Goal: Task Accomplishment & Management: Manage account settings

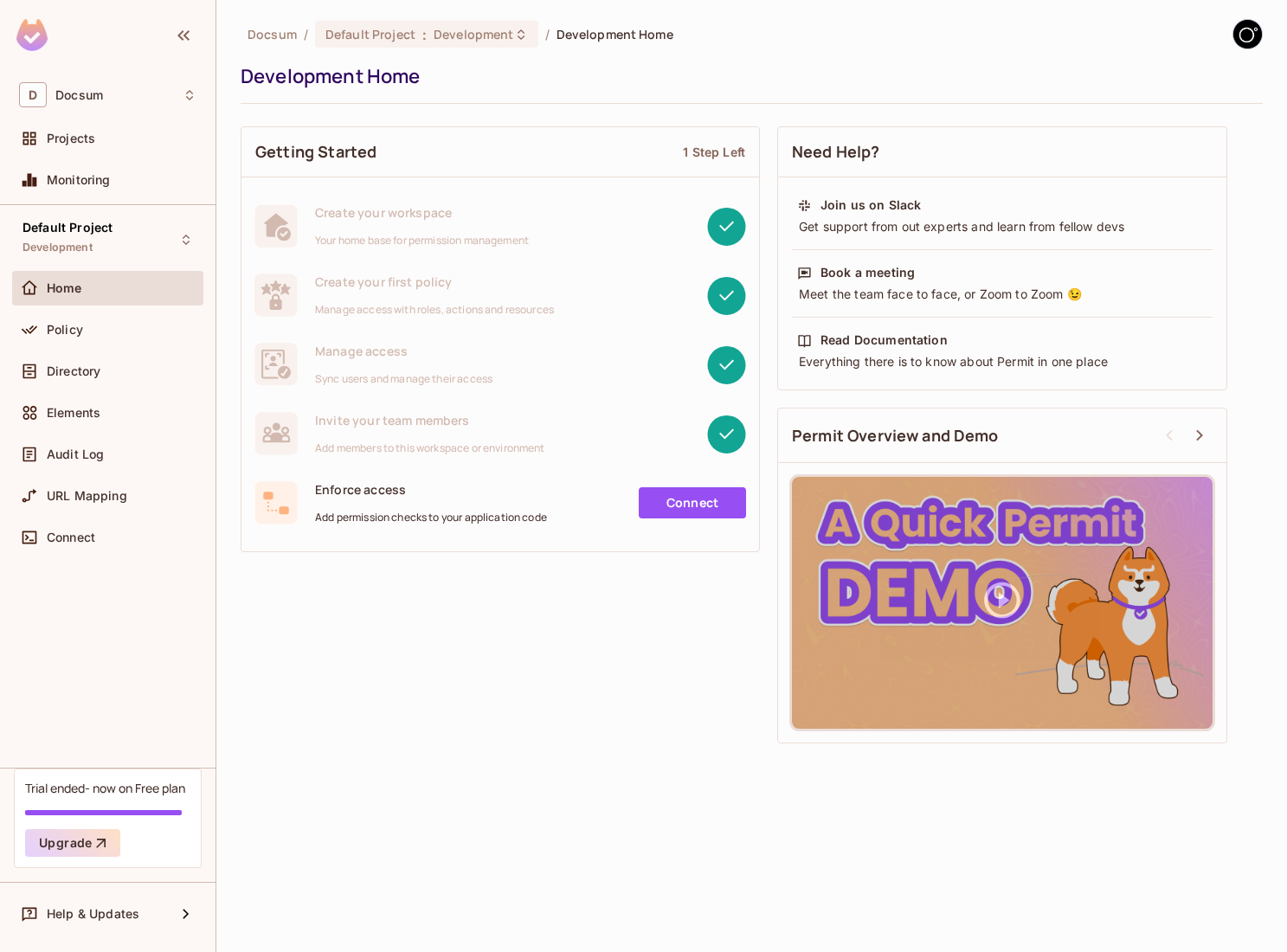
click at [513, 639] on div "Getting Started 1 Step Left Create your workspace Your home base for permission…" at bounding box center [751, 435] width 1021 height 634
click at [75, 133] on span "Projects" at bounding box center [71, 139] width 49 height 14
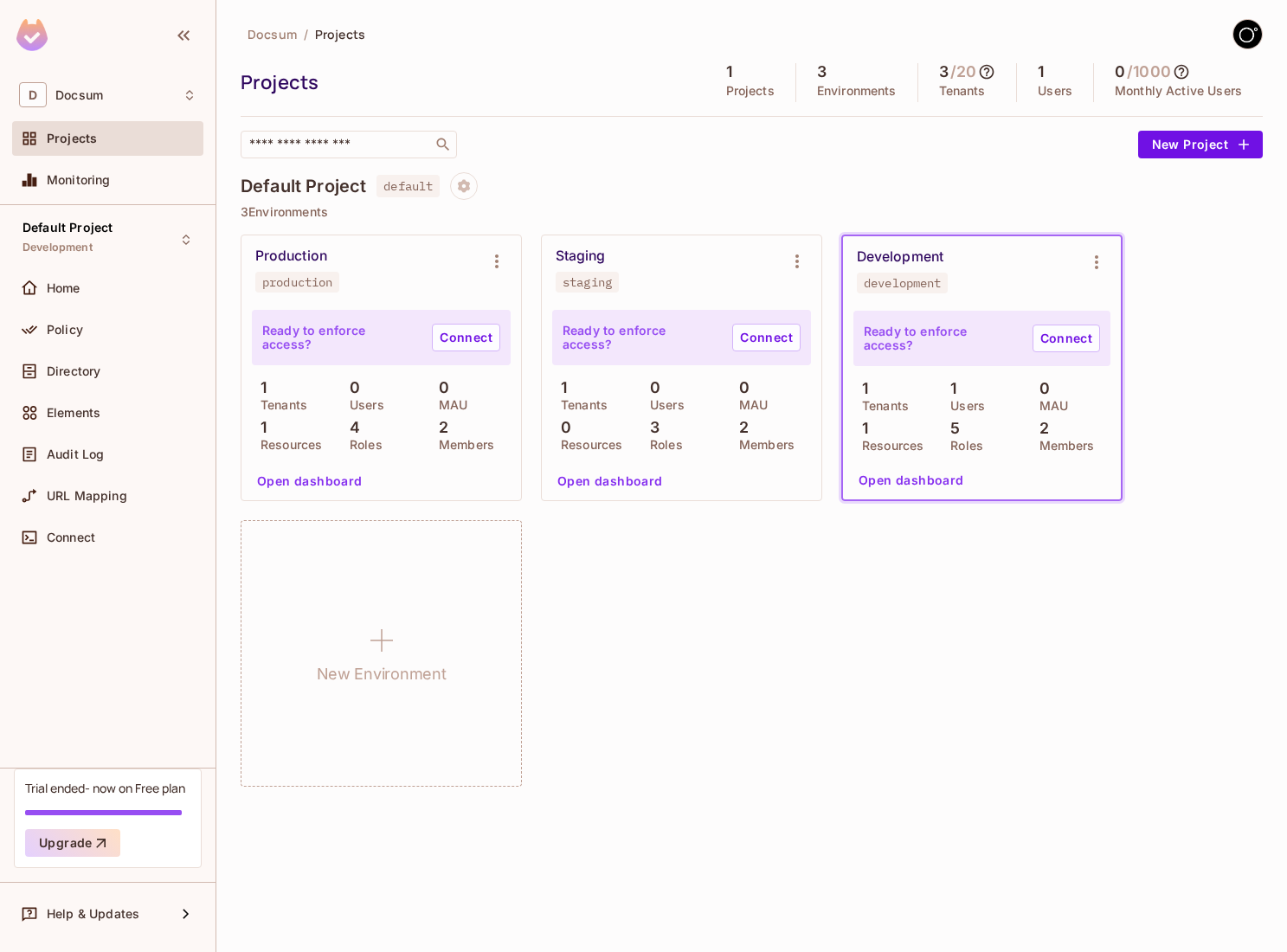
click at [910, 233] on div "Default Project default 3 Environments Production production Ready to enforce a…" at bounding box center [751, 489] width 1021 height 634
click at [892, 256] on div "Development" at bounding box center [900, 257] width 87 height 17
click at [102, 275] on div "Home" at bounding box center [108, 288] width 191 height 35
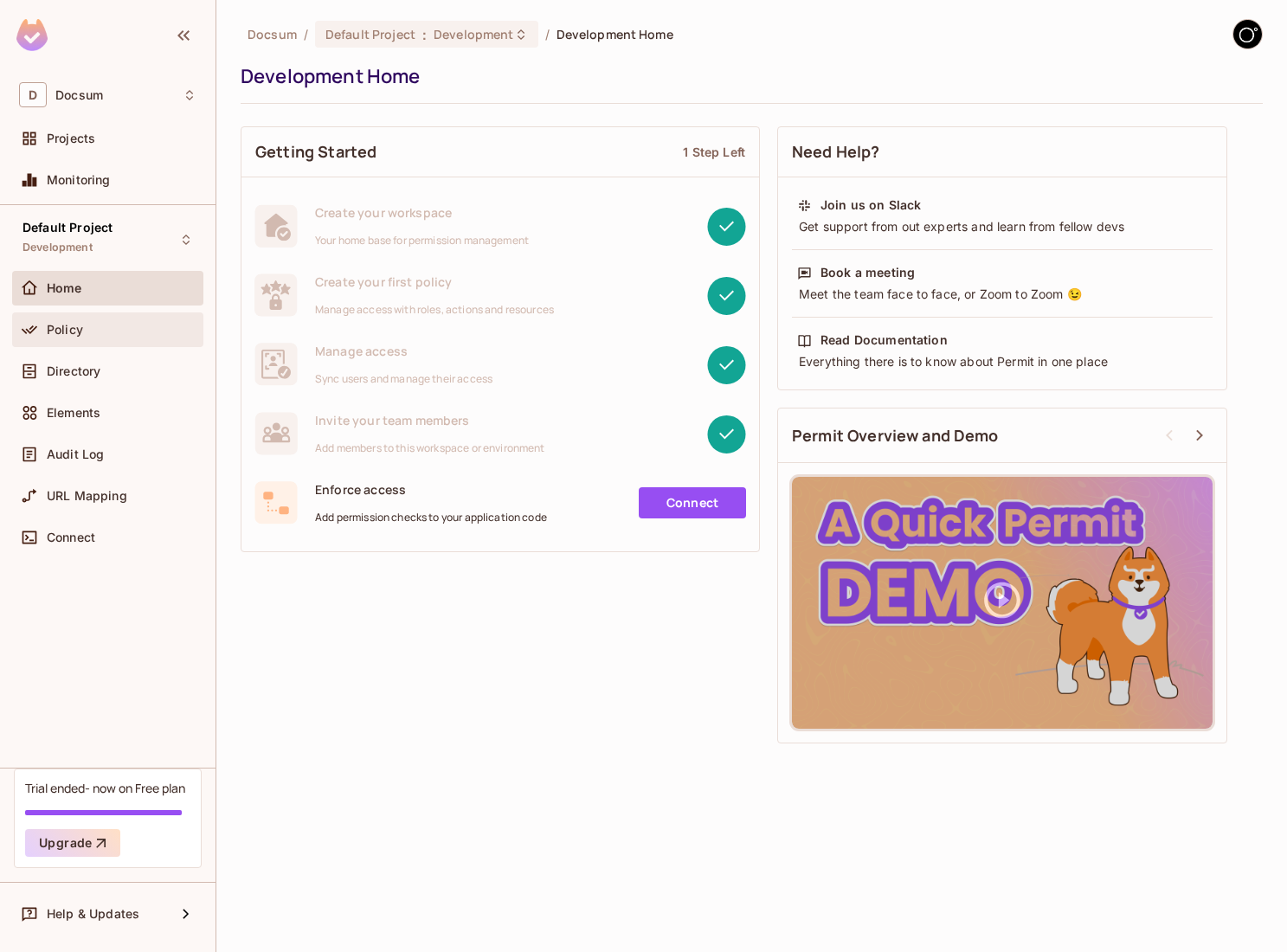
click at [91, 340] on div "Policy" at bounding box center [108, 330] width 191 height 35
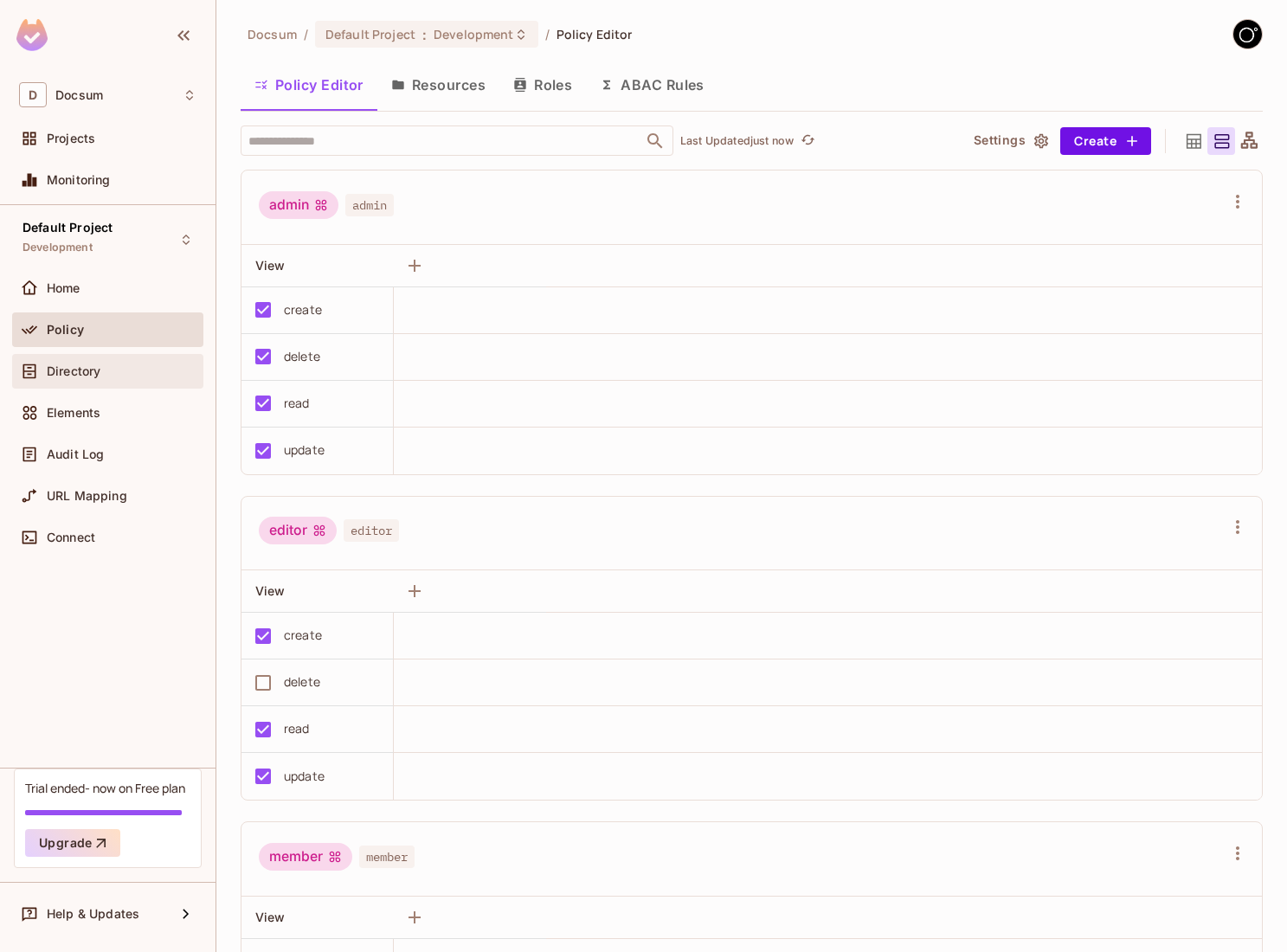
click at [82, 374] on span "Directory" at bounding box center [74, 371] width 54 height 14
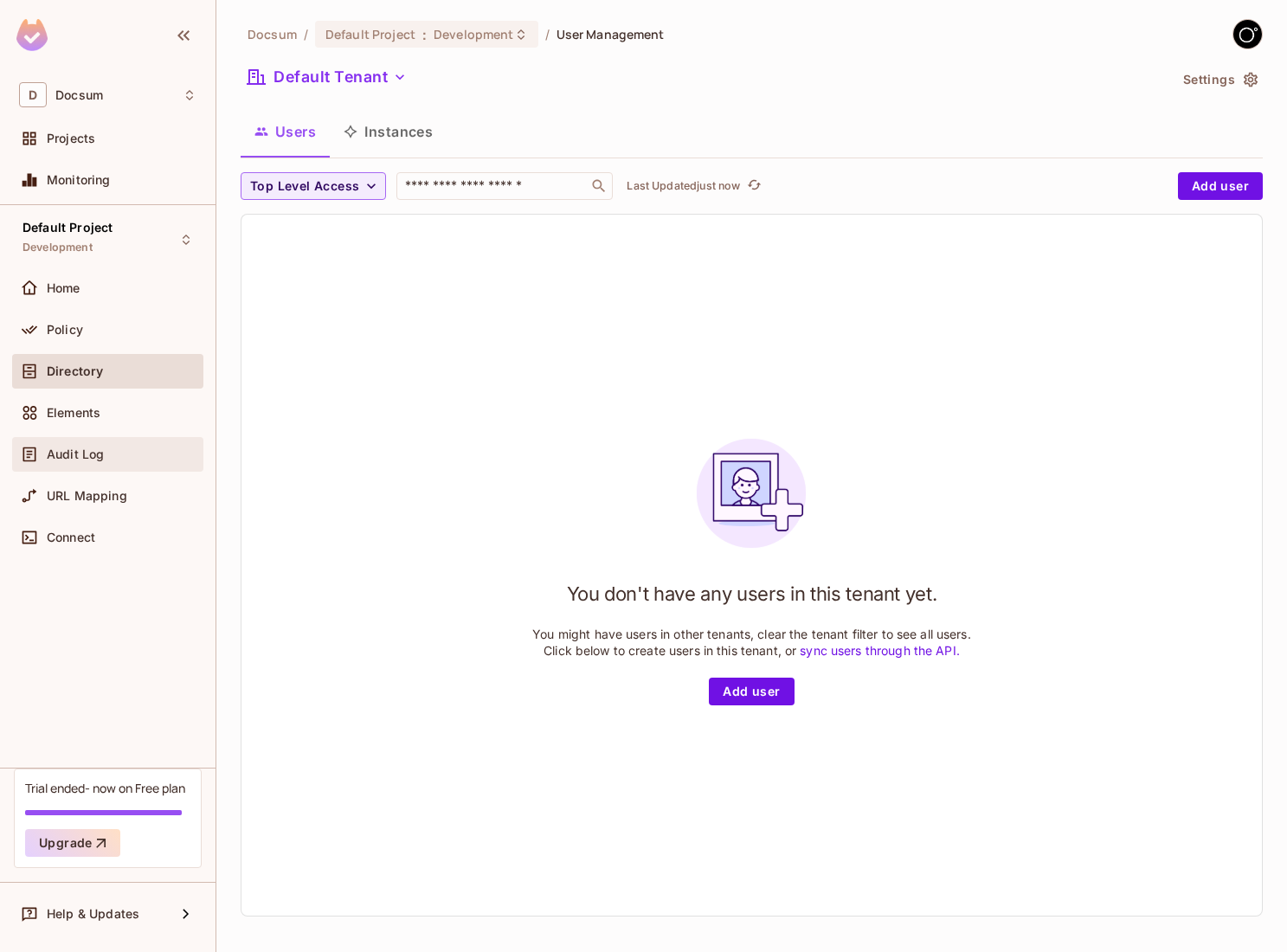
click at [88, 469] on div "Audit Log" at bounding box center [108, 455] width 191 height 35
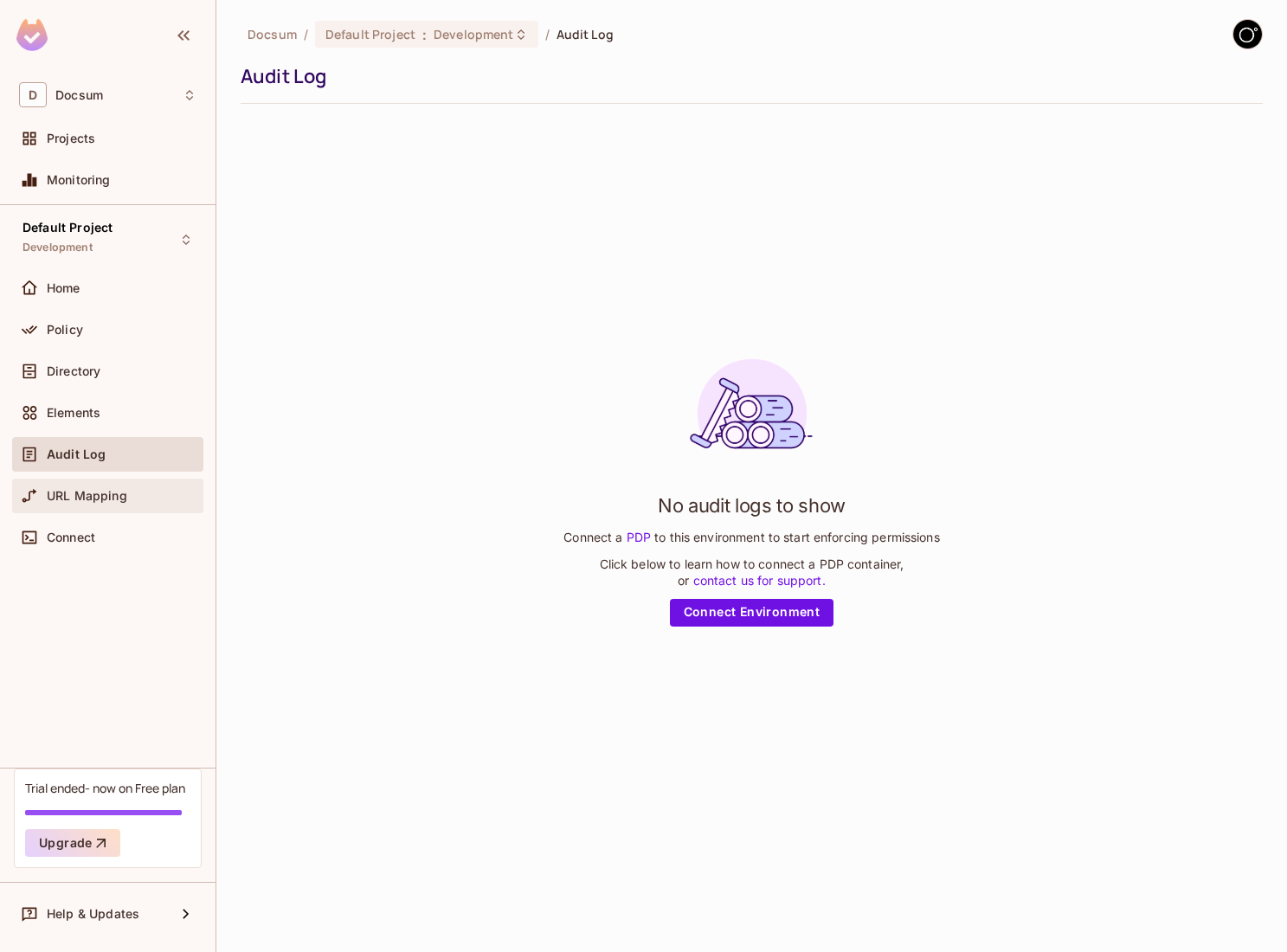
click at [92, 485] on div "URL Mapping" at bounding box center [108, 496] width 177 height 21
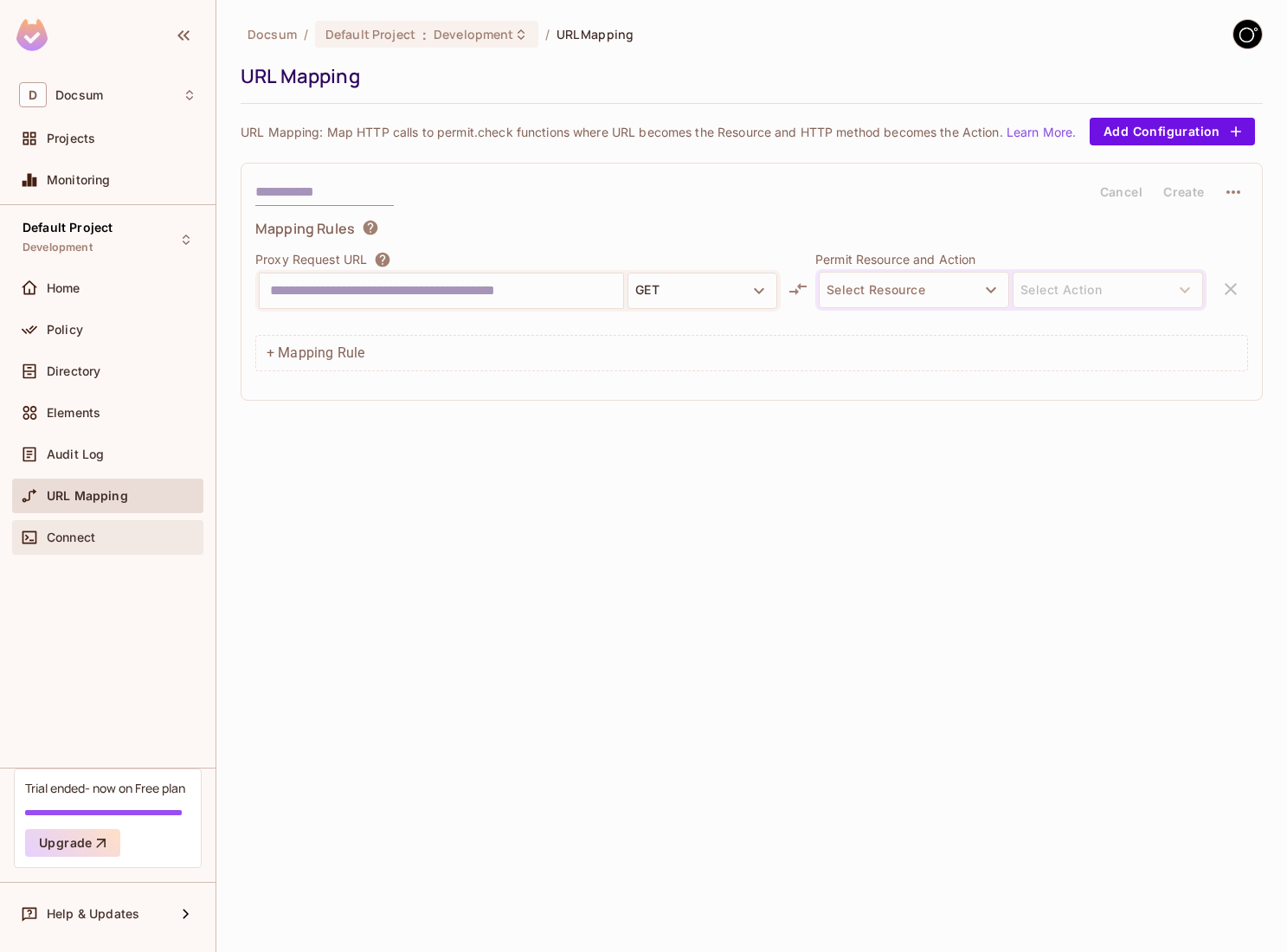
click at [82, 548] on div "Connect" at bounding box center [108, 537] width 191 height 35
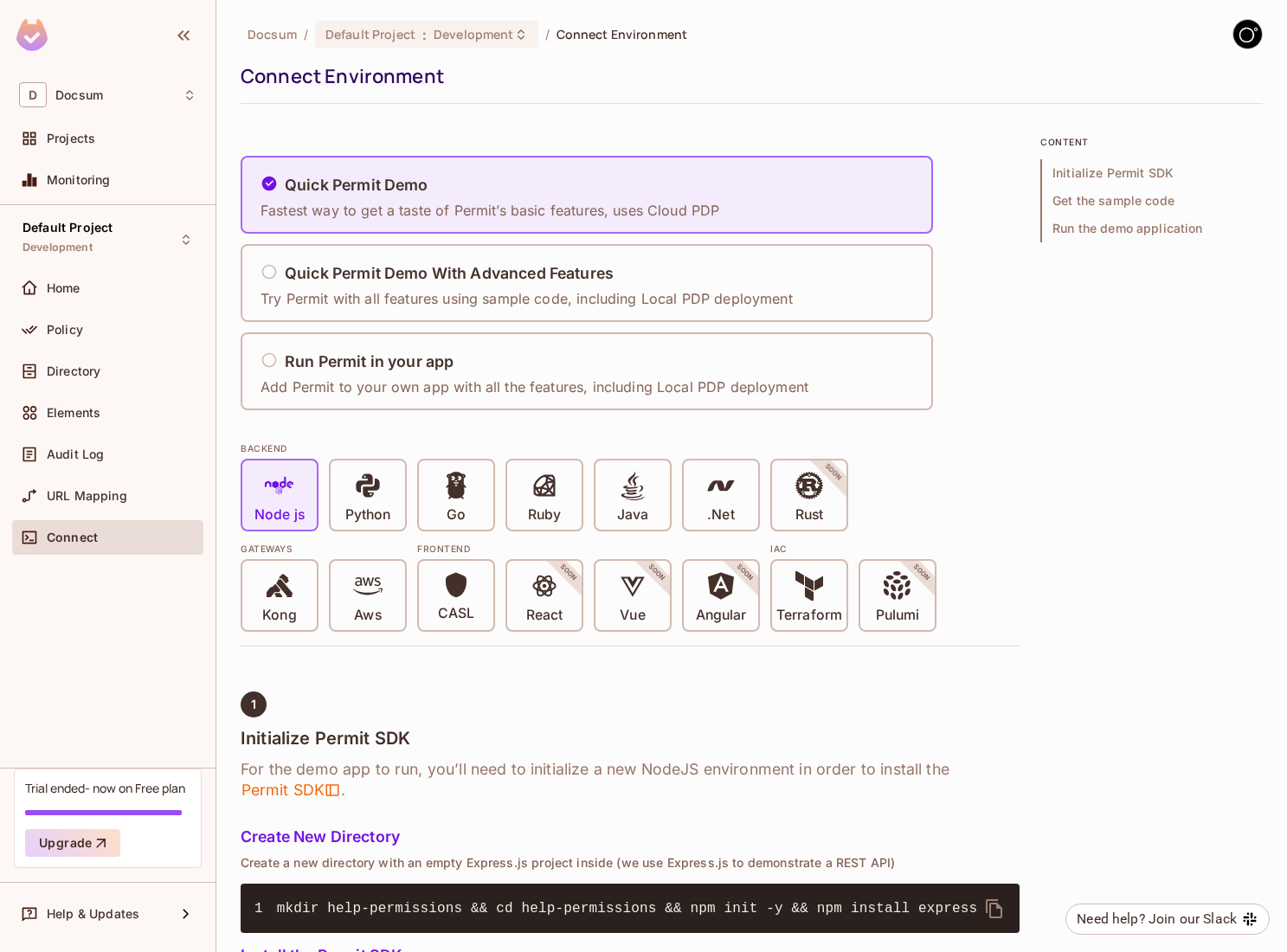
click at [114, 542] on div "Connect" at bounding box center [121, 537] width 149 height 14
click at [76, 346] on div "Policy" at bounding box center [108, 333] width 191 height 42
click at [68, 305] on div "Home" at bounding box center [108, 292] width 191 height 42
click at [66, 286] on span "Home" at bounding box center [63, 288] width 34 height 14
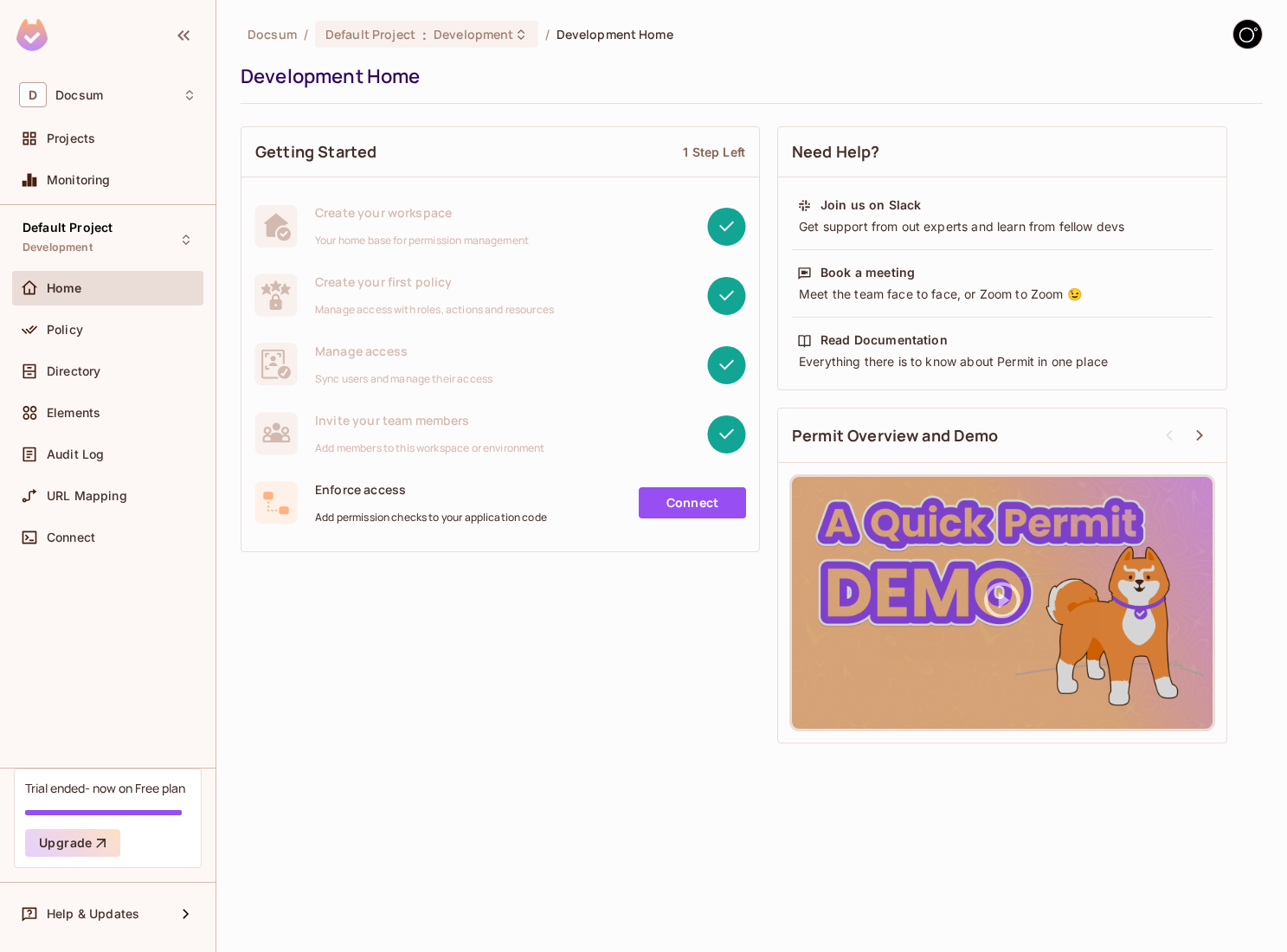
click at [660, 500] on link "Connect" at bounding box center [693, 502] width 108 height 31
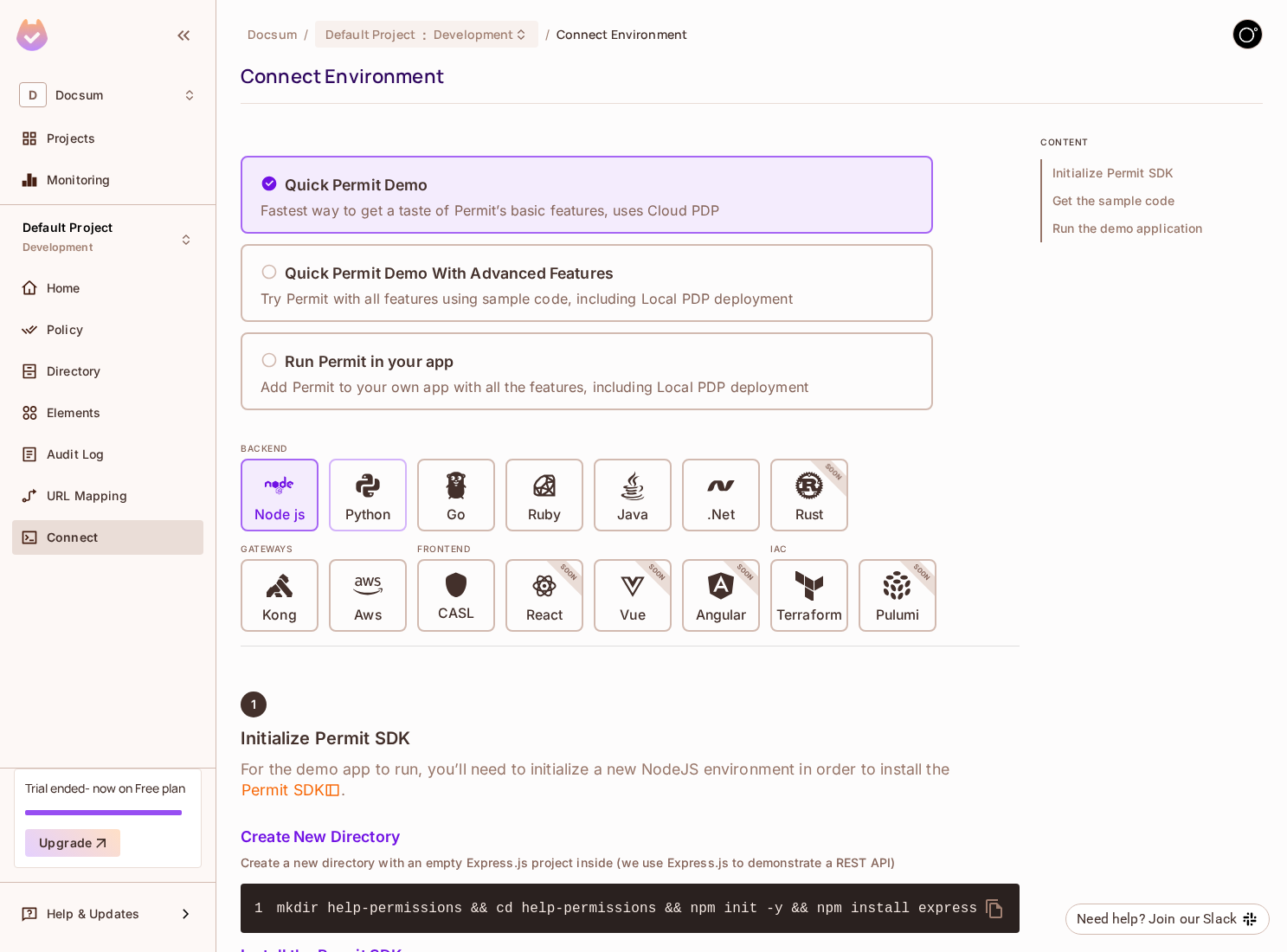
click at [358, 503] on span at bounding box center [368, 488] width 30 height 36
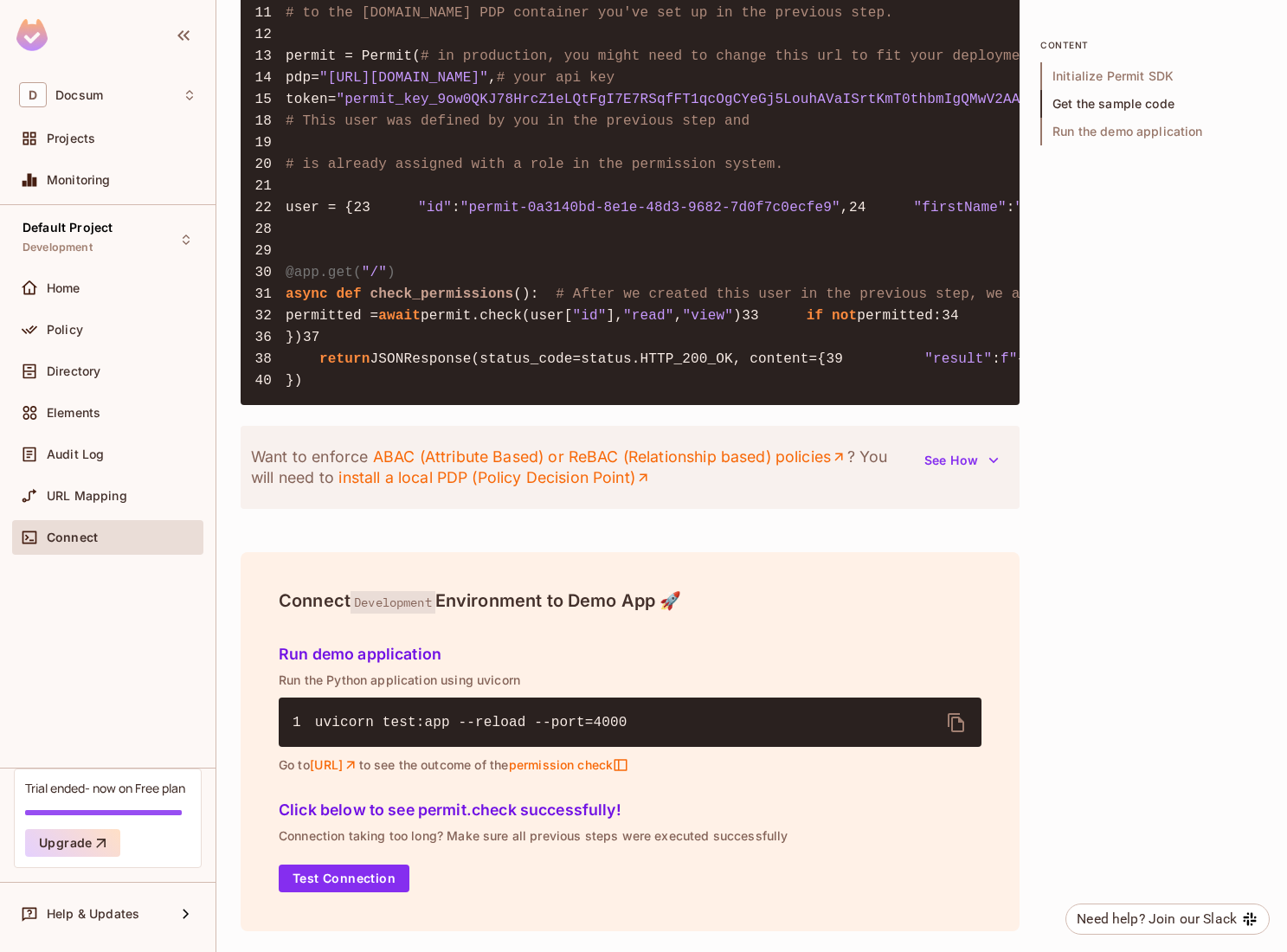
scroll to position [1924, 0]
click at [401, 886] on button "Test Connection" at bounding box center [344, 878] width 131 height 28
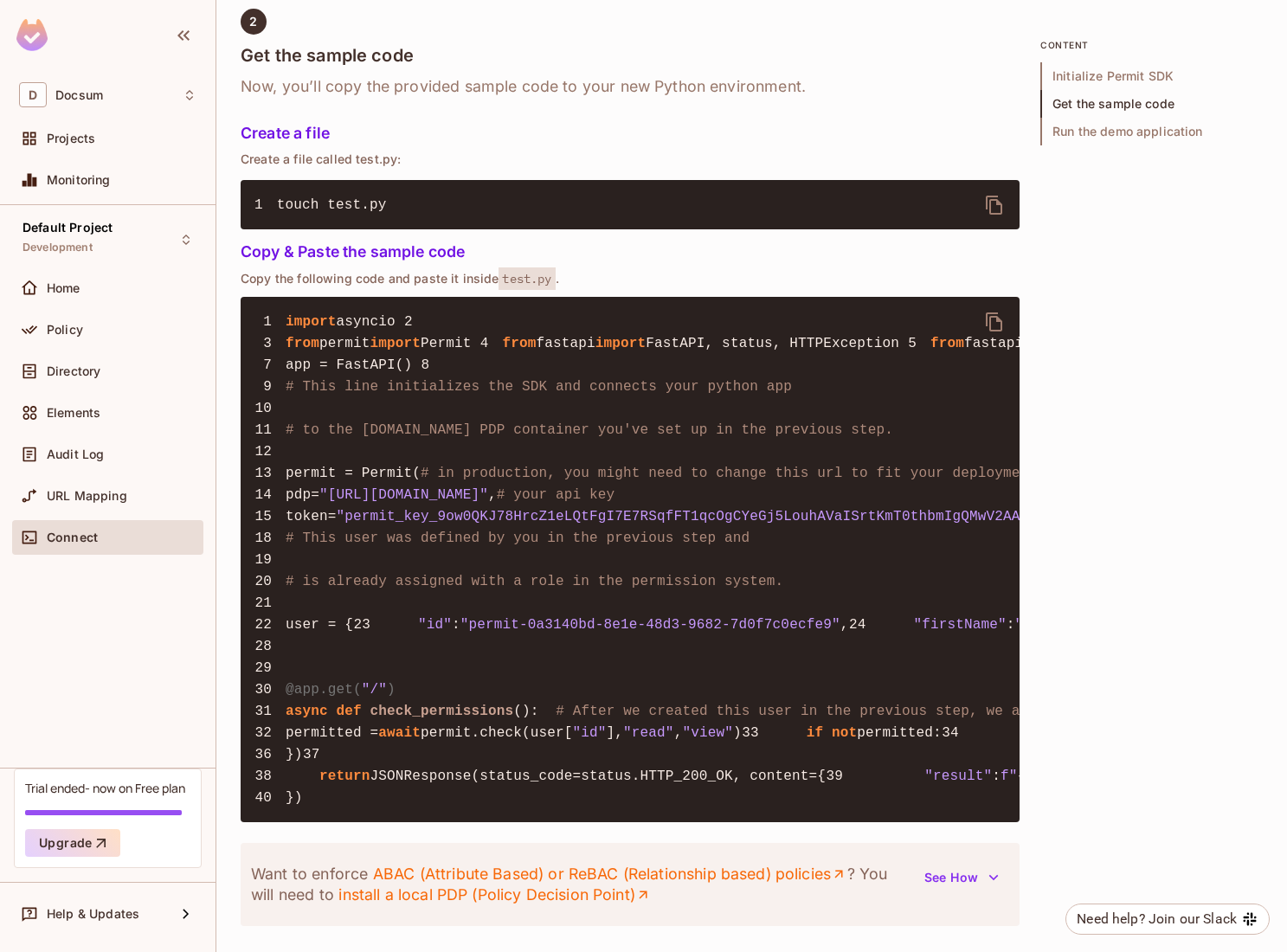
scroll to position [1146, 0]
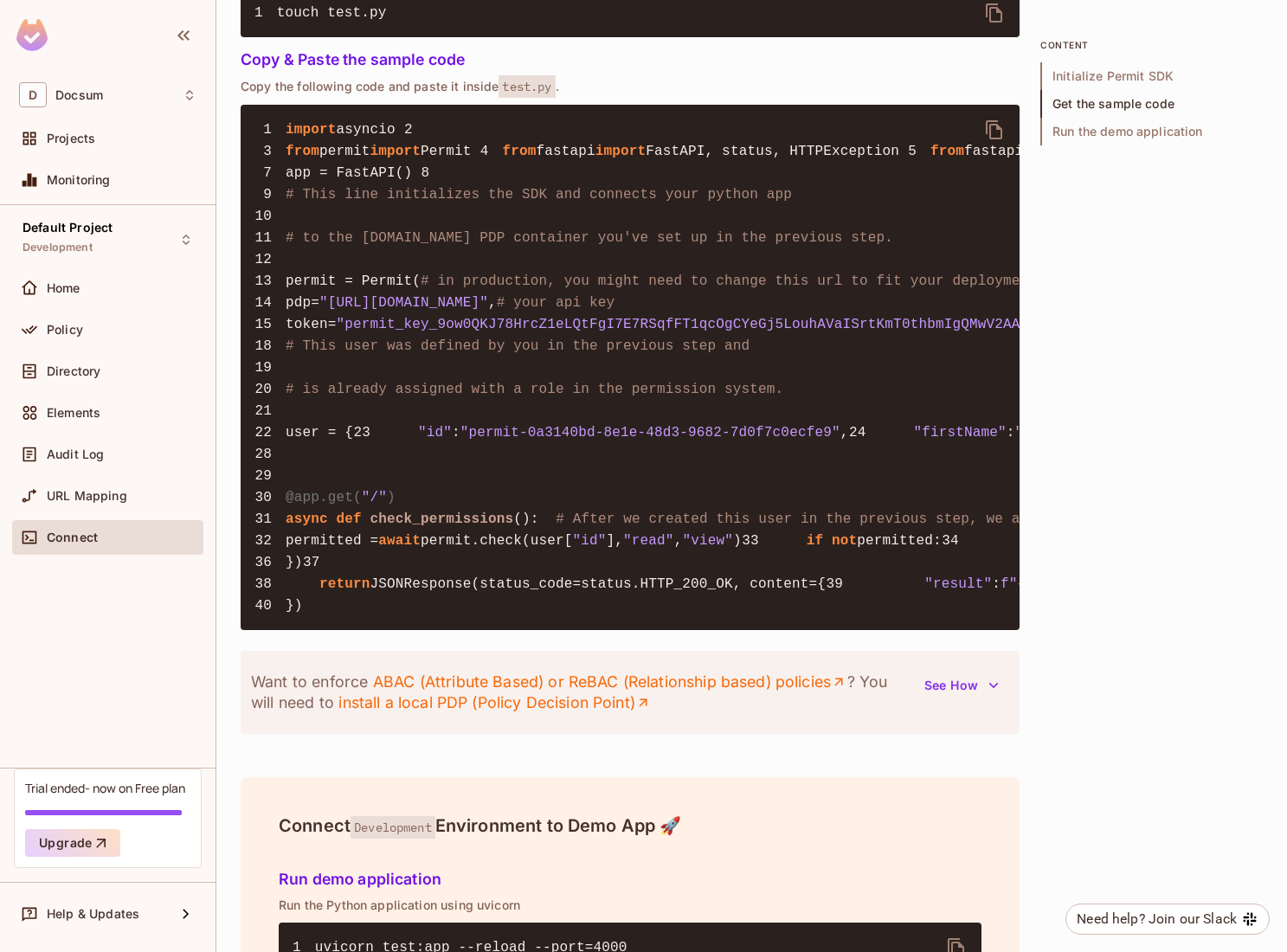
scroll to position [1924, 0]
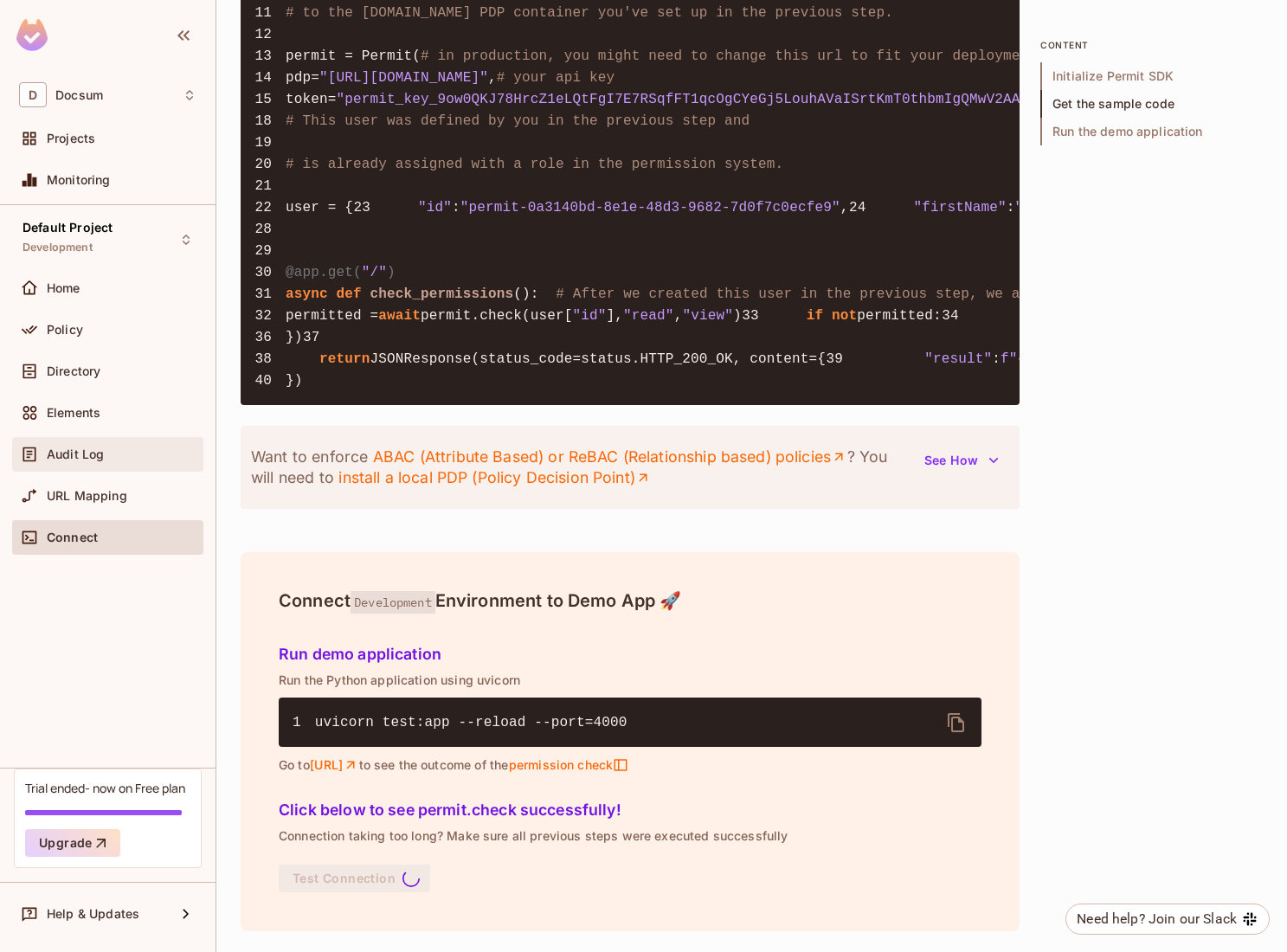
click at [88, 447] on span "Audit Log" at bounding box center [76, 454] width 57 height 14
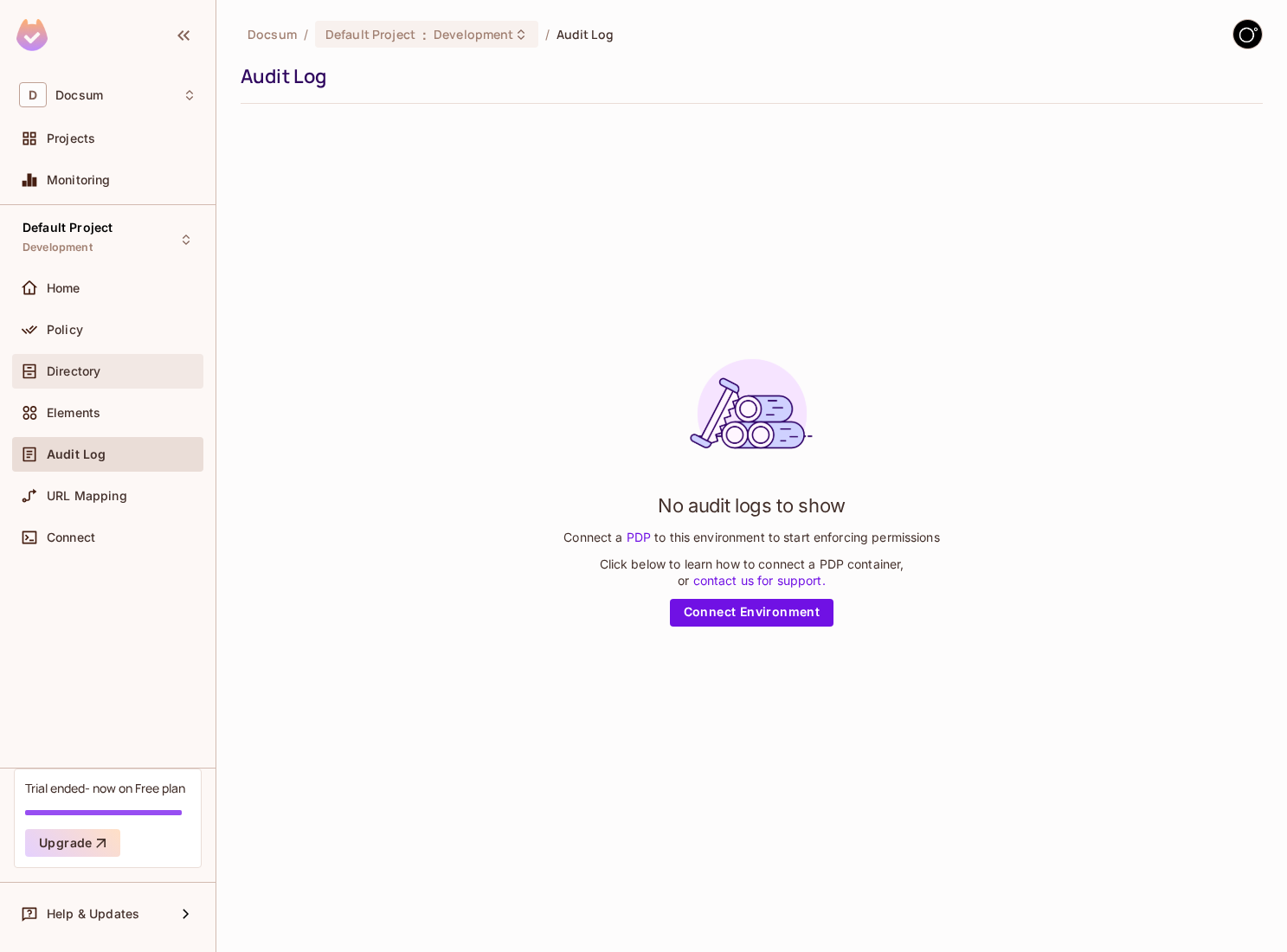
click at [81, 379] on div "Directory" at bounding box center [108, 371] width 177 height 21
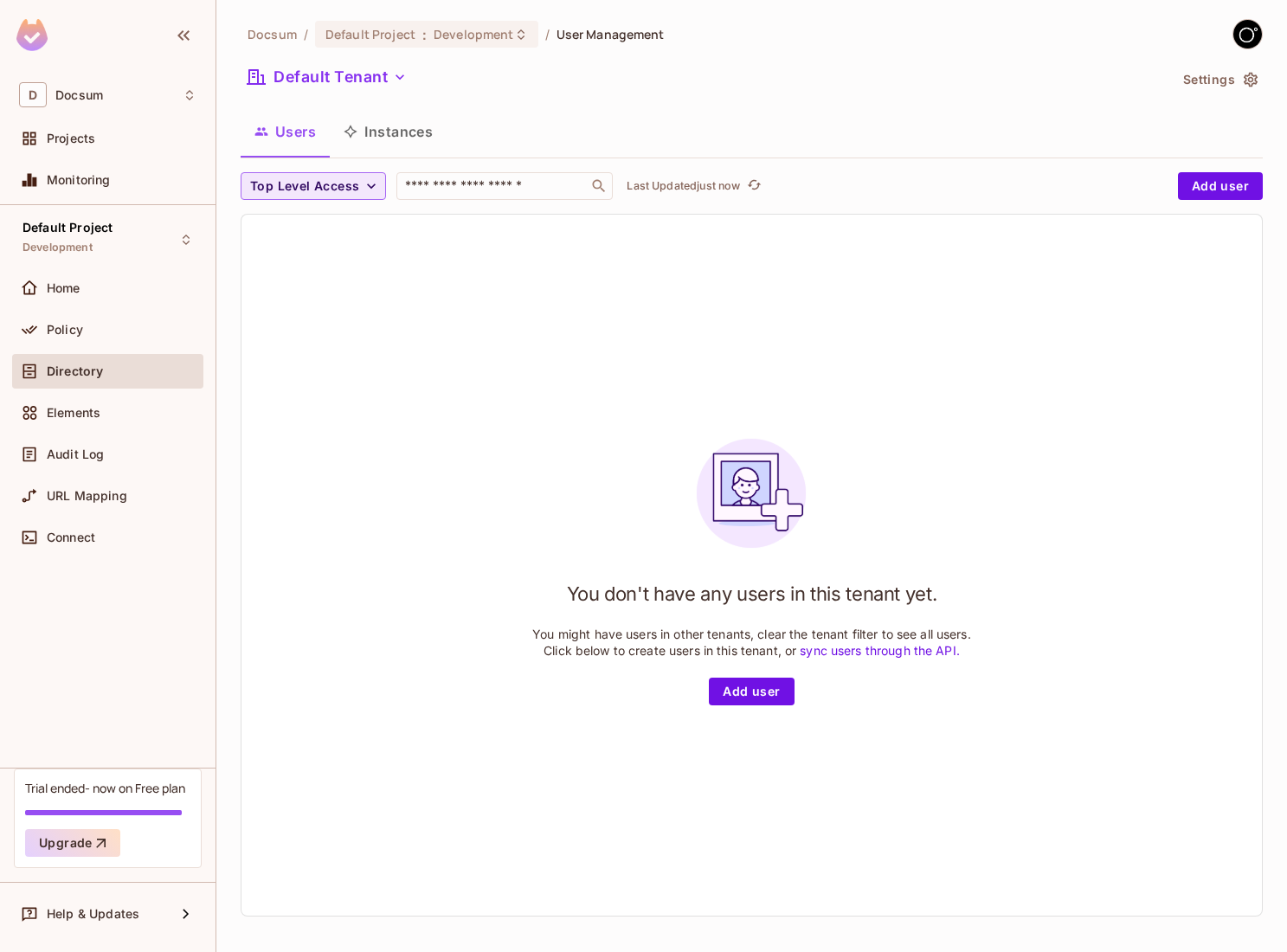
click at [371, 181] on icon "button" at bounding box center [371, 186] width 17 height 17
click at [371, 181] on div at bounding box center [643, 476] width 1287 height 952
click at [384, 124] on button "Instances" at bounding box center [388, 132] width 117 height 43
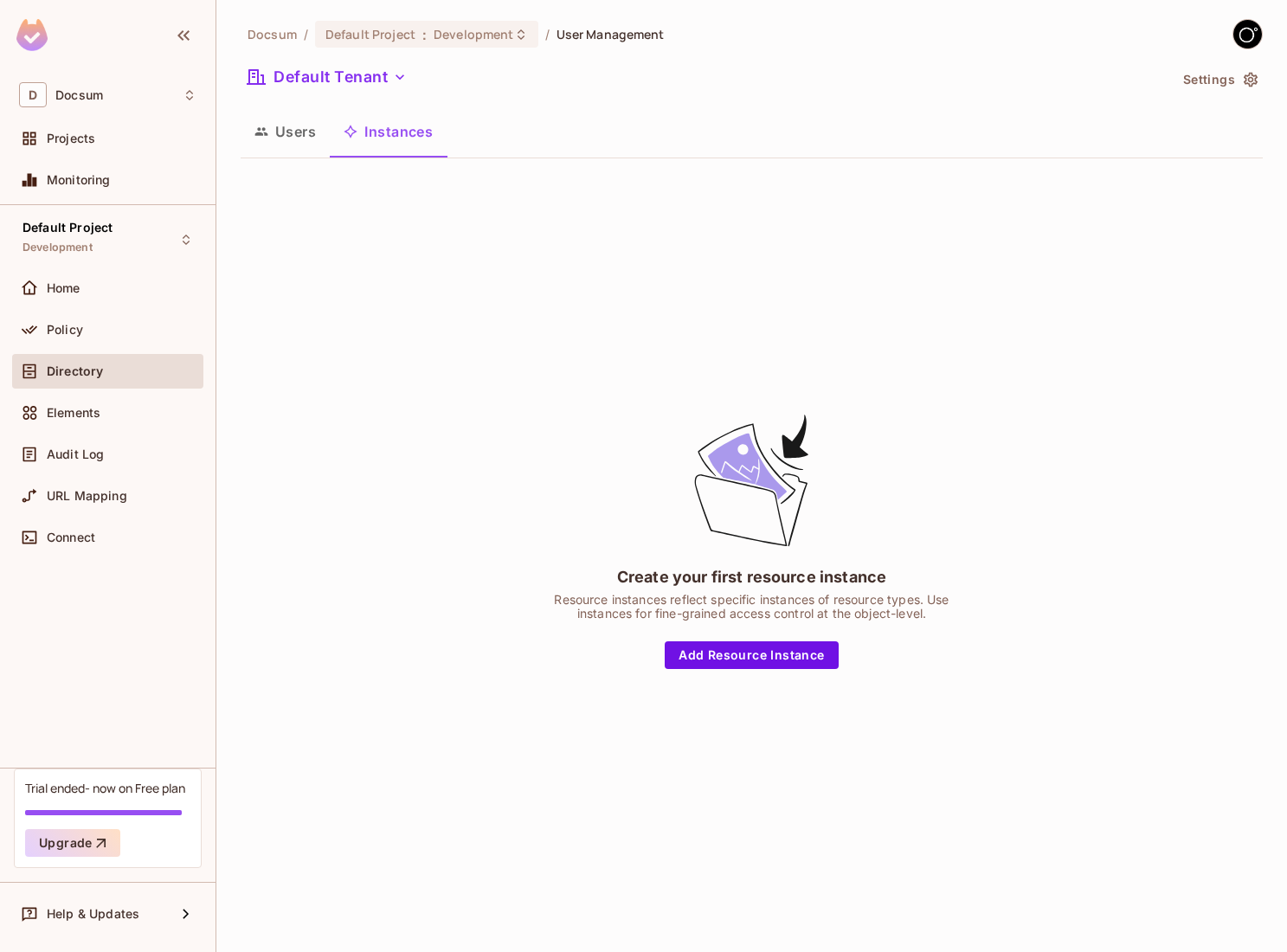
click at [309, 134] on button "Users" at bounding box center [285, 132] width 89 height 43
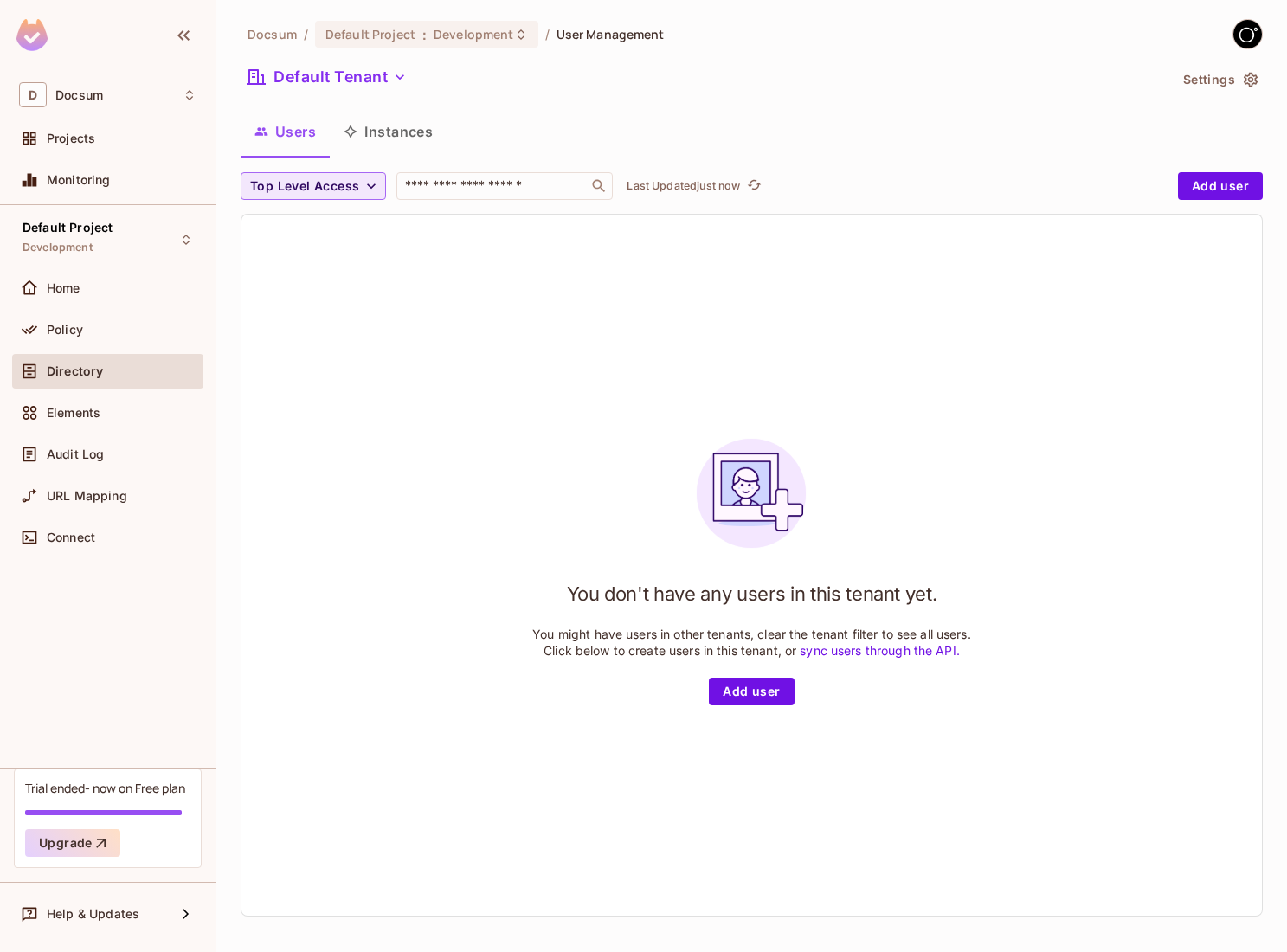
click at [350, 181] on span "Top Level Access" at bounding box center [305, 186] width 109 height 22
click at [351, 78] on div at bounding box center [643, 476] width 1287 height 952
click at [351, 78] on button "Default Tenant" at bounding box center [326, 77] width 173 height 28
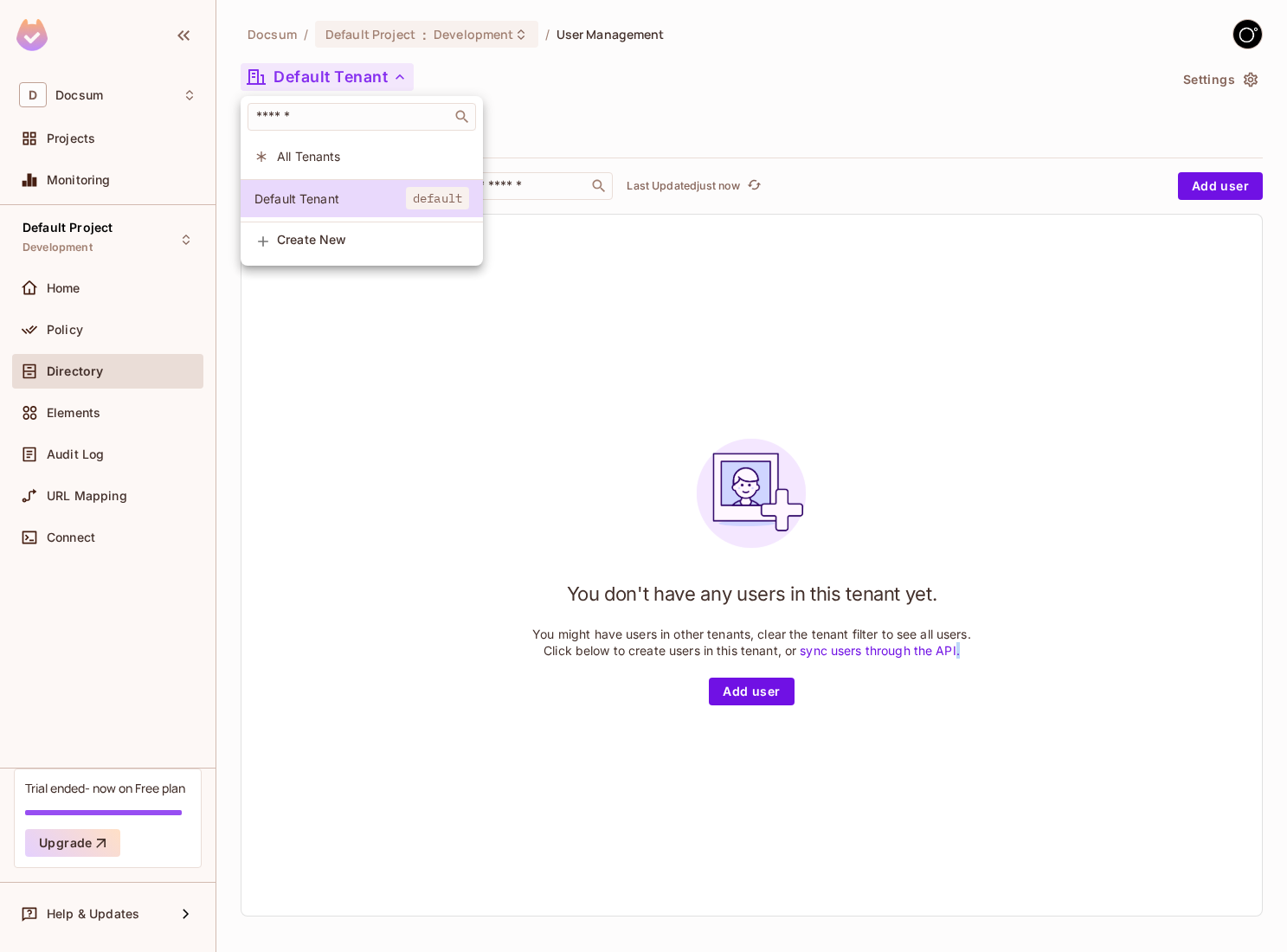
click at [333, 155] on span "All Tenants" at bounding box center [372, 155] width 192 height 16
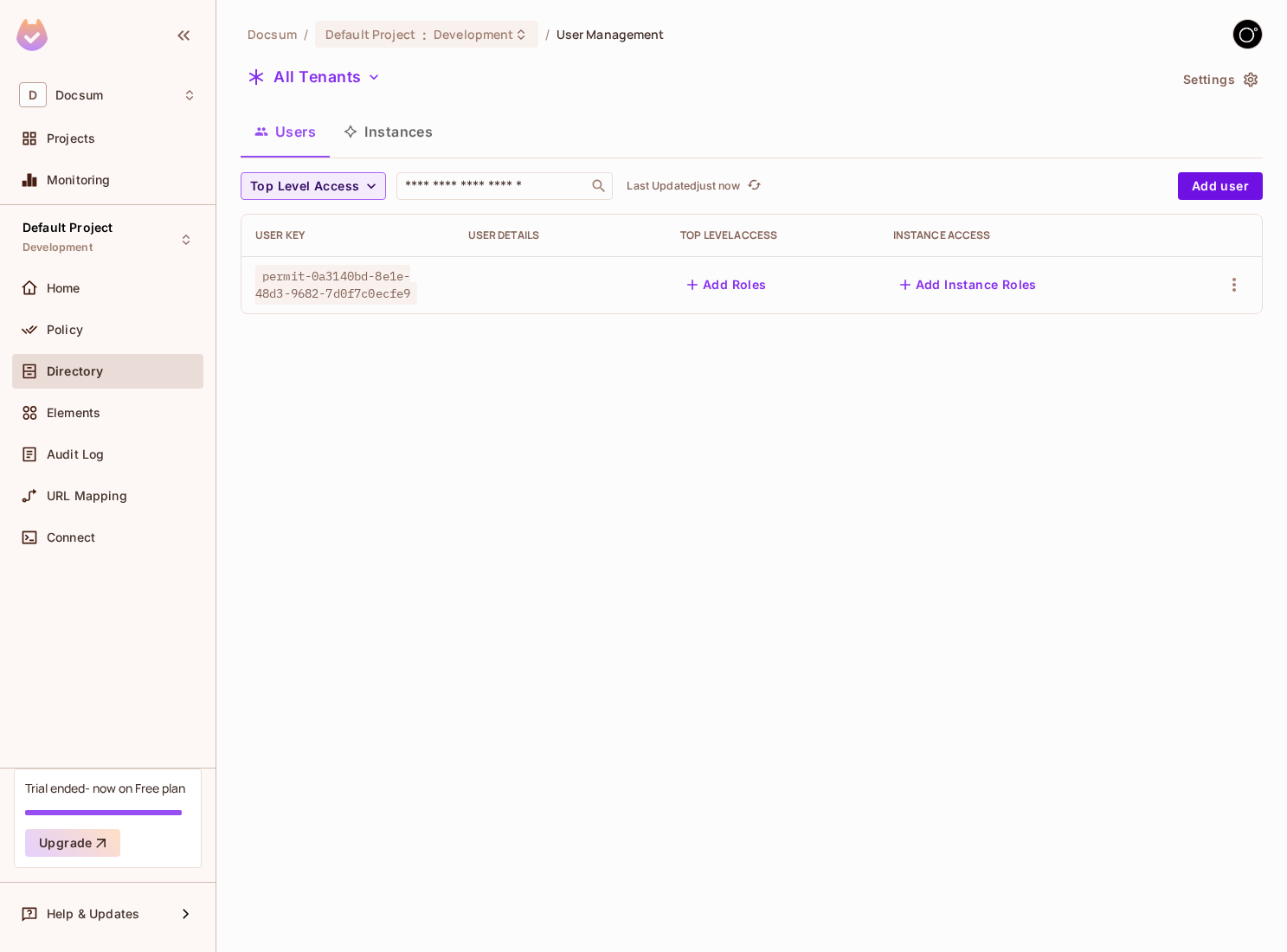
click at [358, 286] on span "permit-0a3140bd-8e1e-48d3-9682-7d0f7c0ecfe9" at bounding box center [336, 285] width 161 height 40
click at [357, 83] on button "All Tenants" at bounding box center [313, 77] width 147 height 28
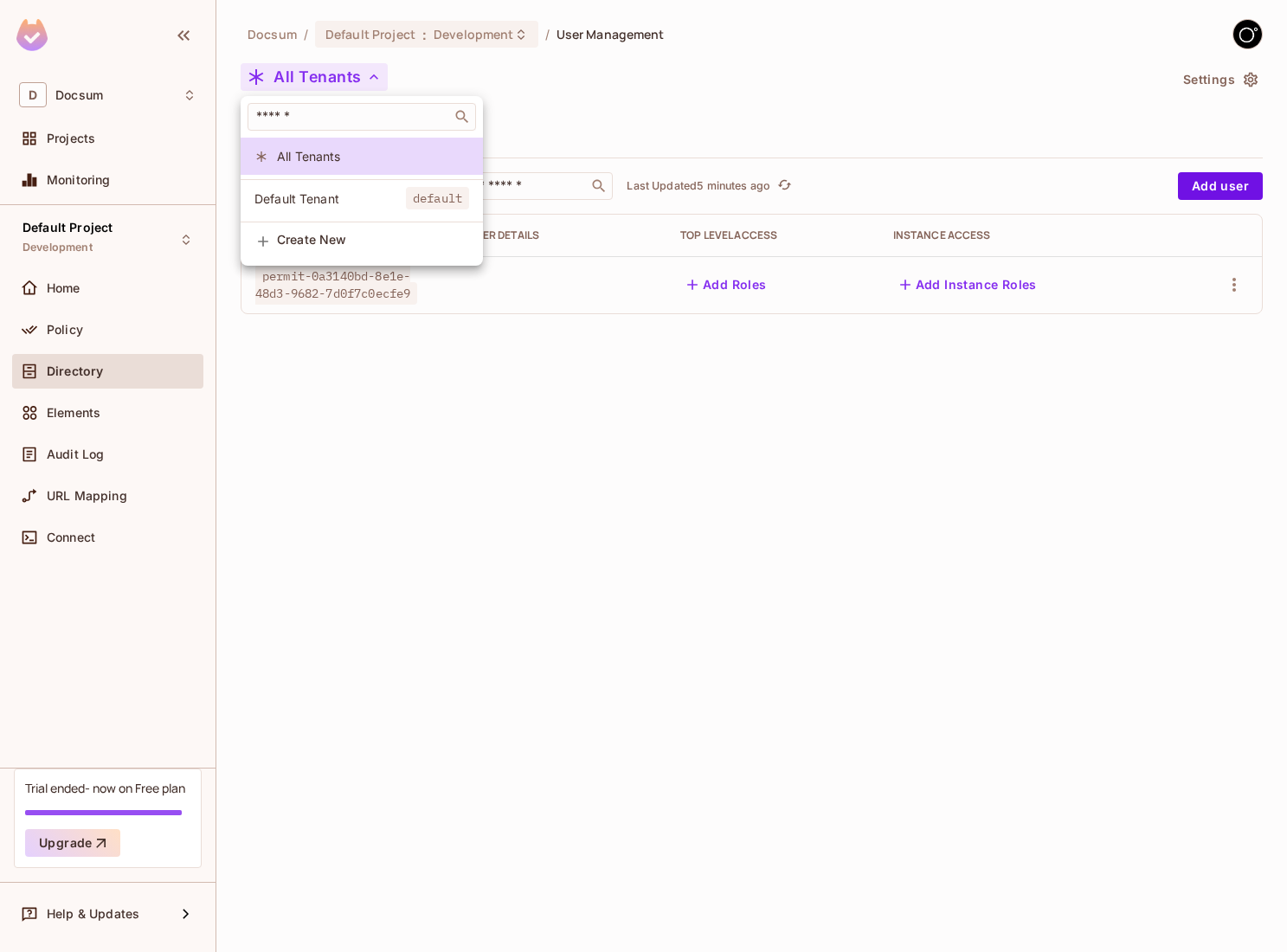
click at [432, 477] on div at bounding box center [643, 476] width 1287 height 952
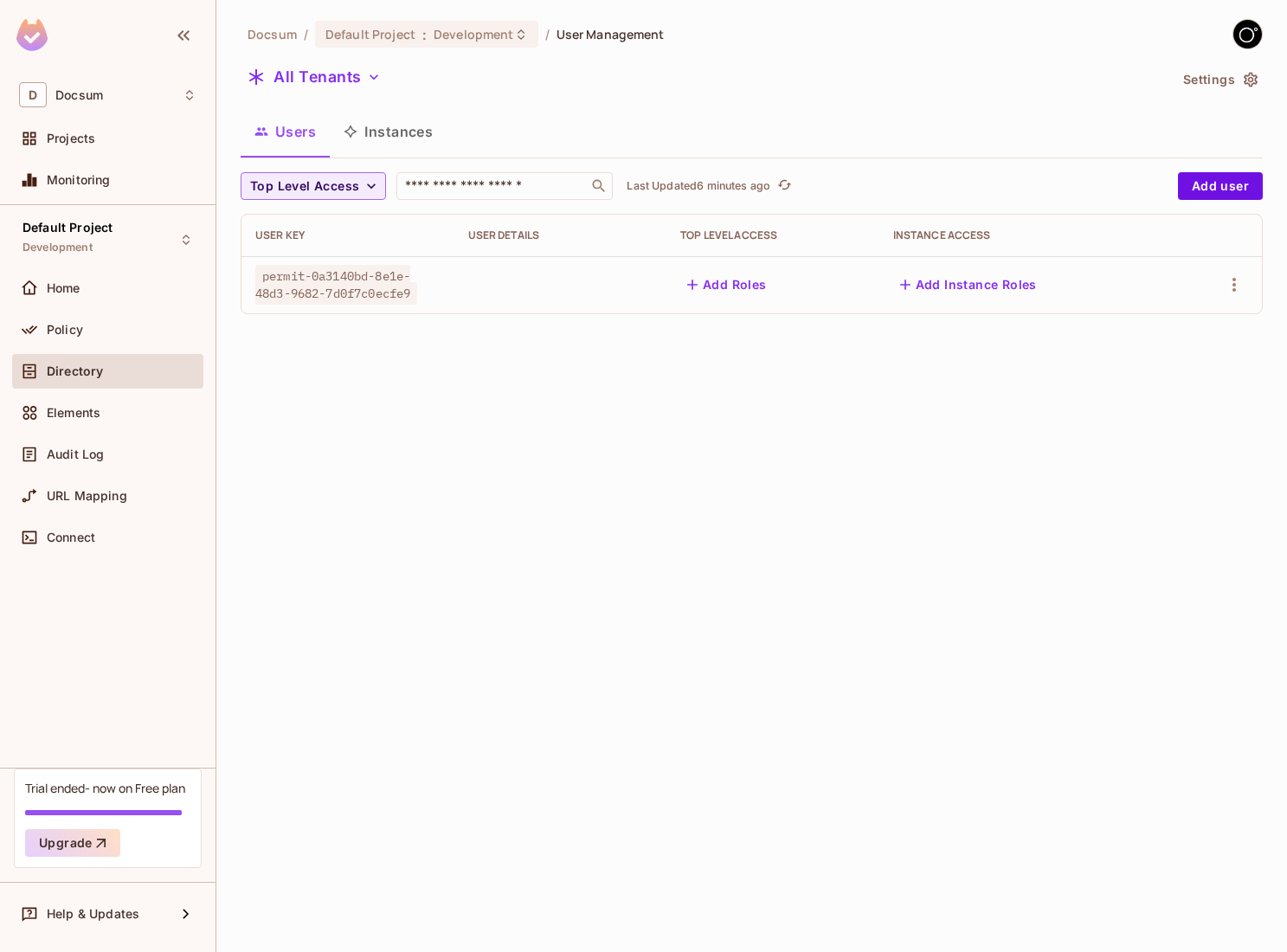
click at [400, 132] on button "Instances" at bounding box center [388, 132] width 117 height 43
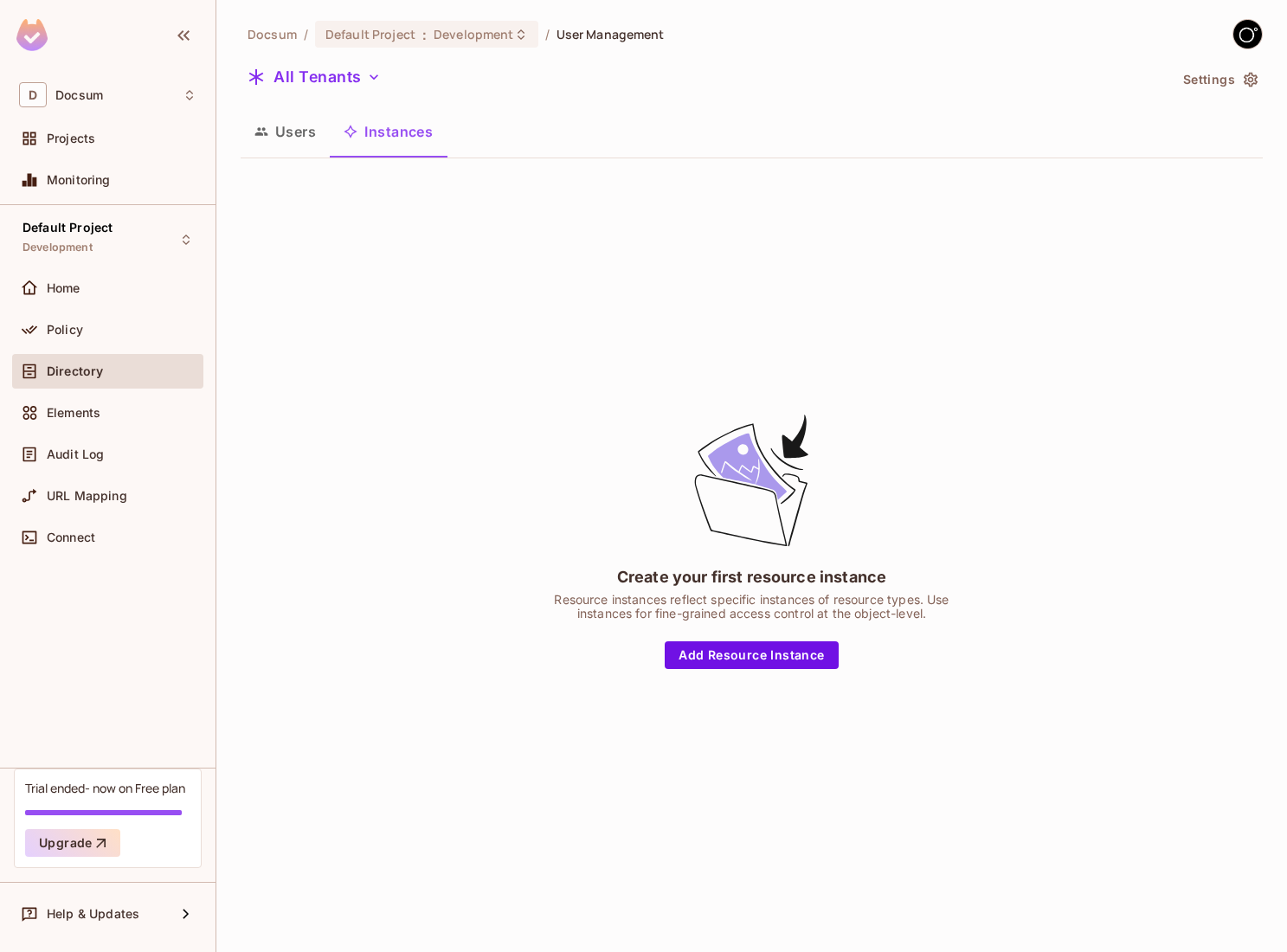
click at [270, 141] on button "Users" at bounding box center [285, 132] width 89 height 43
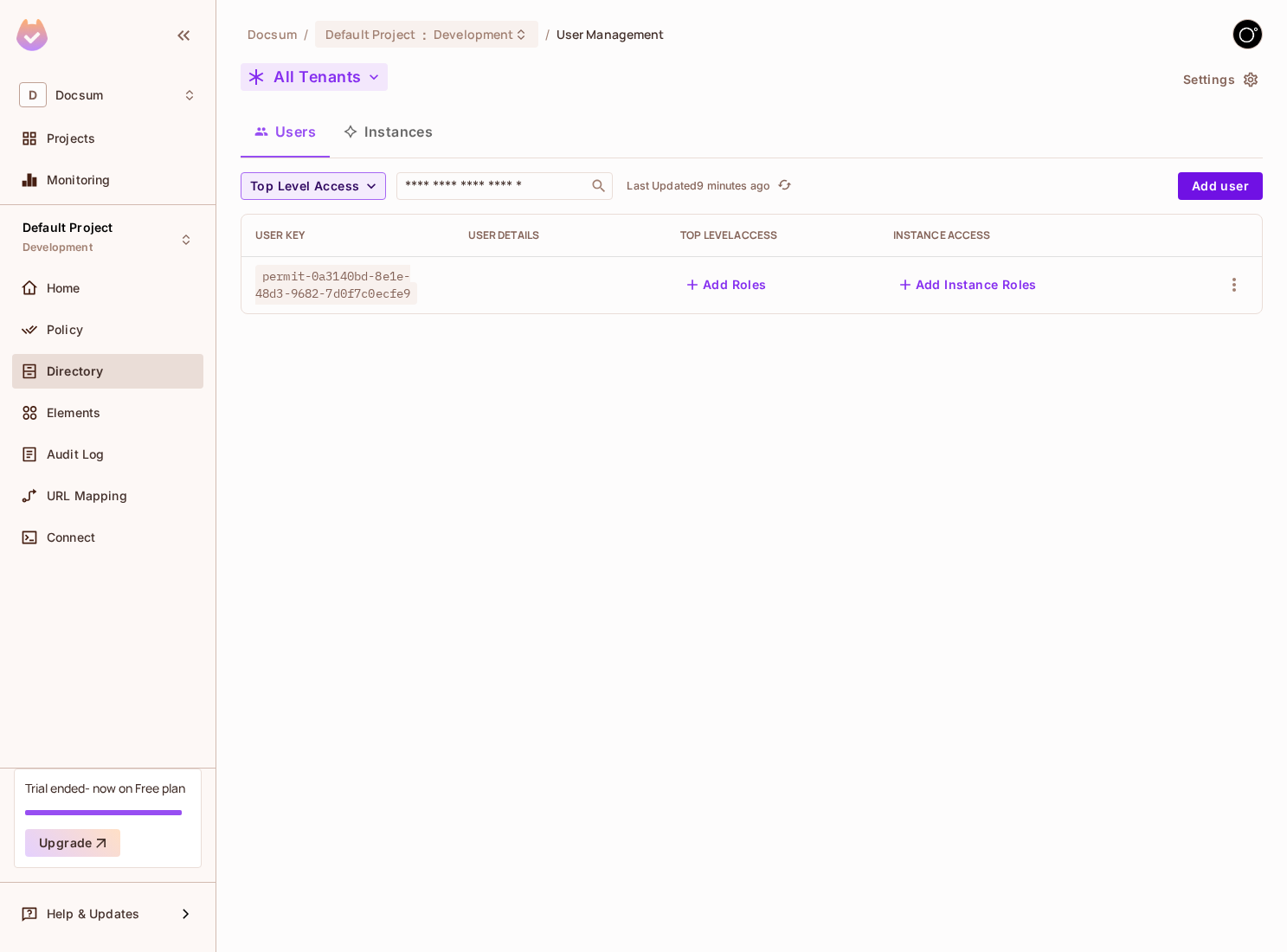
click at [338, 83] on button "All Tenants" at bounding box center [313, 77] width 147 height 28
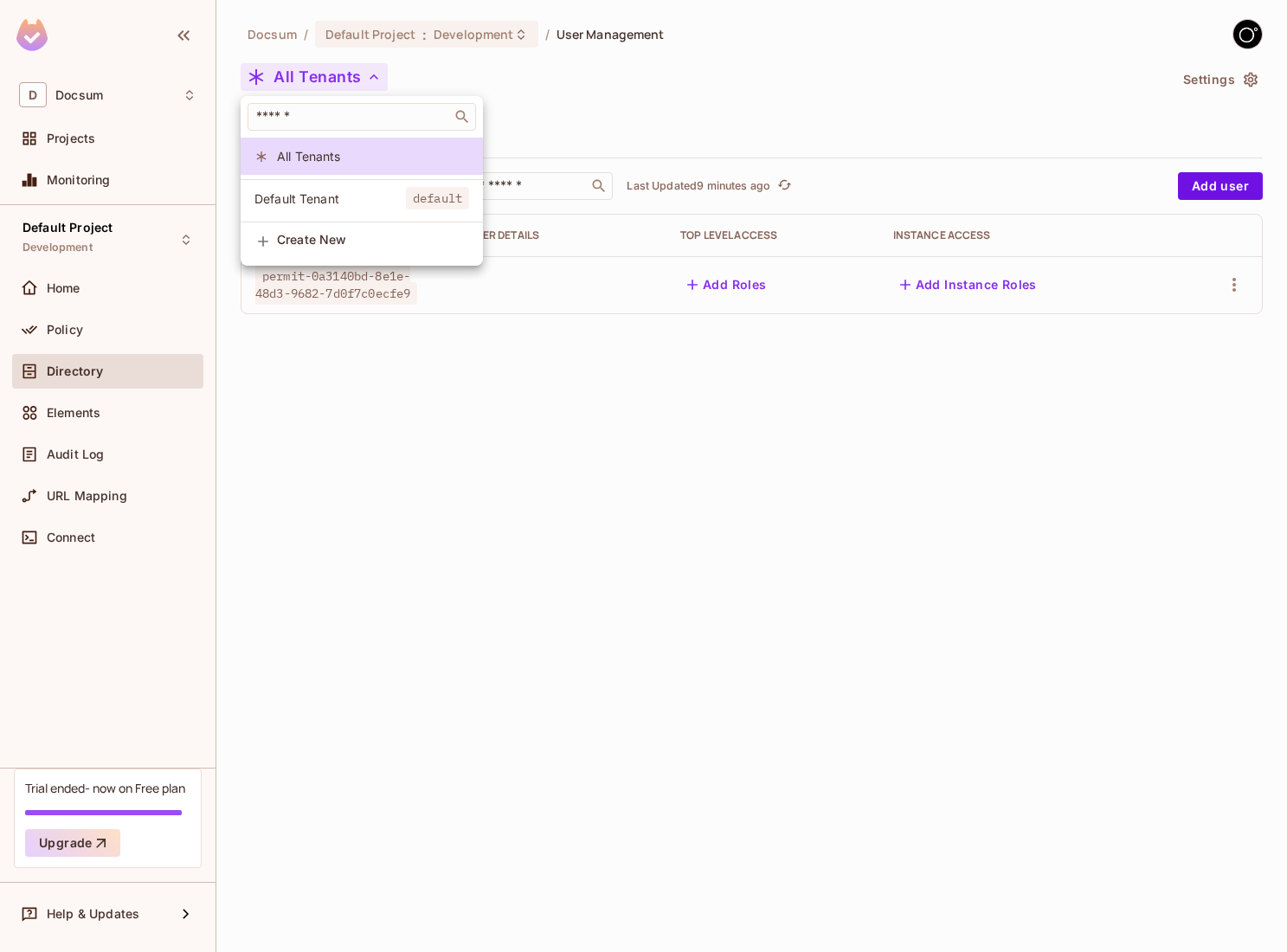
click at [338, 83] on div at bounding box center [643, 476] width 1287 height 952
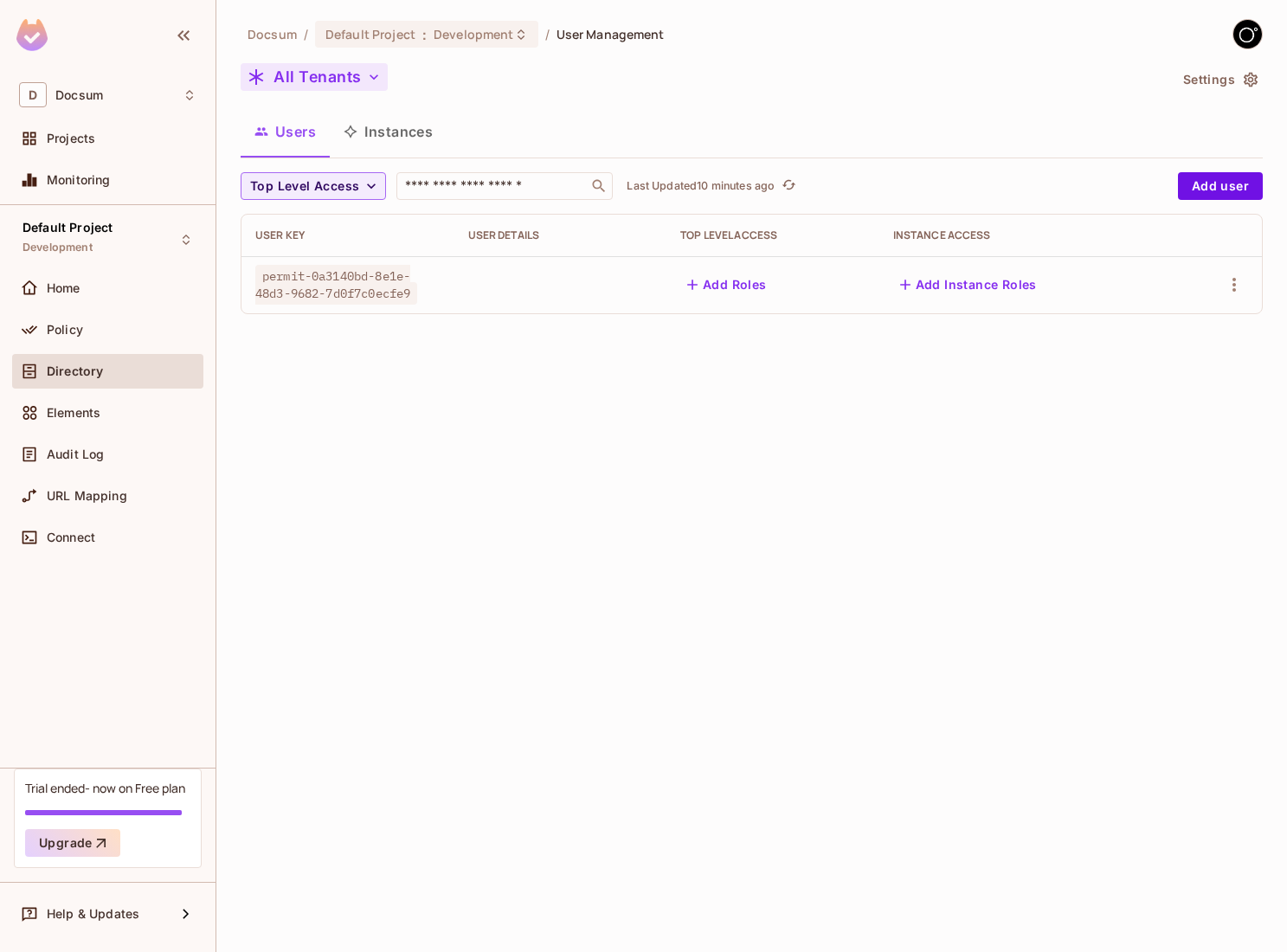
click at [361, 82] on button "All Tenants" at bounding box center [313, 77] width 147 height 28
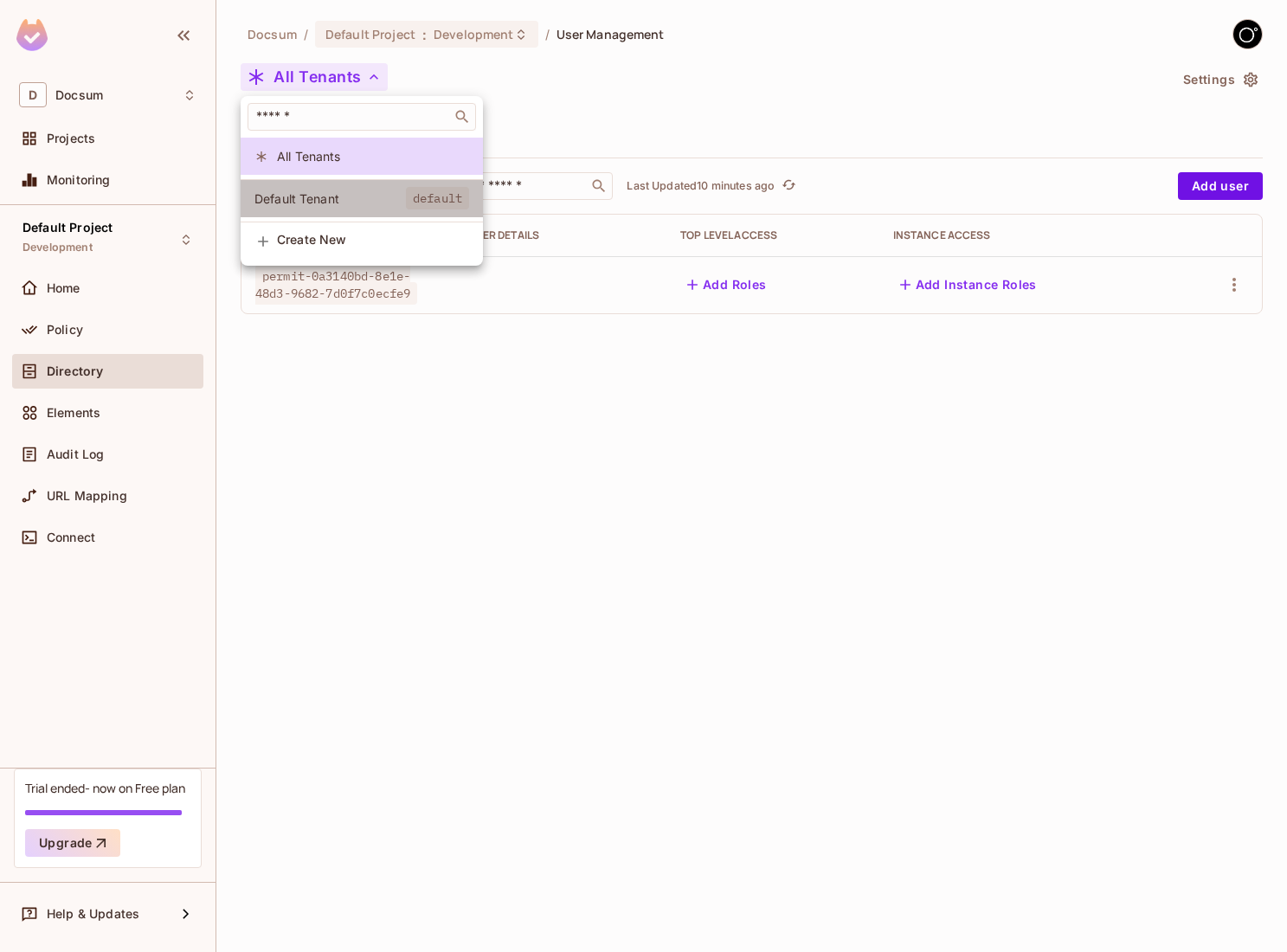
click at [357, 187] on li "Default Tenant default" at bounding box center [361, 198] width 242 height 37
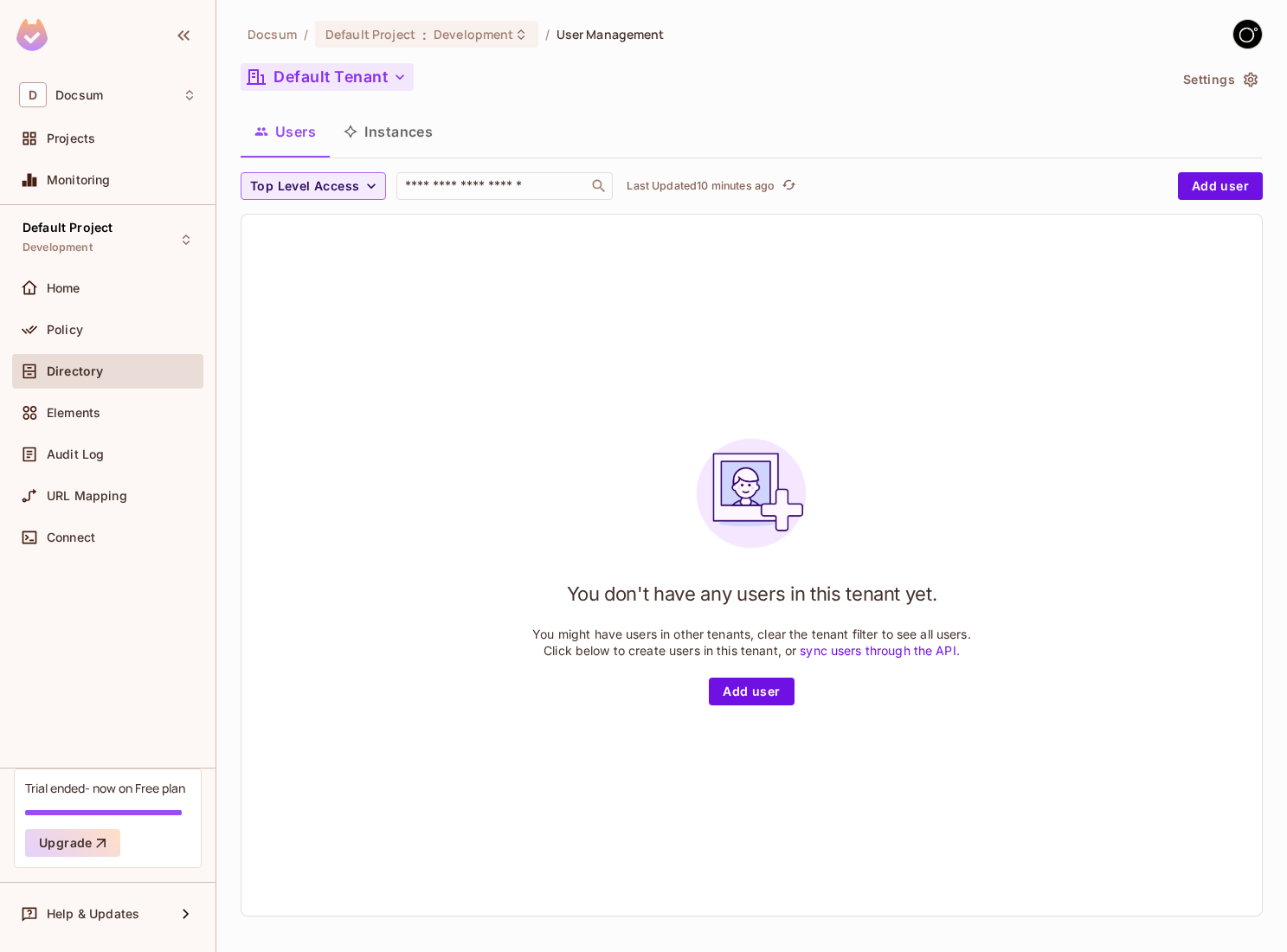
click at [351, 86] on button "Default Tenant" at bounding box center [326, 77] width 173 height 28
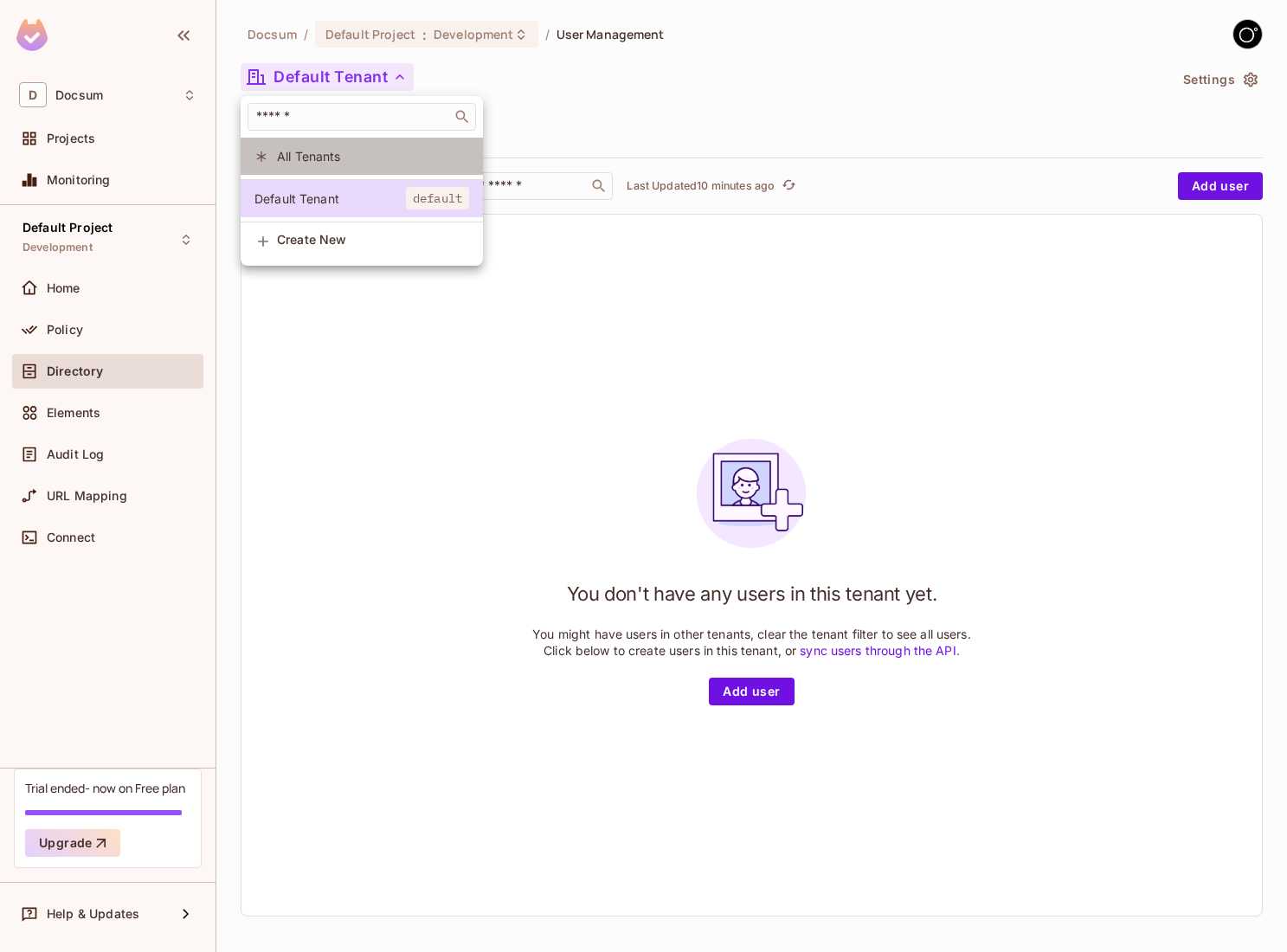
click at [328, 148] on span "All Tenants" at bounding box center [372, 155] width 192 height 16
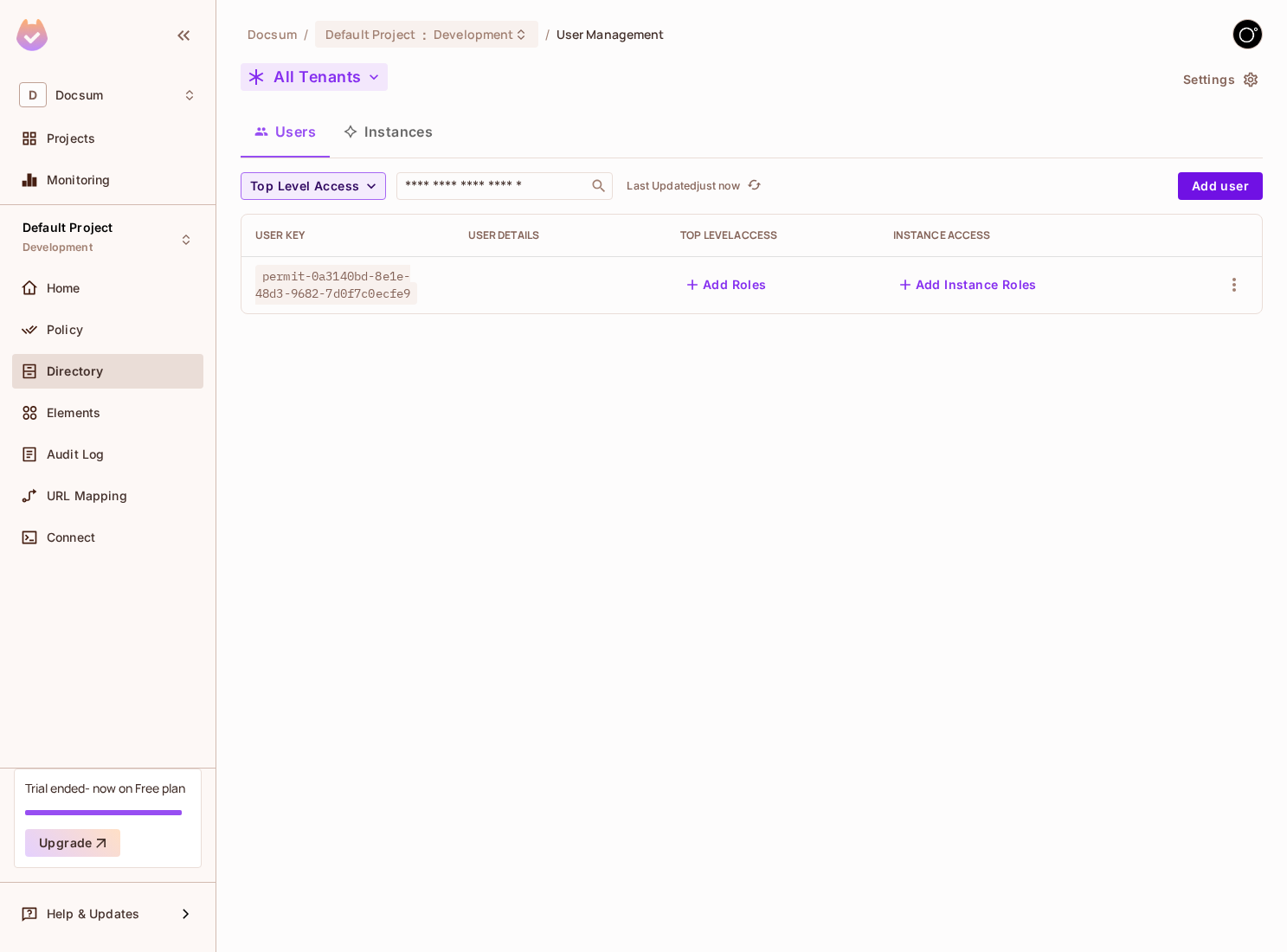
click at [326, 88] on button "All Tenants" at bounding box center [313, 77] width 147 height 28
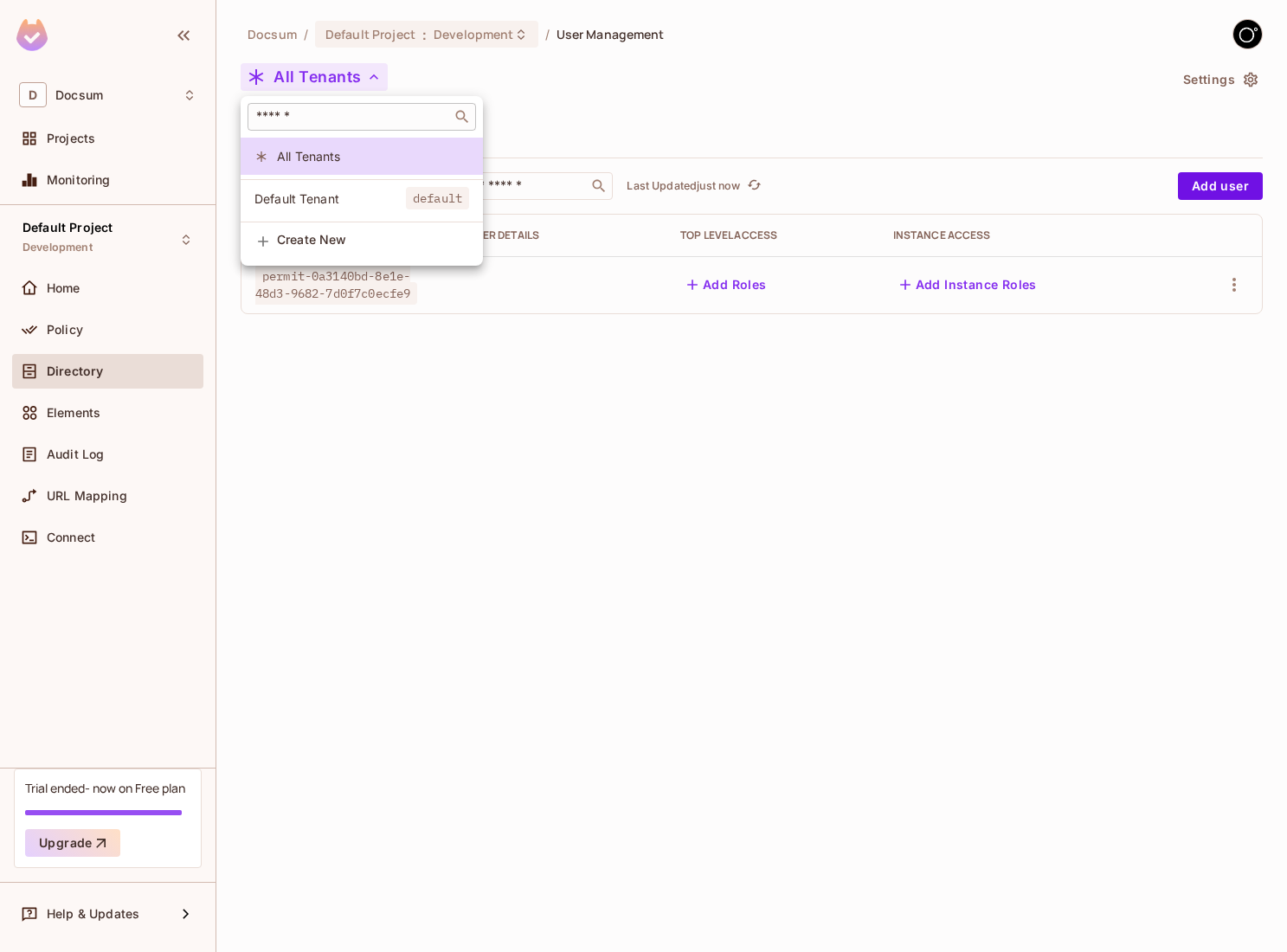
click at [326, 117] on input "text" at bounding box center [349, 117] width 194 height 17
type input "*"
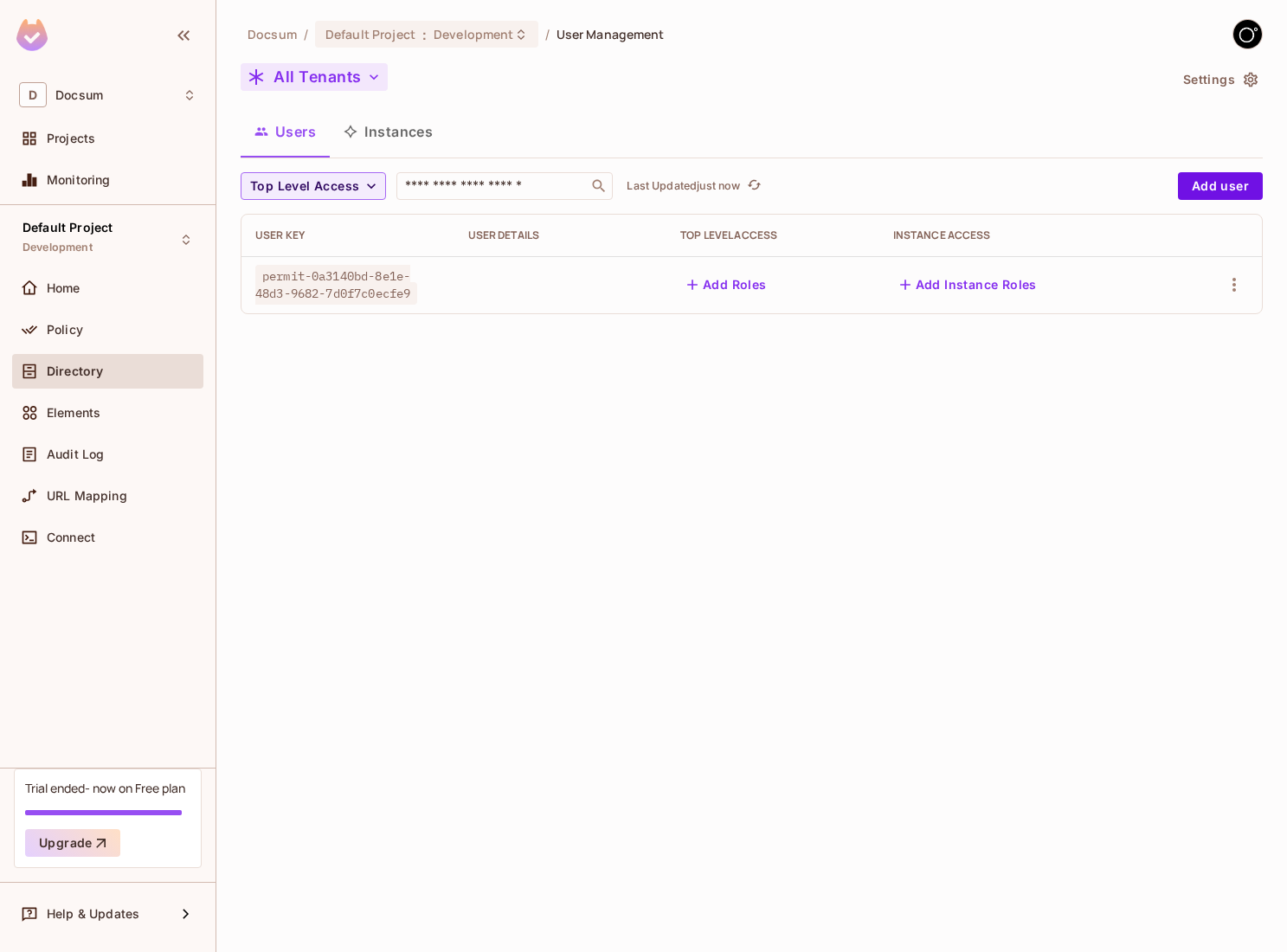
click at [319, 74] on button "All Tenants" at bounding box center [313, 77] width 147 height 28
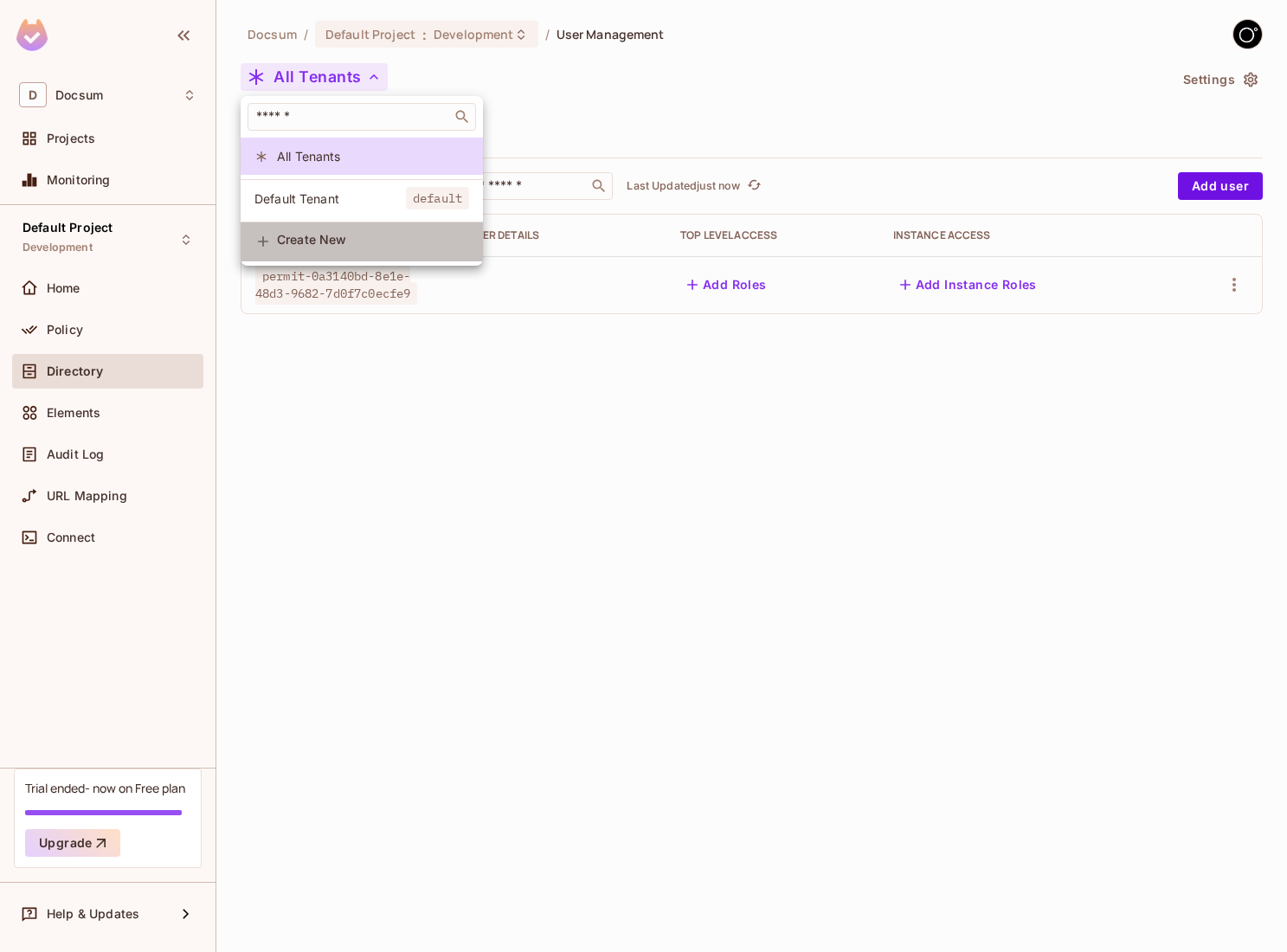
click at [338, 237] on span "Create New" at bounding box center [372, 240] width 192 height 14
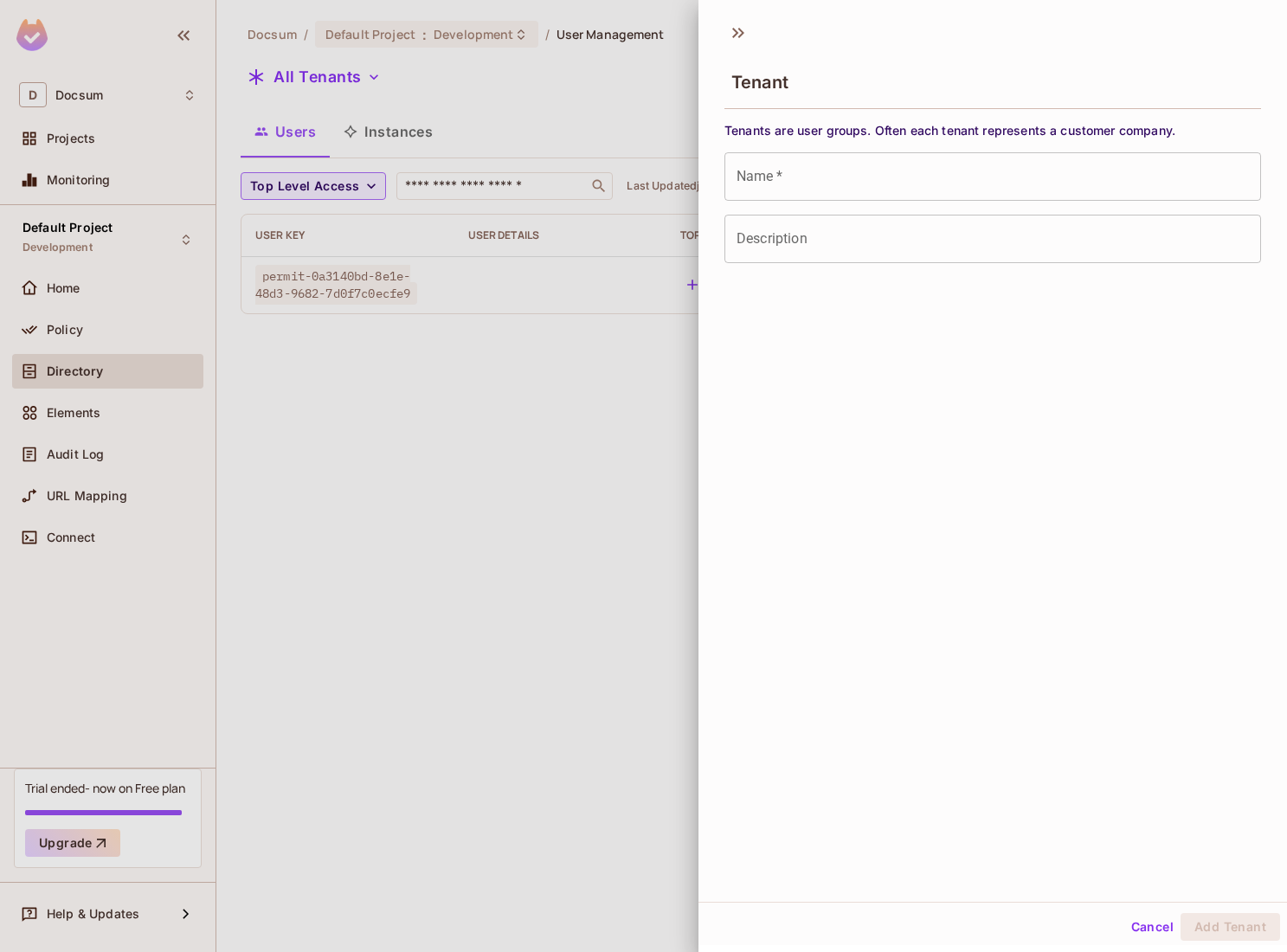
click at [641, 338] on div at bounding box center [643, 476] width 1287 height 952
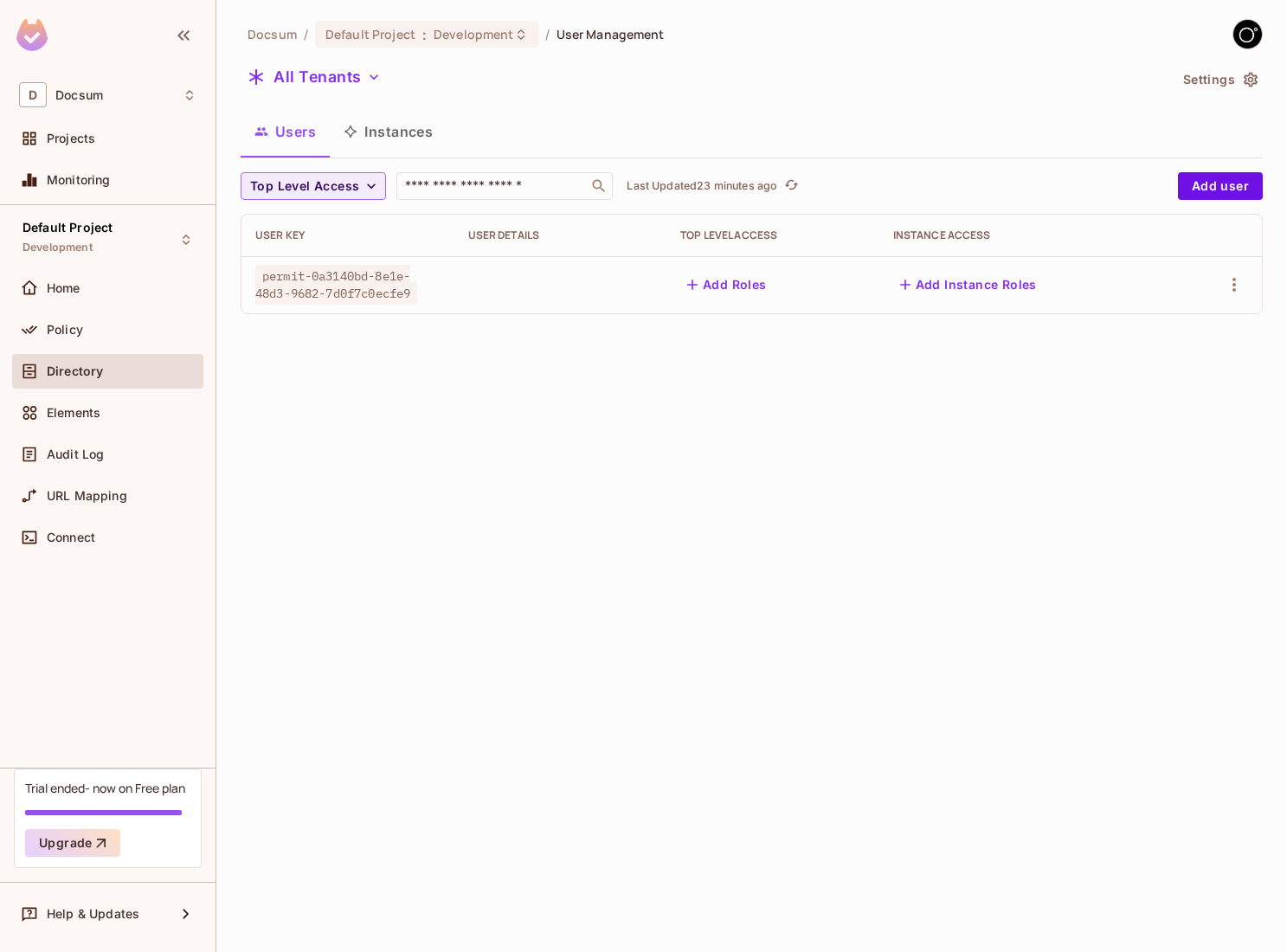
click at [463, 571] on div "Docsum / Default Project : Development / User Management All Tenants Settings U…" at bounding box center [751, 476] width 1070 height 952
click at [506, 440] on div "Docsum / Default Project : Development / User Management All Tenants Settings U…" at bounding box center [751, 476] width 1070 height 952
click at [366, 437] on div "Docsum / Default Project : Development / User Management All Tenants Settings U…" at bounding box center [751, 476] width 1070 height 952
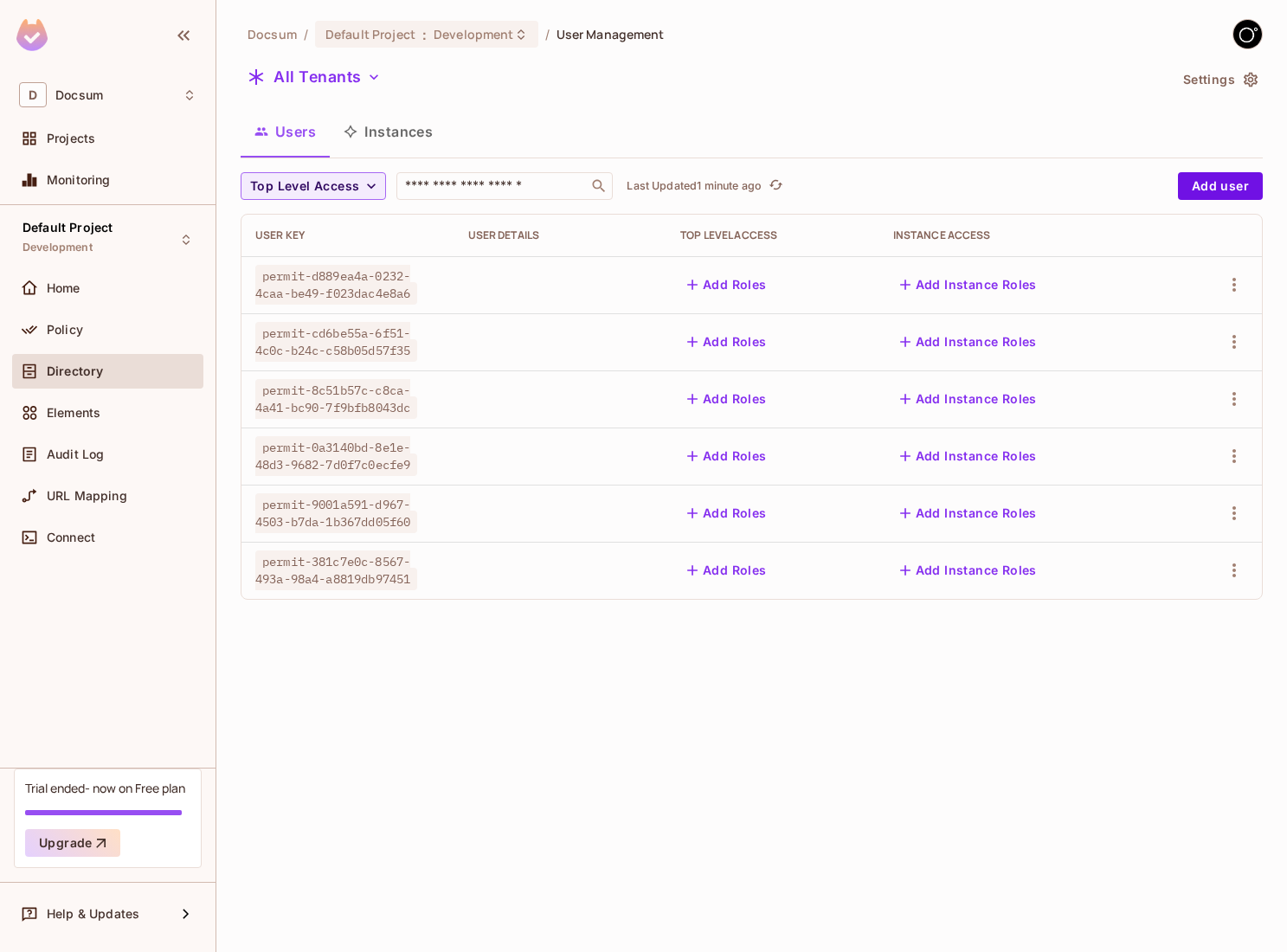
click at [842, 523] on div "Add Roles" at bounding box center [772, 513] width 185 height 28
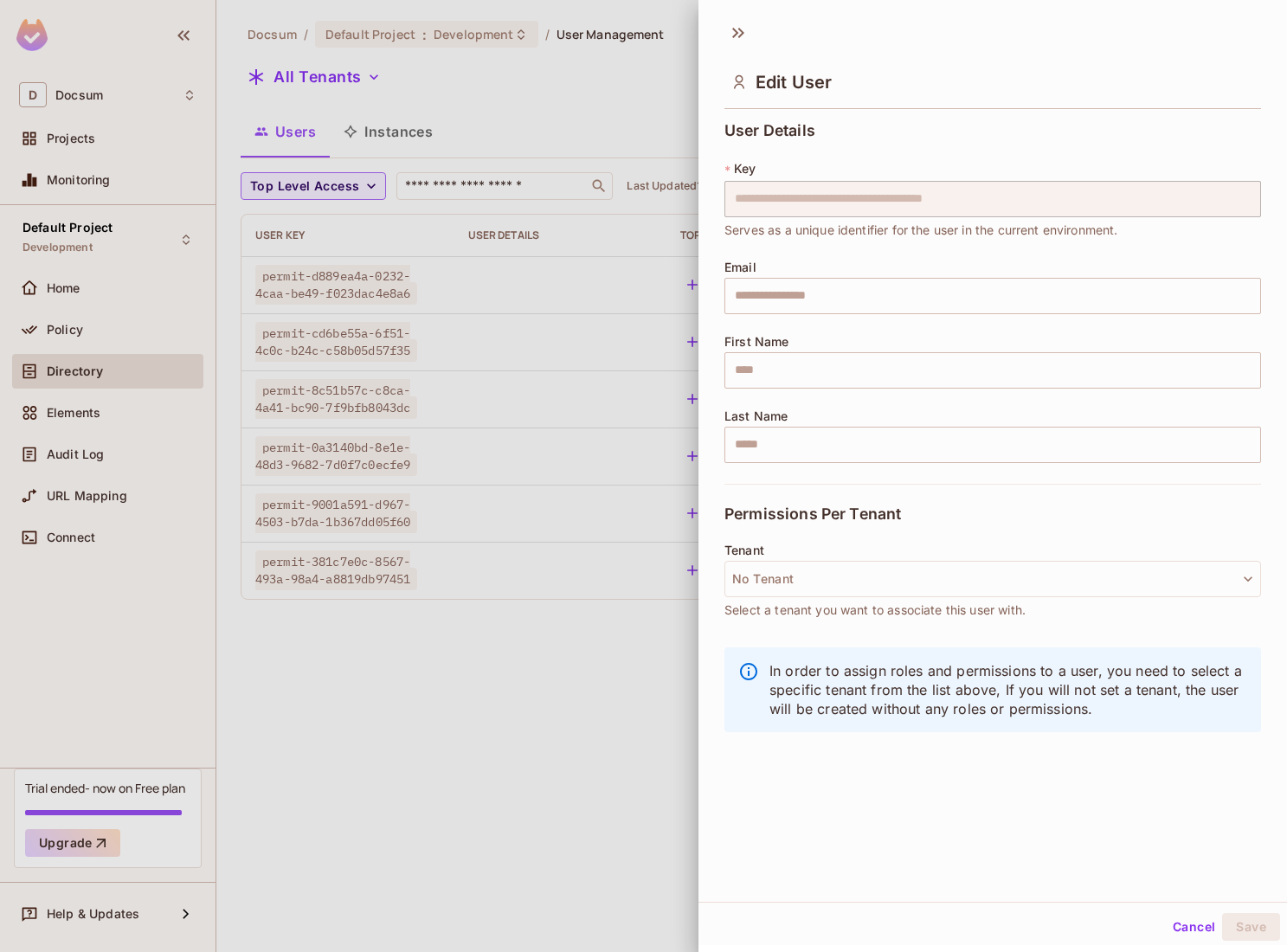
click at [654, 637] on div at bounding box center [643, 476] width 1287 height 952
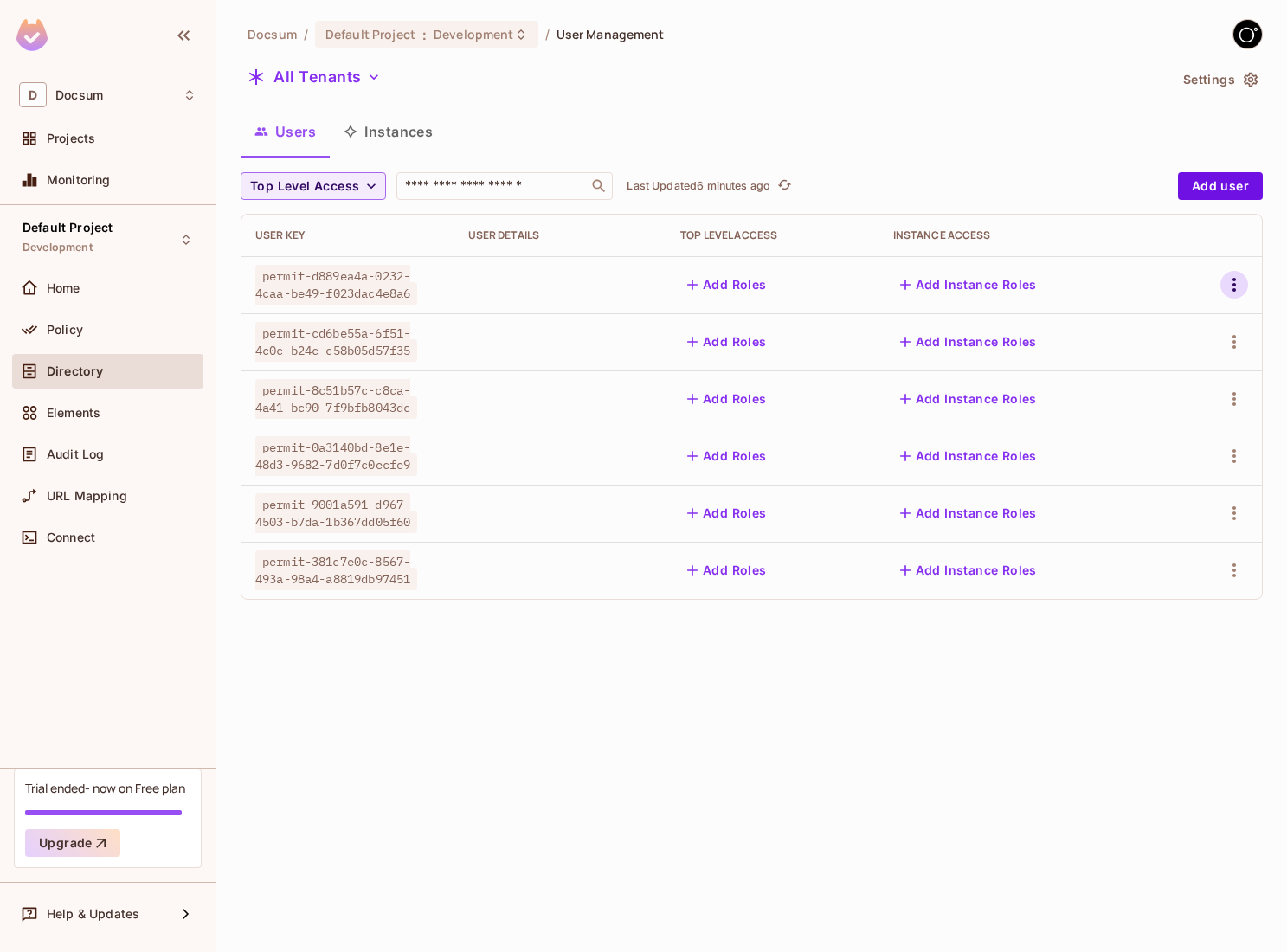
click at [1236, 291] on icon "button" at bounding box center [1234, 285] width 21 height 21
click at [1090, 659] on div at bounding box center [643, 476] width 1287 height 952
click at [1230, 341] on icon "button" at bounding box center [1234, 342] width 21 height 21
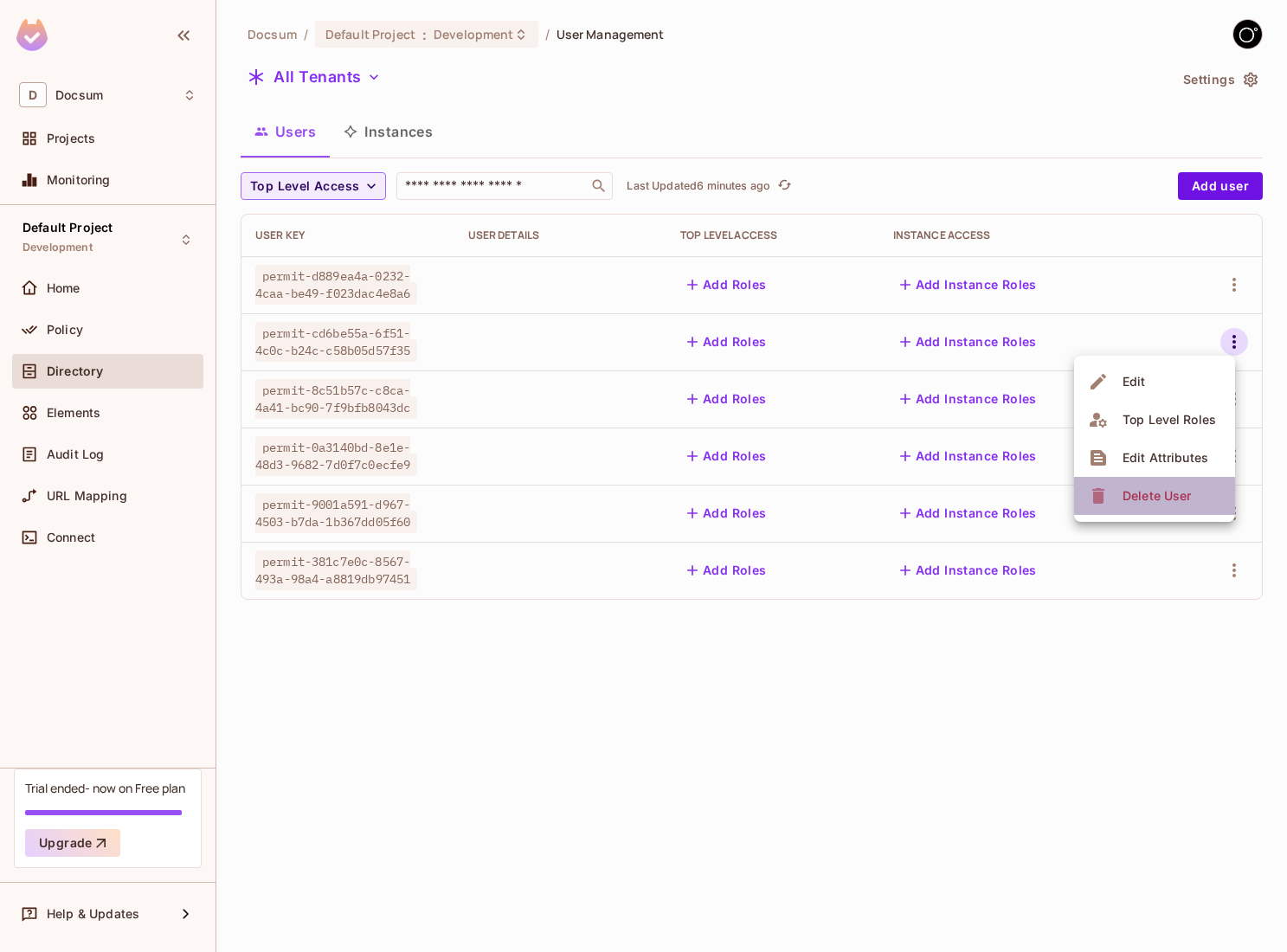
click at [1143, 487] on div "Delete User" at bounding box center [1156, 496] width 69 height 17
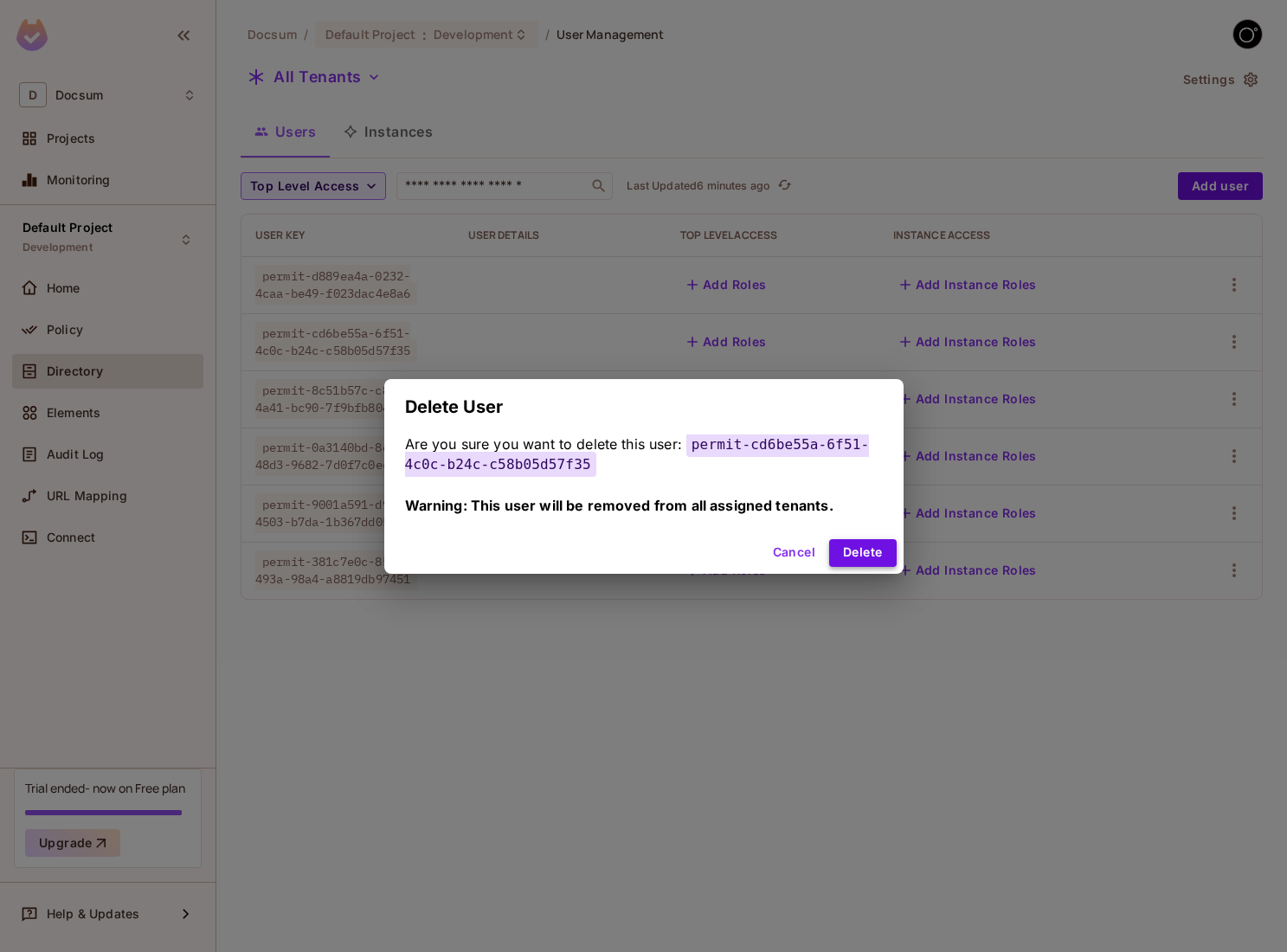
click at [866, 542] on button "Delete" at bounding box center [862, 553] width 67 height 28
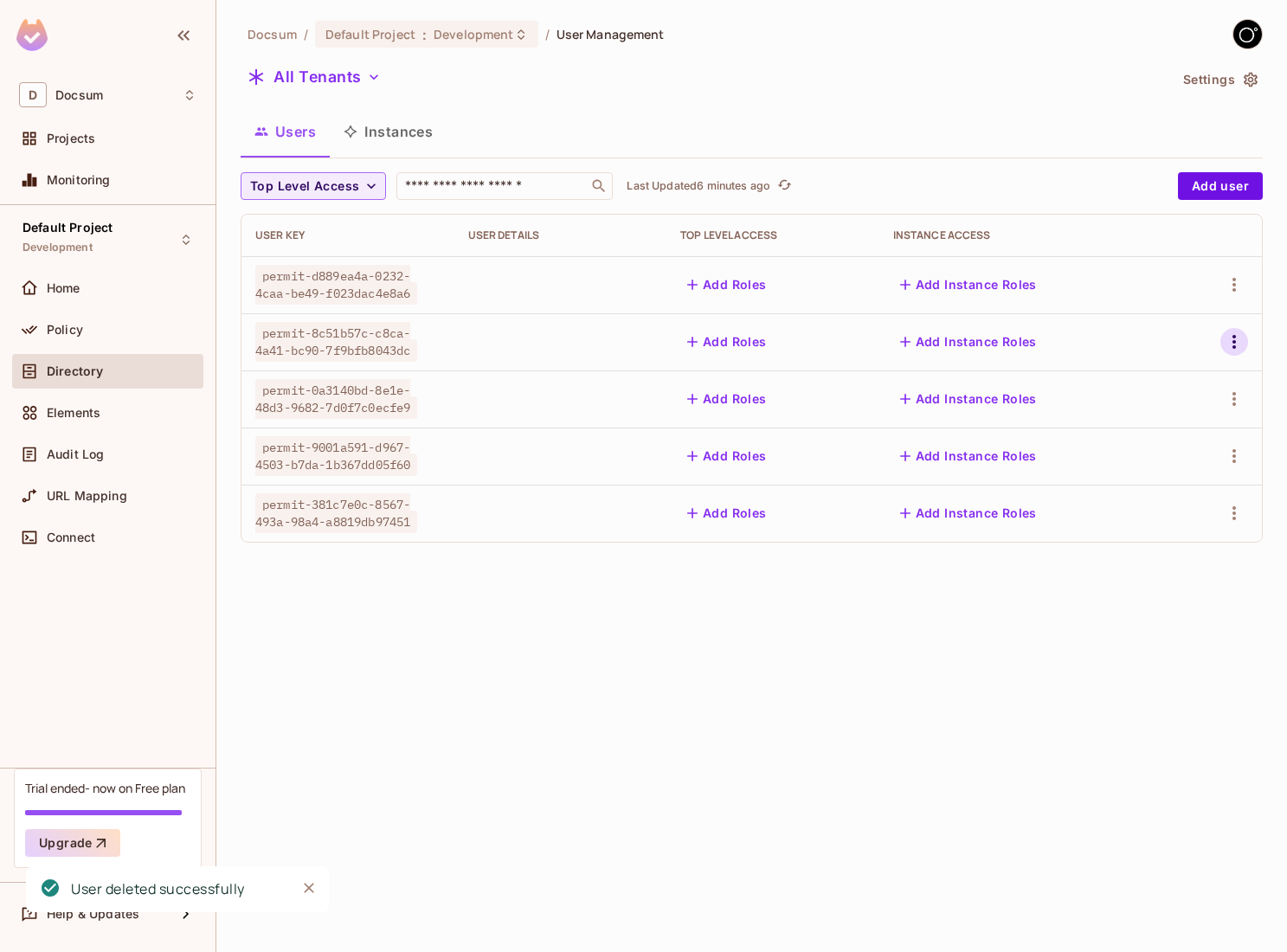
click at [1237, 342] on icon "button" at bounding box center [1234, 342] width 21 height 21
click at [1139, 496] on div "Delete User" at bounding box center [1156, 496] width 69 height 17
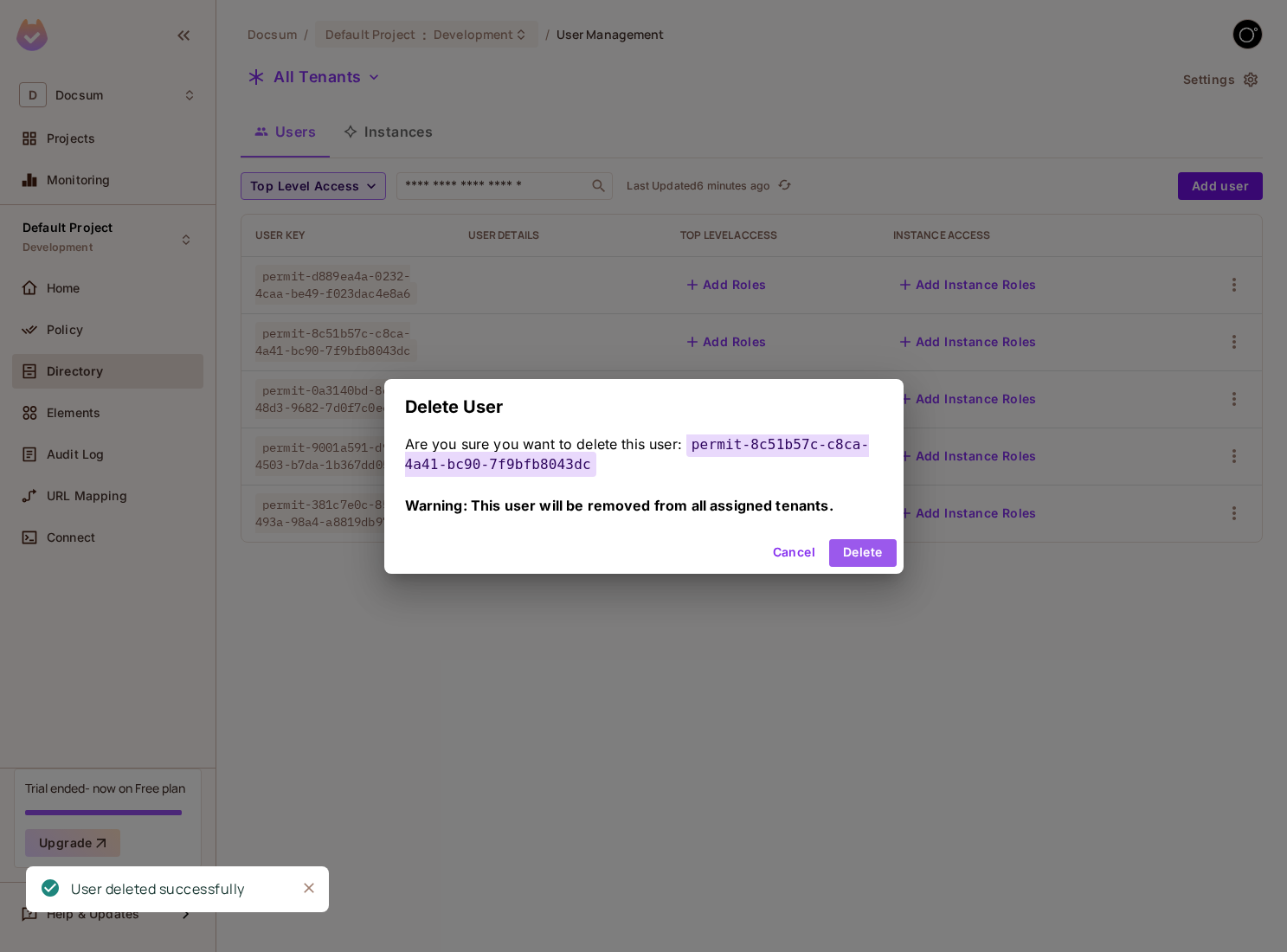
drag, startPoint x: 885, startPoint y: 546, endPoint x: 1044, endPoint y: 524, distance: 160.5
click at [885, 546] on button "Delete" at bounding box center [862, 553] width 67 height 28
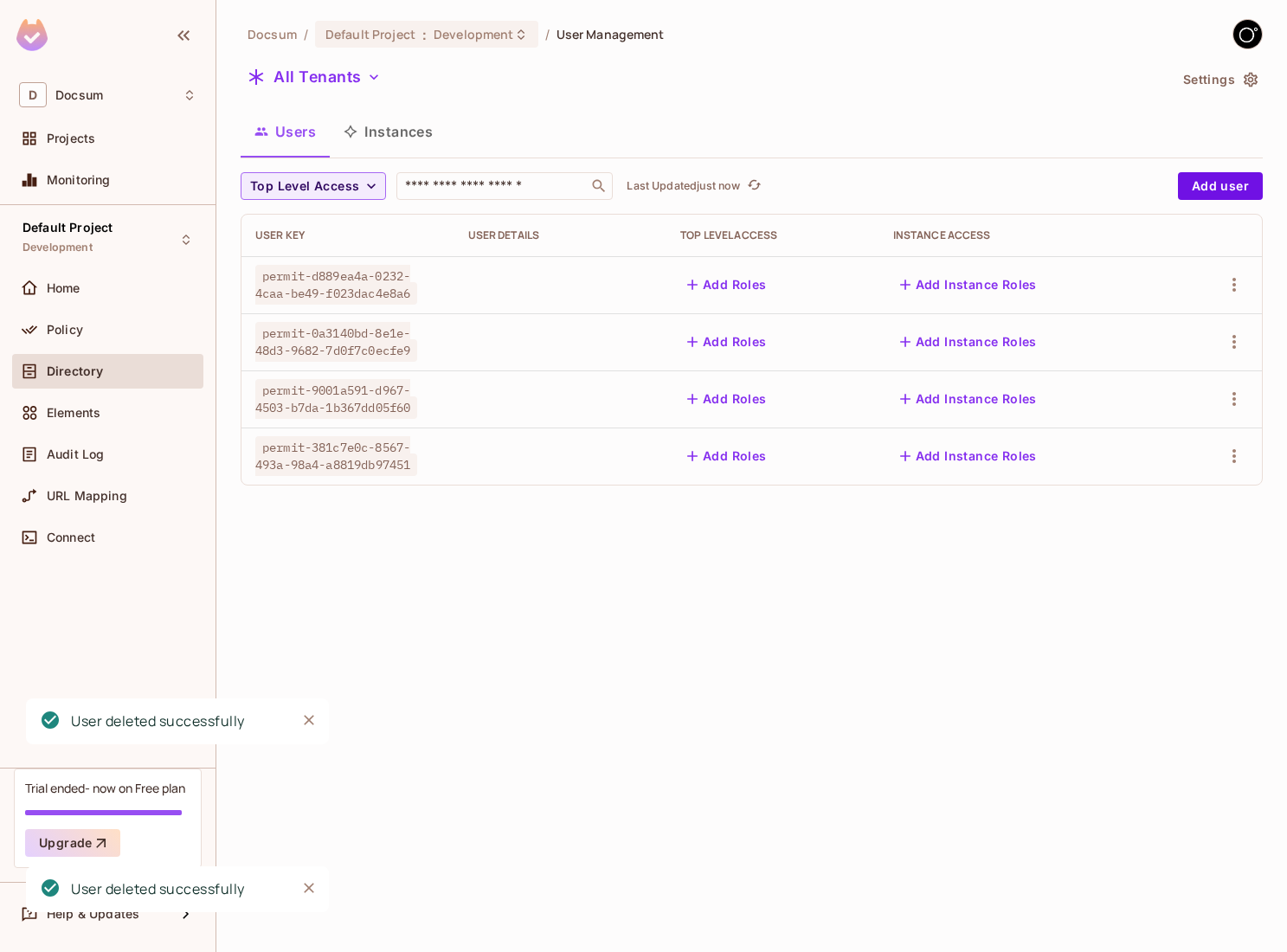
click at [1234, 363] on td at bounding box center [1216, 342] width 91 height 57
click at [1234, 357] on td at bounding box center [1216, 342] width 91 height 57
click at [1232, 347] on icon "button" at bounding box center [1234, 342] width 3 height 14
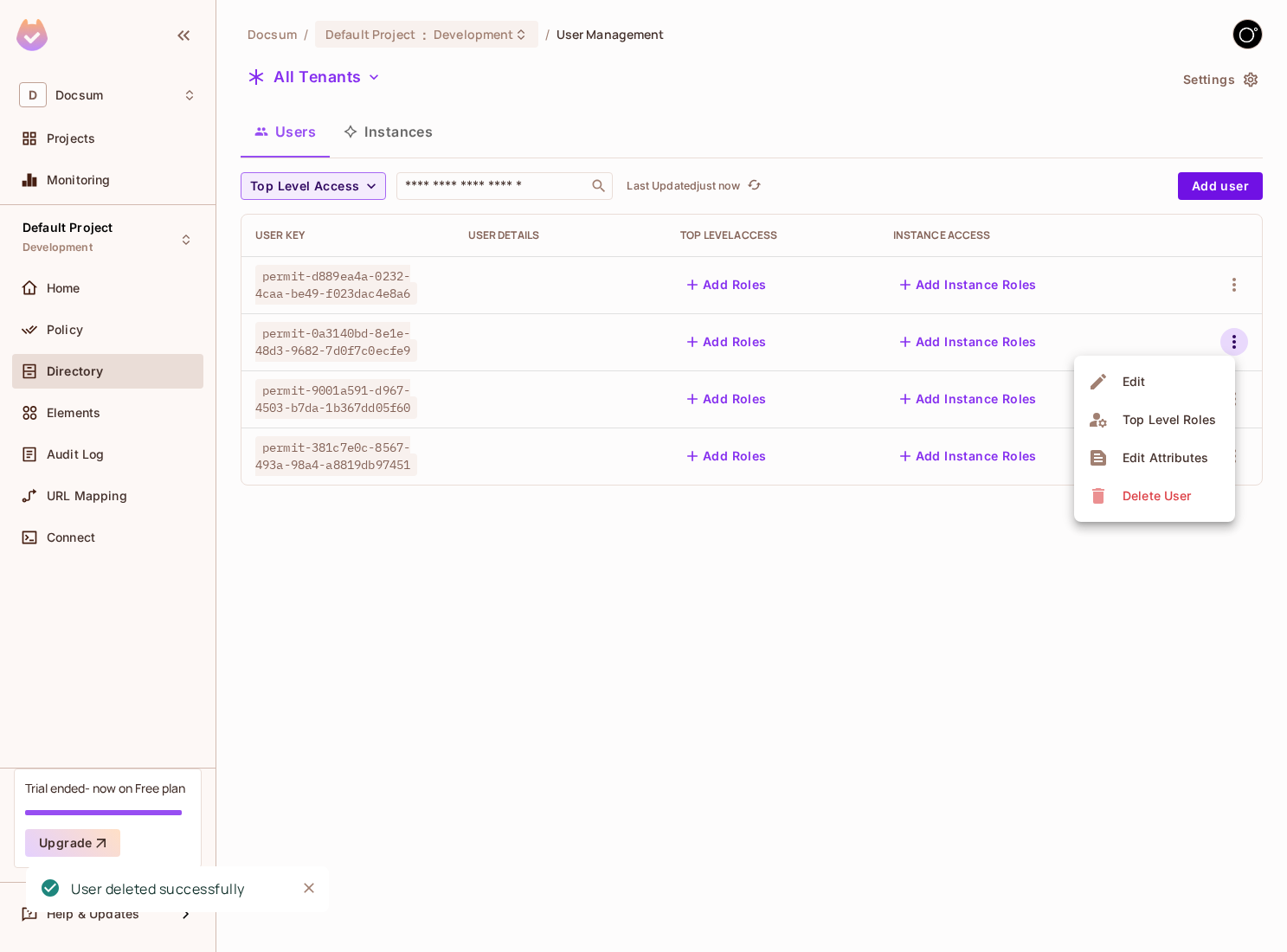
click at [1122, 495] on div "Delete User" at bounding box center [1156, 496] width 69 height 17
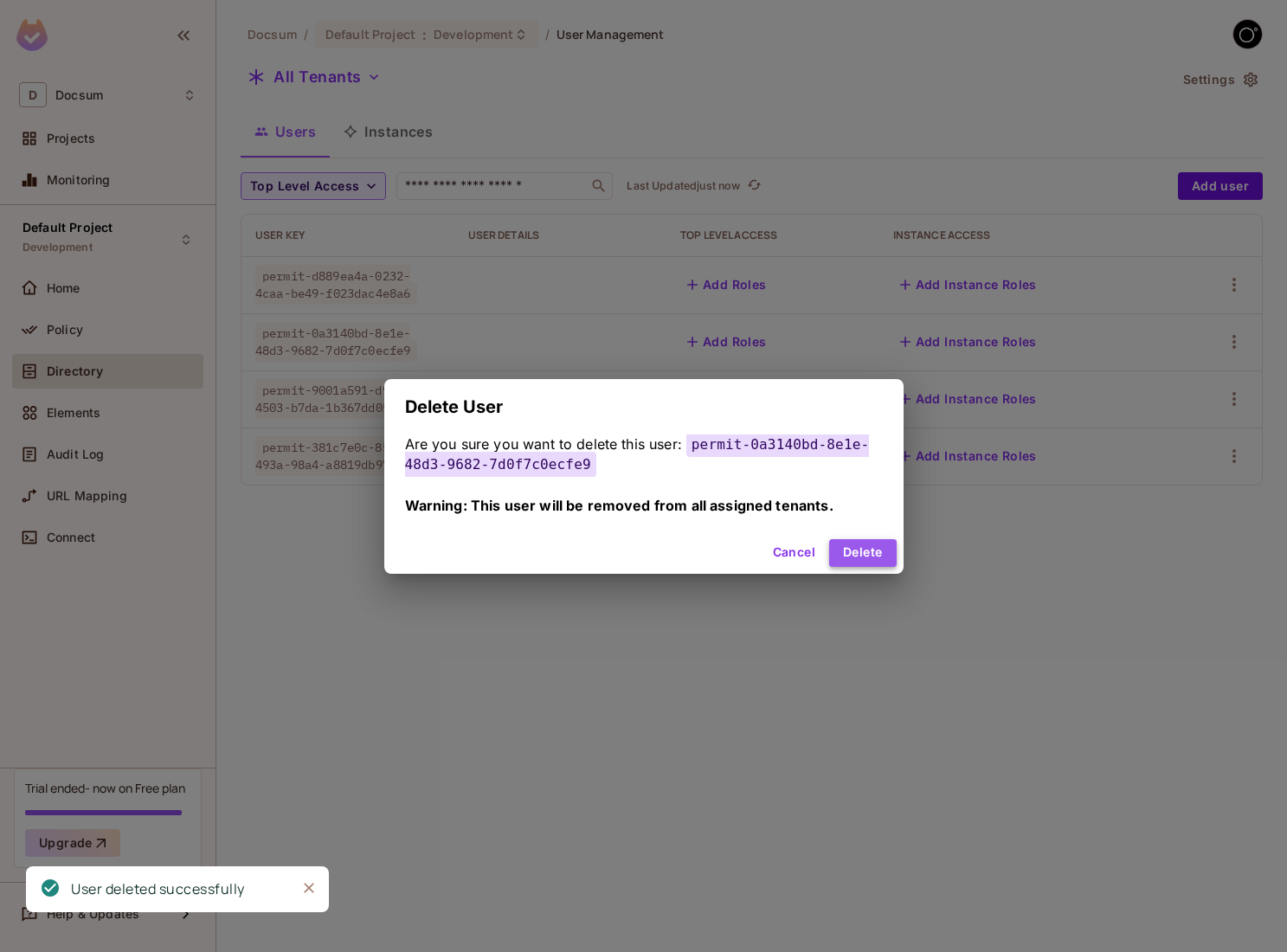
click at [852, 561] on button "Delete" at bounding box center [862, 553] width 67 height 28
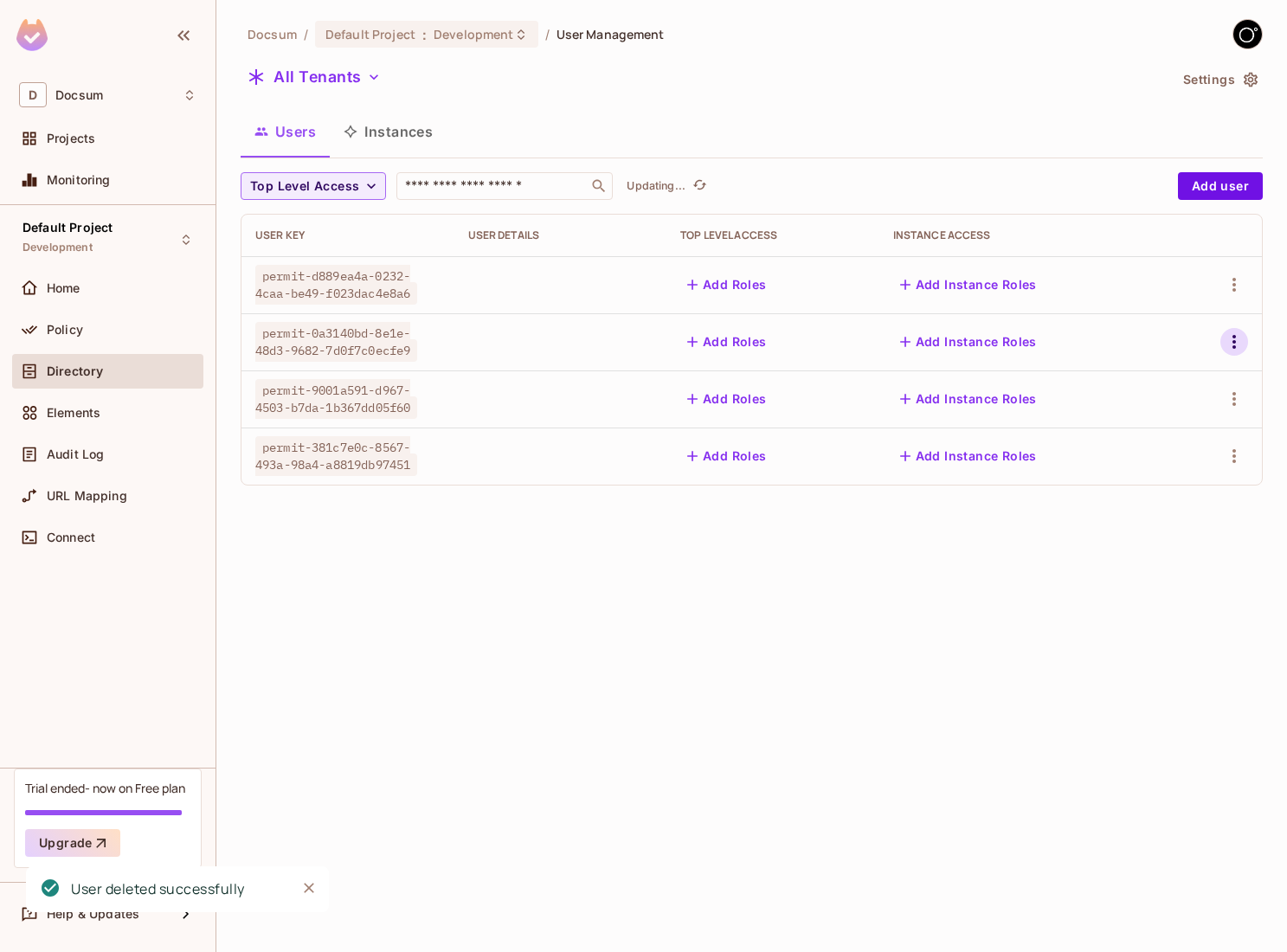
click at [1235, 342] on icon "button" at bounding box center [1234, 342] width 3 height 14
click at [1126, 489] on div "Delete User" at bounding box center [1156, 496] width 69 height 17
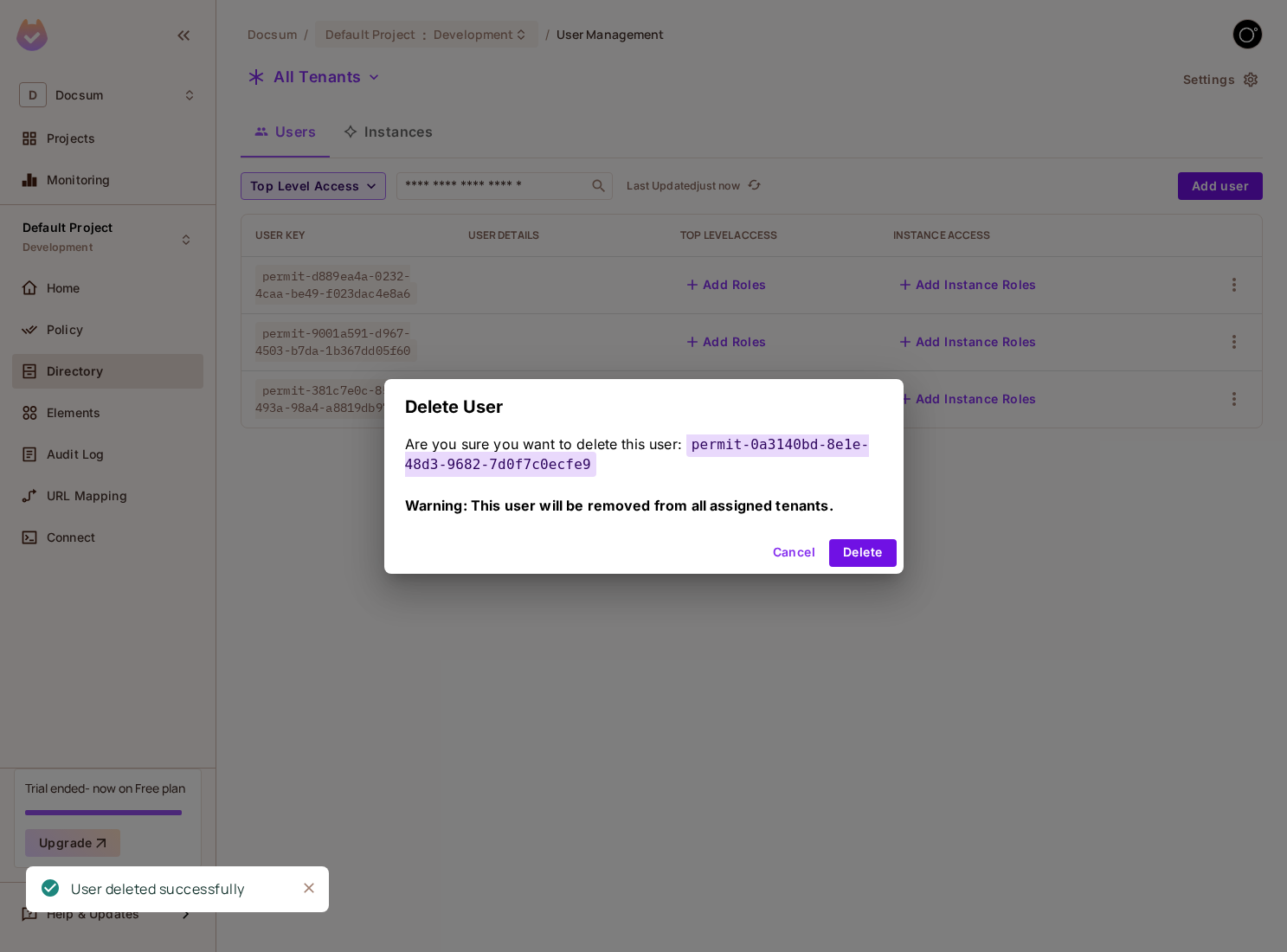
click at [828, 552] on div "Cancel Delete" at bounding box center [644, 553] width 519 height 42
click at [834, 552] on button "Delete" at bounding box center [862, 553] width 67 height 28
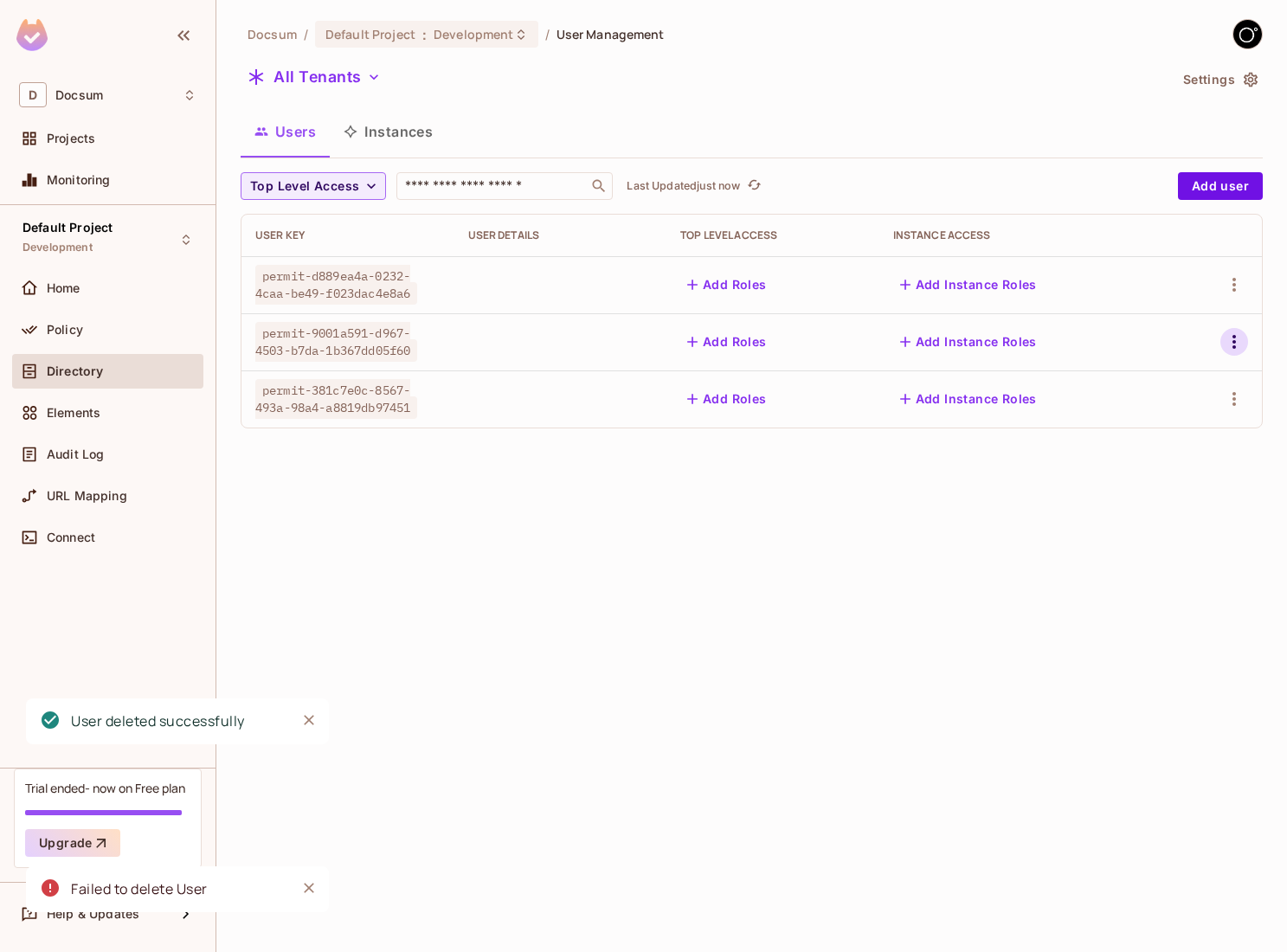
click at [1235, 341] on icon "button" at bounding box center [1234, 342] width 21 height 21
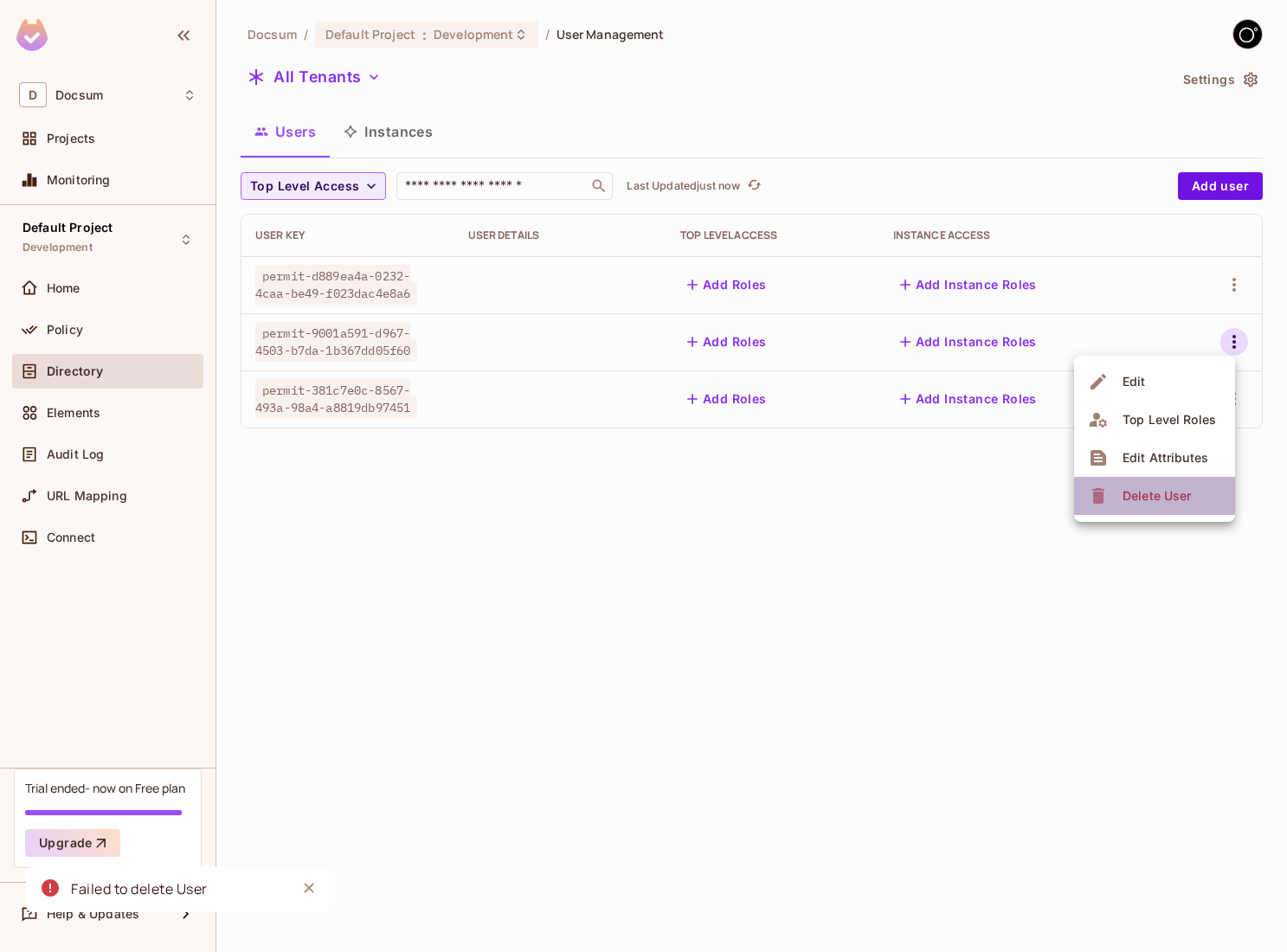
click at [1133, 483] on span "Delete User" at bounding box center [1156, 496] width 79 height 28
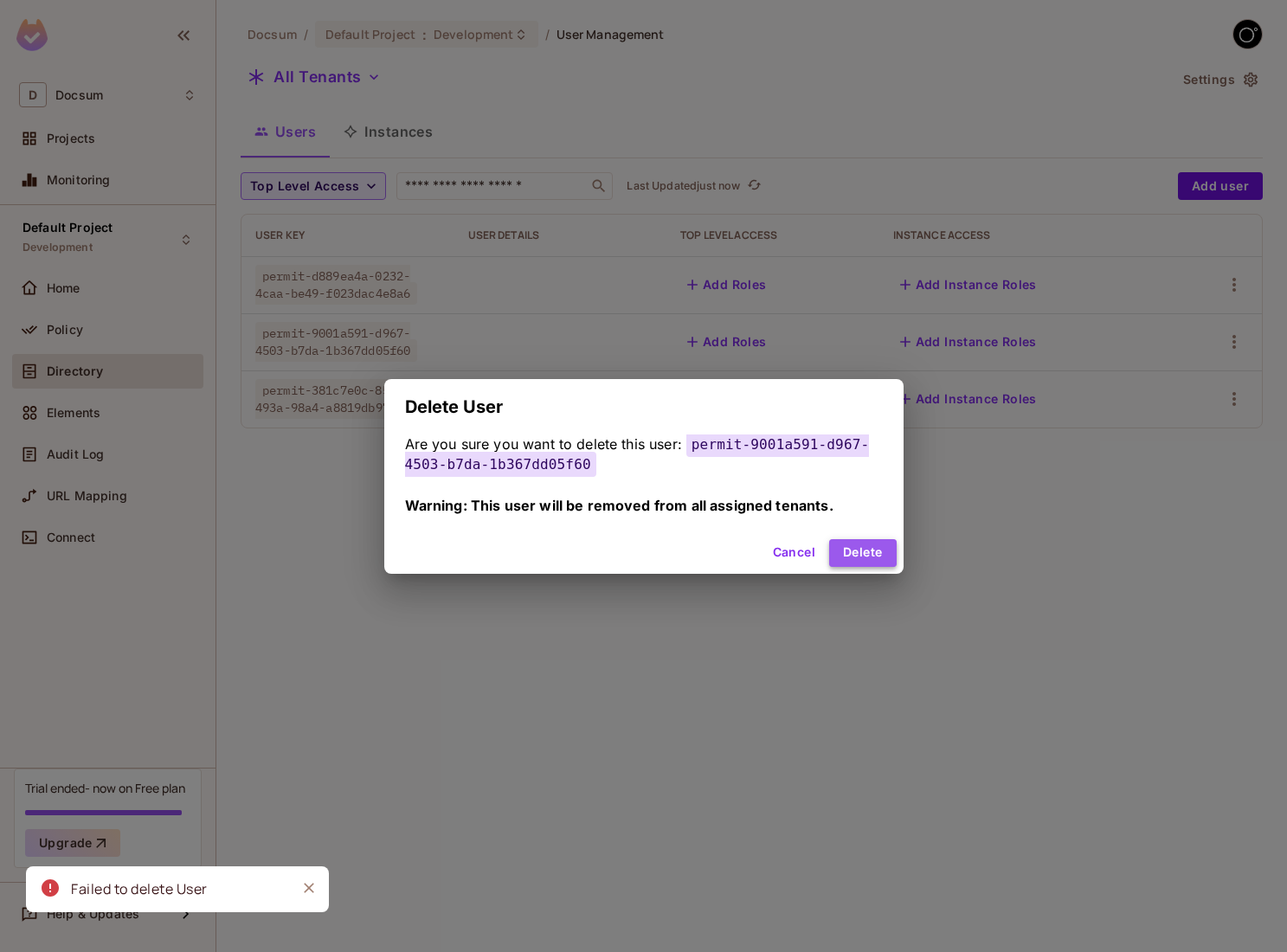
click at [856, 548] on button "Delete" at bounding box center [862, 553] width 67 height 28
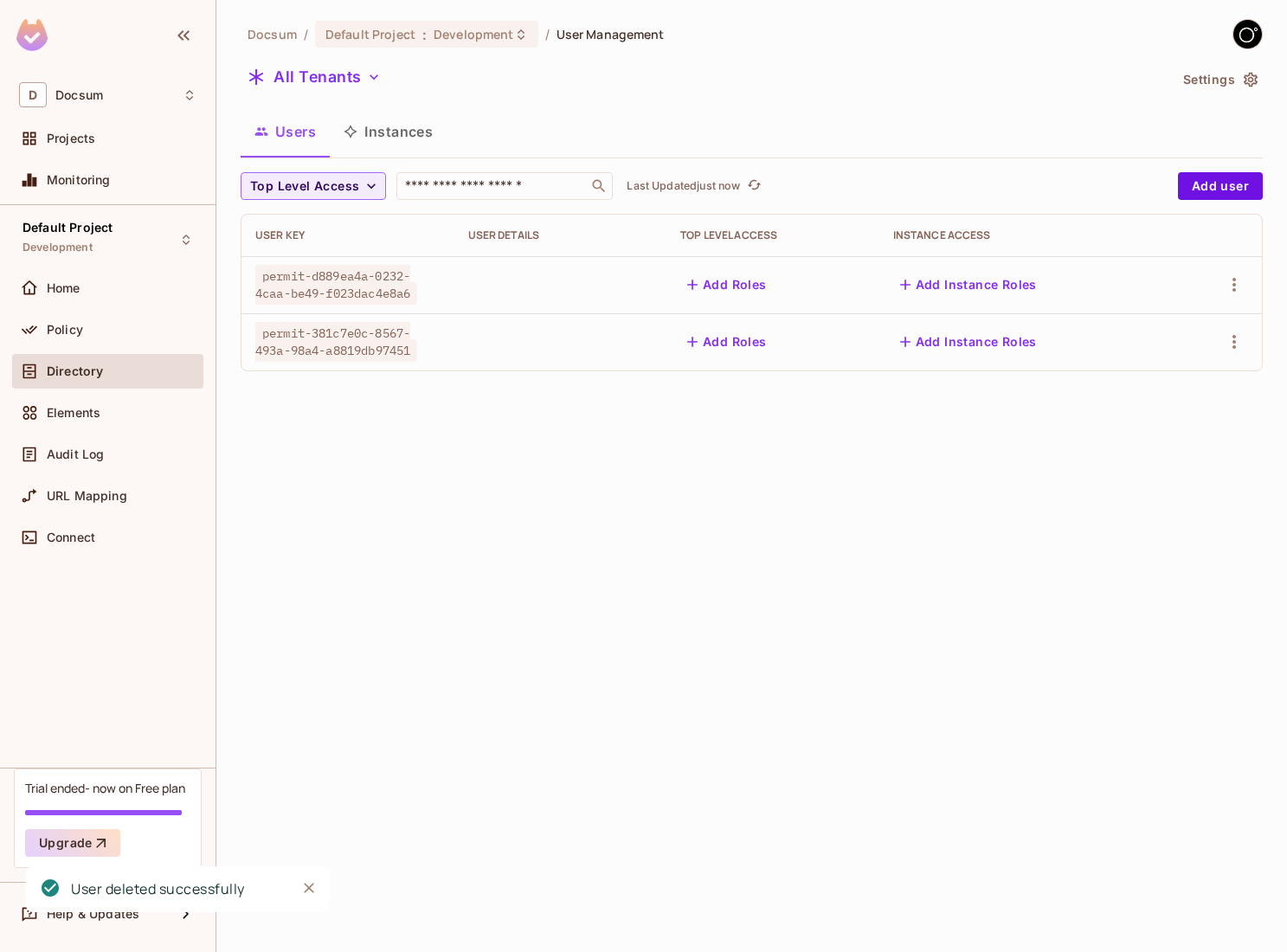
click at [1245, 332] on div at bounding box center [1216, 342] width 63 height 28
click at [1244, 332] on icon "button" at bounding box center [1234, 342] width 21 height 21
click at [1124, 483] on span "Delete User" at bounding box center [1156, 496] width 79 height 28
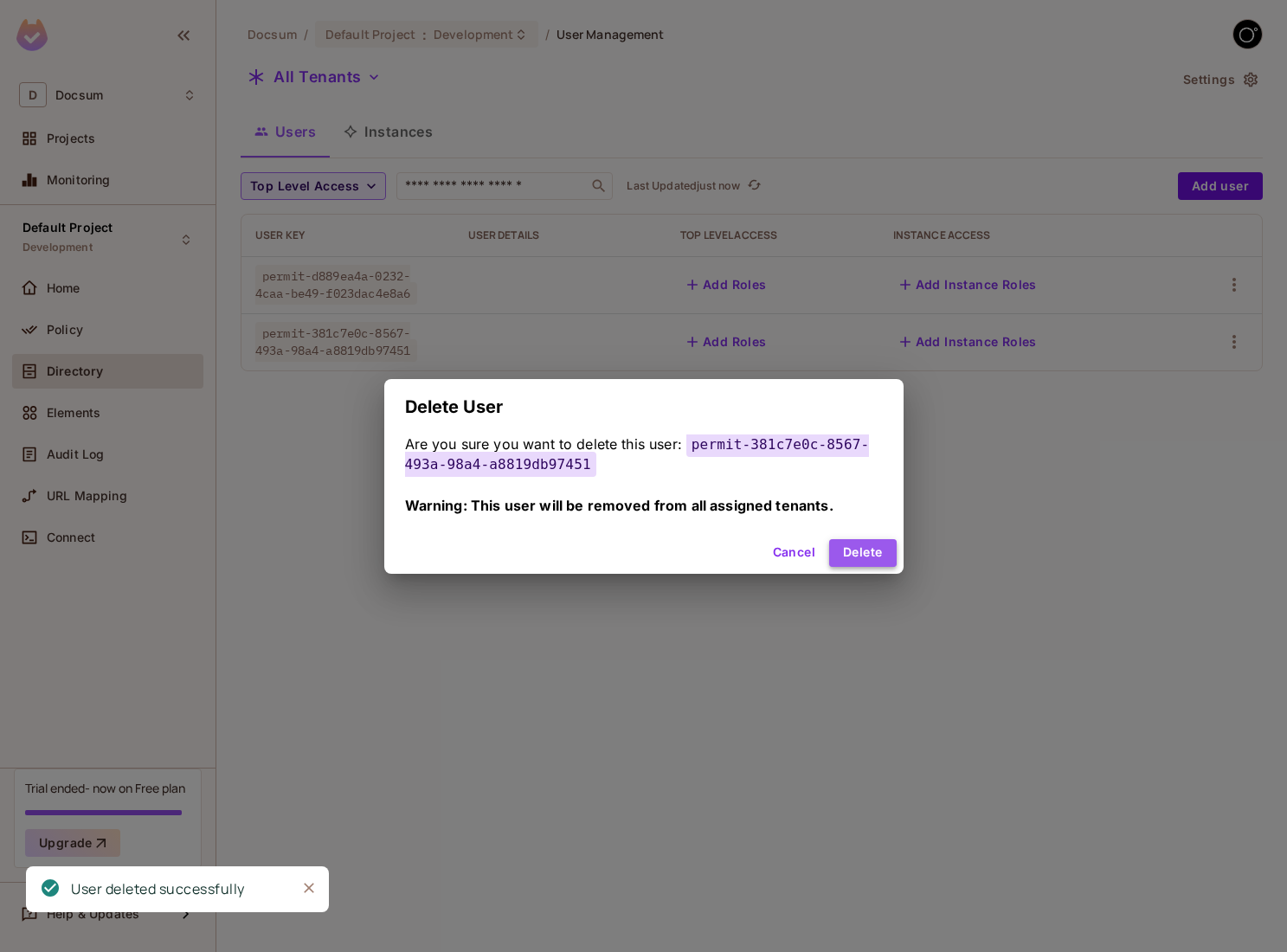
click at [863, 557] on button "Delete" at bounding box center [862, 553] width 67 height 28
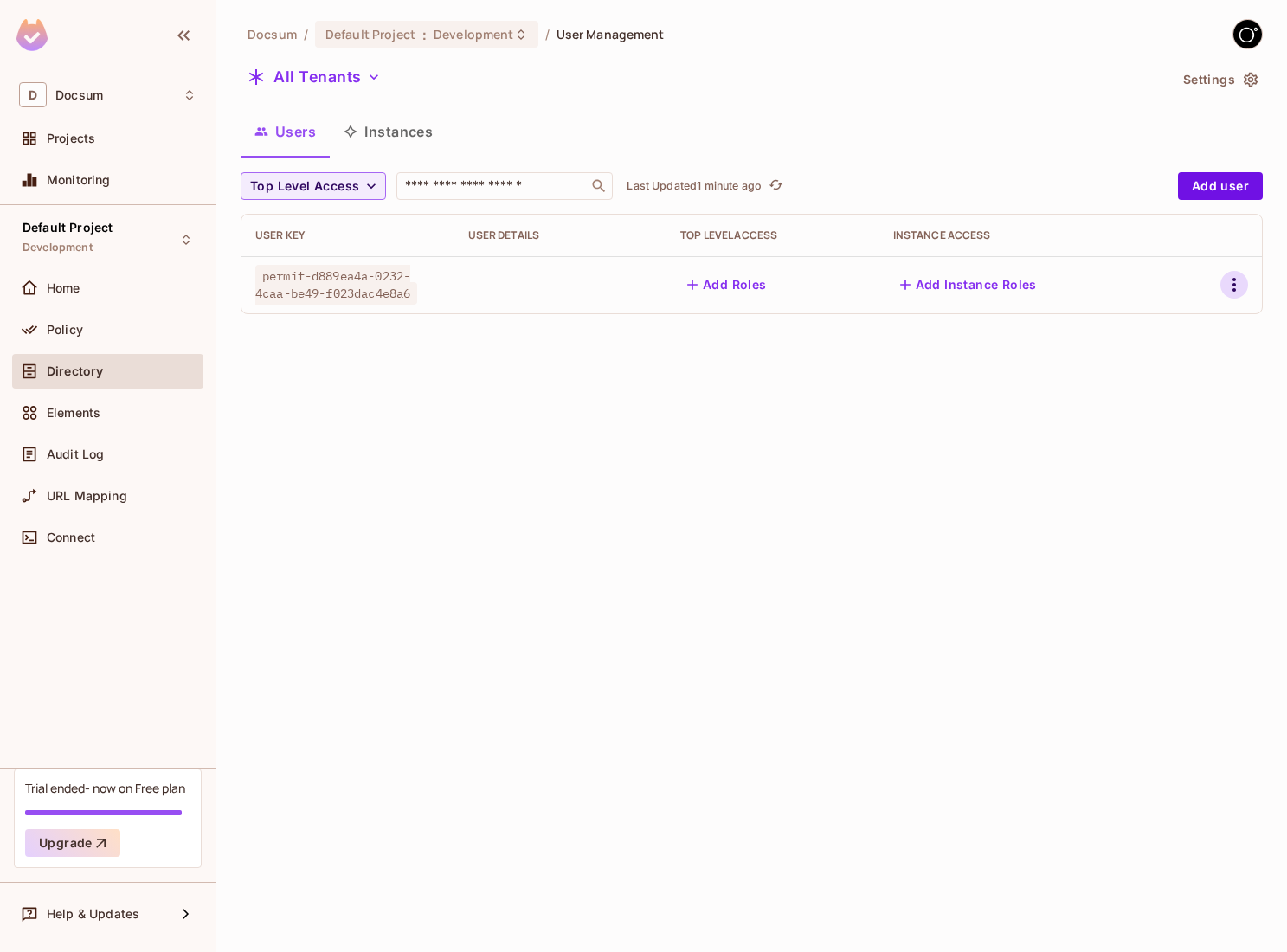
click at [1226, 281] on icon "button" at bounding box center [1234, 285] width 21 height 21
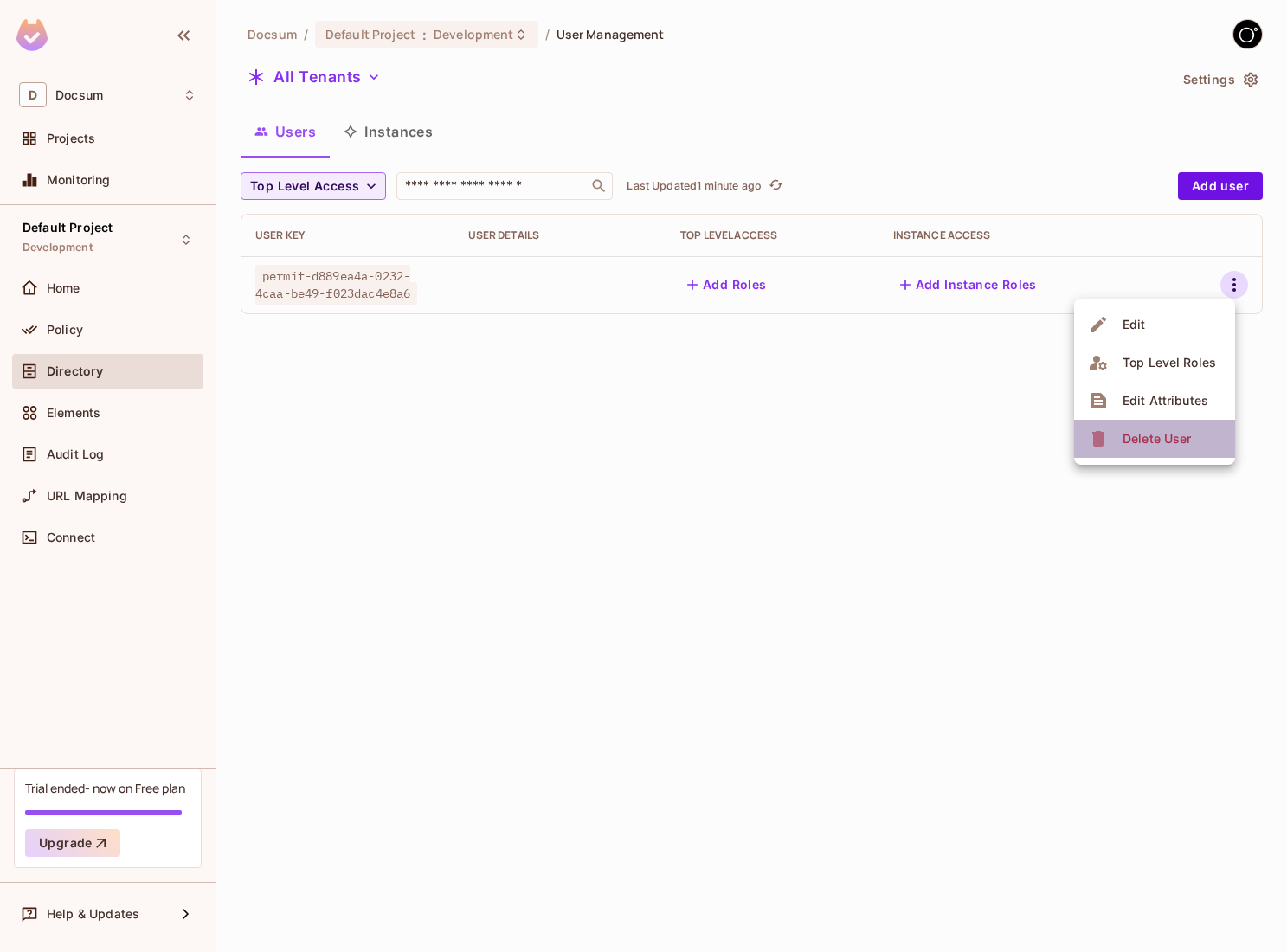
click at [1133, 429] on span "Delete User" at bounding box center [1156, 439] width 79 height 28
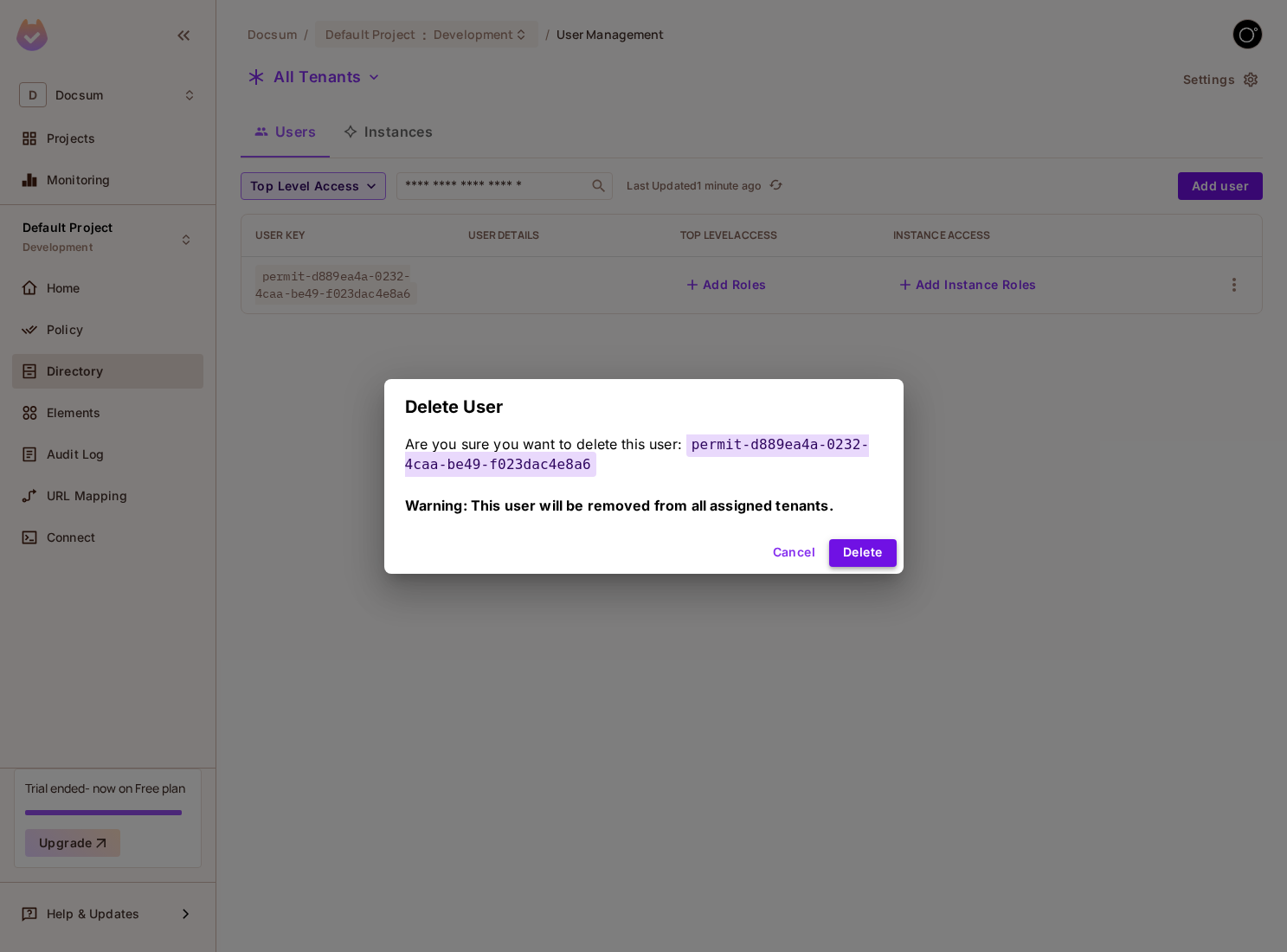
click at [878, 553] on button "Delete" at bounding box center [862, 553] width 67 height 28
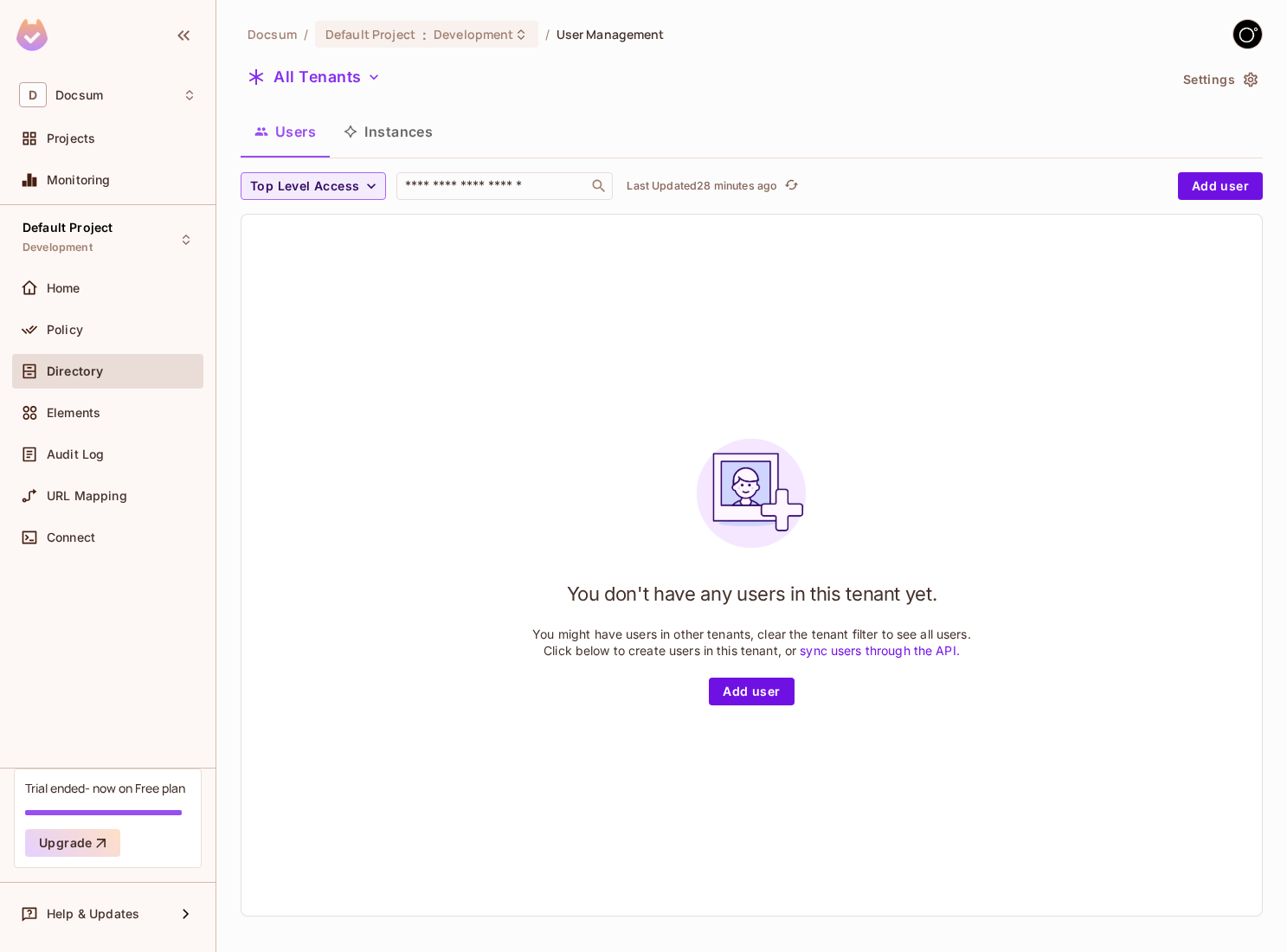
click at [367, 279] on div "You don't have any users in this tenant yet. You might have users in other tena…" at bounding box center [752, 565] width 1021 height 701
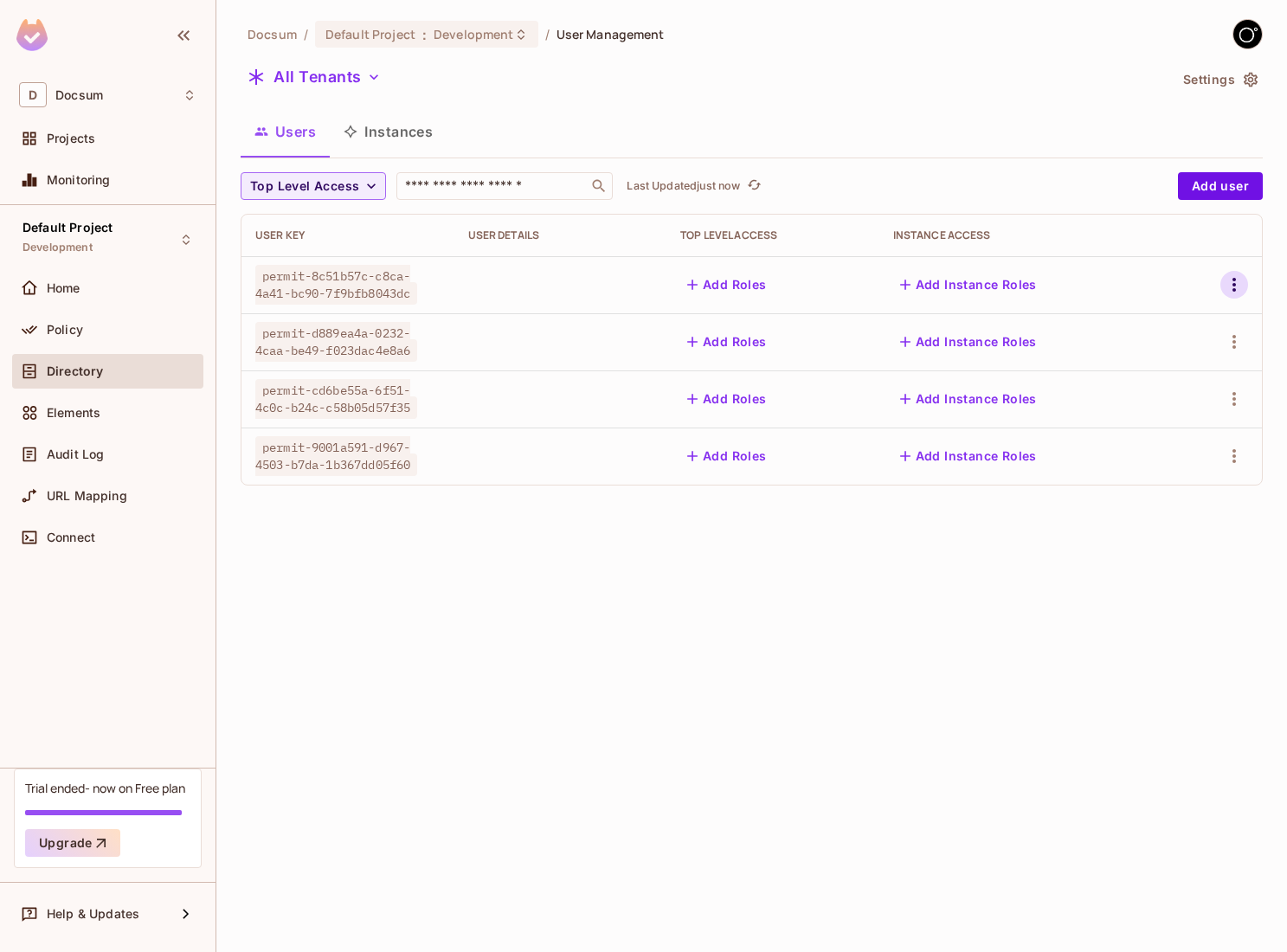
click at [1233, 292] on icon "button" at bounding box center [1234, 285] width 21 height 21
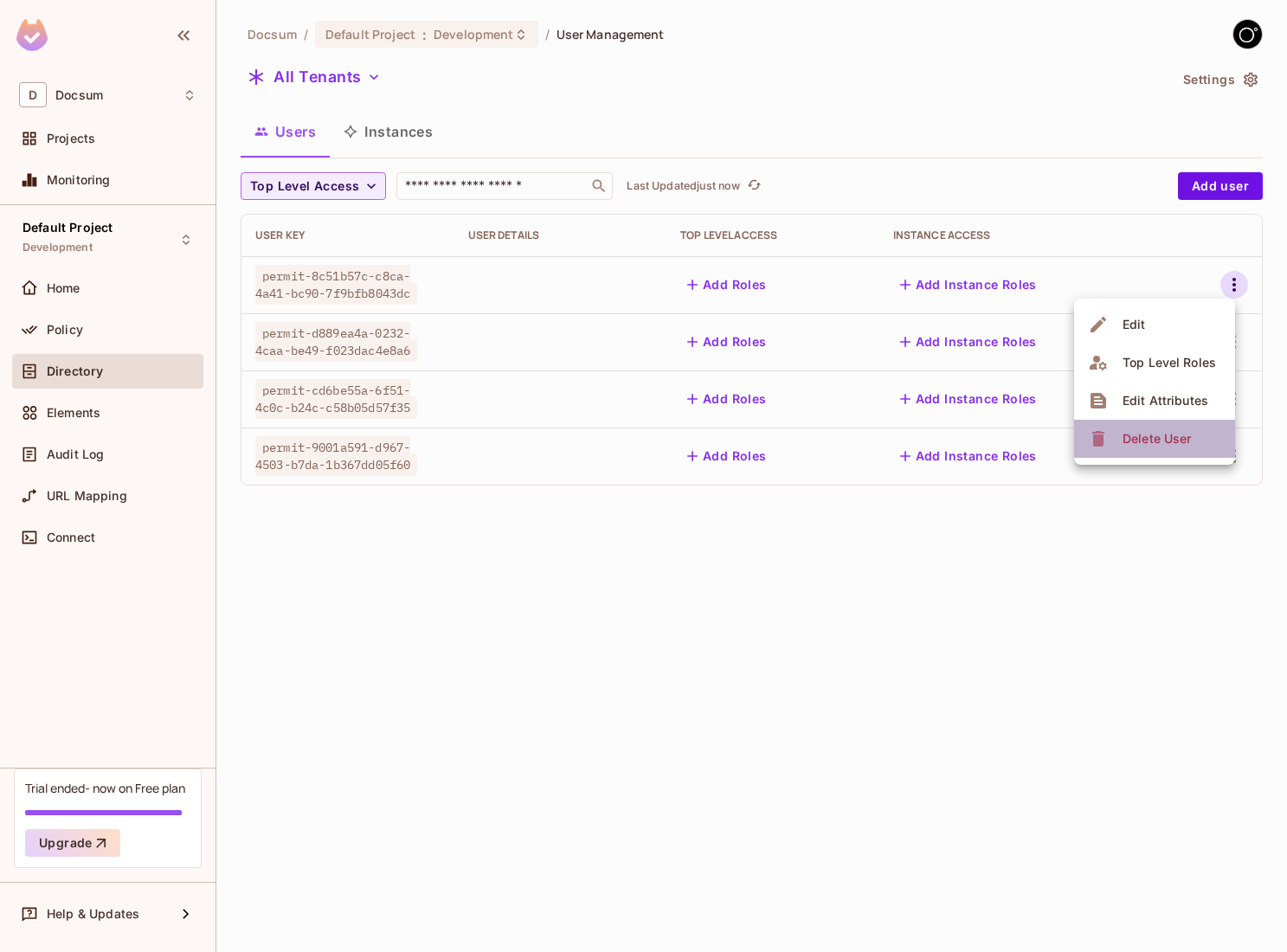
click at [1144, 437] on div "Delete User" at bounding box center [1156, 439] width 69 height 17
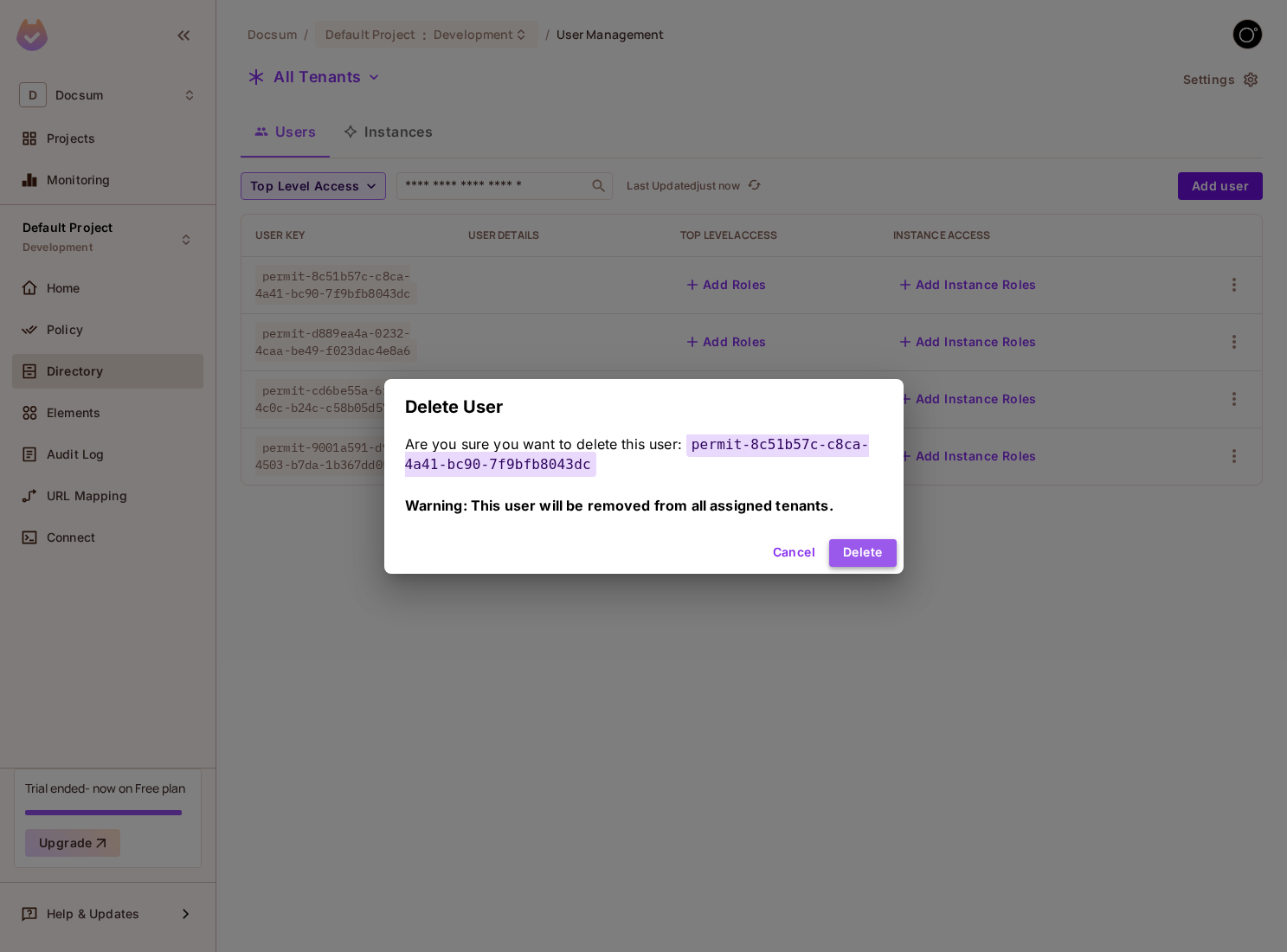
click at [877, 557] on button "Delete" at bounding box center [862, 553] width 67 height 28
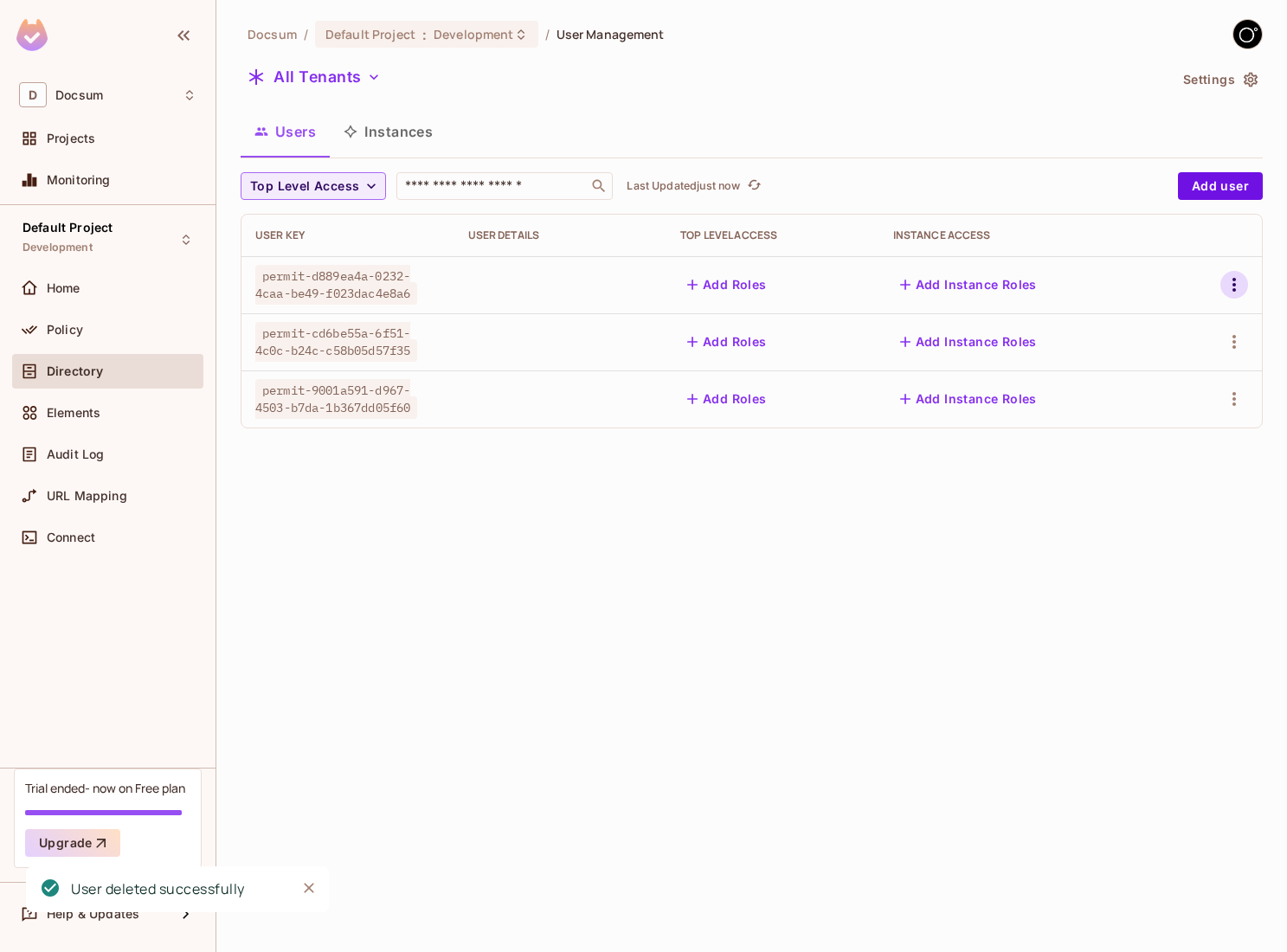
click at [1233, 289] on icon "button" at bounding box center [1234, 285] width 3 height 14
click at [1106, 448] on icon at bounding box center [1098, 439] width 21 height 21
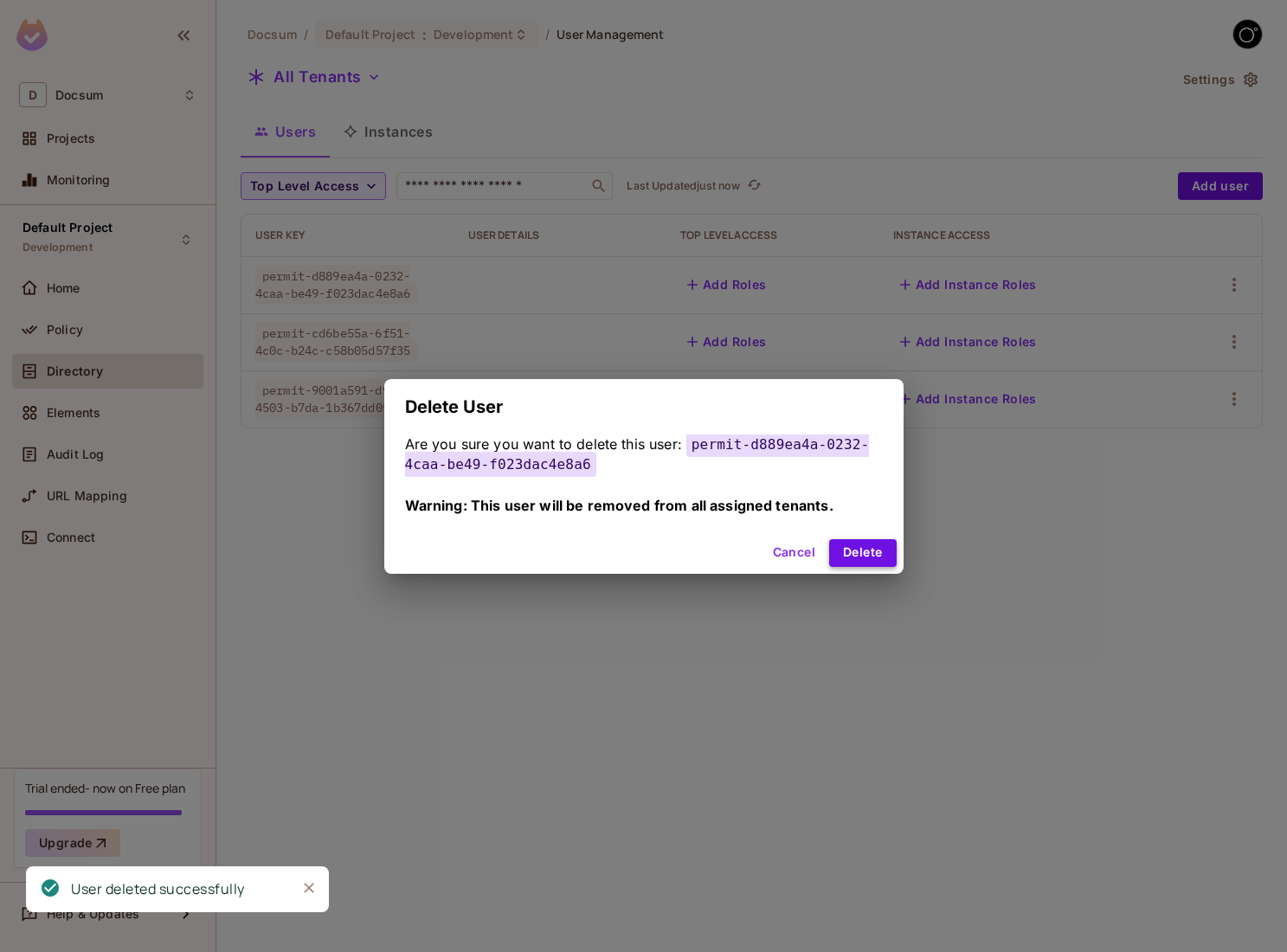
click at [880, 561] on button "Delete" at bounding box center [862, 553] width 67 height 28
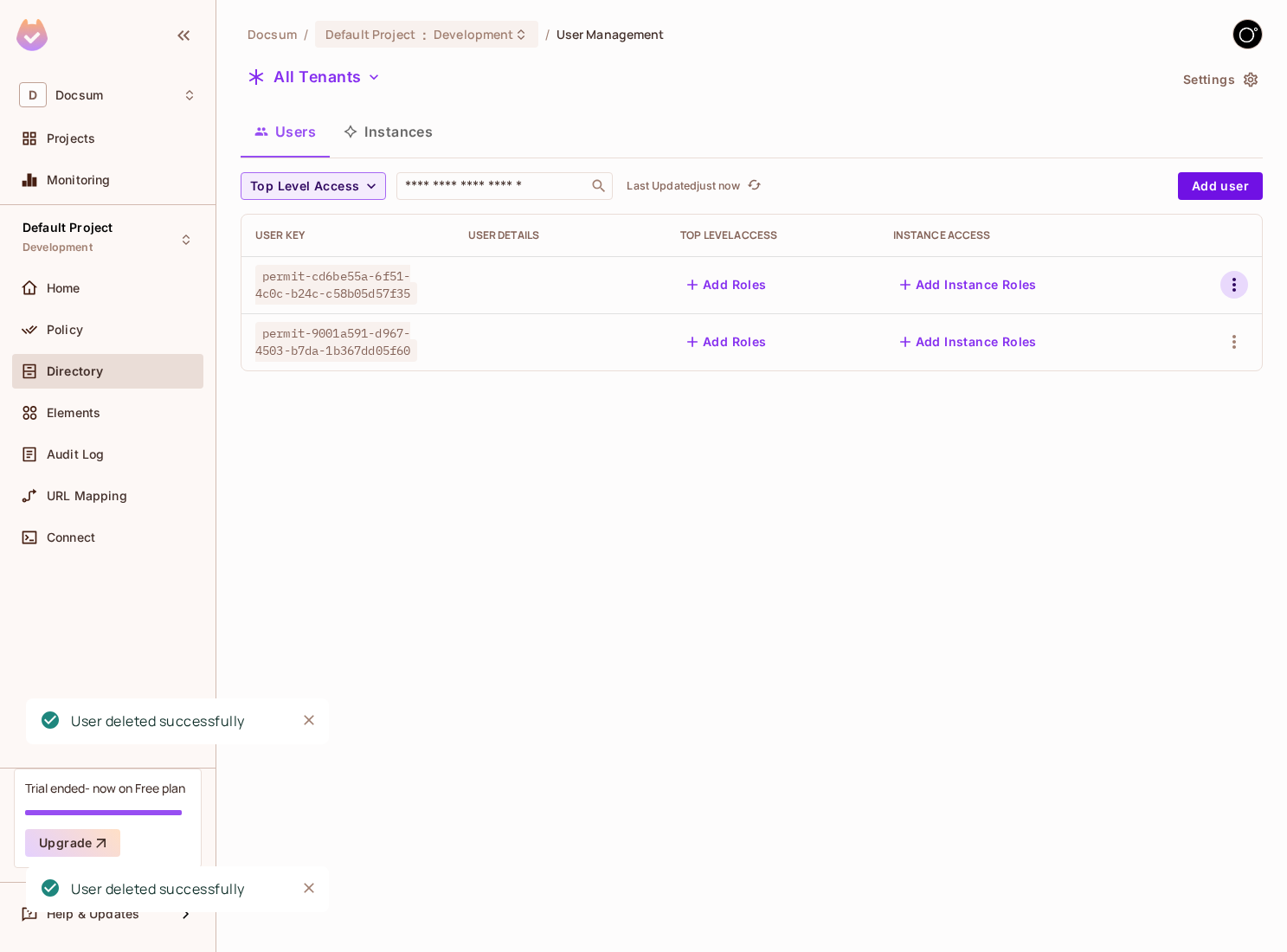
click at [1229, 296] on button "button" at bounding box center [1234, 285] width 28 height 28
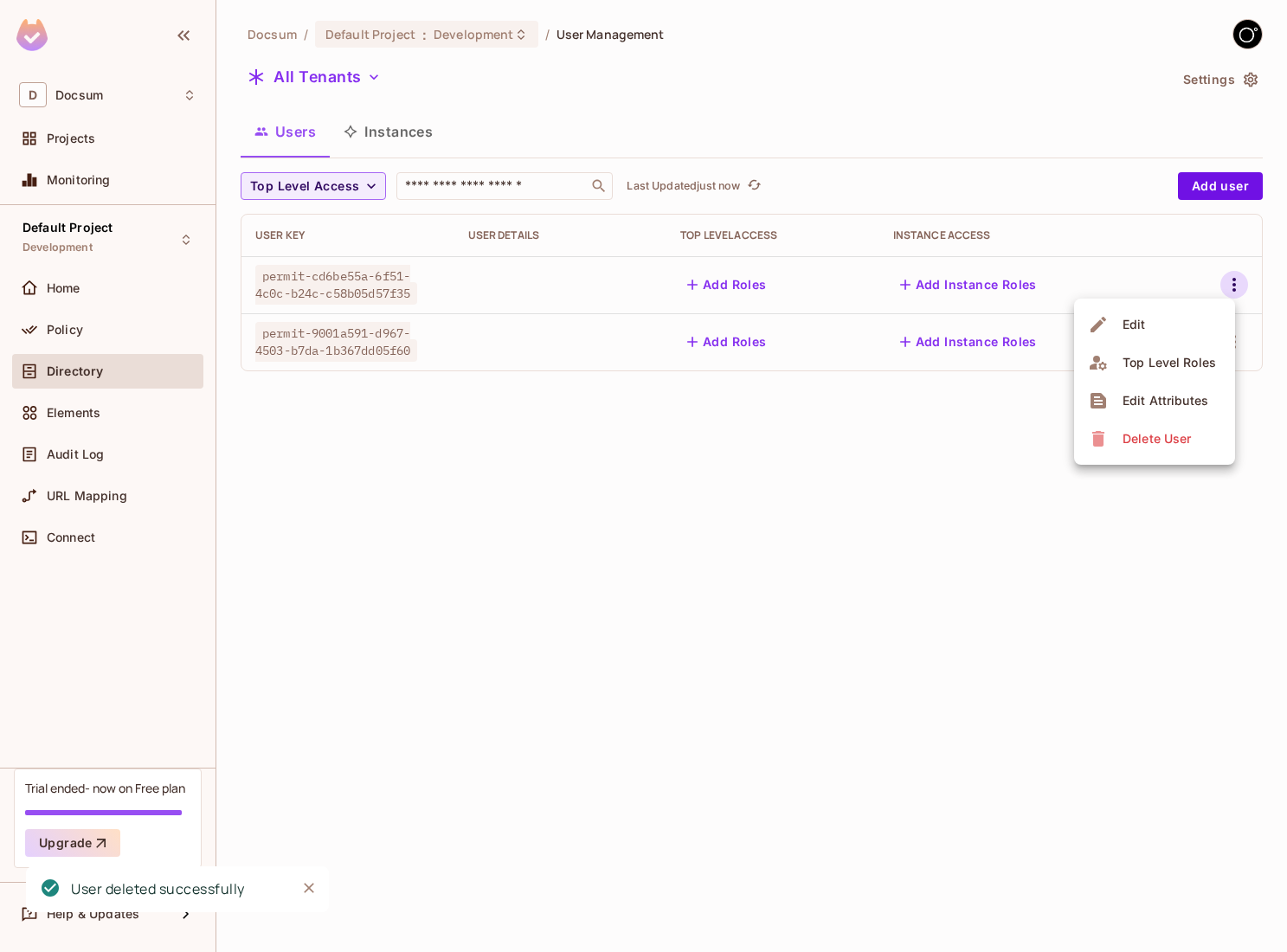
click at [1125, 436] on div "Delete User" at bounding box center [1156, 439] width 69 height 17
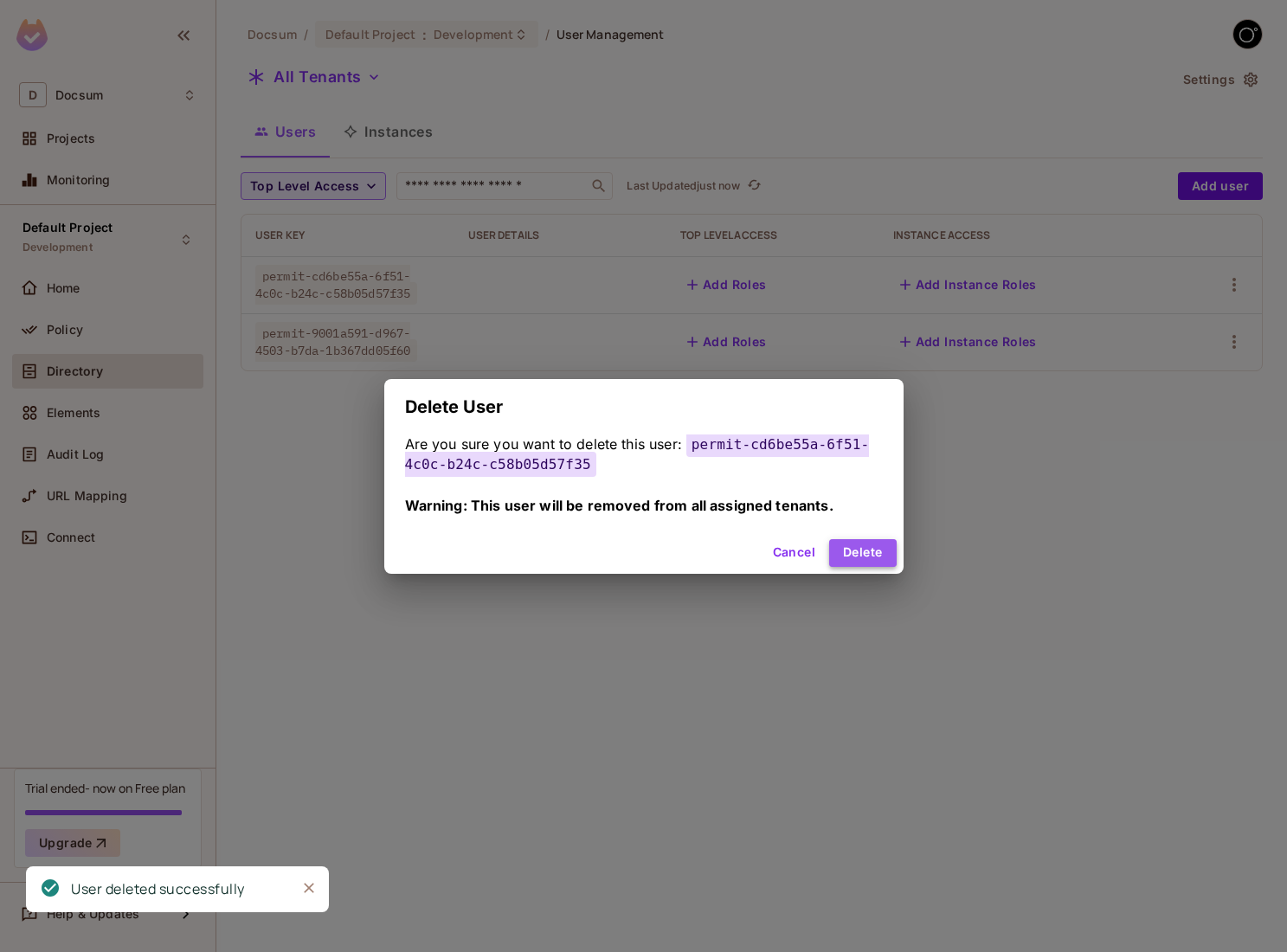
click at [882, 548] on button "Delete" at bounding box center [862, 553] width 67 height 28
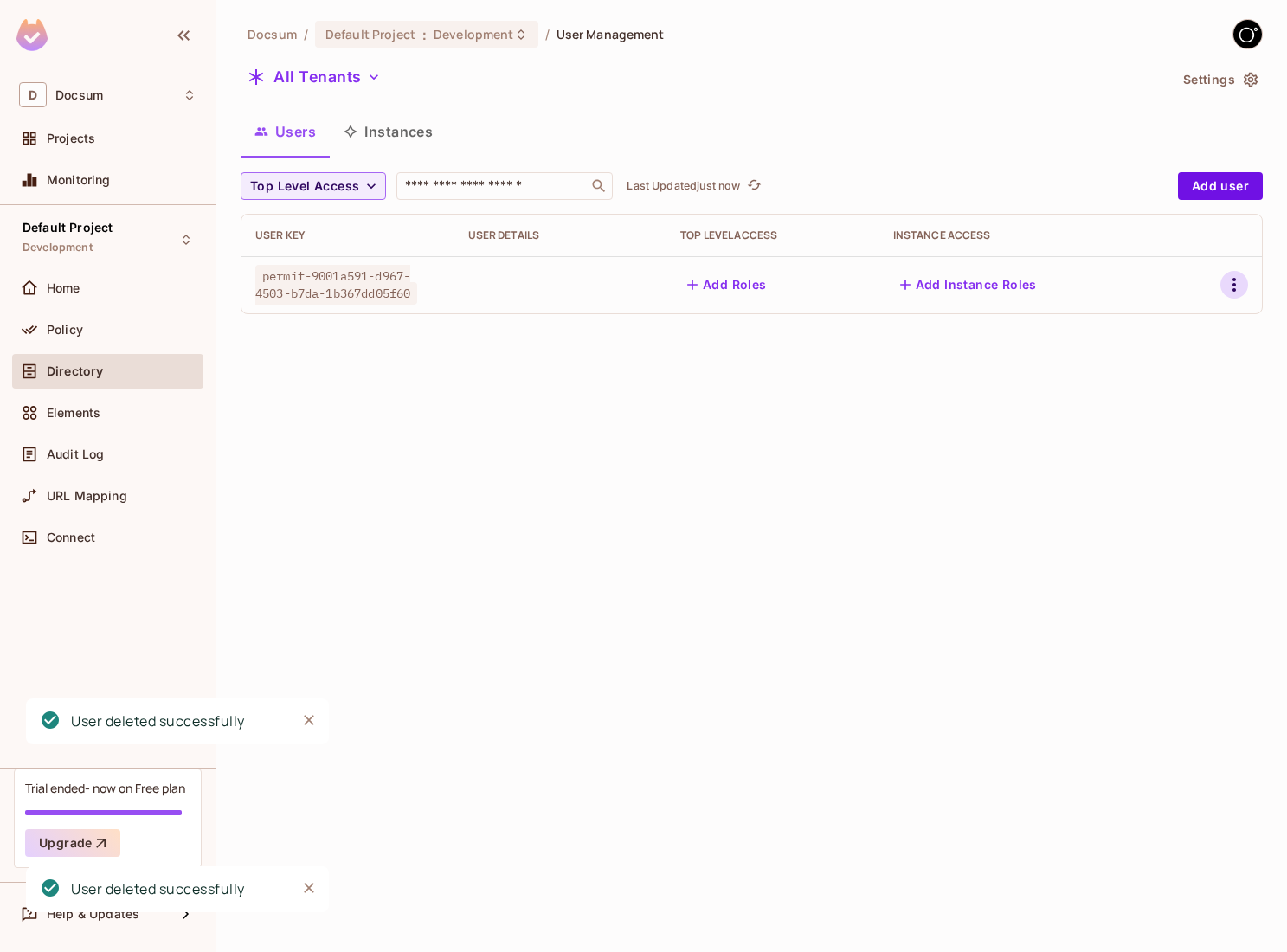
click at [1246, 280] on button "button" at bounding box center [1234, 285] width 28 height 28
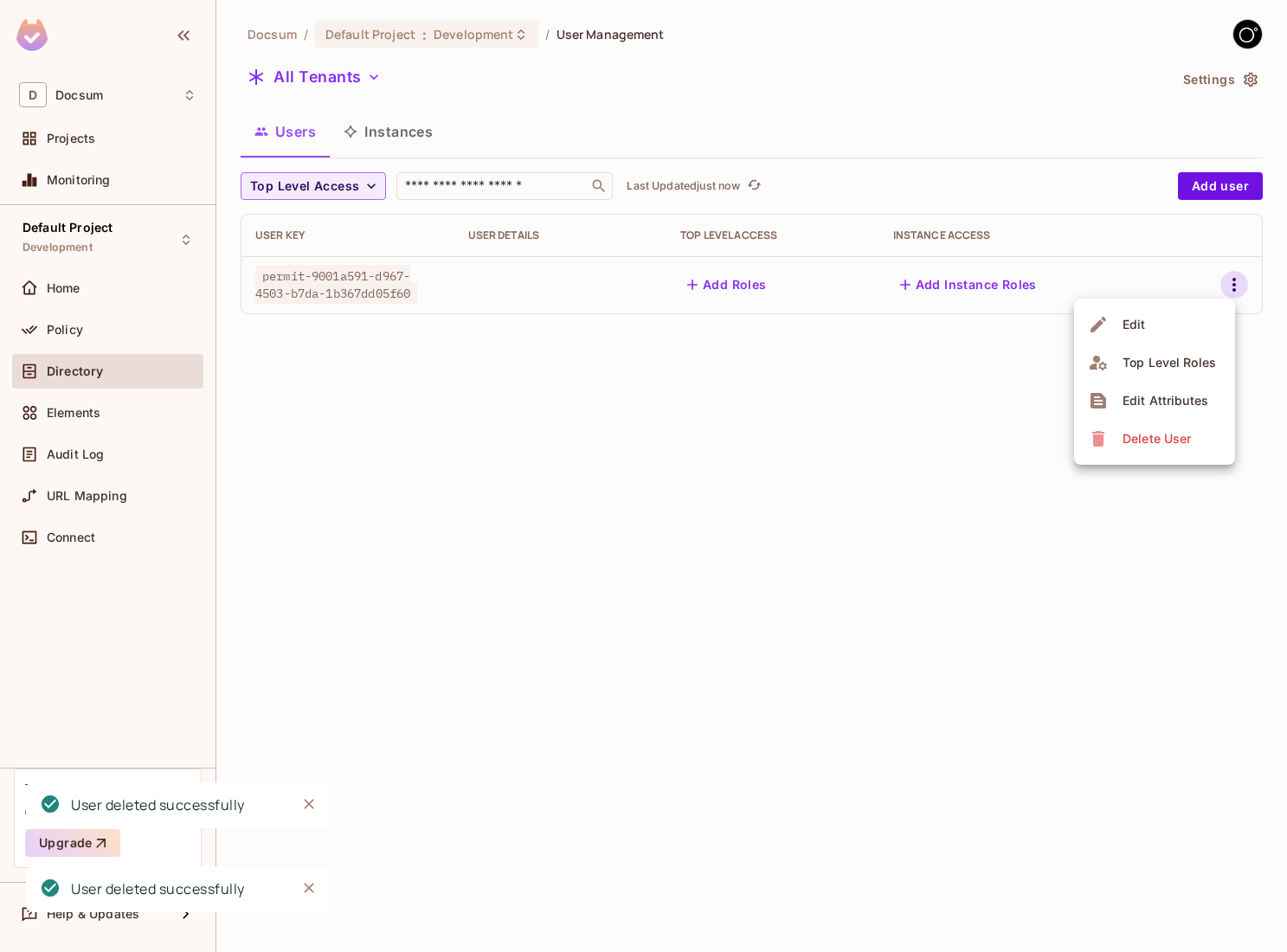
click at [1136, 439] on div "Delete User" at bounding box center [1156, 439] width 69 height 17
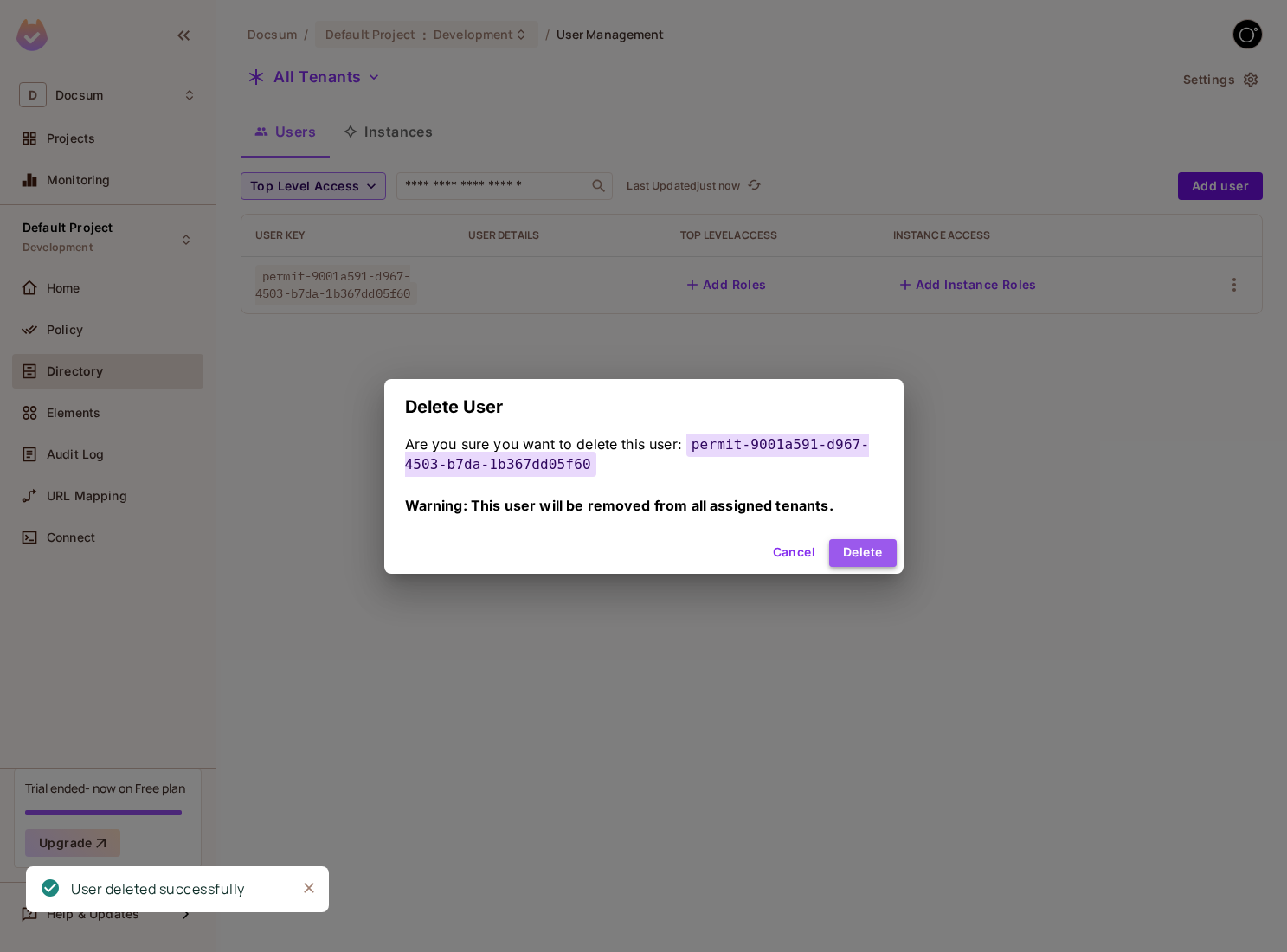
click at [855, 556] on button "Delete" at bounding box center [862, 553] width 67 height 28
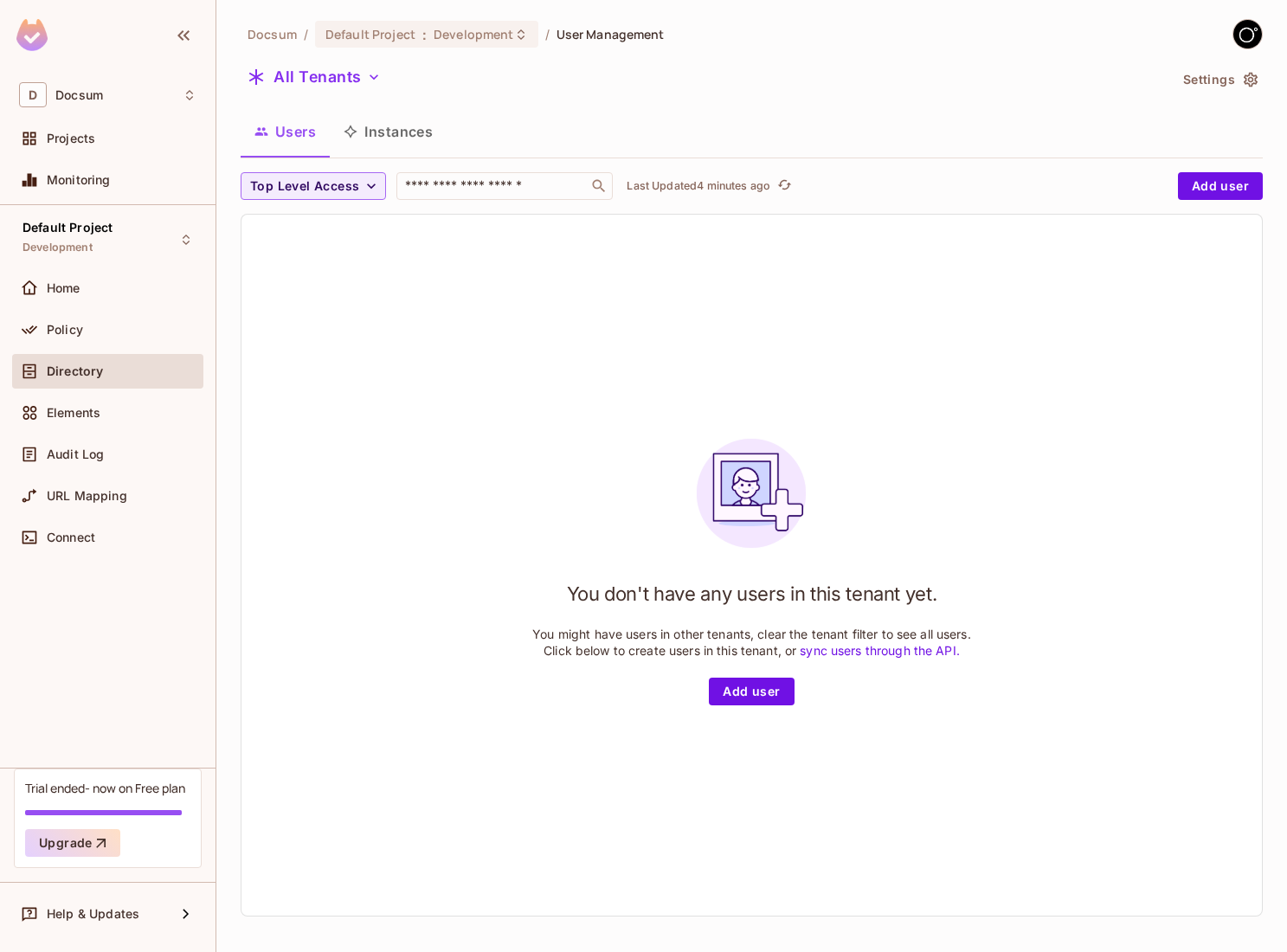
click at [396, 137] on button "Instances" at bounding box center [388, 132] width 117 height 43
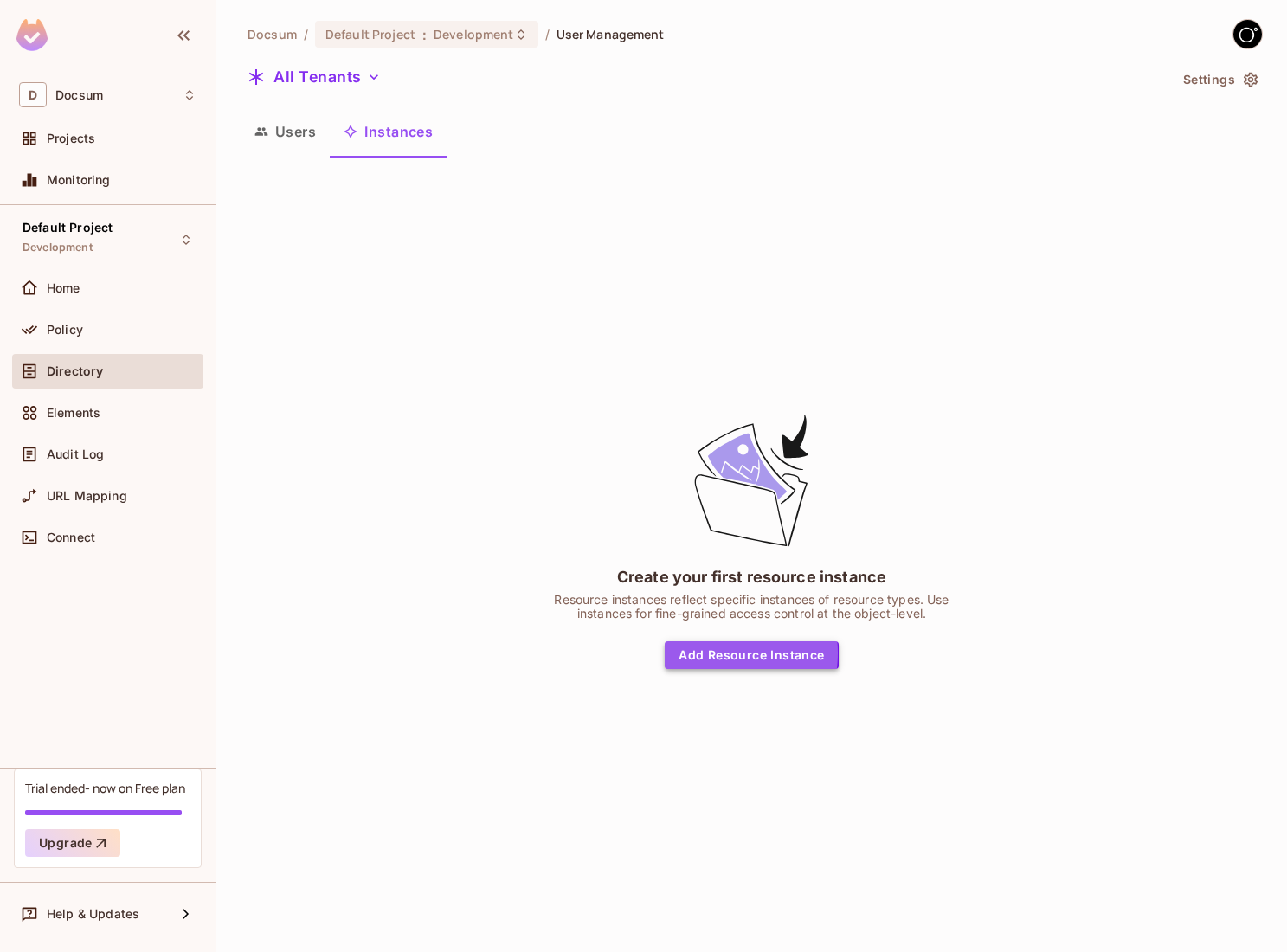
click at [712, 653] on button "Add Resource Instance" at bounding box center [751, 655] width 173 height 28
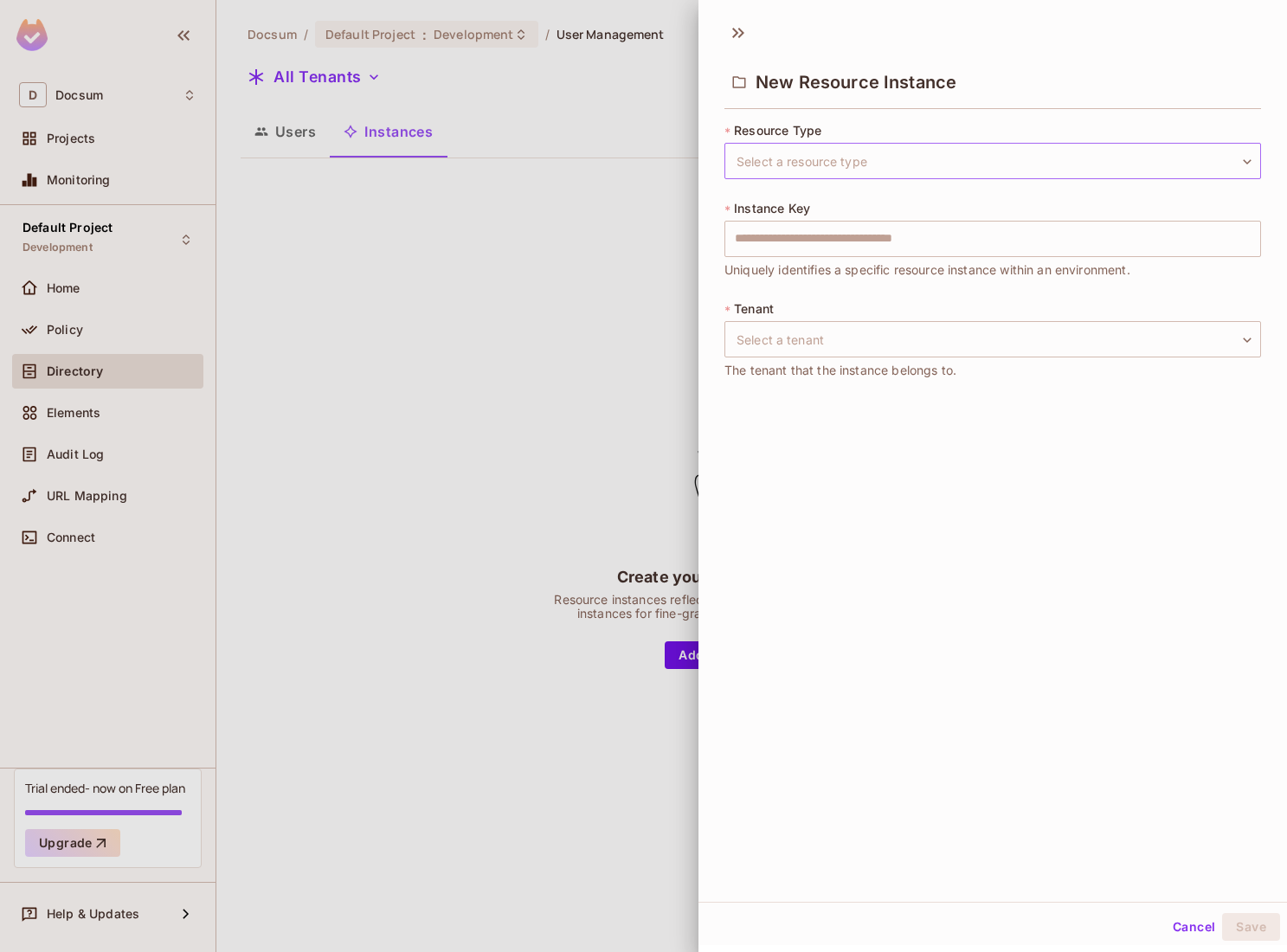
click at [807, 167] on body "D Docsum Projects Monitoring Default Project Development Home Policy Directory …" at bounding box center [643, 476] width 1287 height 952
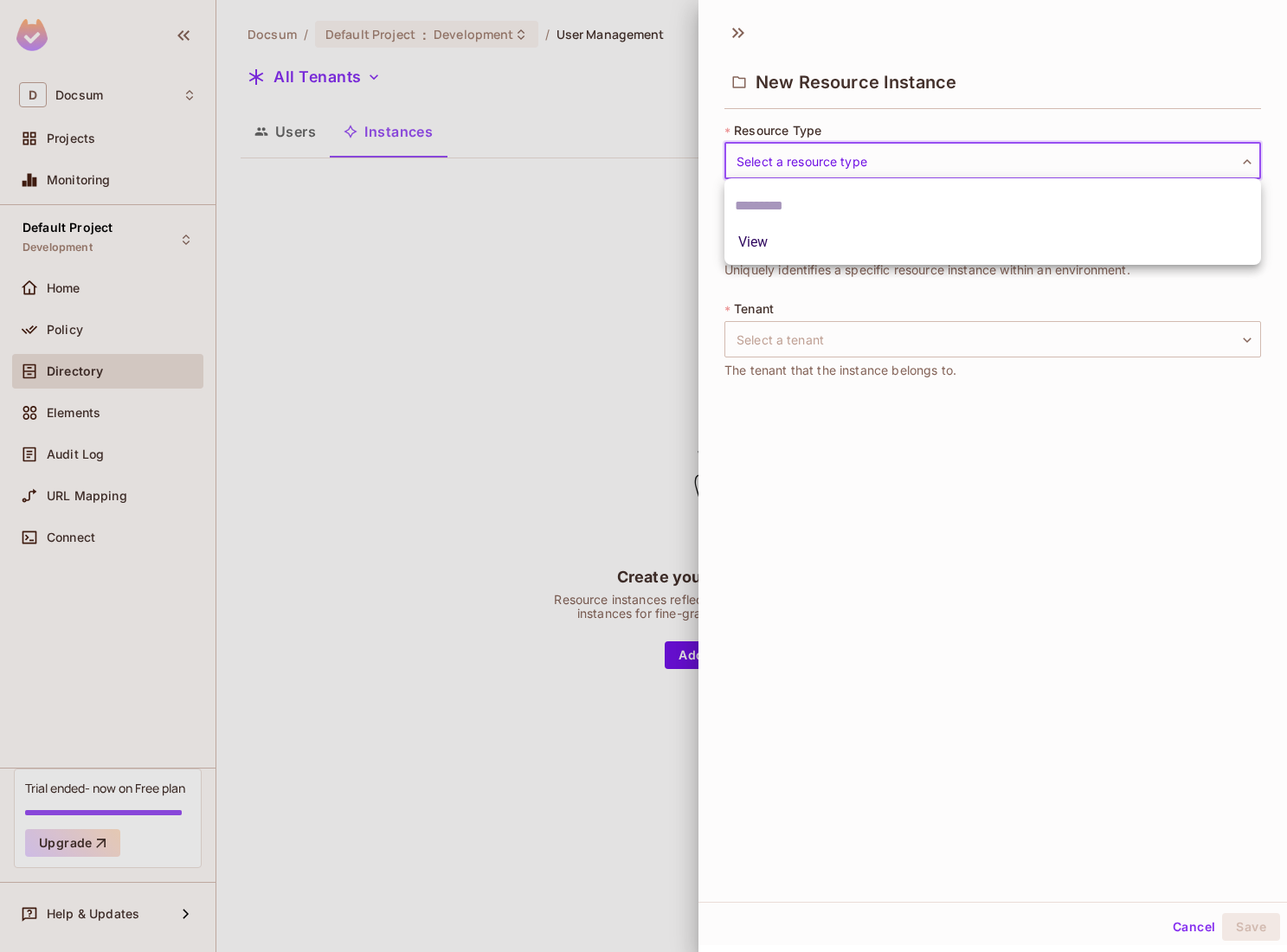
click at [794, 257] on li "View" at bounding box center [993, 242] width 536 height 31
type input "****"
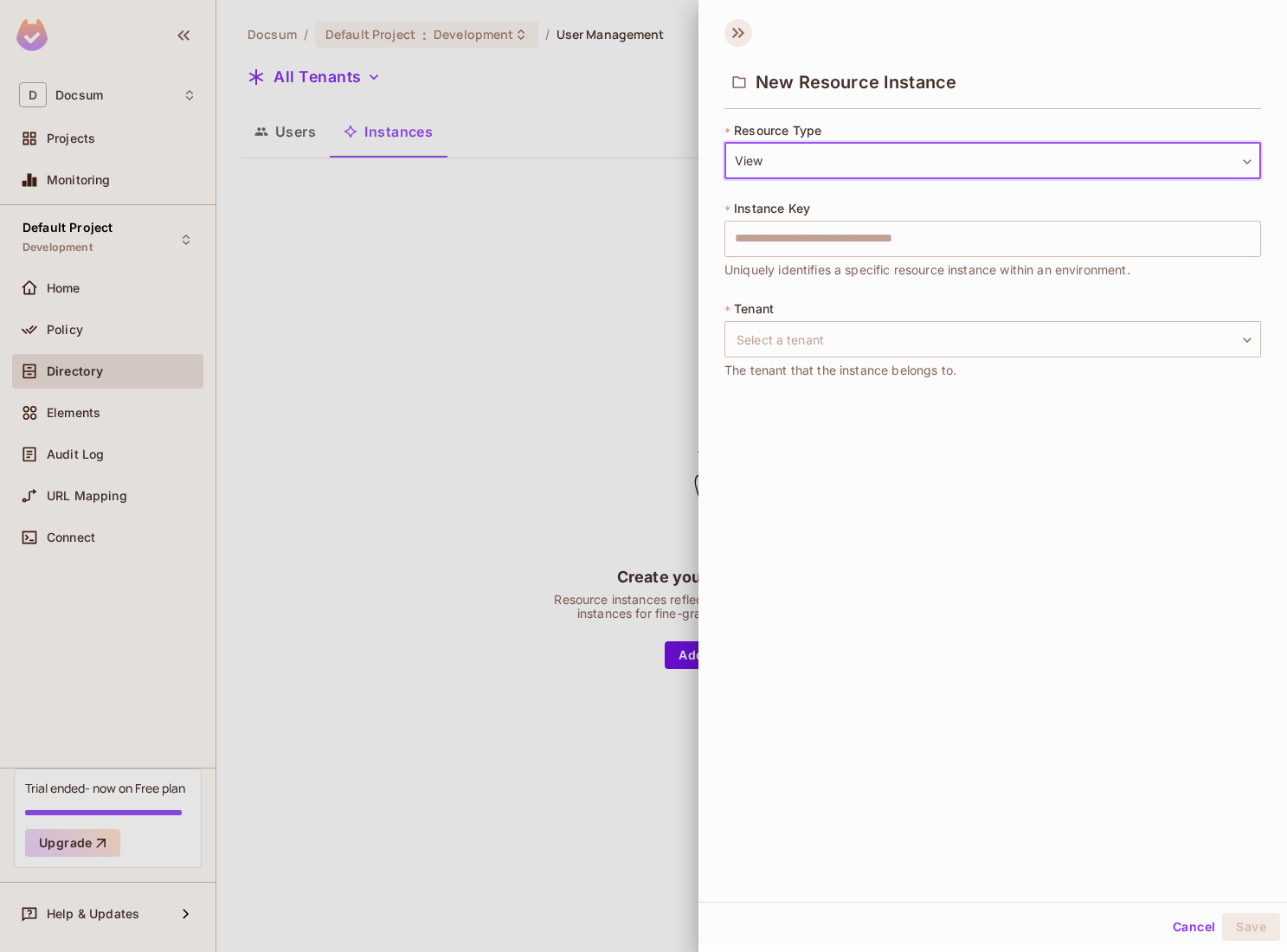
click at [740, 36] on icon at bounding box center [740, 33] width 6 height 10
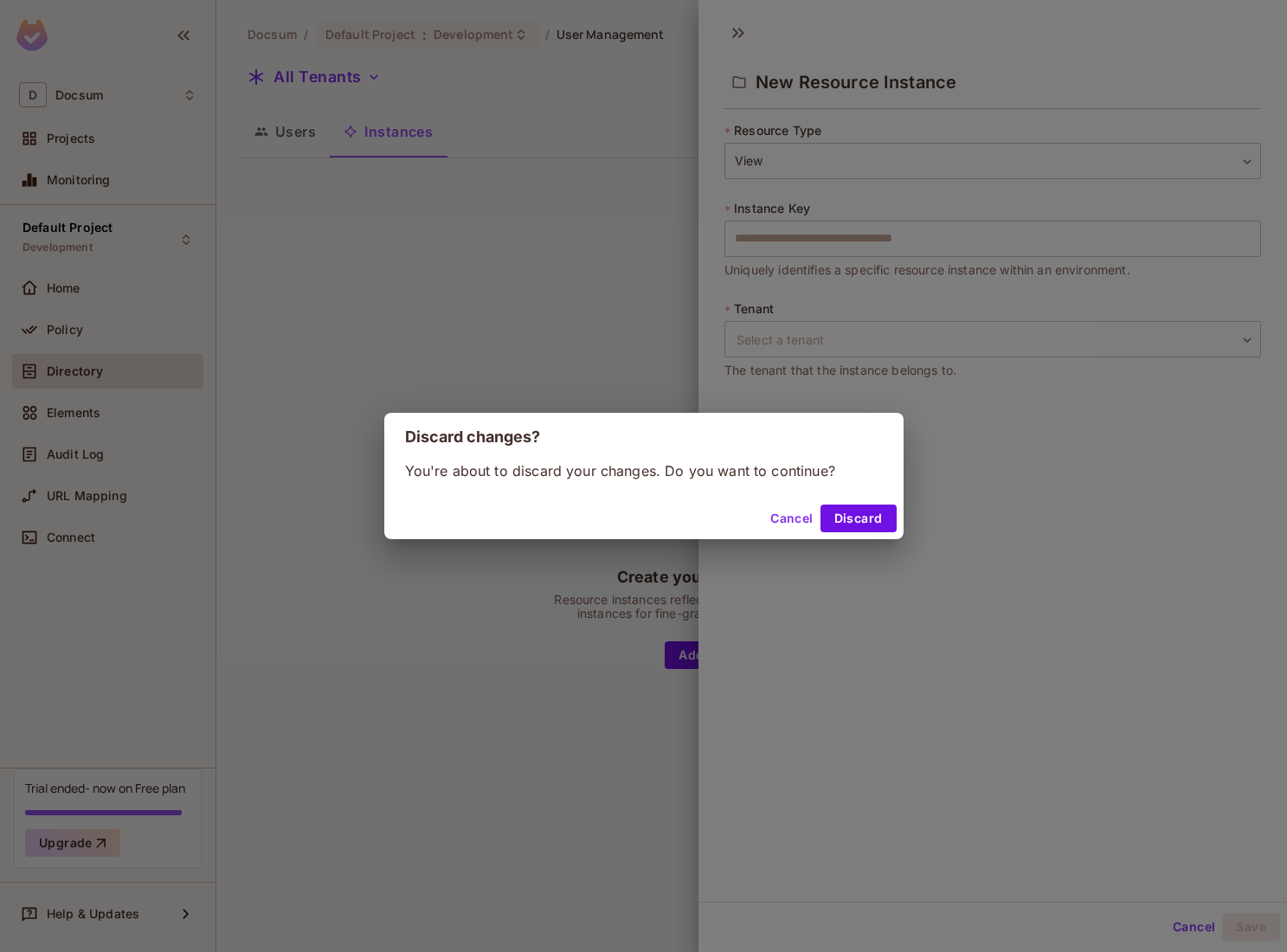
click at [785, 519] on button "Cancel" at bounding box center [791, 518] width 56 height 28
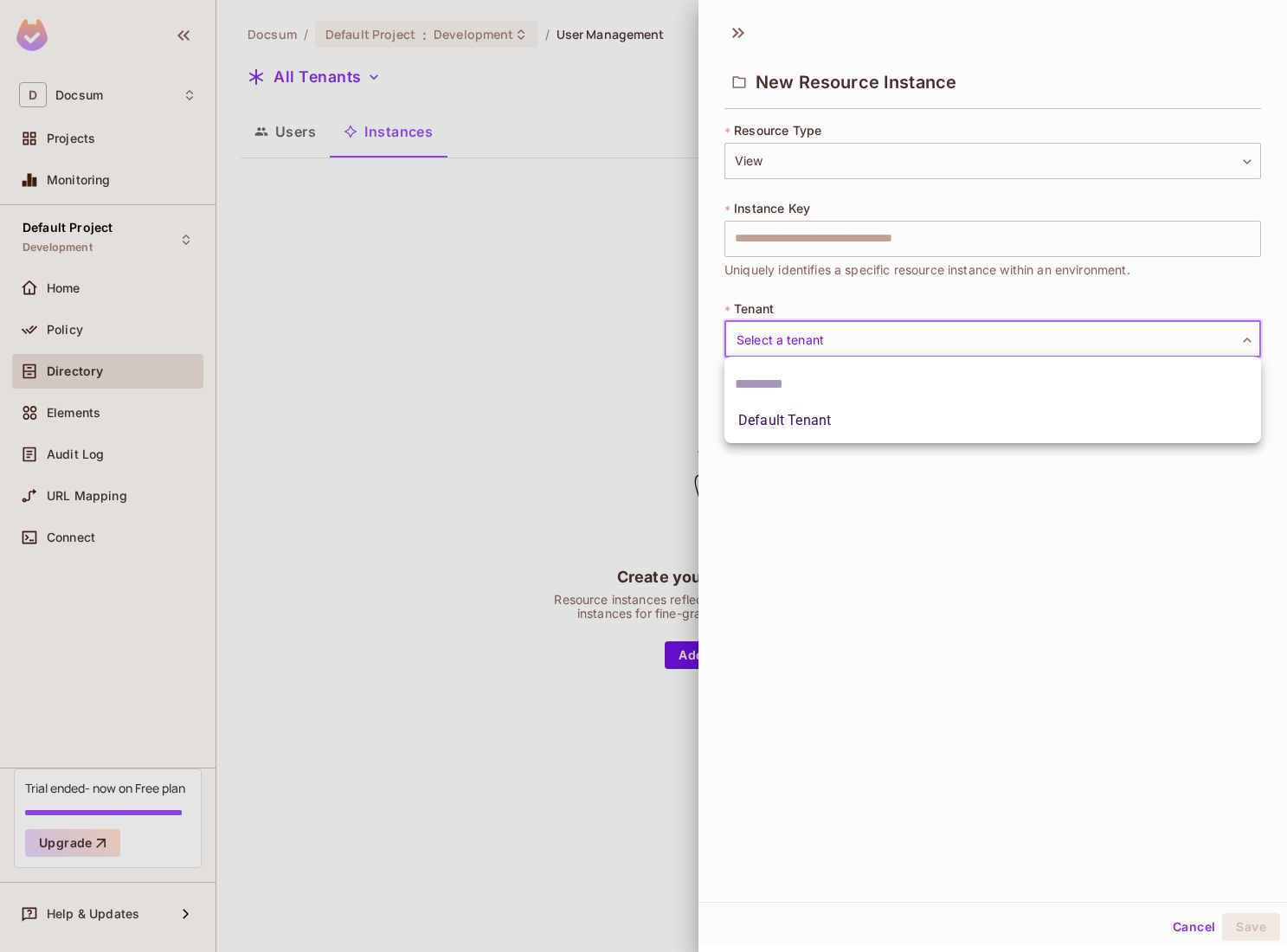
click at [863, 346] on body "D Docsum Projects Monitoring Default Project Development Home Policy Directory …" at bounding box center [643, 476] width 1287 height 952
click at [863, 346] on div at bounding box center [643, 476] width 1287 height 952
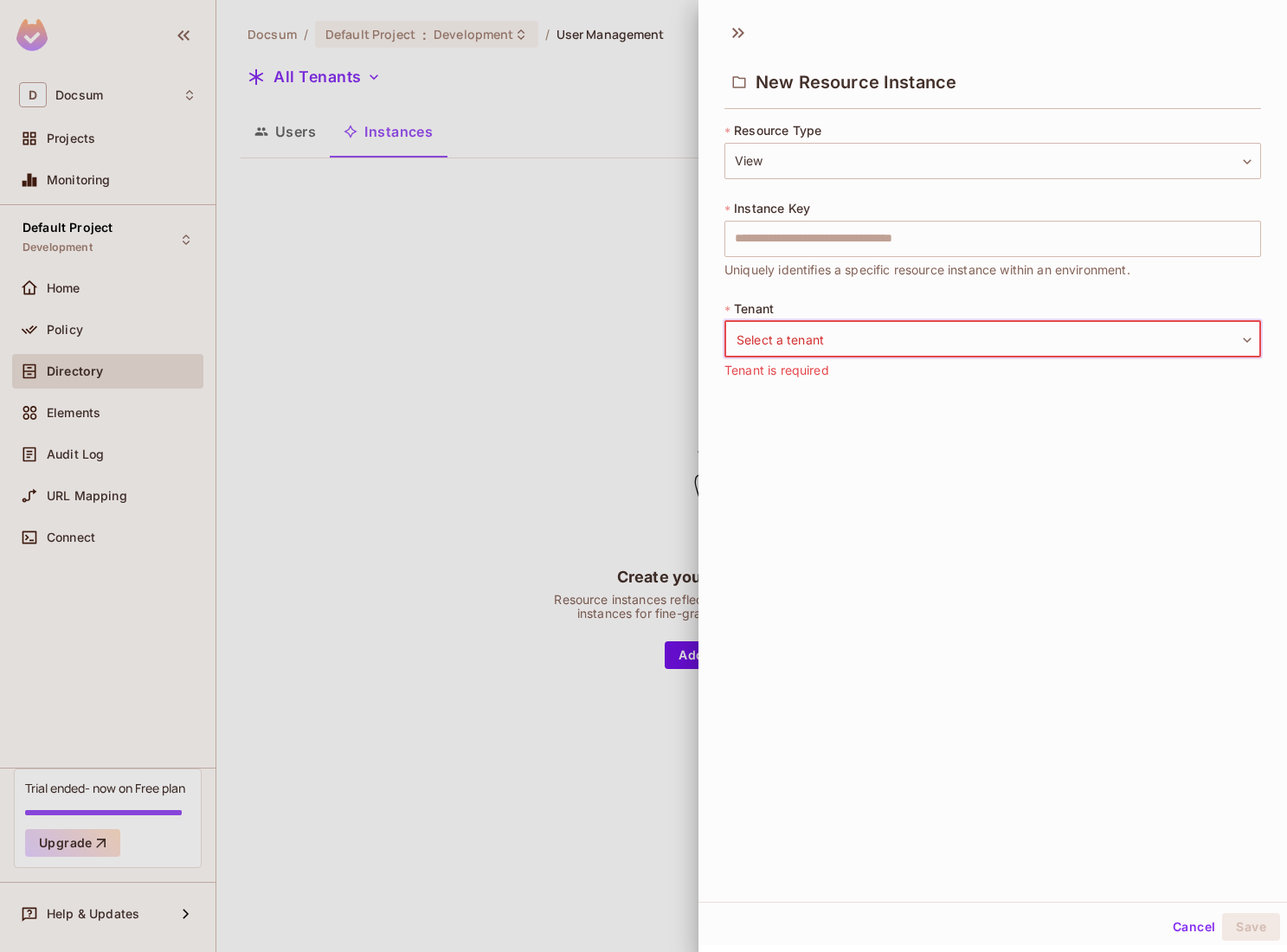
click at [616, 445] on div at bounding box center [643, 476] width 1287 height 952
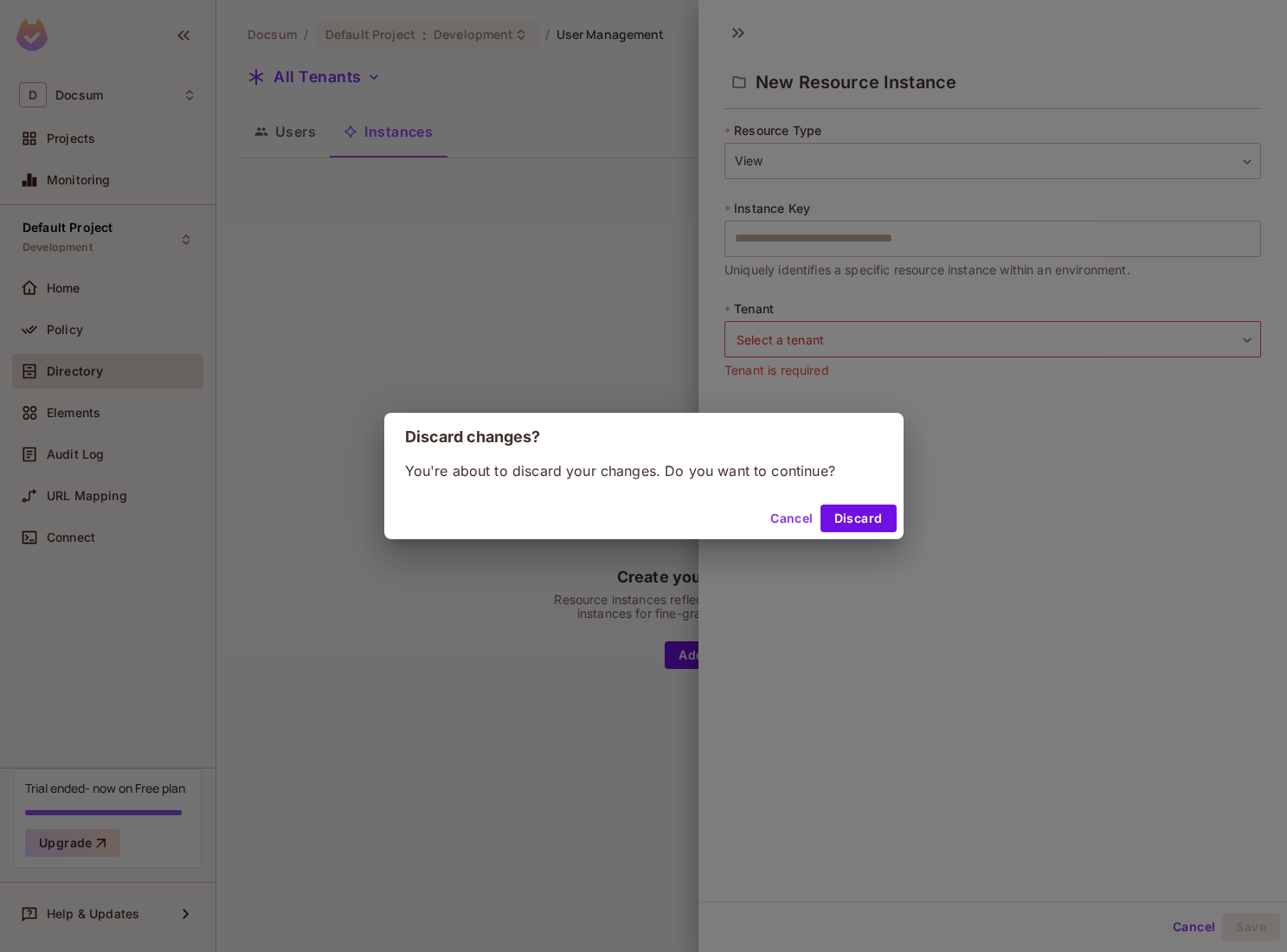
click at [871, 534] on div "Cancel Discard" at bounding box center [644, 518] width 519 height 42
click at [847, 517] on button "Discard" at bounding box center [858, 518] width 76 height 28
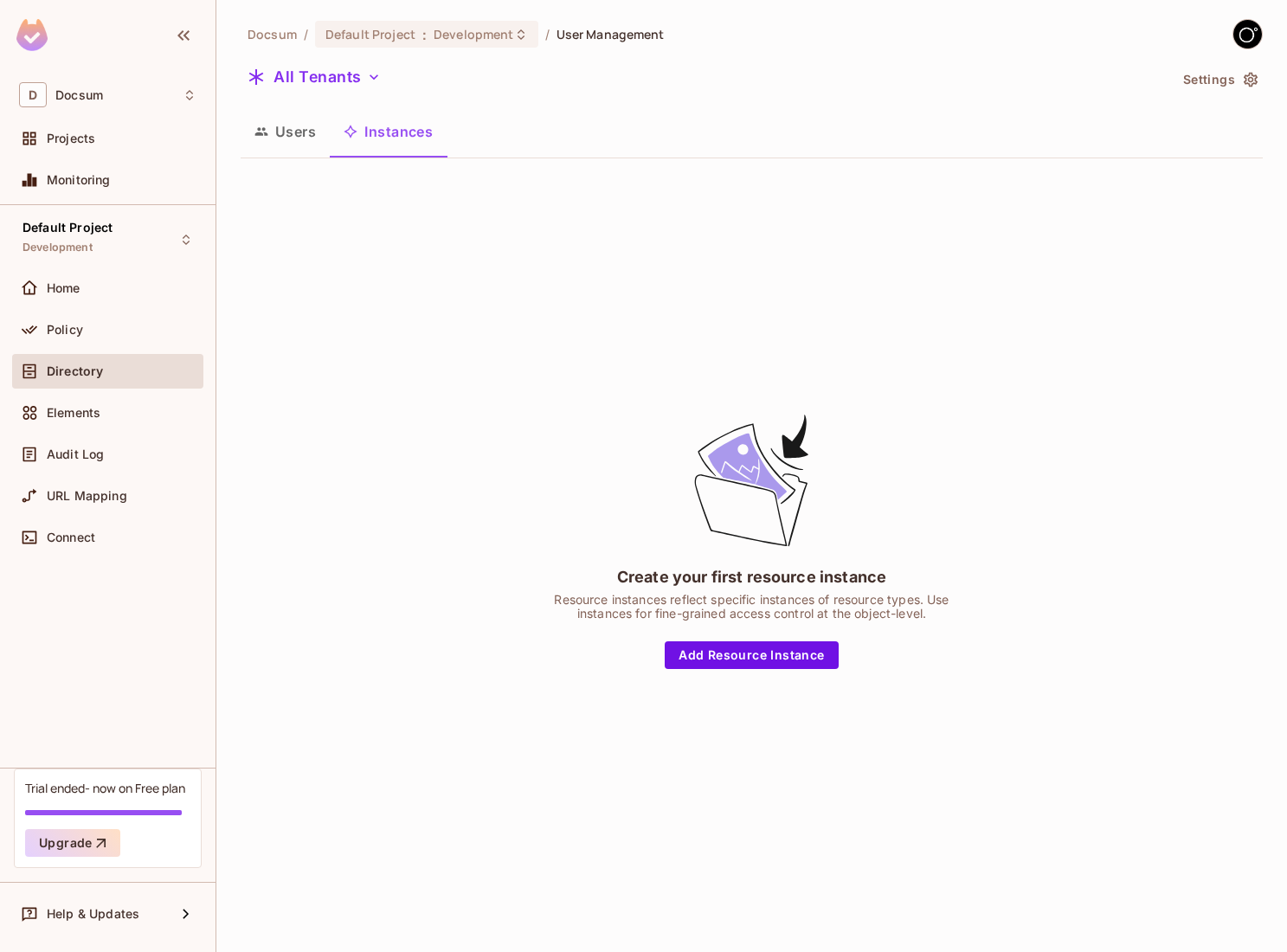
click at [288, 142] on button "Users" at bounding box center [285, 132] width 89 height 43
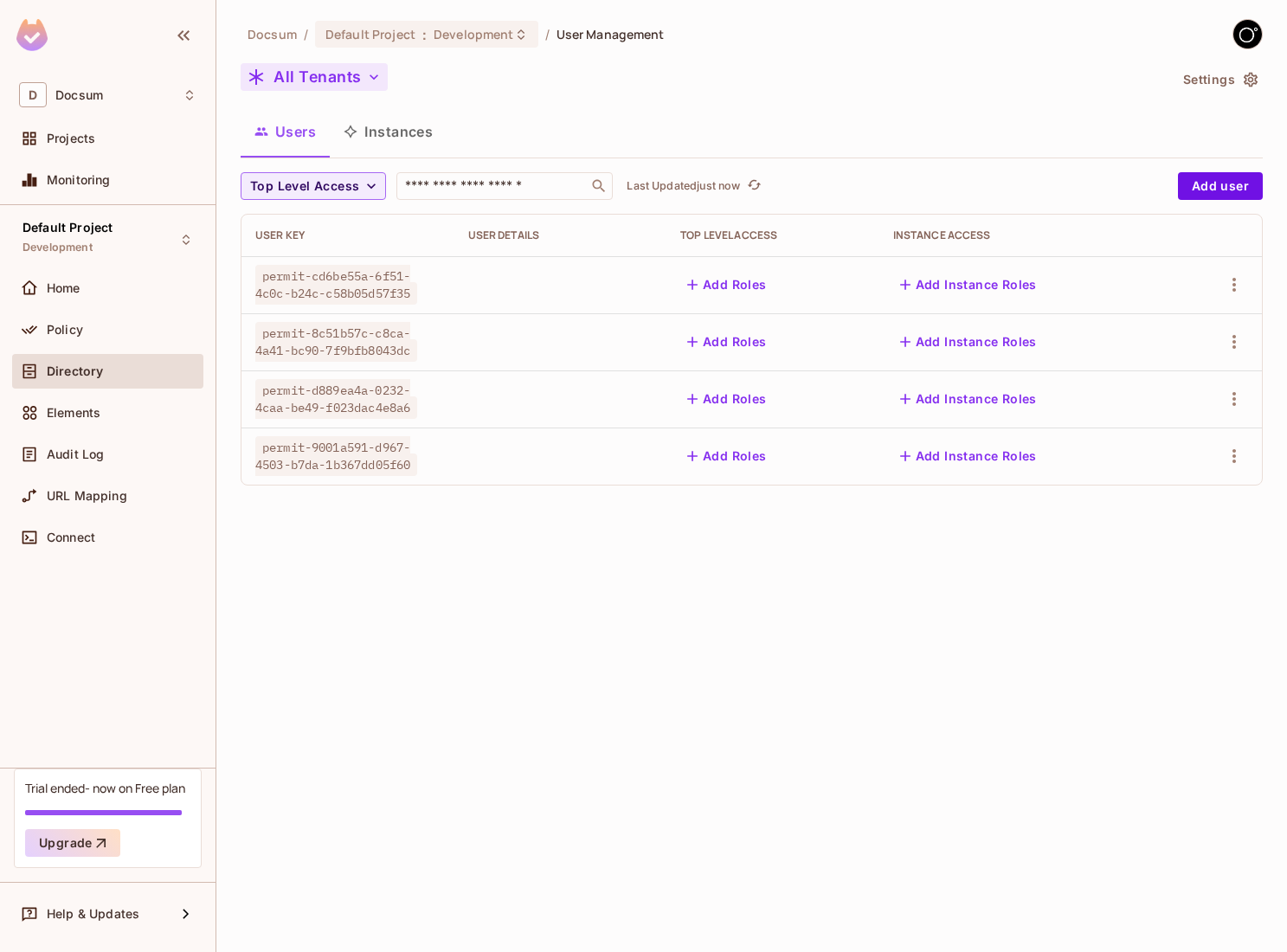
click at [331, 73] on button "All Tenants" at bounding box center [313, 77] width 147 height 28
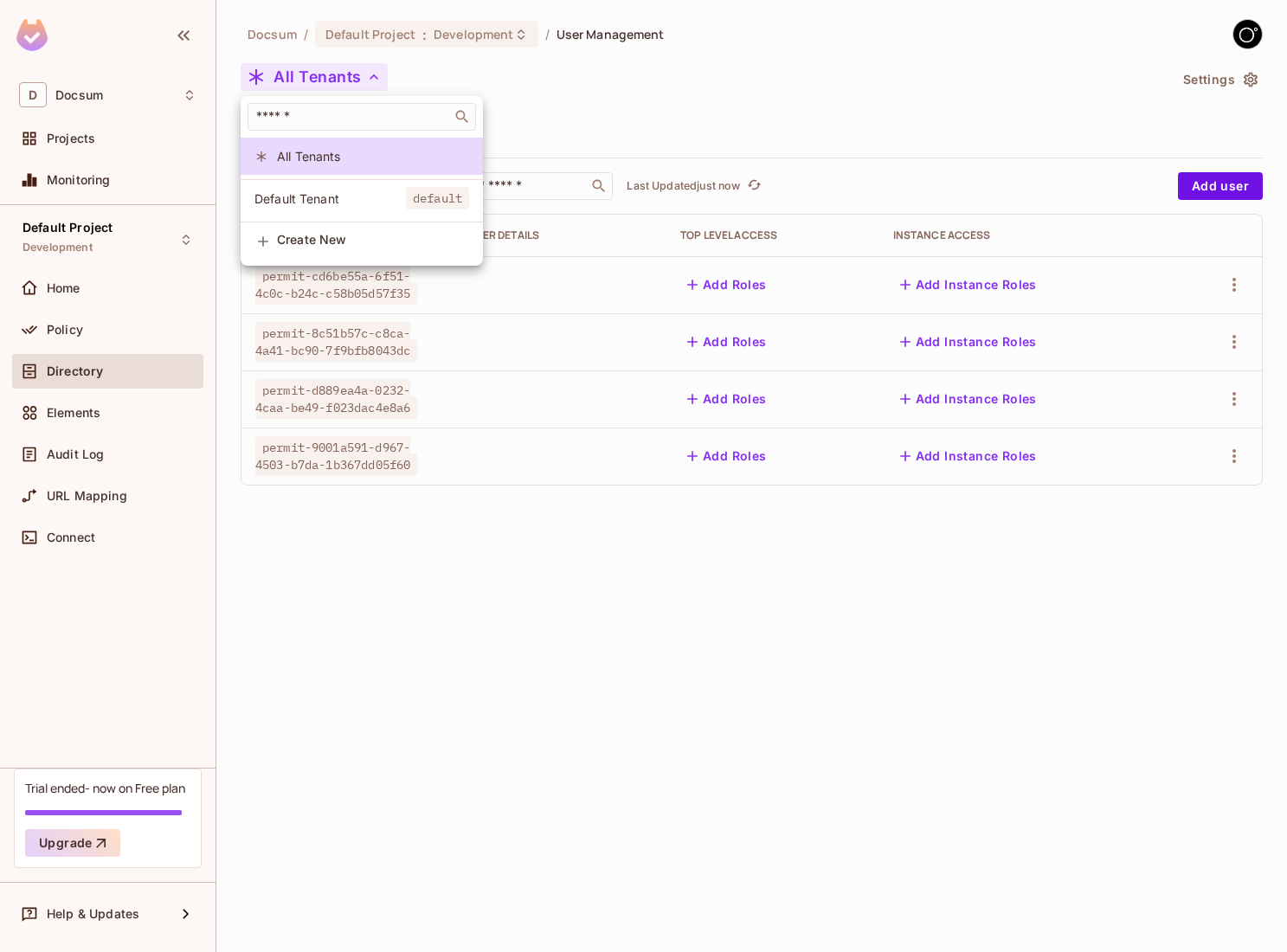
click at [331, 74] on div at bounding box center [643, 476] width 1287 height 952
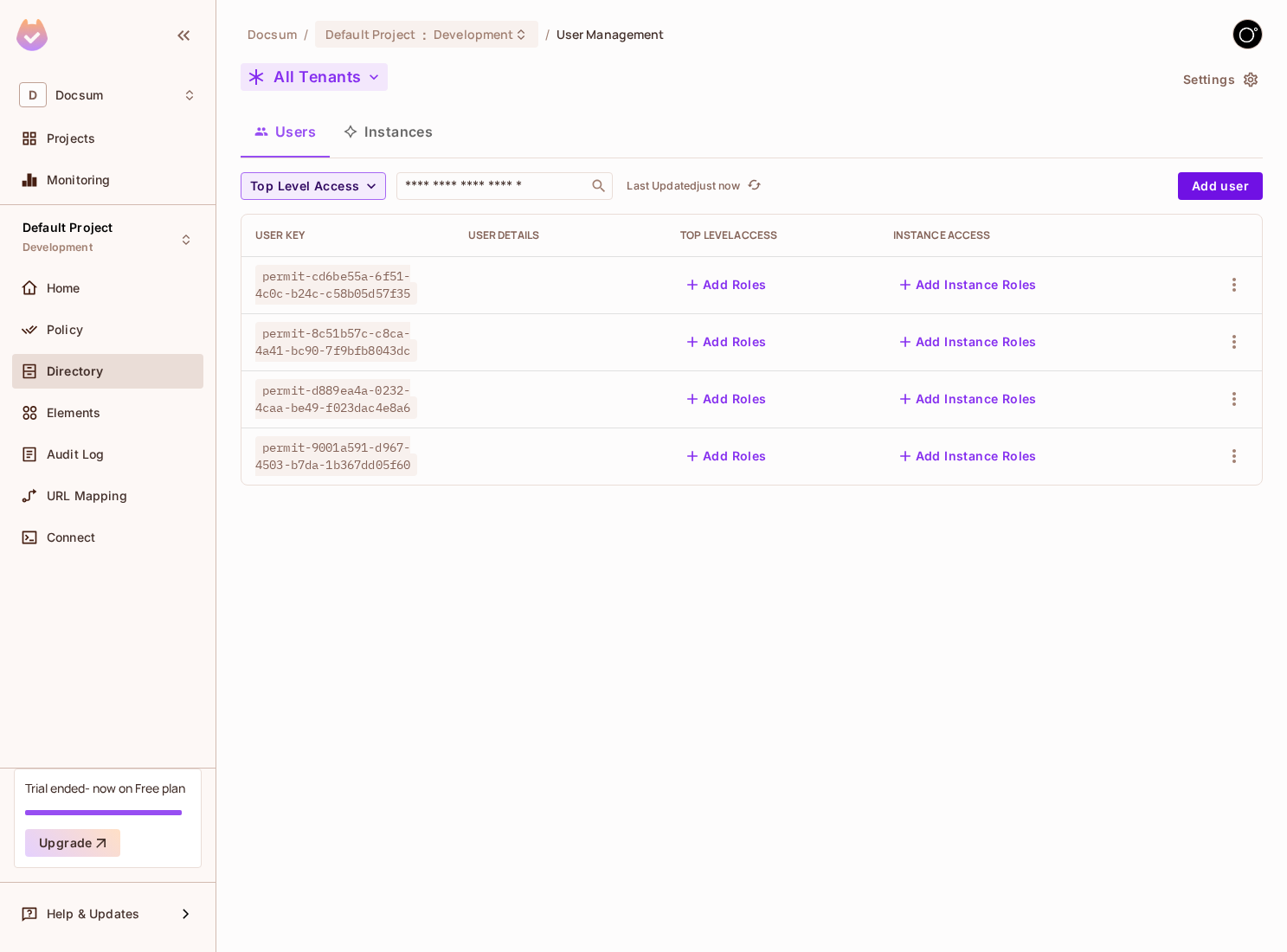
click at [340, 79] on button "All Tenants" at bounding box center [313, 77] width 147 height 28
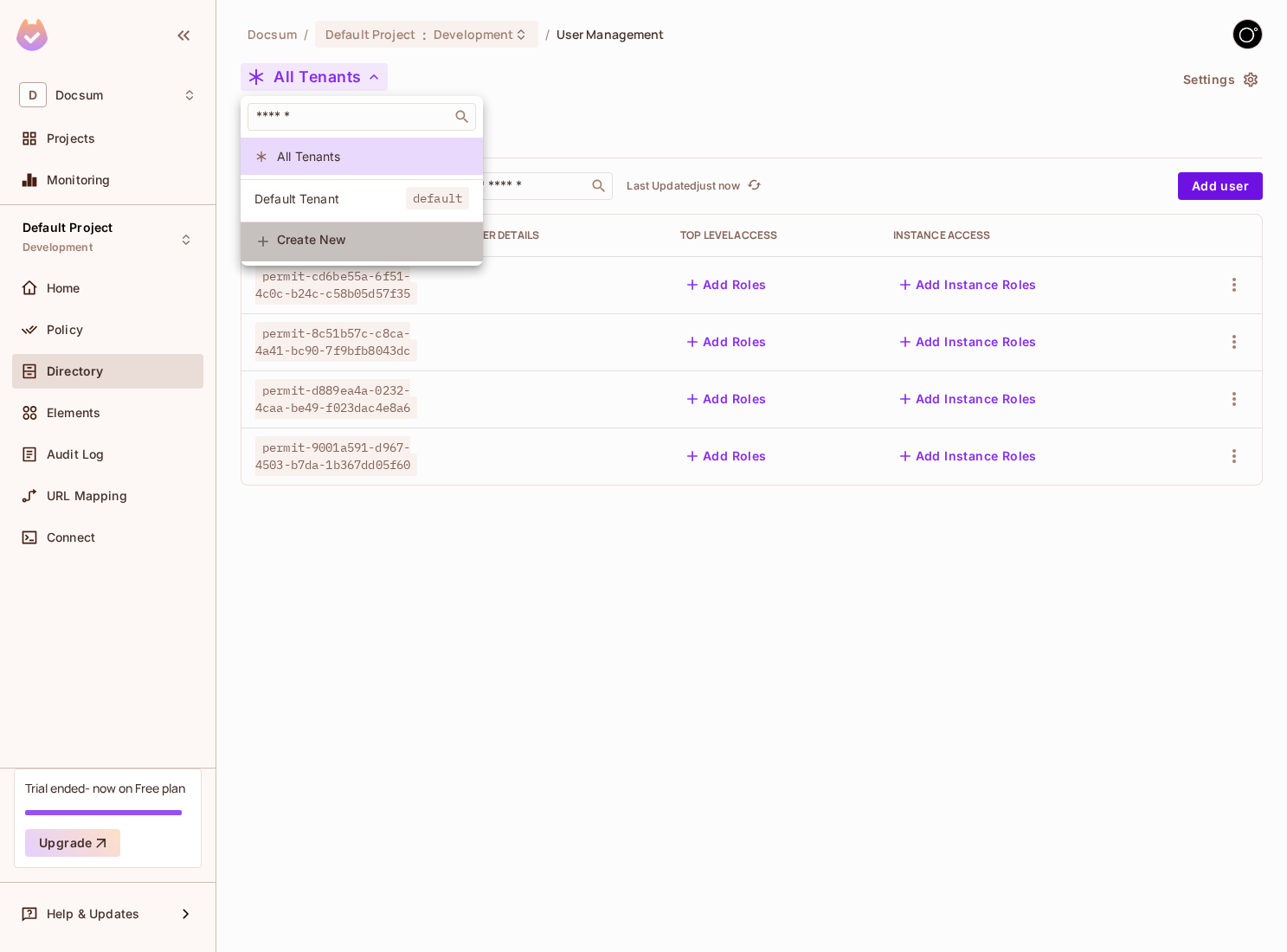
click at [319, 236] on span "Create New" at bounding box center [372, 240] width 192 height 14
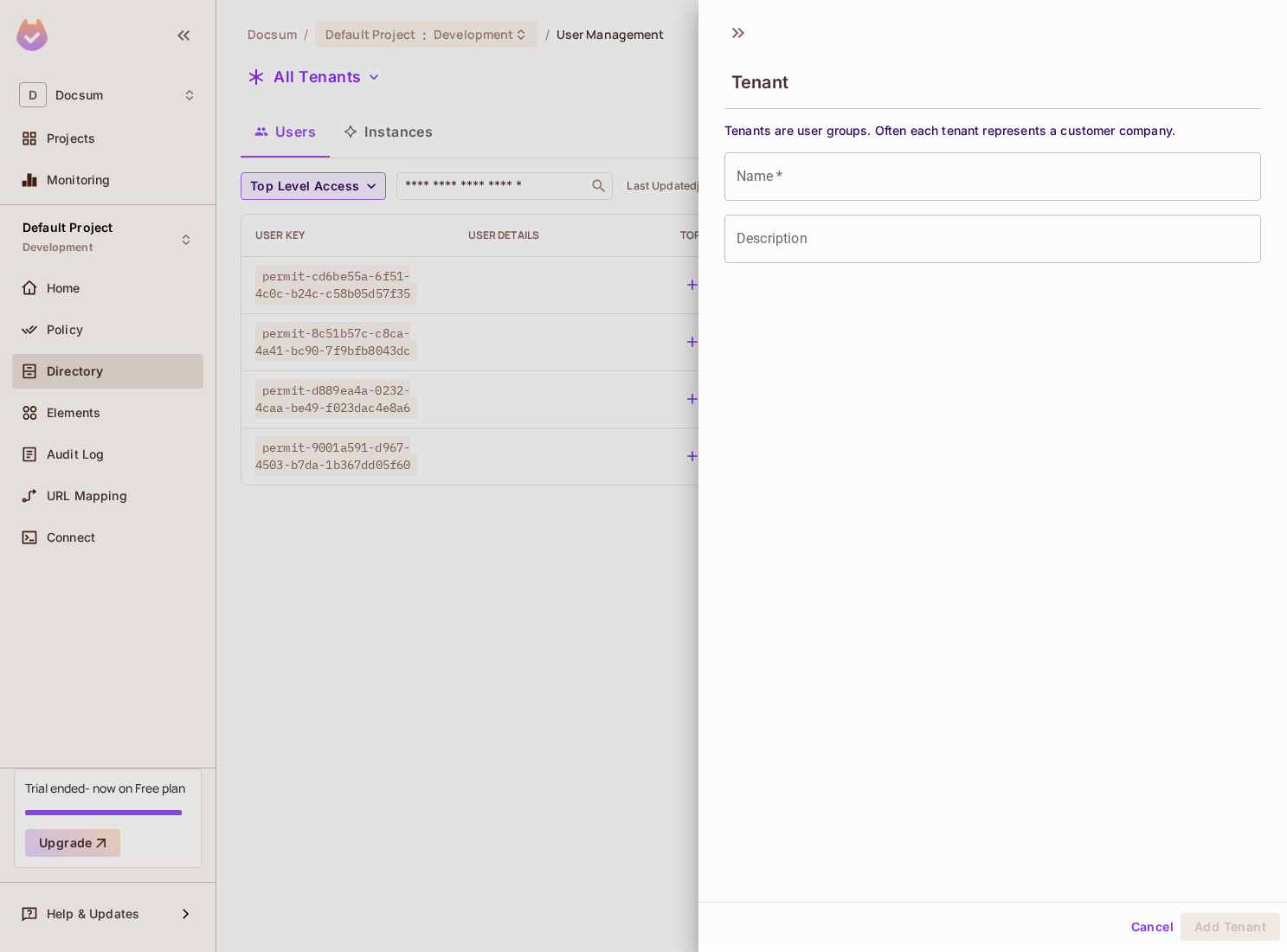
click at [117, 105] on div at bounding box center [643, 476] width 1287 height 952
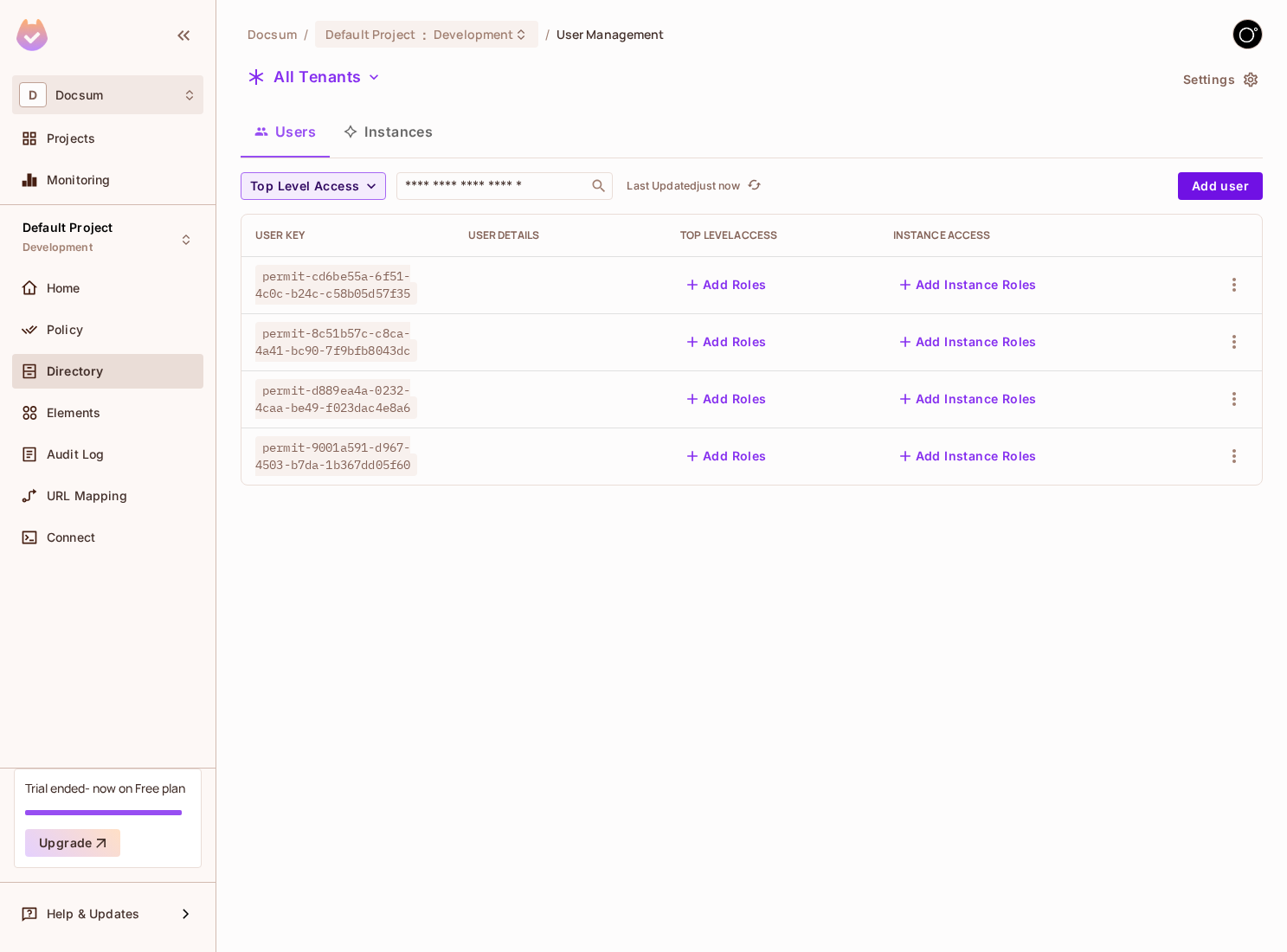
click at [127, 98] on div "D Docsum" at bounding box center [108, 95] width 177 height 25
click at [128, 98] on div at bounding box center [643, 476] width 1287 height 952
click at [322, 73] on button "All Tenants" at bounding box center [313, 77] width 147 height 28
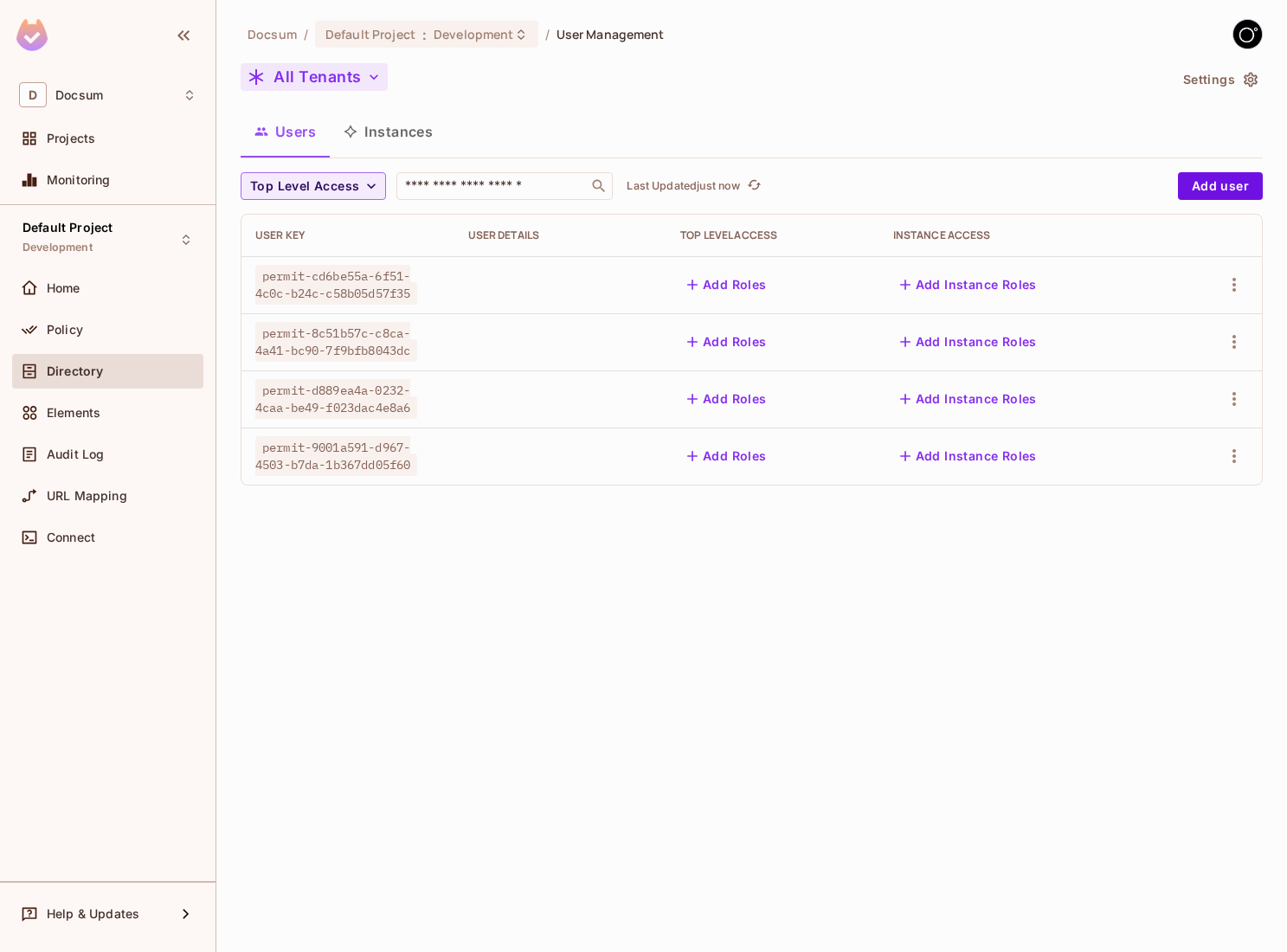
click at [343, 80] on button "All Tenants" at bounding box center [313, 77] width 147 height 28
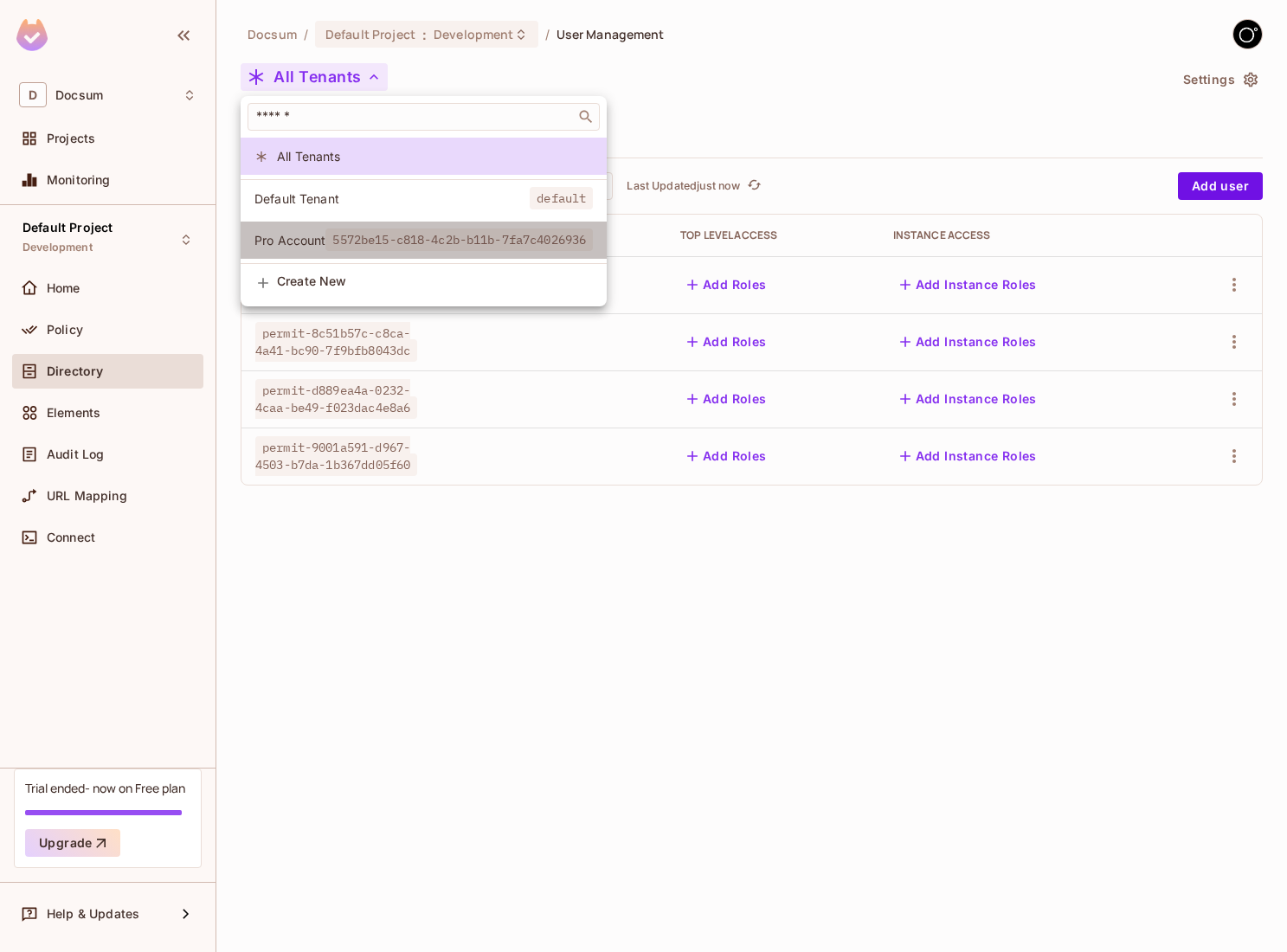
click at [355, 226] on li "Pro Account 5572be15-c818-4c2b-b11b-7fa7c4026936" at bounding box center [424, 240] width 366 height 37
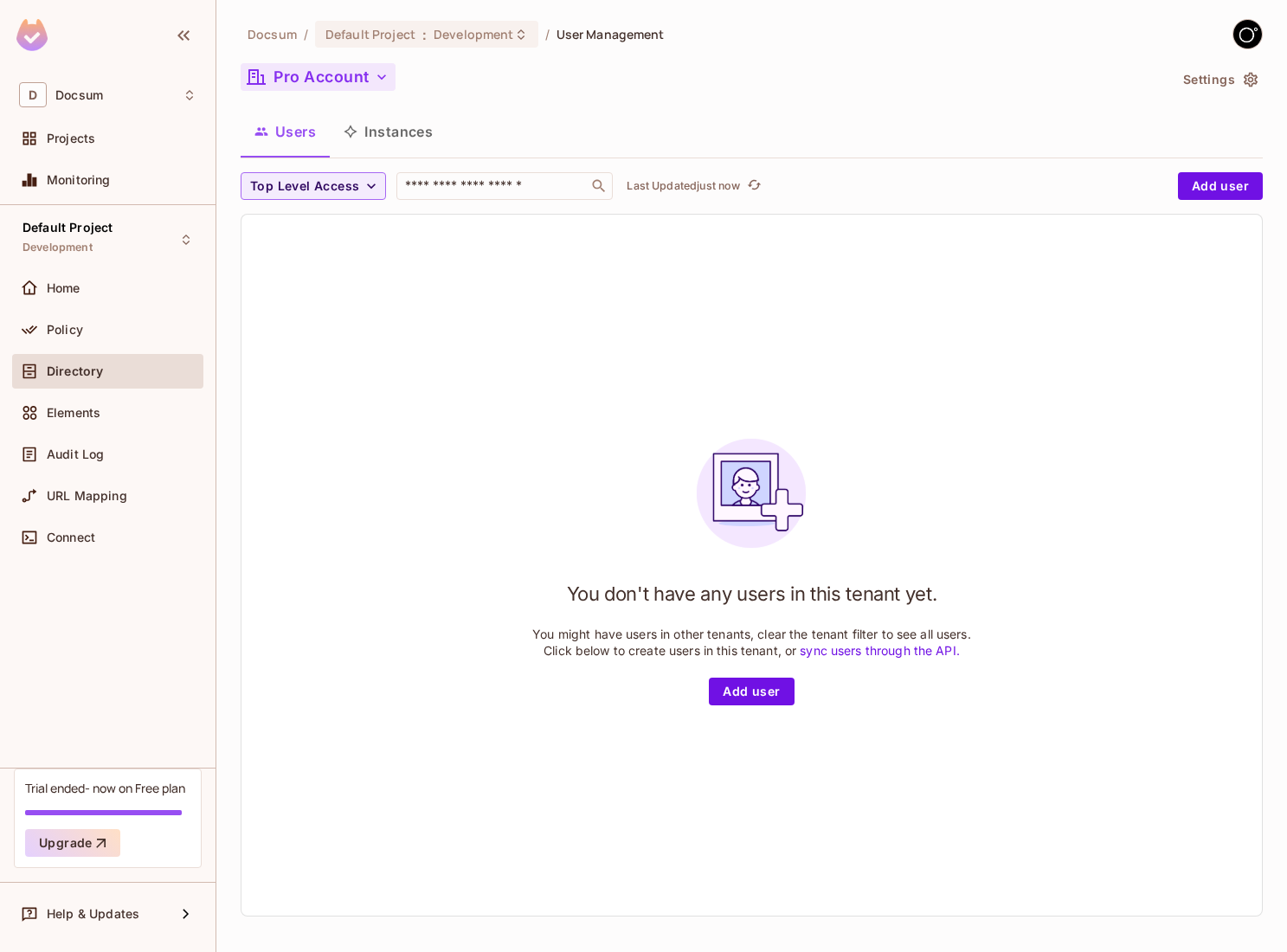
click at [306, 78] on button "Pro Account" at bounding box center [318, 77] width 154 height 28
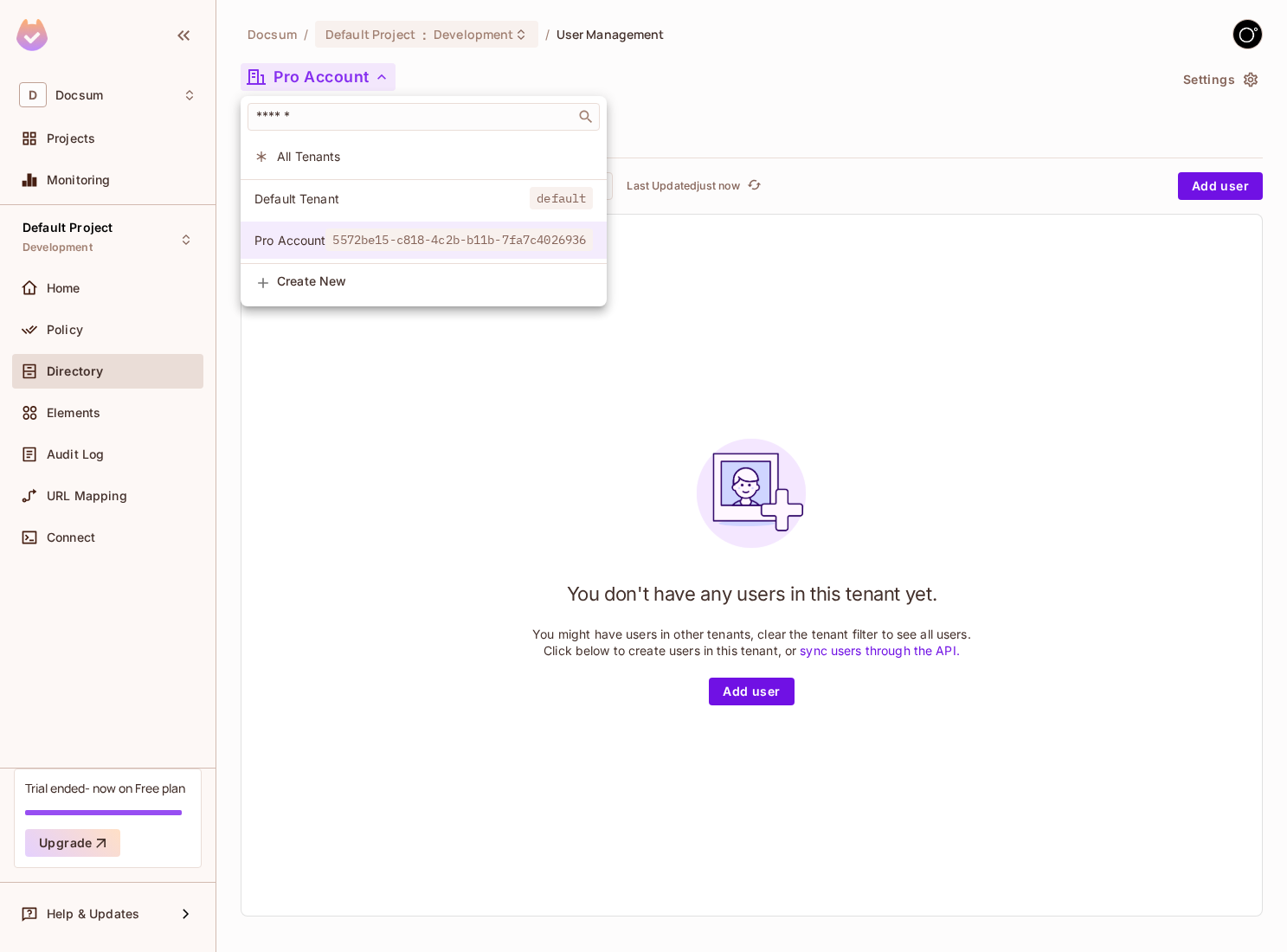
click at [292, 232] on span "Pro Account" at bounding box center [290, 240] width 71 height 16
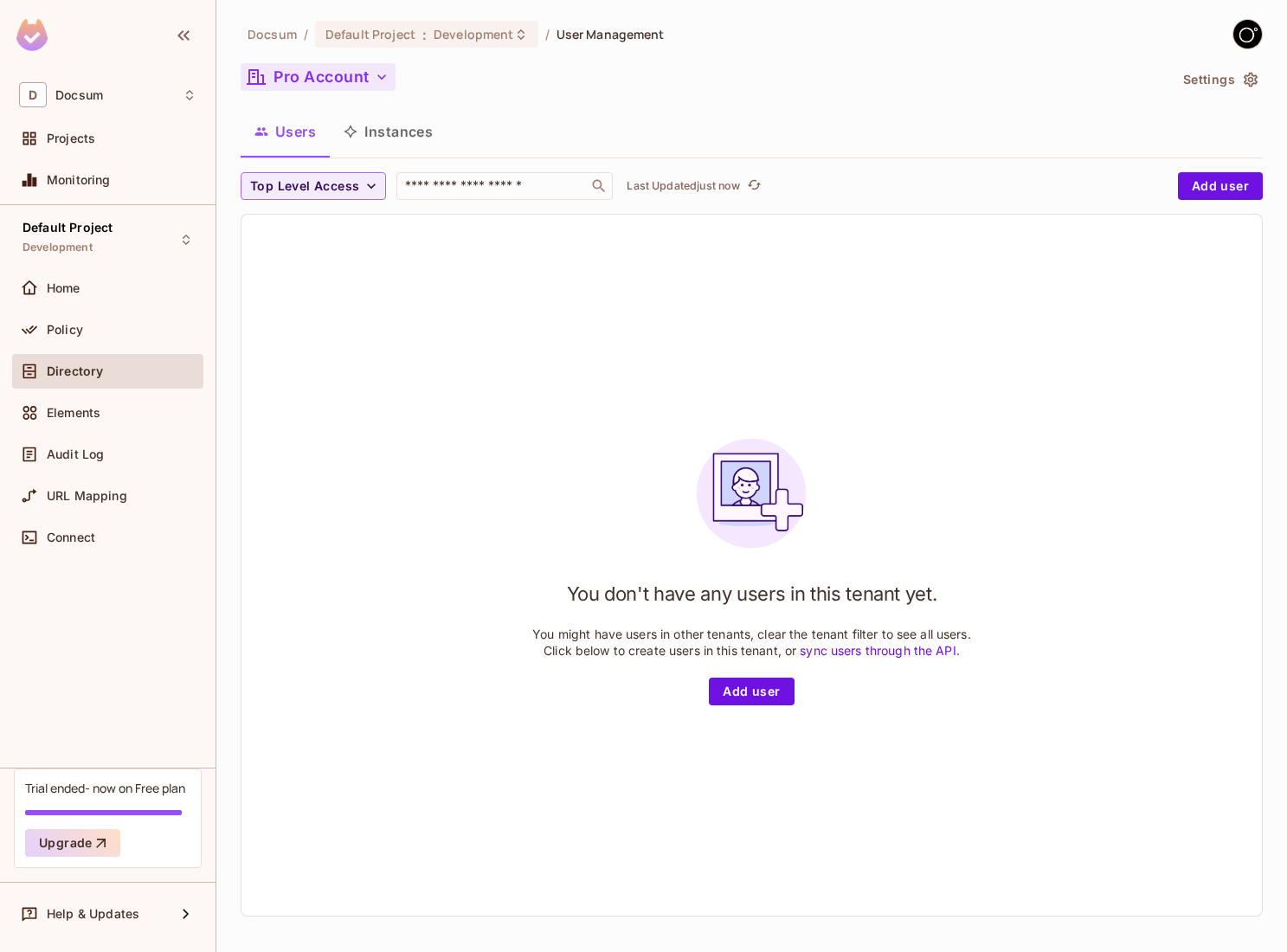
click at [290, 89] on button "Pro Account" at bounding box center [318, 77] width 154 height 28
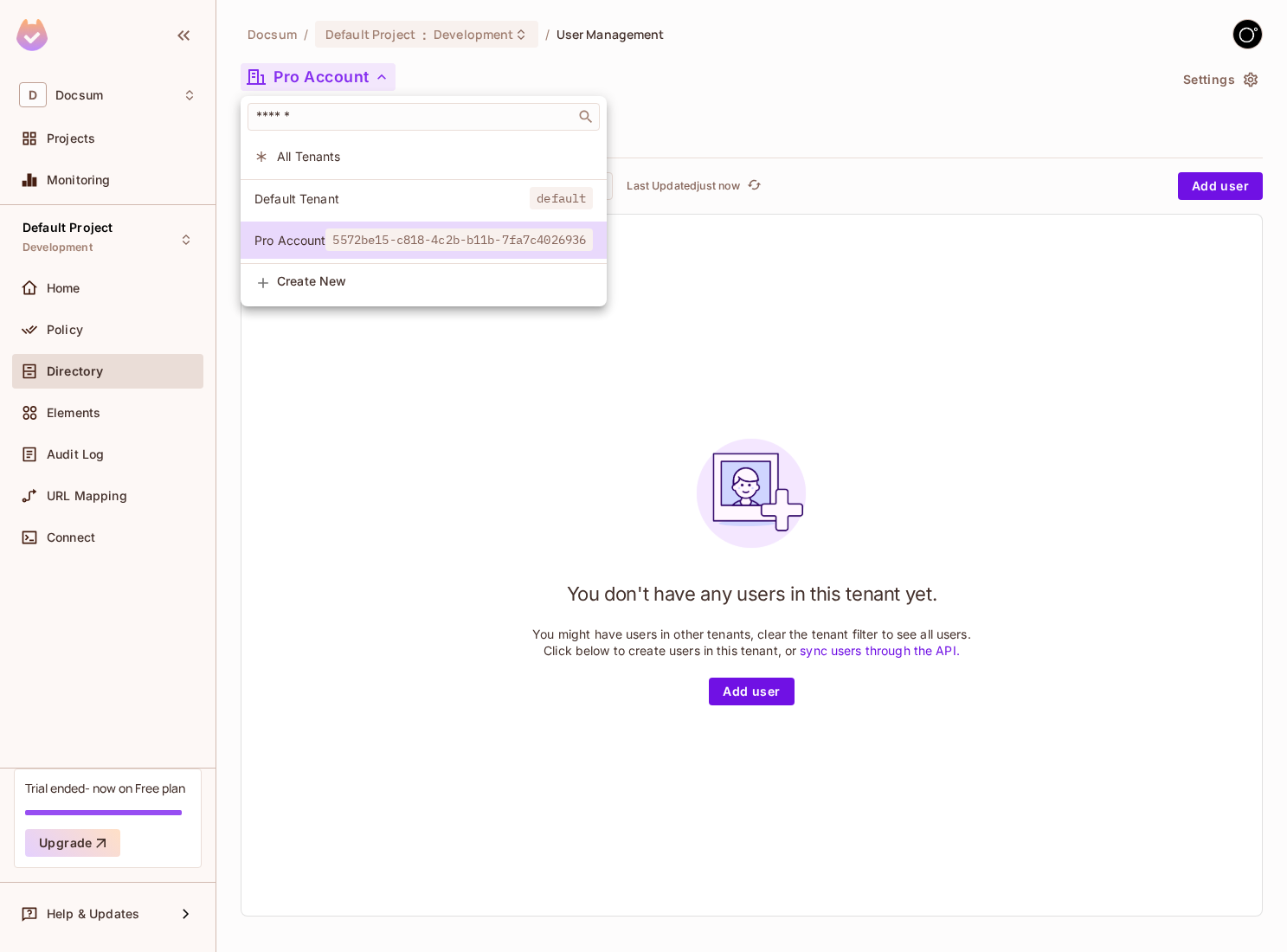
click at [350, 382] on div at bounding box center [643, 476] width 1287 height 952
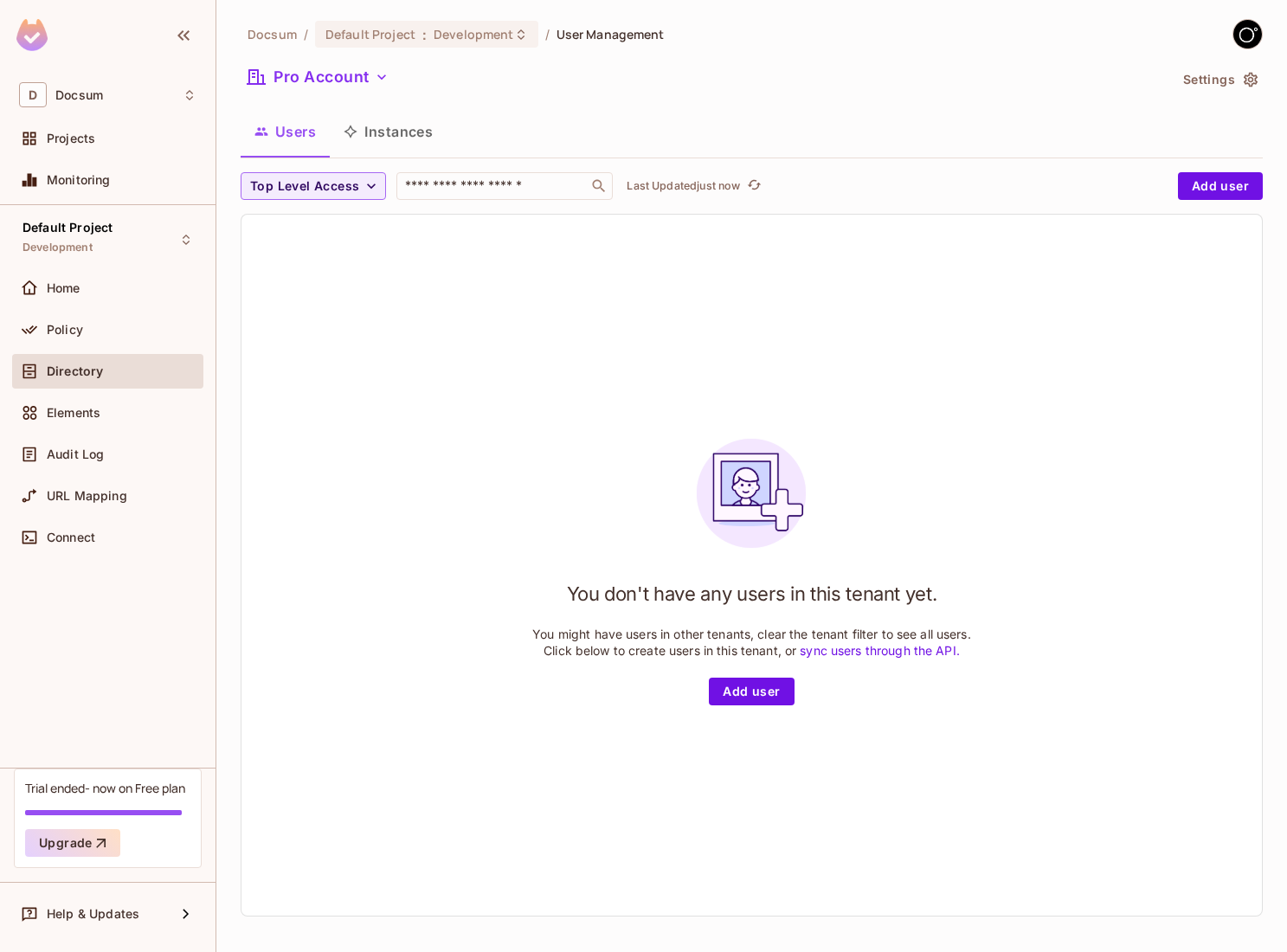
click at [308, 93] on div "Pro Account" at bounding box center [704, 80] width 927 height 33
click at [305, 82] on button "Pro Account" at bounding box center [318, 77] width 154 height 28
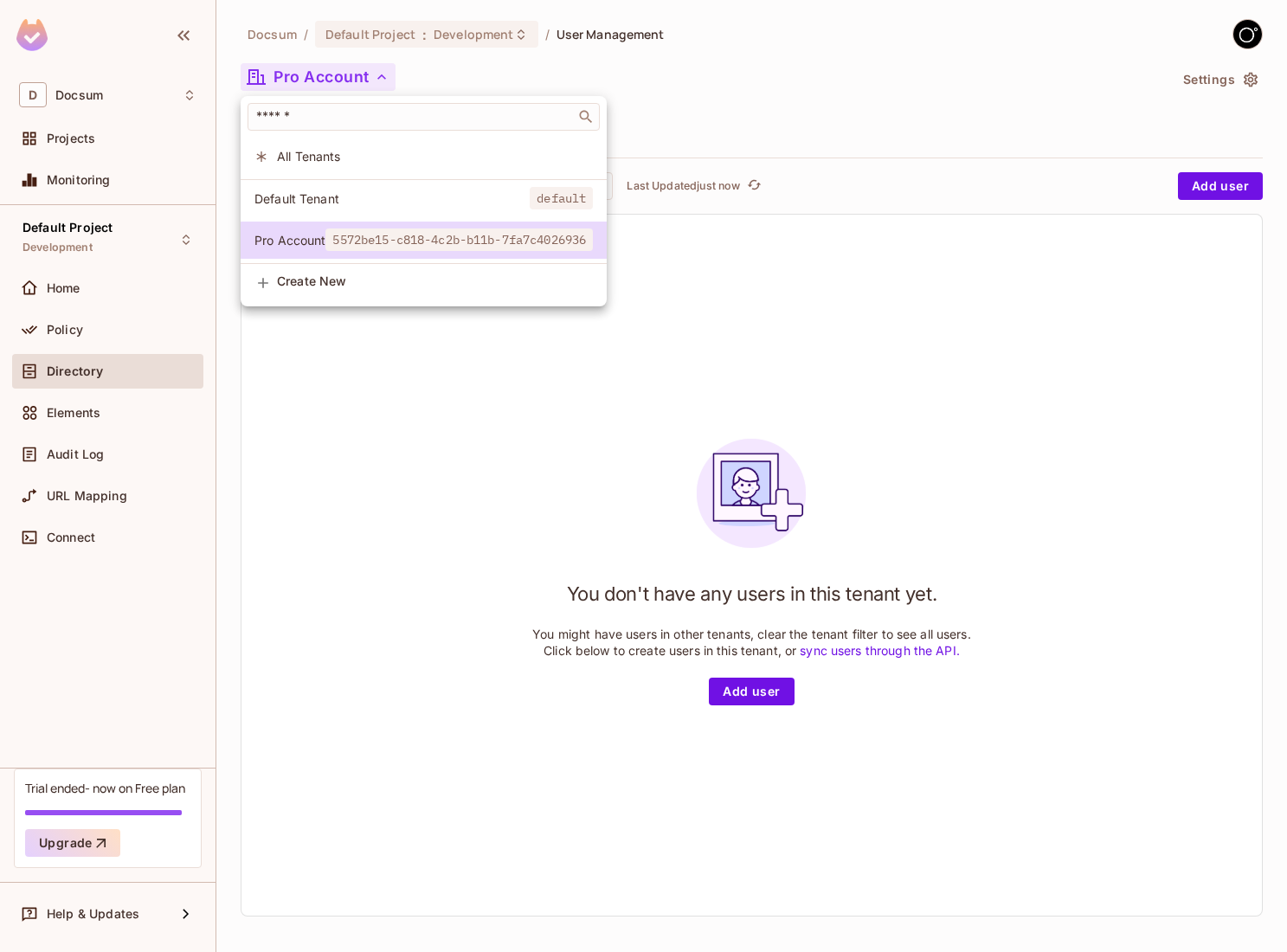
click at [312, 79] on div at bounding box center [643, 476] width 1287 height 952
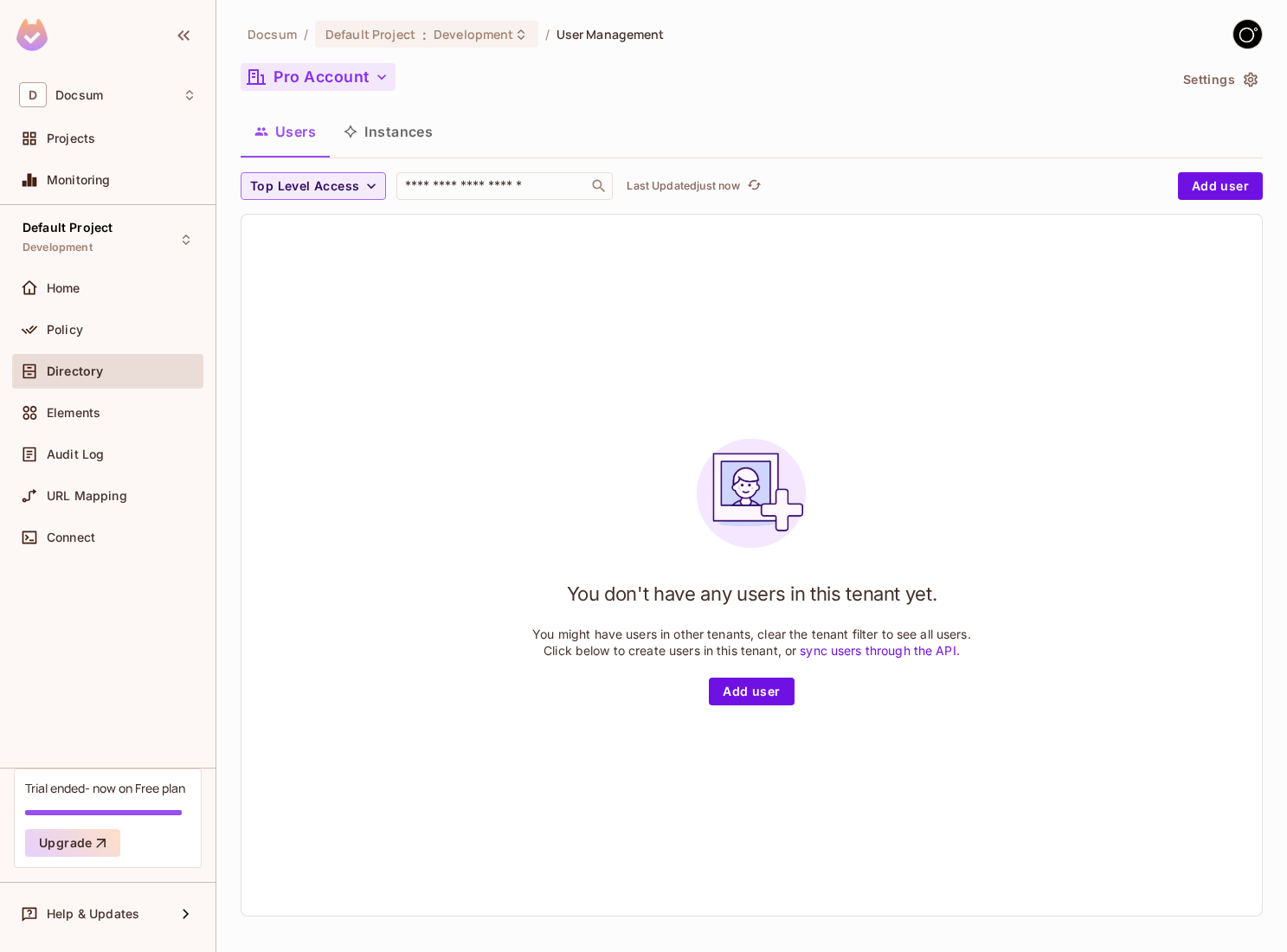
click at [349, 82] on button "Pro Account" at bounding box center [318, 77] width 154 height 28
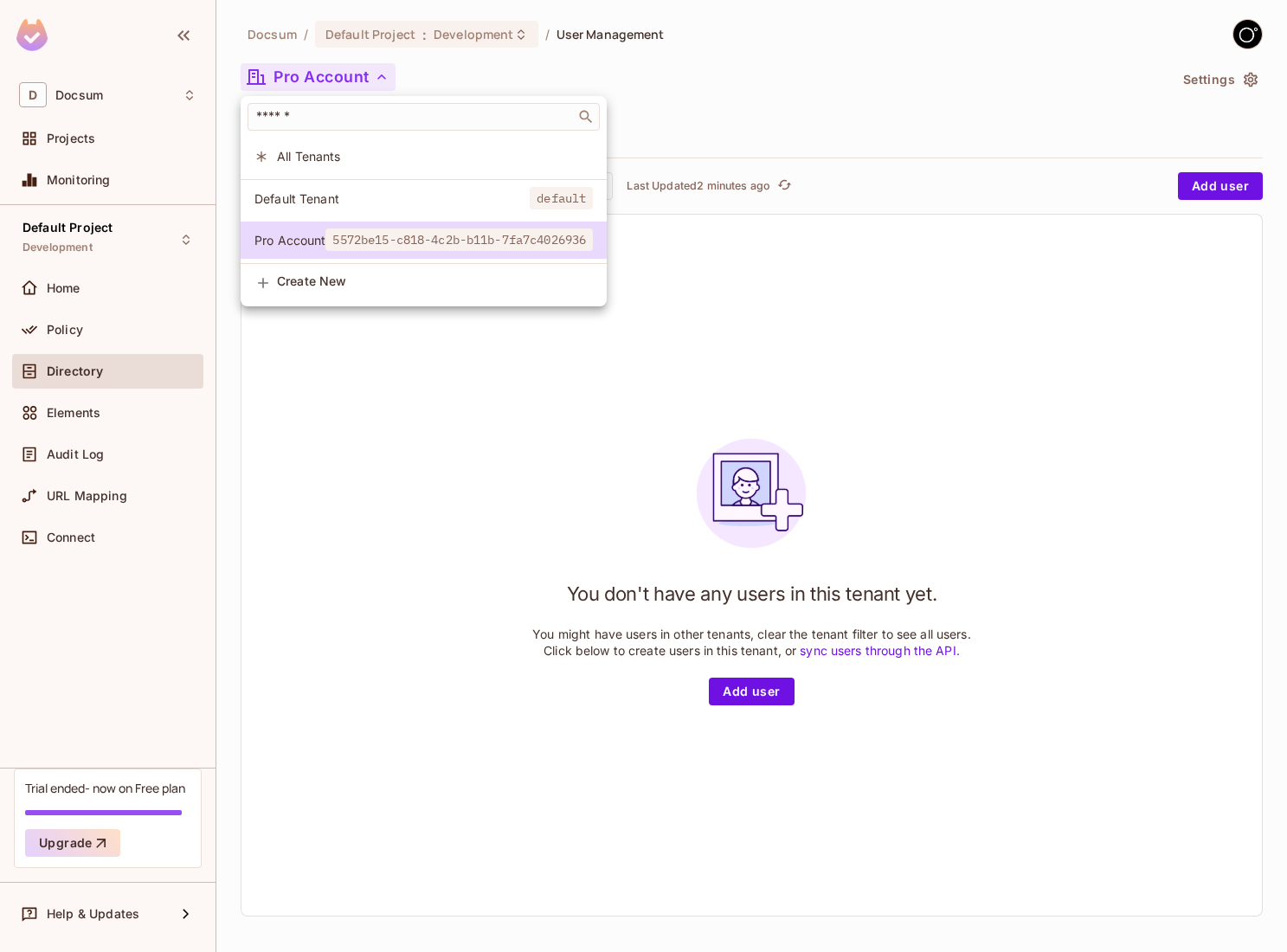
click at [385, 521] on div at bounding box center [643, 476] width 1287 height 952
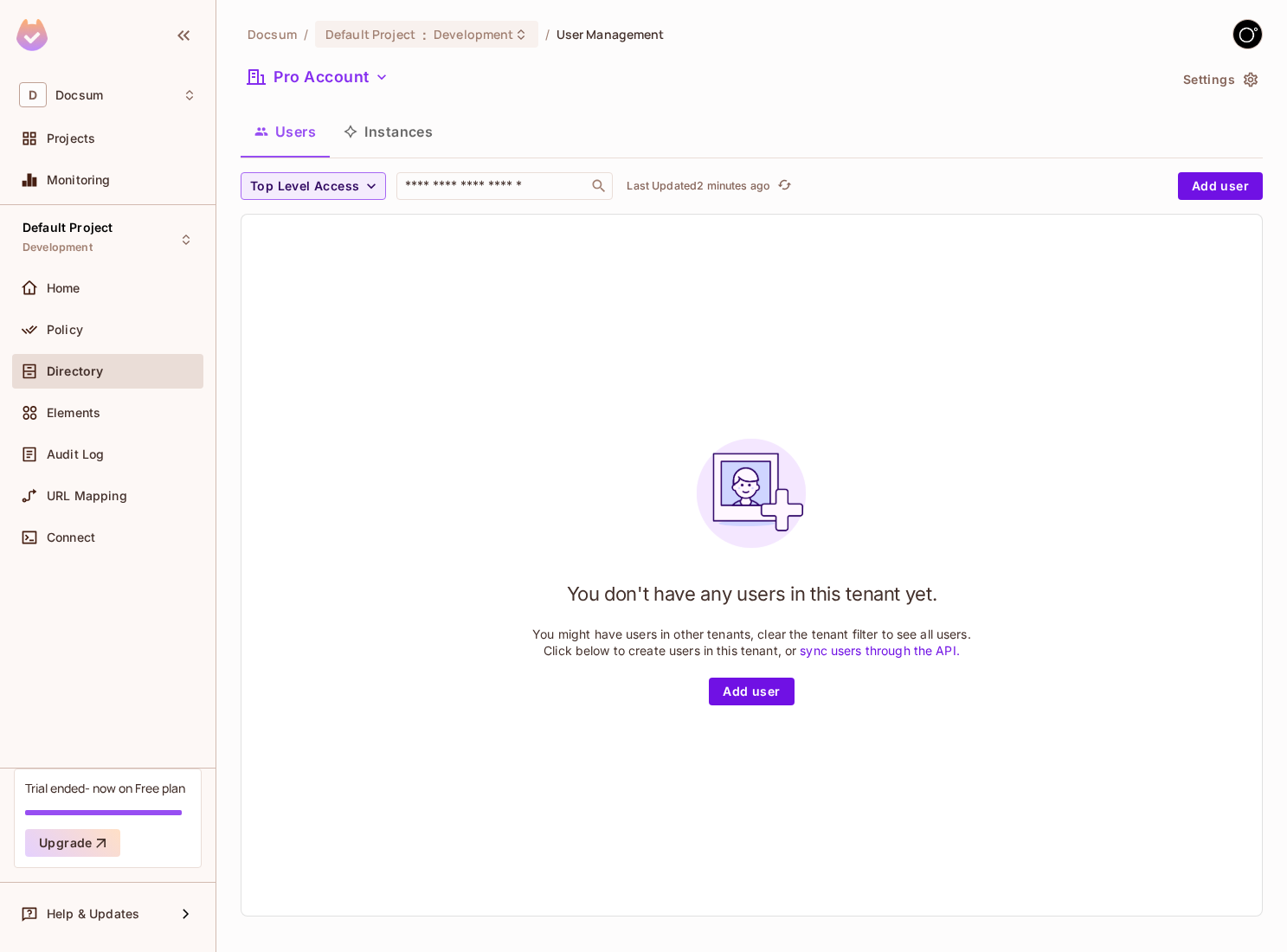
click at [398, 135] on button "Instances" at bounding box center [388, 132] width 117 height 43
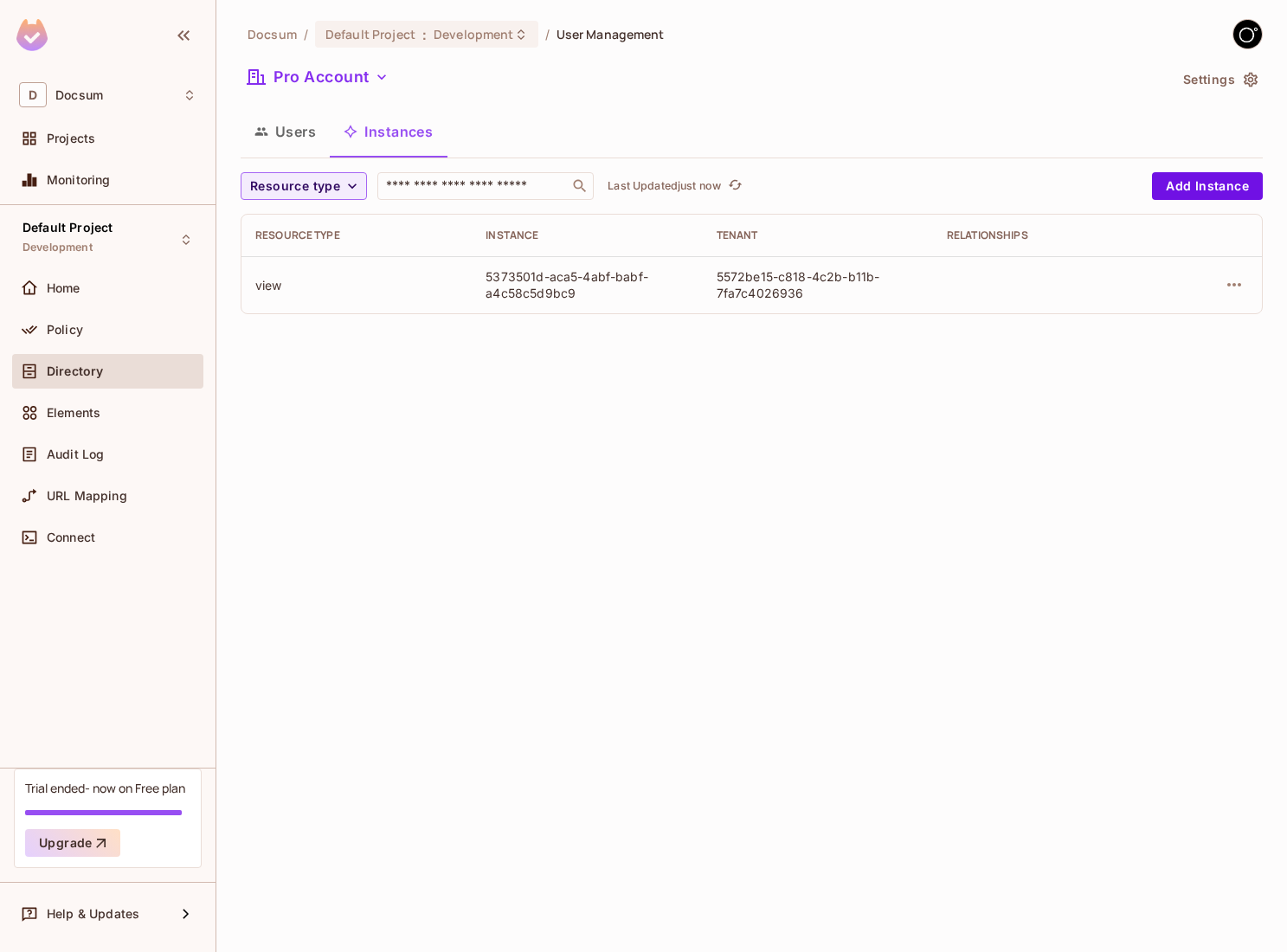
click at [515, 300] on div "5373501d-aca5-4abf-babf-a4c58c5d9bc9" at bounding box center [586, 285] width 202 height 33
click at [517, 290] on div "5373501d-aca5-4abf-babf-a4c58c5d9bc9" at bounding box center [586, 285] width 202 height 33
click at [1230, 289] on icon "button" at bounding box center [1234, 285] width 21 height 21
click at [1230, 289] on div at bounding box center [643, 476] width 1287 height 952
click at [364, 67] on button "Pro Account" at bounding box center [318, 77] width 154 height 28
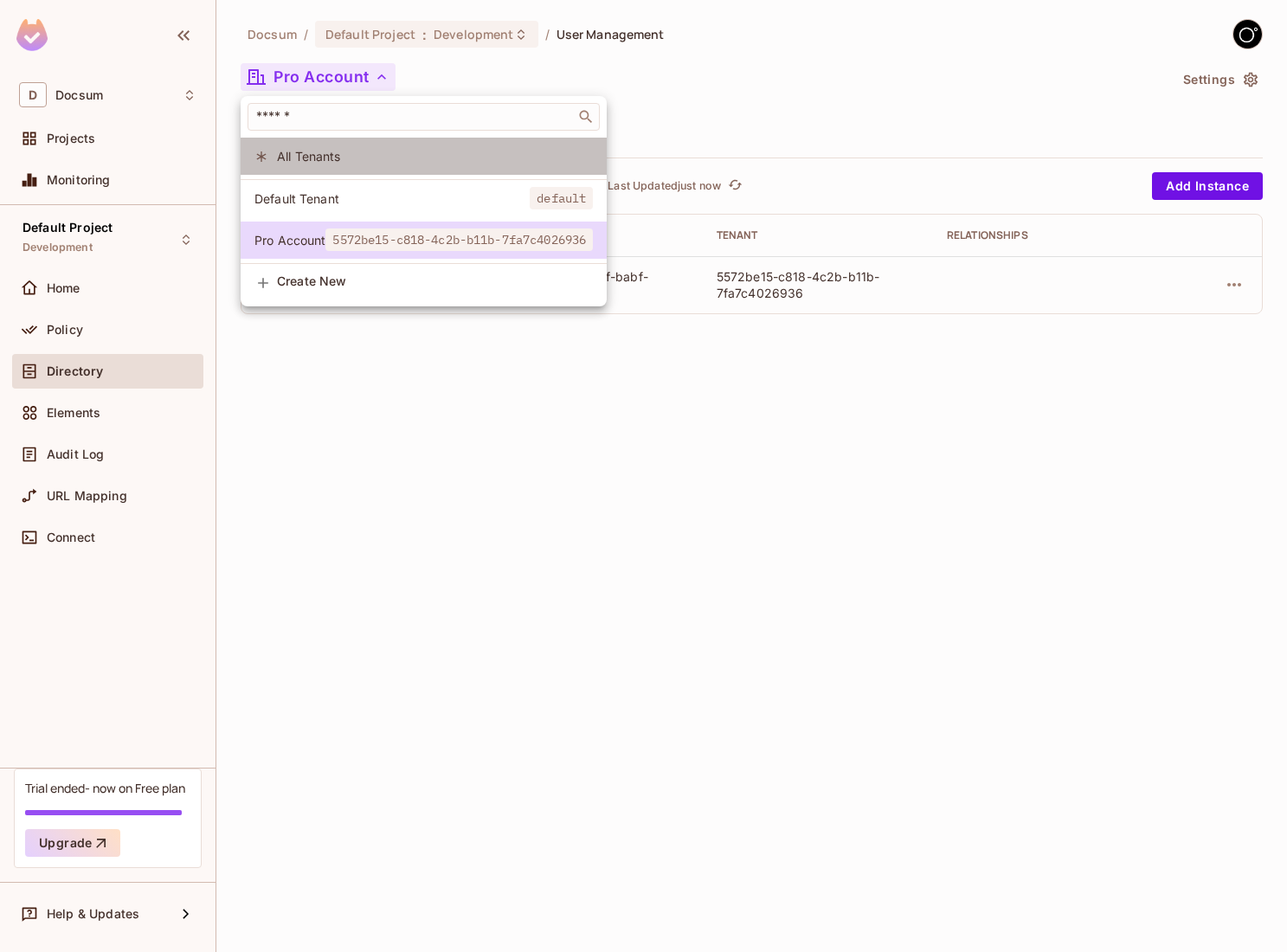
click at [388, 161] on span "All Tenants" at bounding box center [435, 155] width 316 height 16
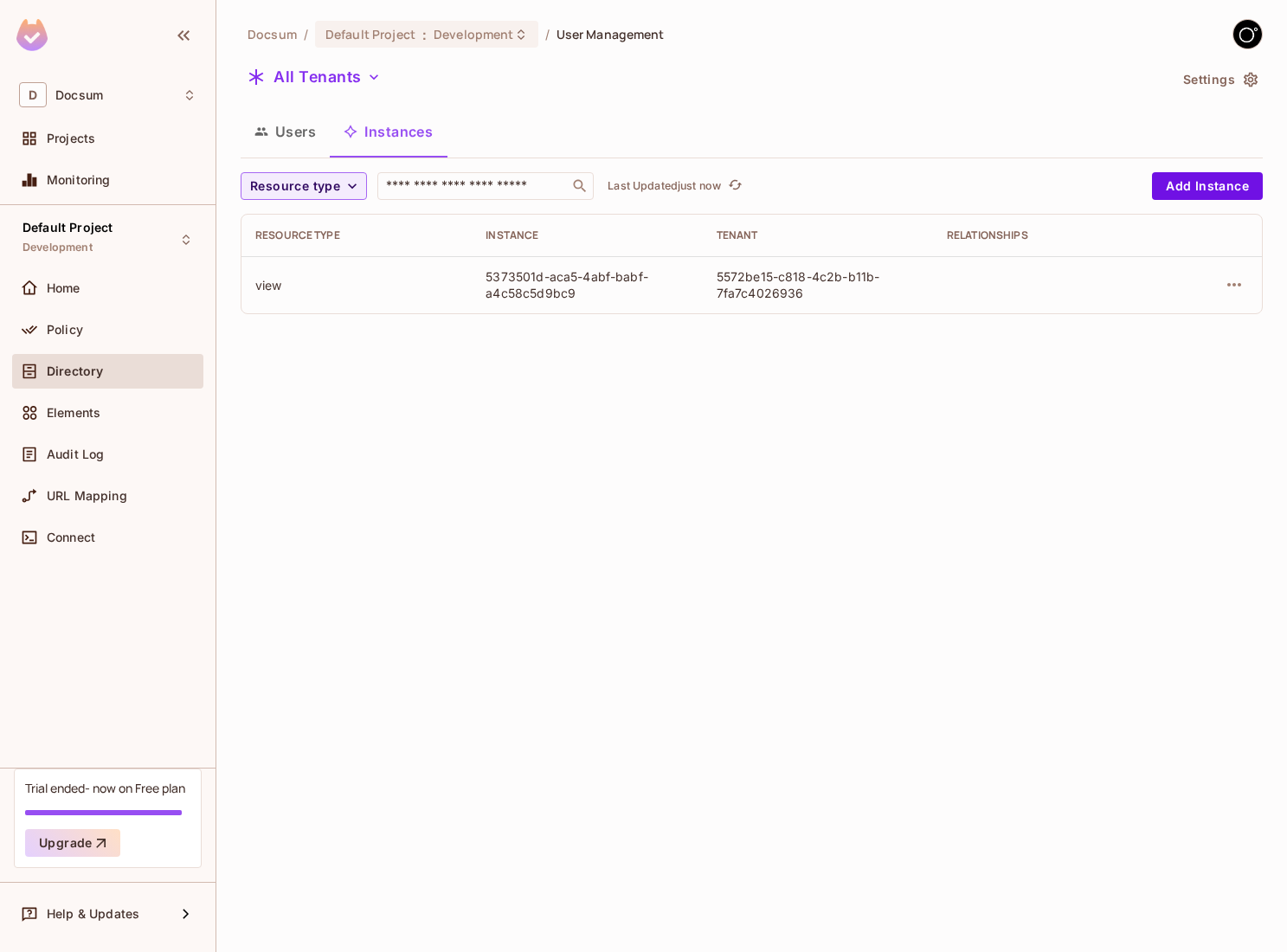
click at [286, 132] on button "Users" at bounding box center [285, 132] width 89 height 43
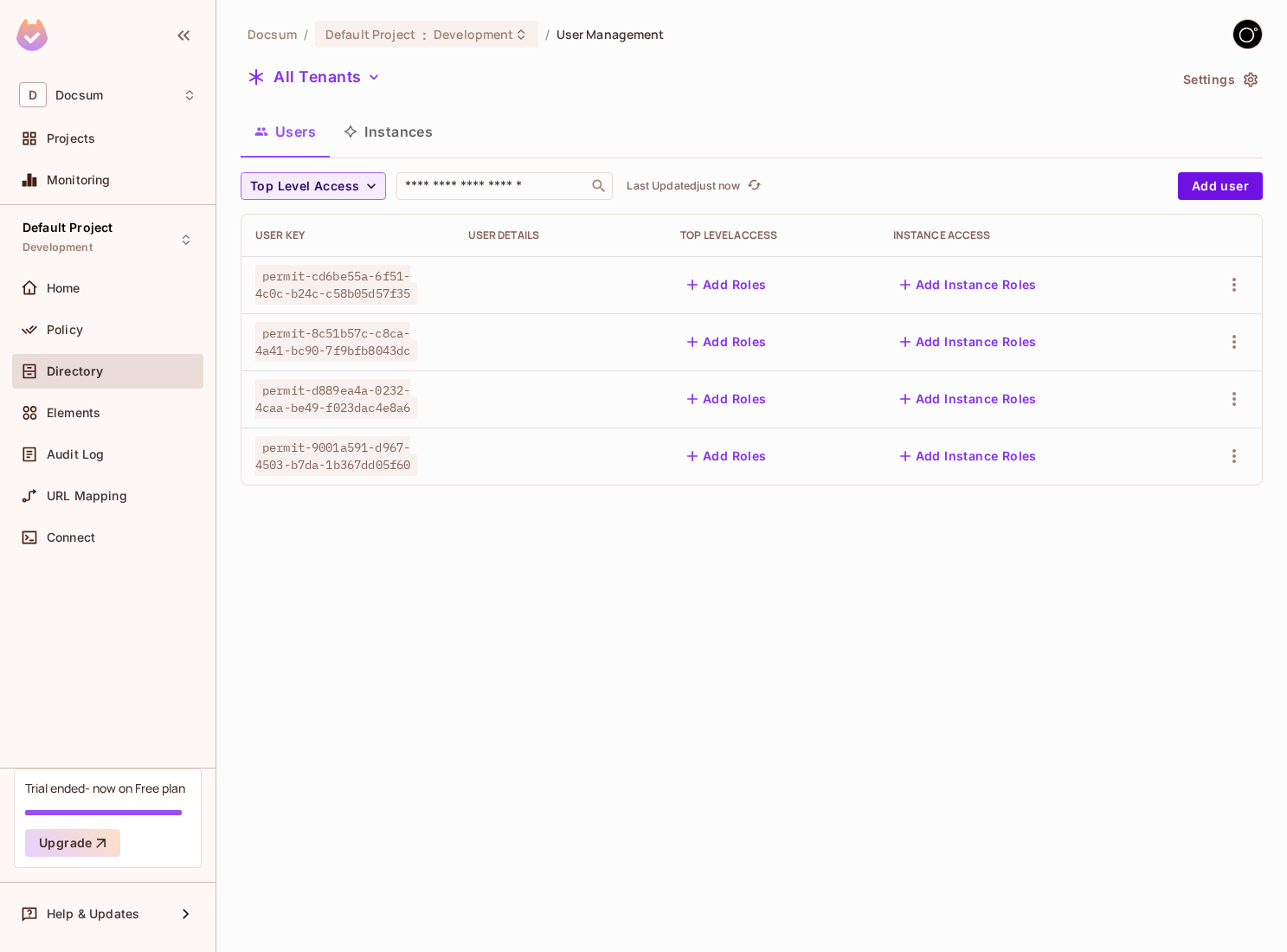
click at [374, 123] on button "Instances" at bounding box center [388, 132] width 117 height 43
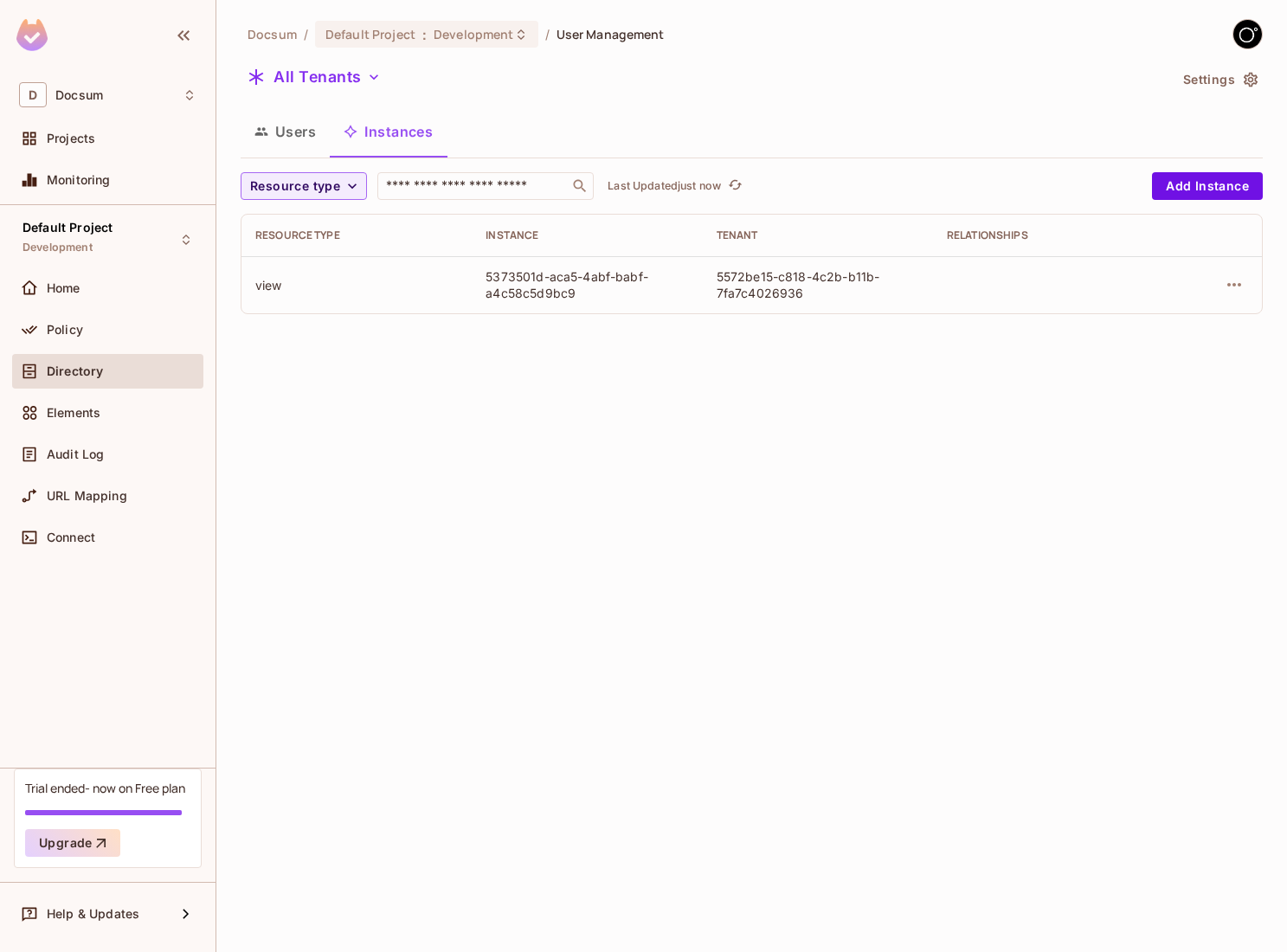
click at [286, 141] on button "Users" at bounding box center [285, 132] width 89 height 43
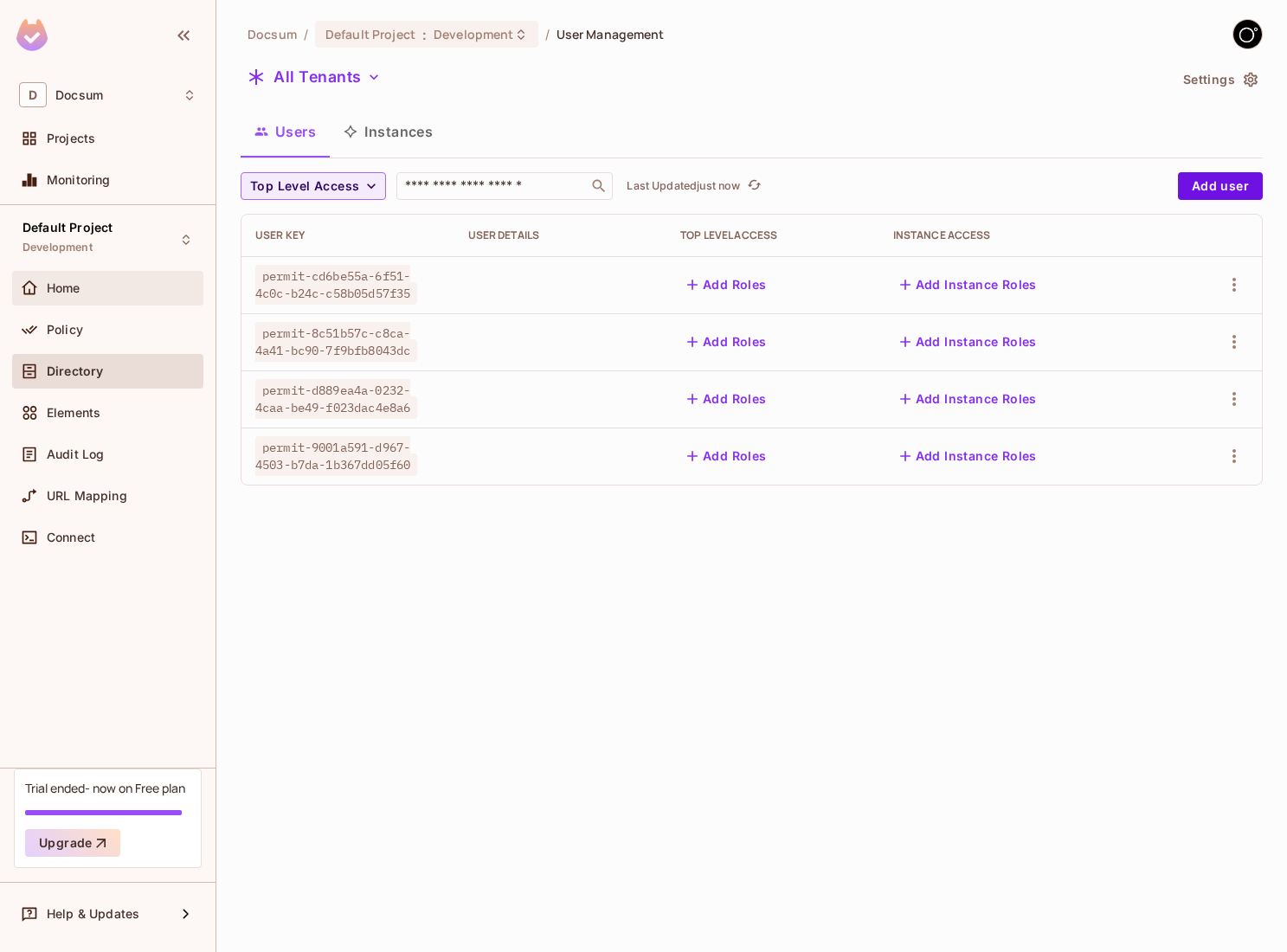
click at [76, 299] on div "Home" at bounding box center [108, 288] width 191 height 35
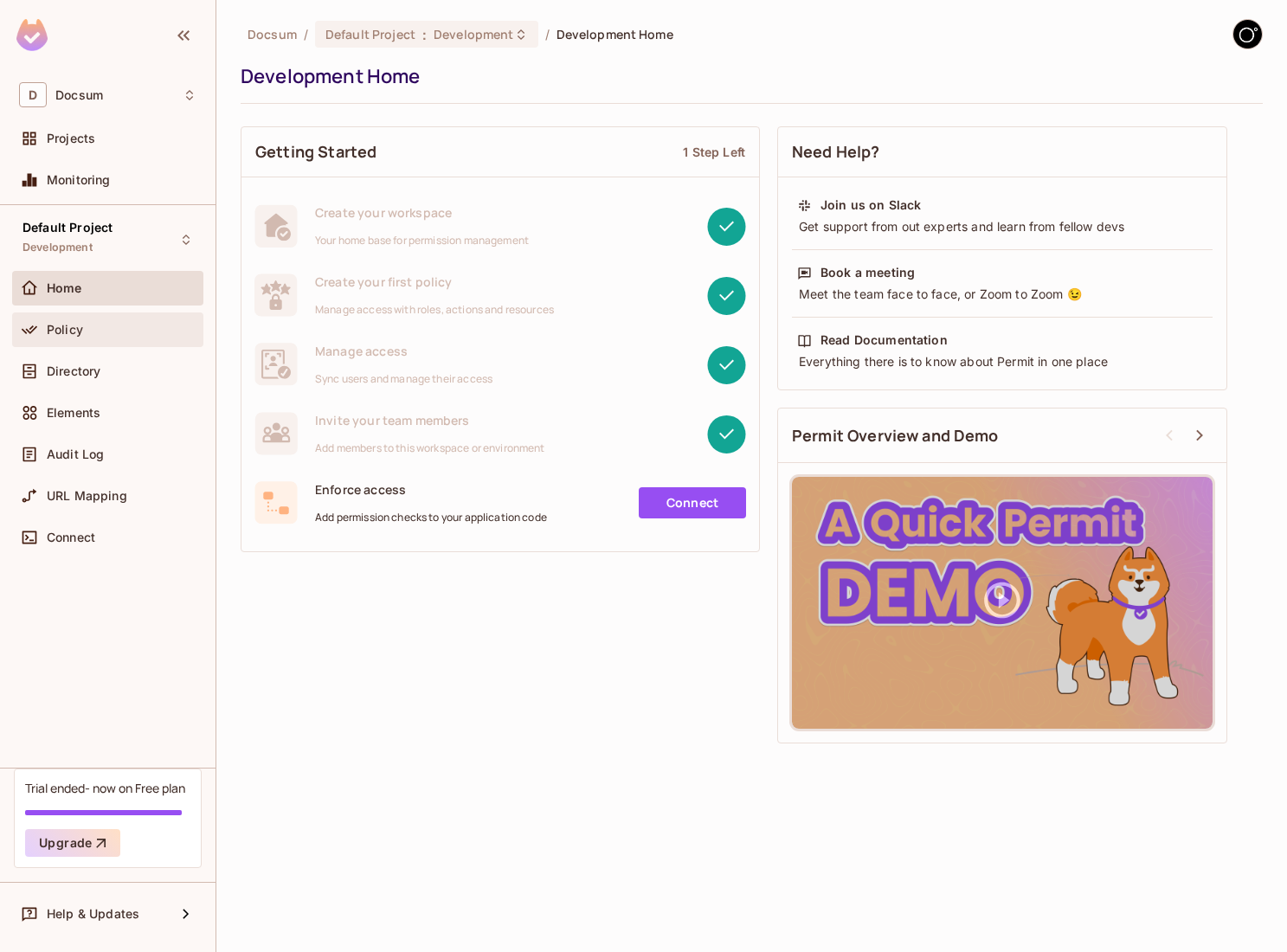
click at [121, 334] on div "Policy" at bounding box center [121, 330] width 149 height 14
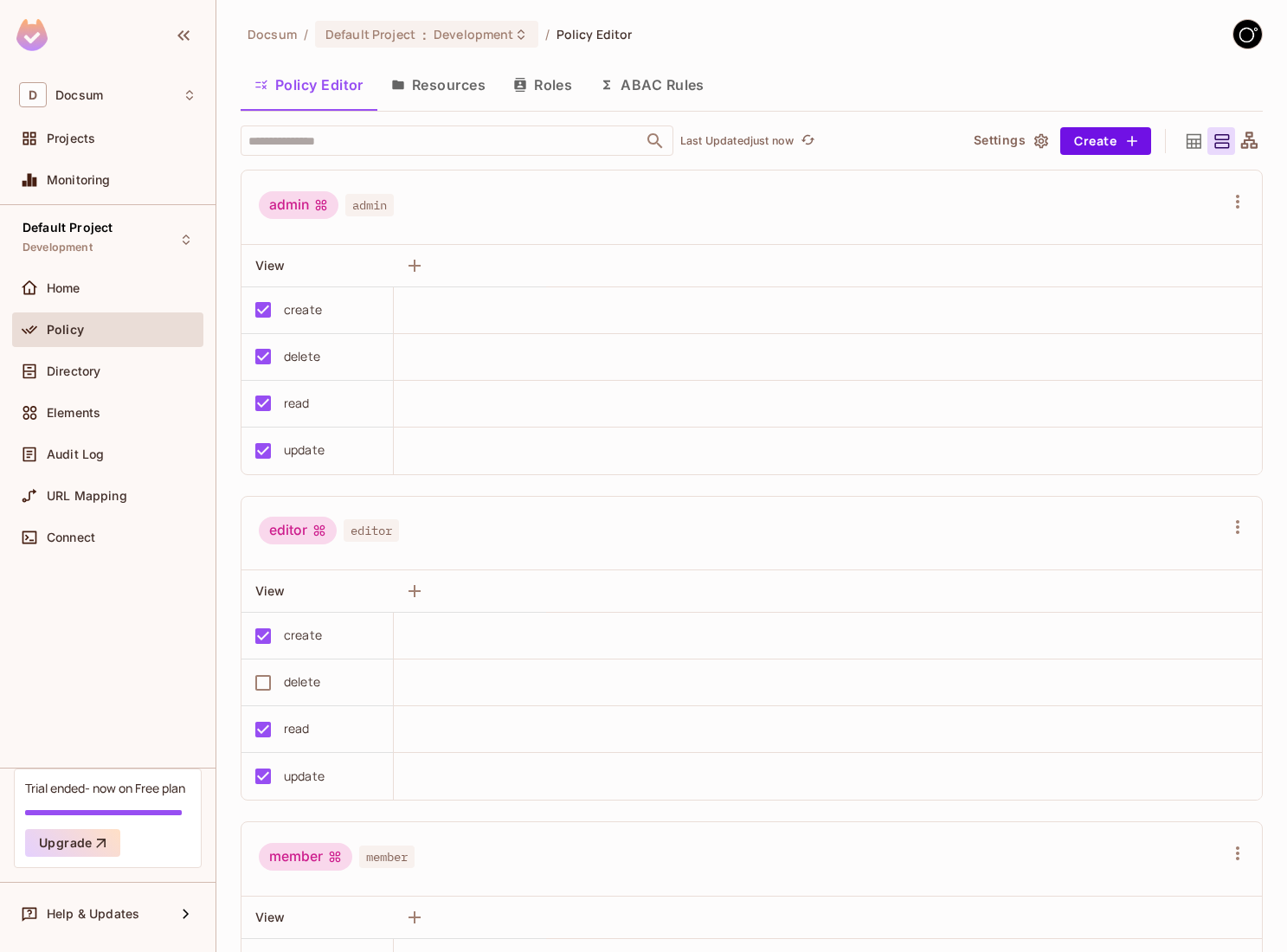
click at [467, 79] on button "Resources" at bounding box center [438, 85] width 122 height 43
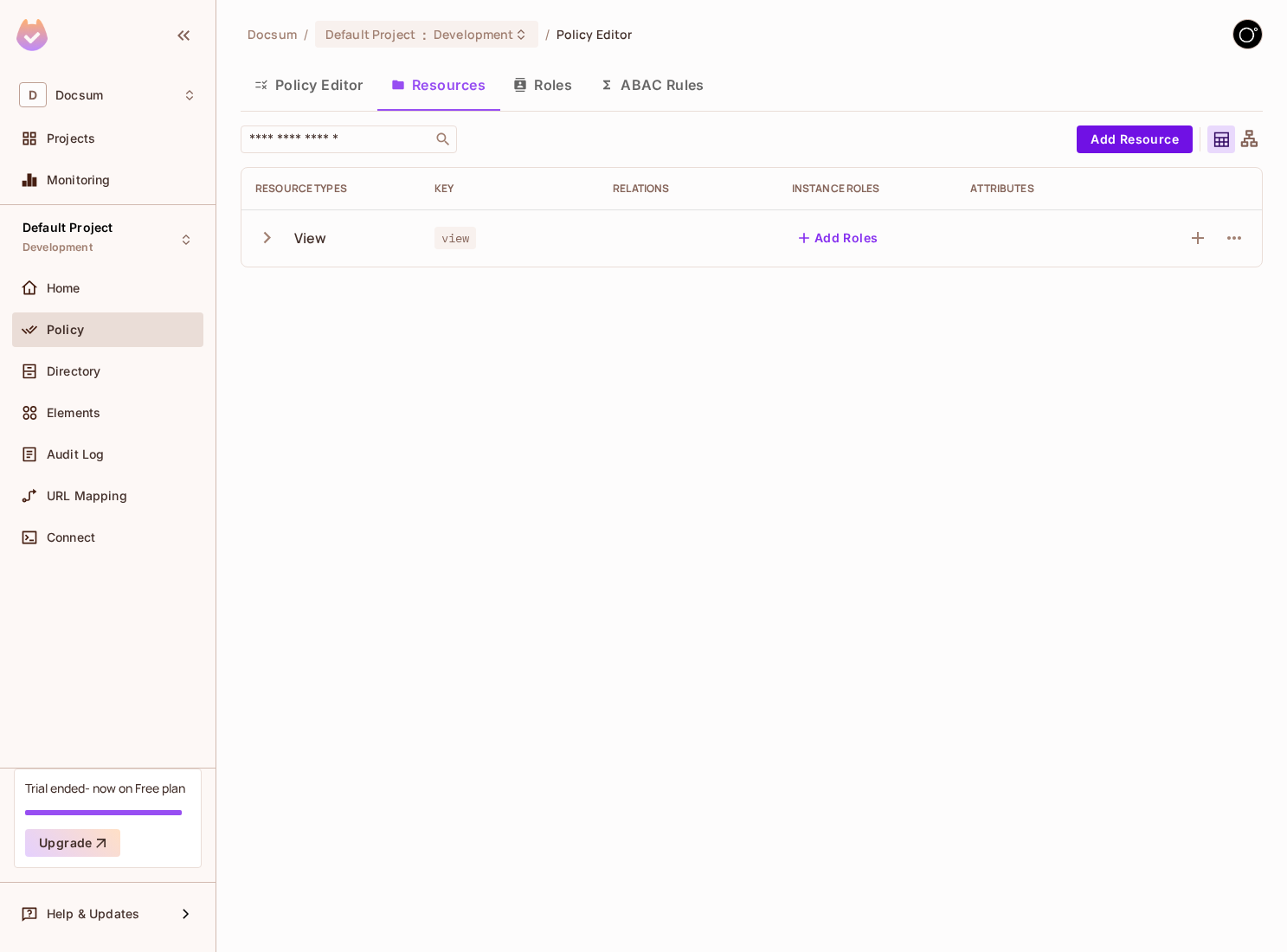
click at [270, 240] on icon "button" at bounding box center [266, 237] width 23 height 23
click at [271, 240] on icon "button" at bounding box center [266, 237] width 23 height 23
click at [549, 95] on button "Roles" at bounding box center [542, 85] width 87 height 43
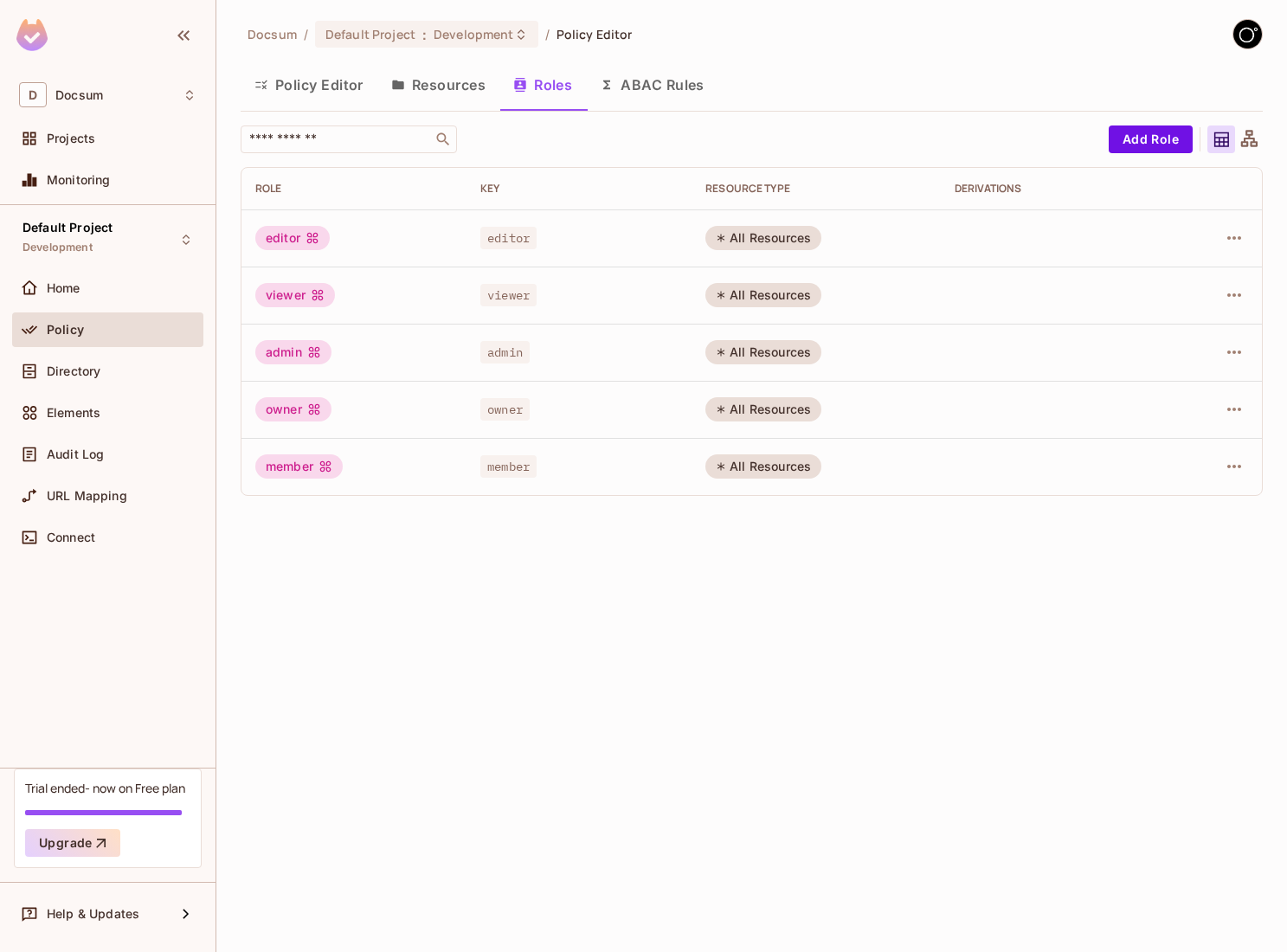
click at [640, 77] on button "ABAC Rules" at bounding box center [652, 85] width 133 height 43
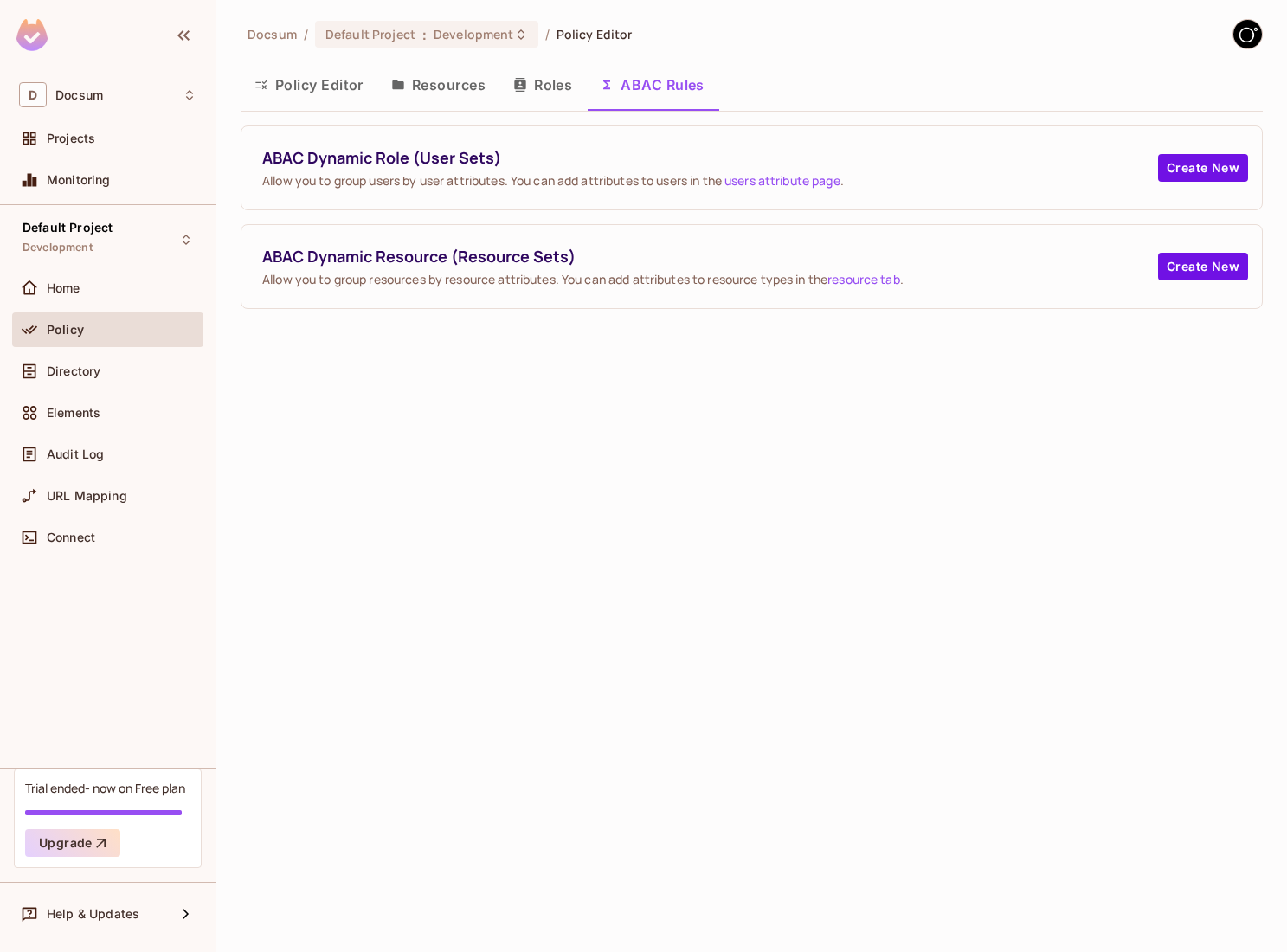
click at [340, 89] on button "Policy Editor" at bounding box center [309, 85] width 137 height 43
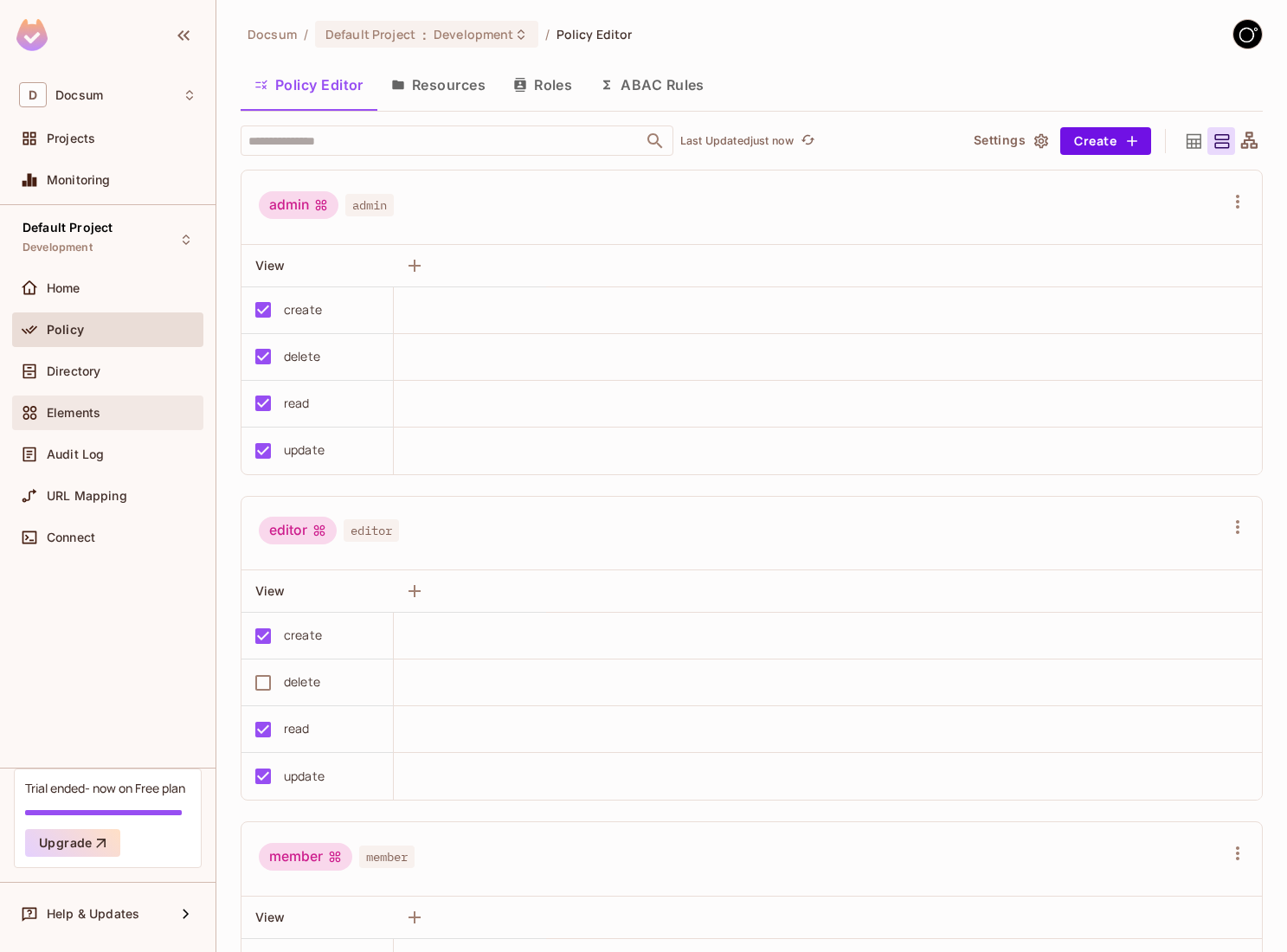
click at [113, 397] on div "Elements" at bounding box center [108, 413] width 191 height 35
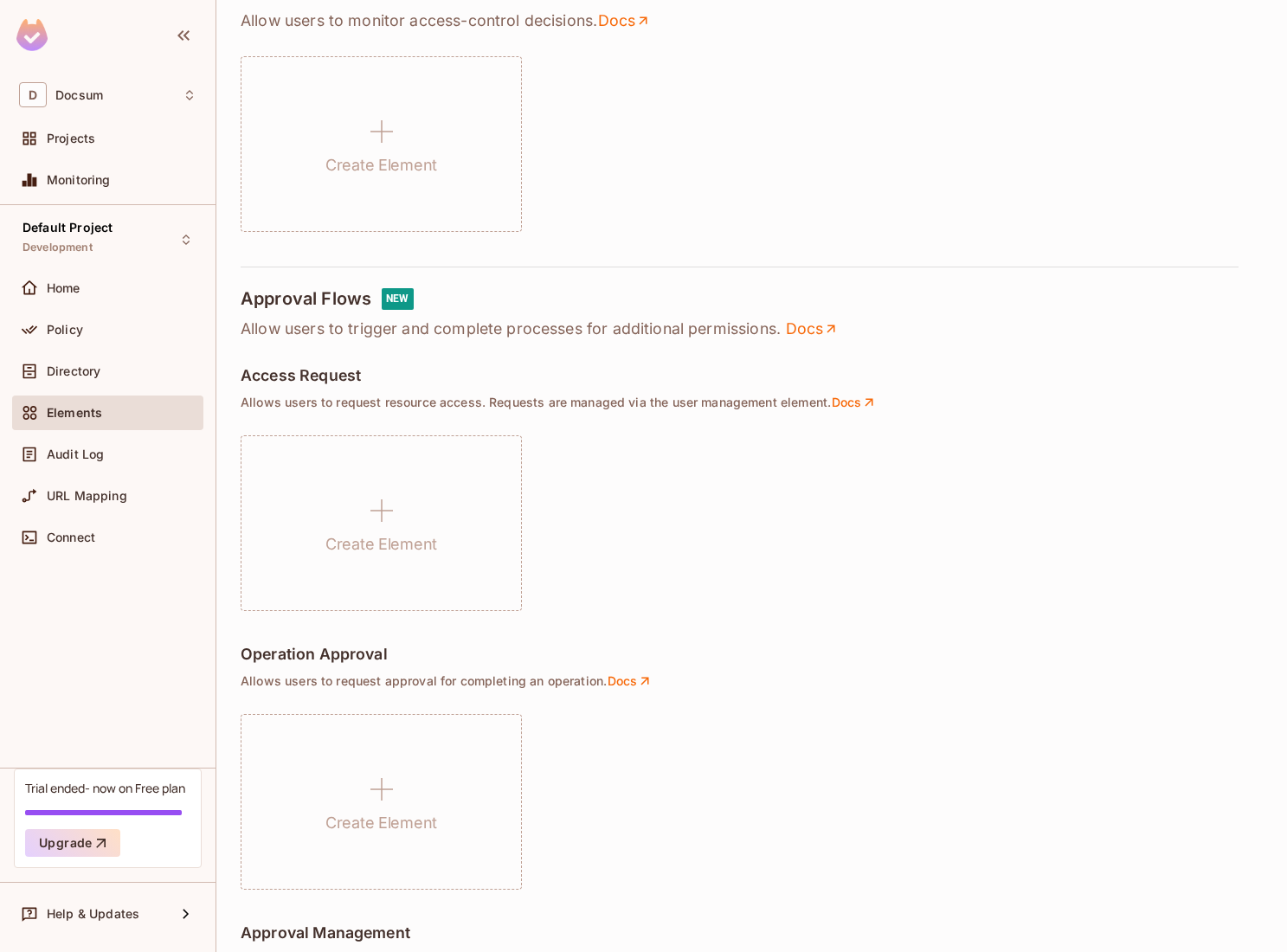
scroll to position [976, 0]
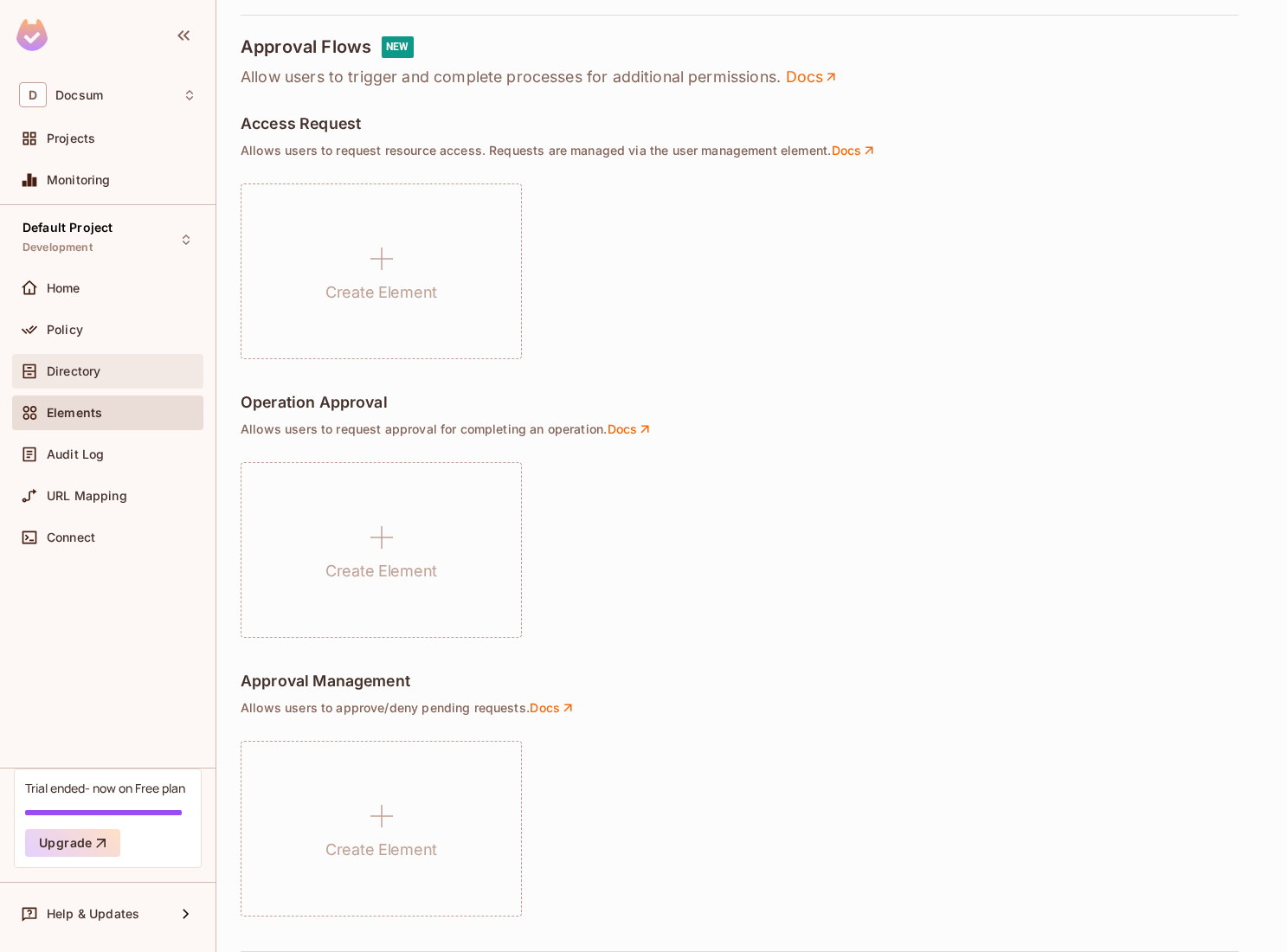
click at [86, 379] on div "Directory" at bounding box center [108, 371] width 177 height 21
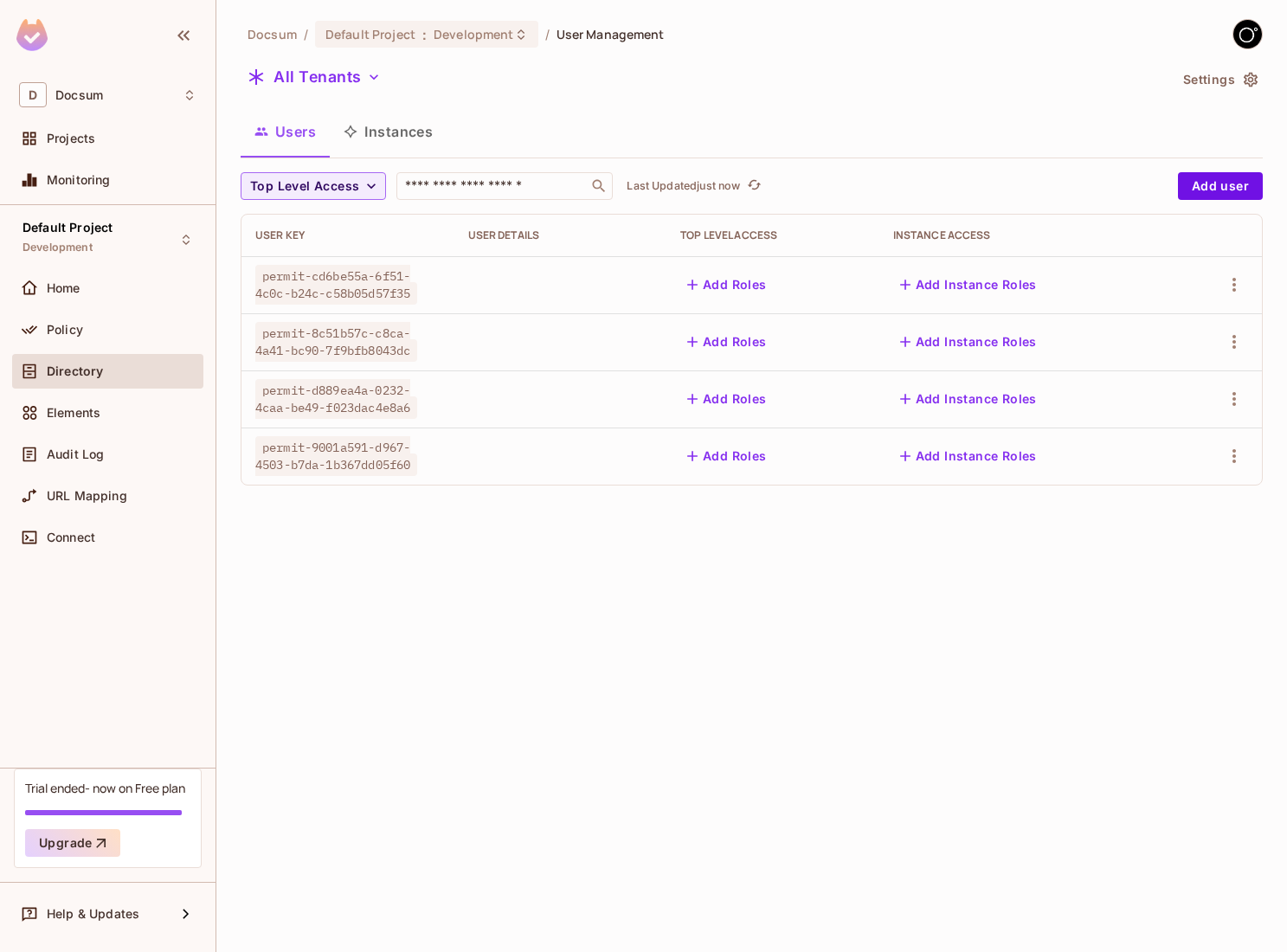
click at [415, 121] on button "Instances" at bounding box center [388, 132] width 117 height 43
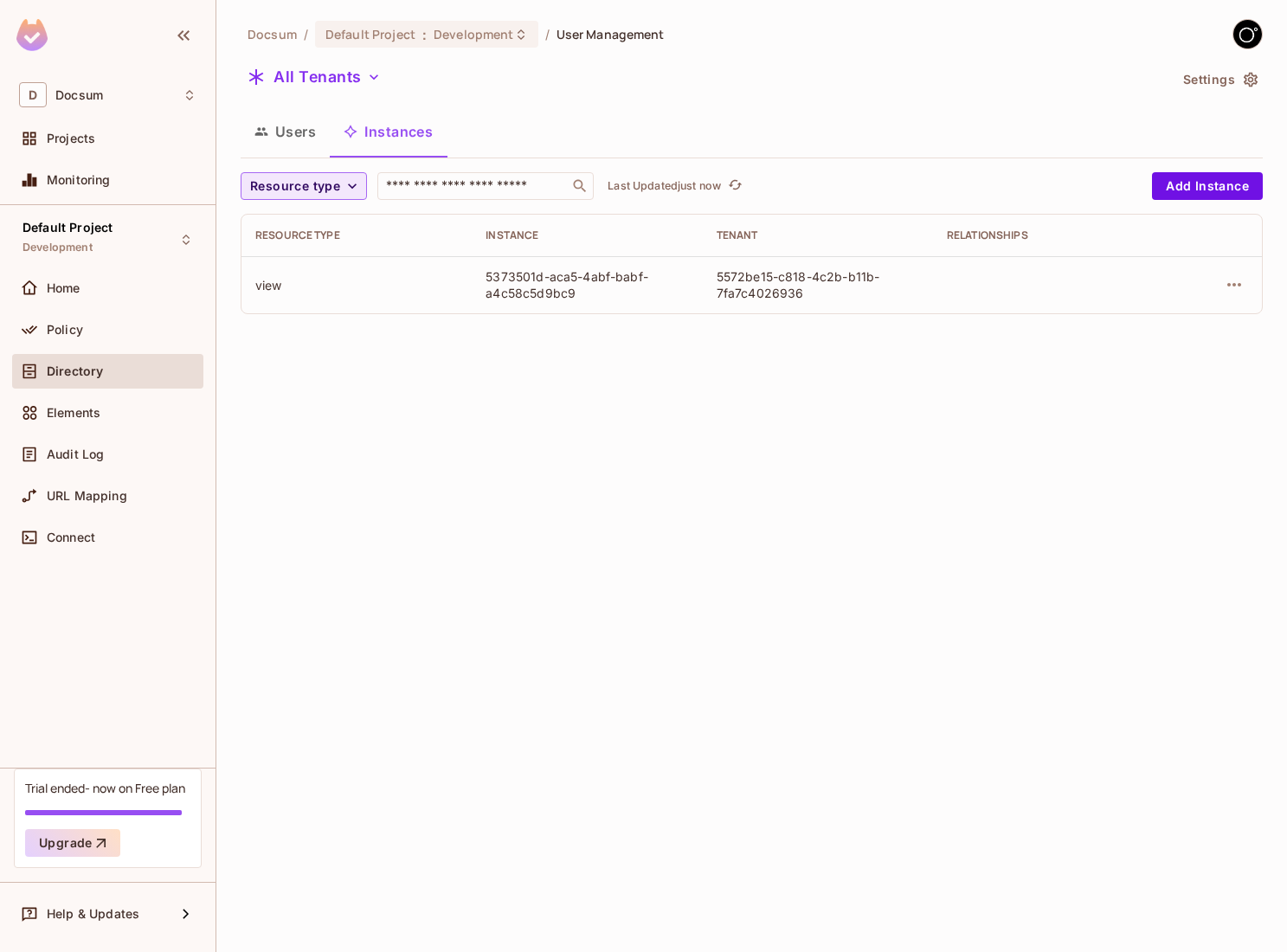
click at [338, 190] on span "Resource type" at bounding box center [295, 186] width 90 height 22
click at [338, 190] on div at bounding box center [643, 476] width 1287 height 952
click at [338, 190] on span "Resource type" at bounding box center [295, 186] width 90 height 22
click at [305, 222] on span "View" at bounding box center [284, 225] width 59 height 16
click at [294, 181] on icon "button" at bounding box center [293, 186] width 17 height 17
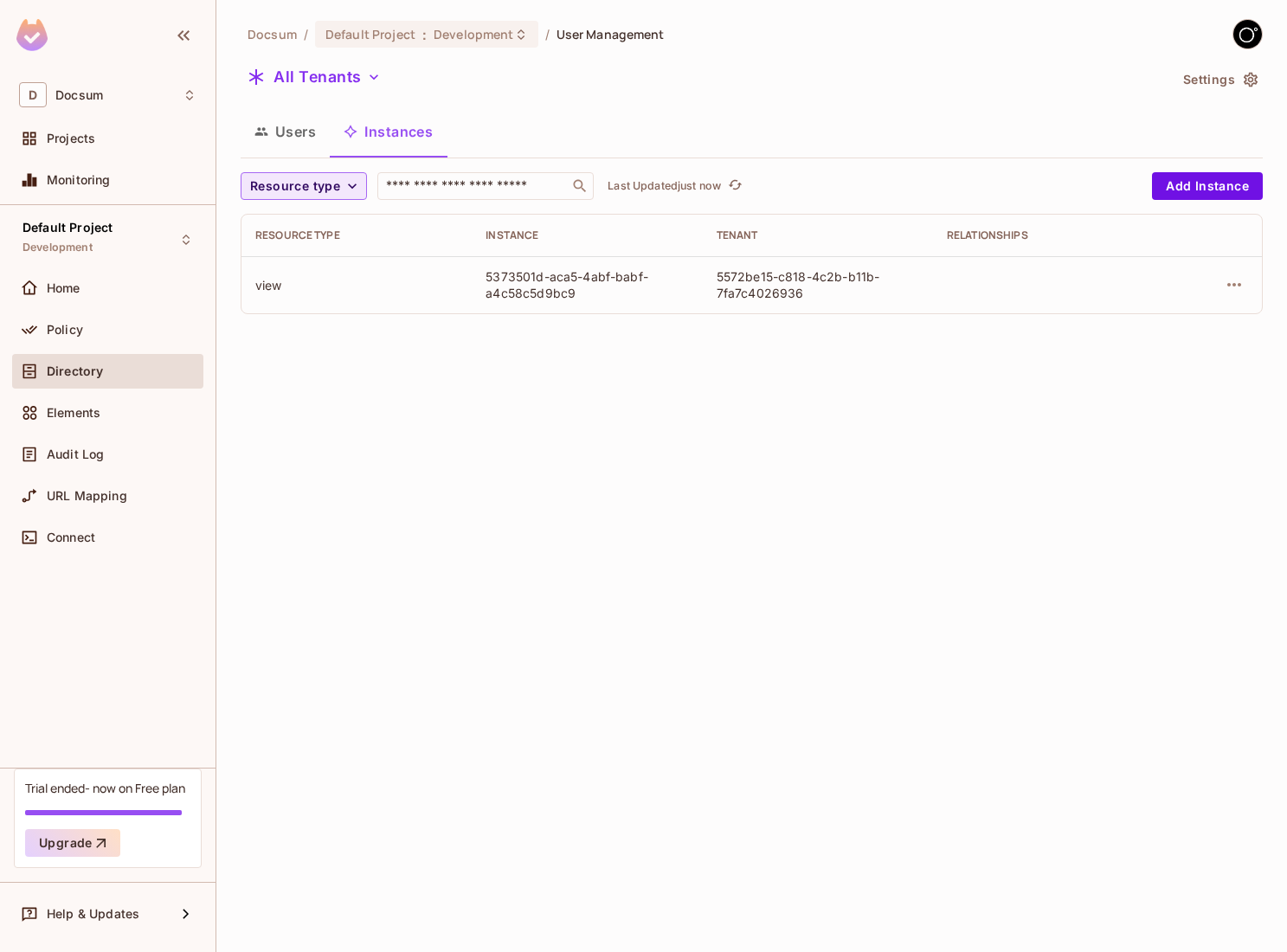
click at [300, 122] on button "Users" at bounding box center [285, 132] width 89 height 43
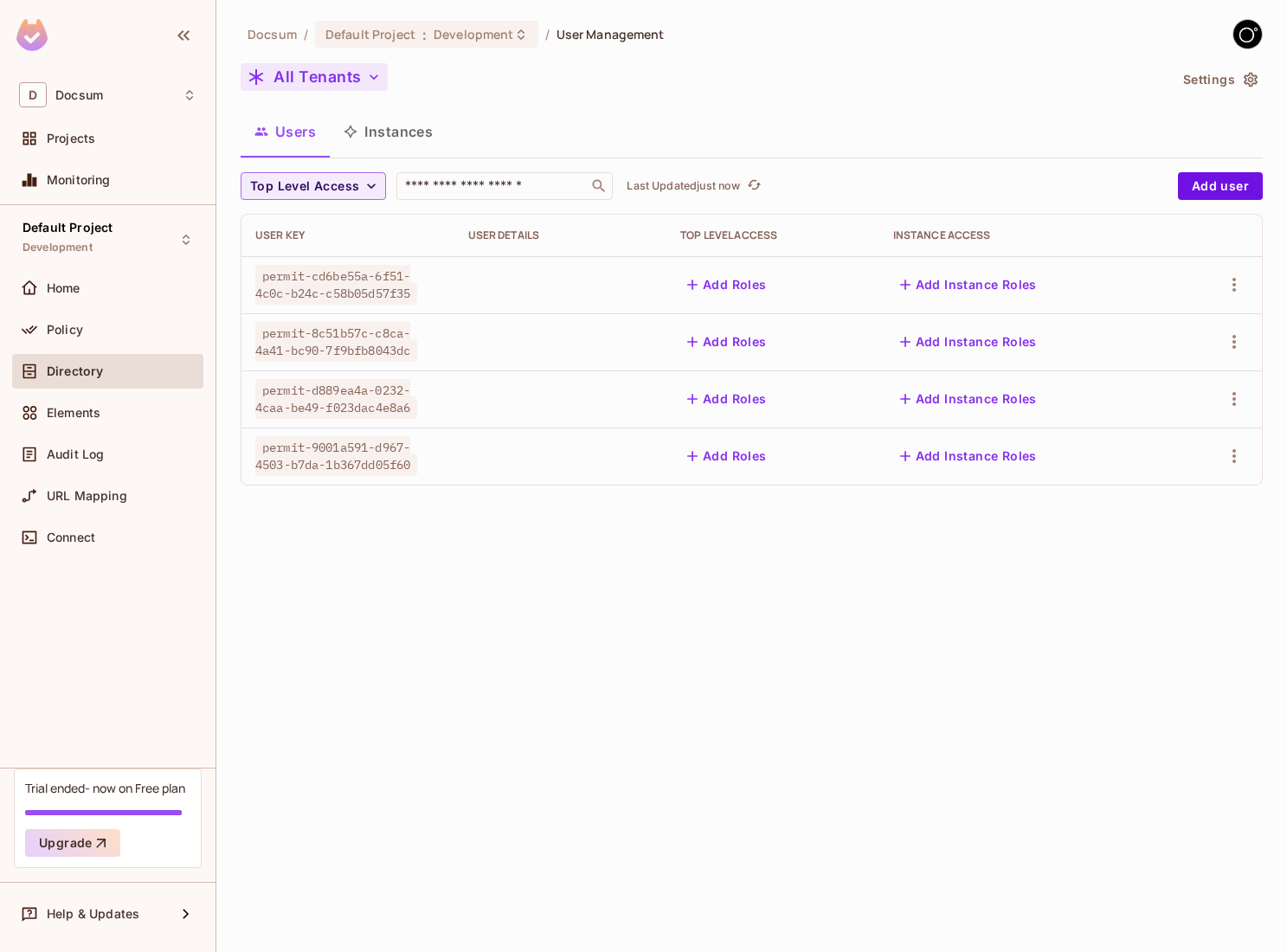
click at [316, 90] on button "All Tenants" at bounding box center [313, 77] width 147 height 28
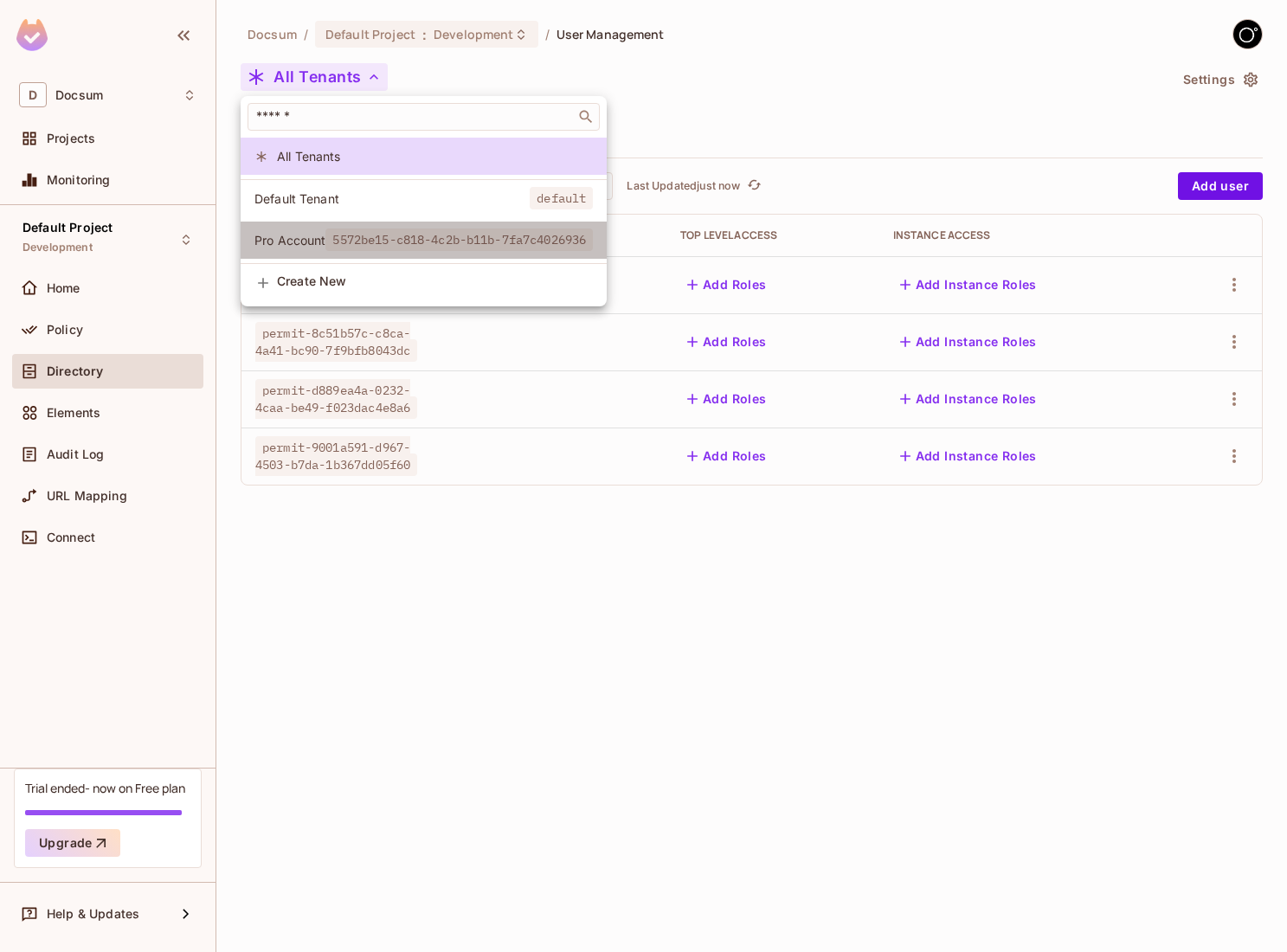
click at [324, 238] on span "Pro Account" at bounding box center [290, 240] width 71 height 16
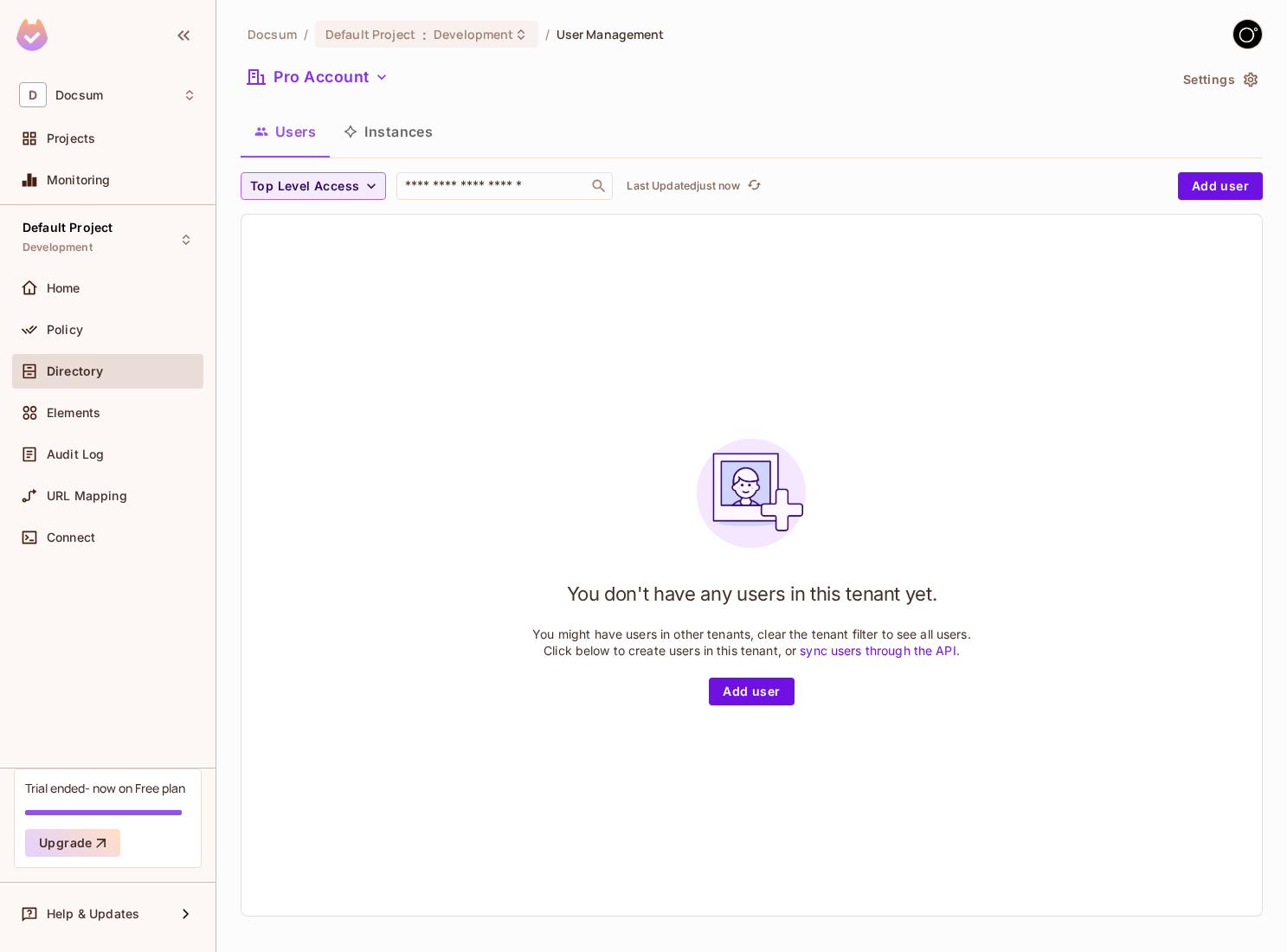
click at [383, 127] on button "Instances" at bounding box center [388, 132] width 117 height 43
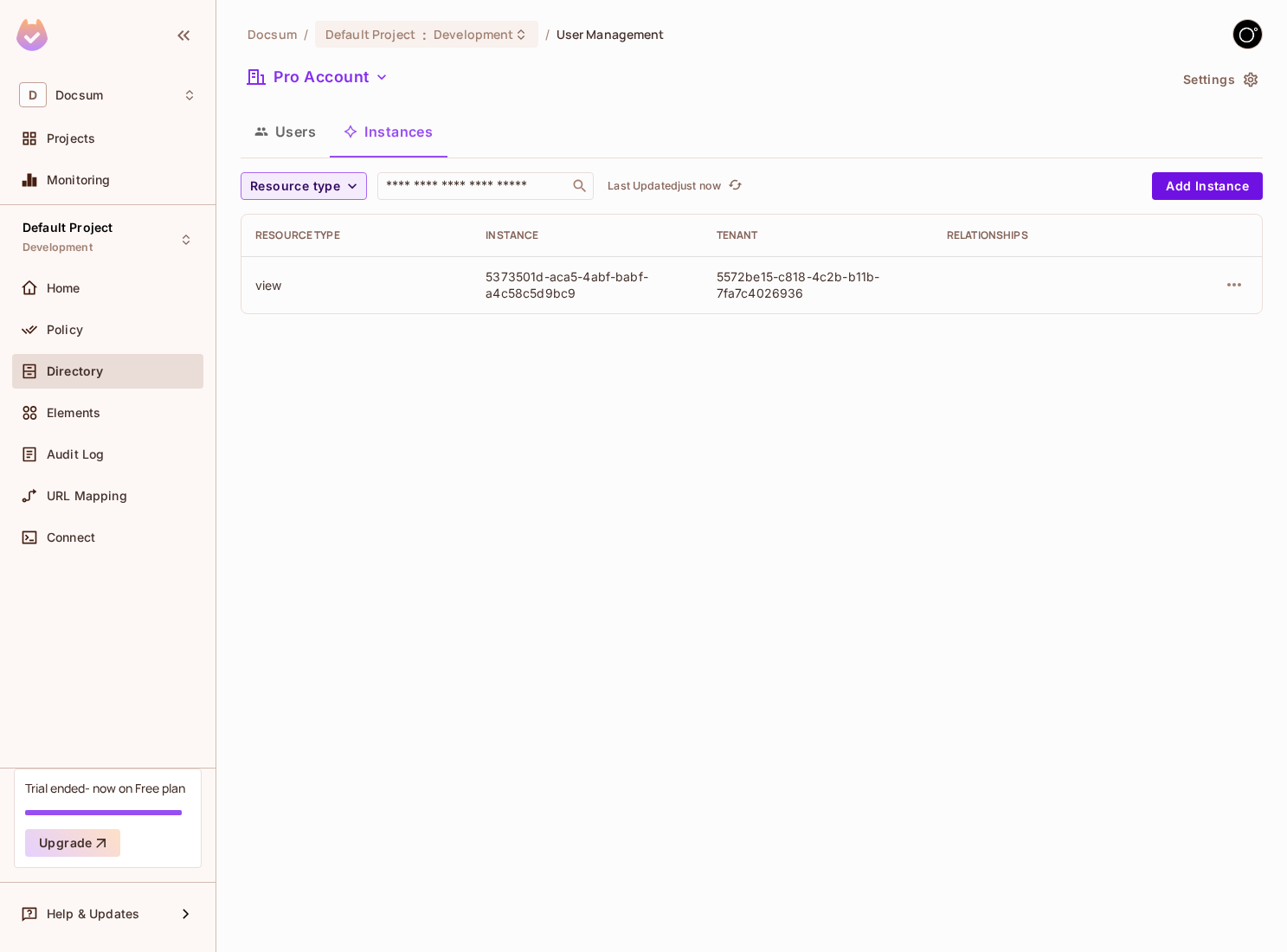
click at [305, 128] on button "Users" at bounding box center [285, 132] width 89 height 43
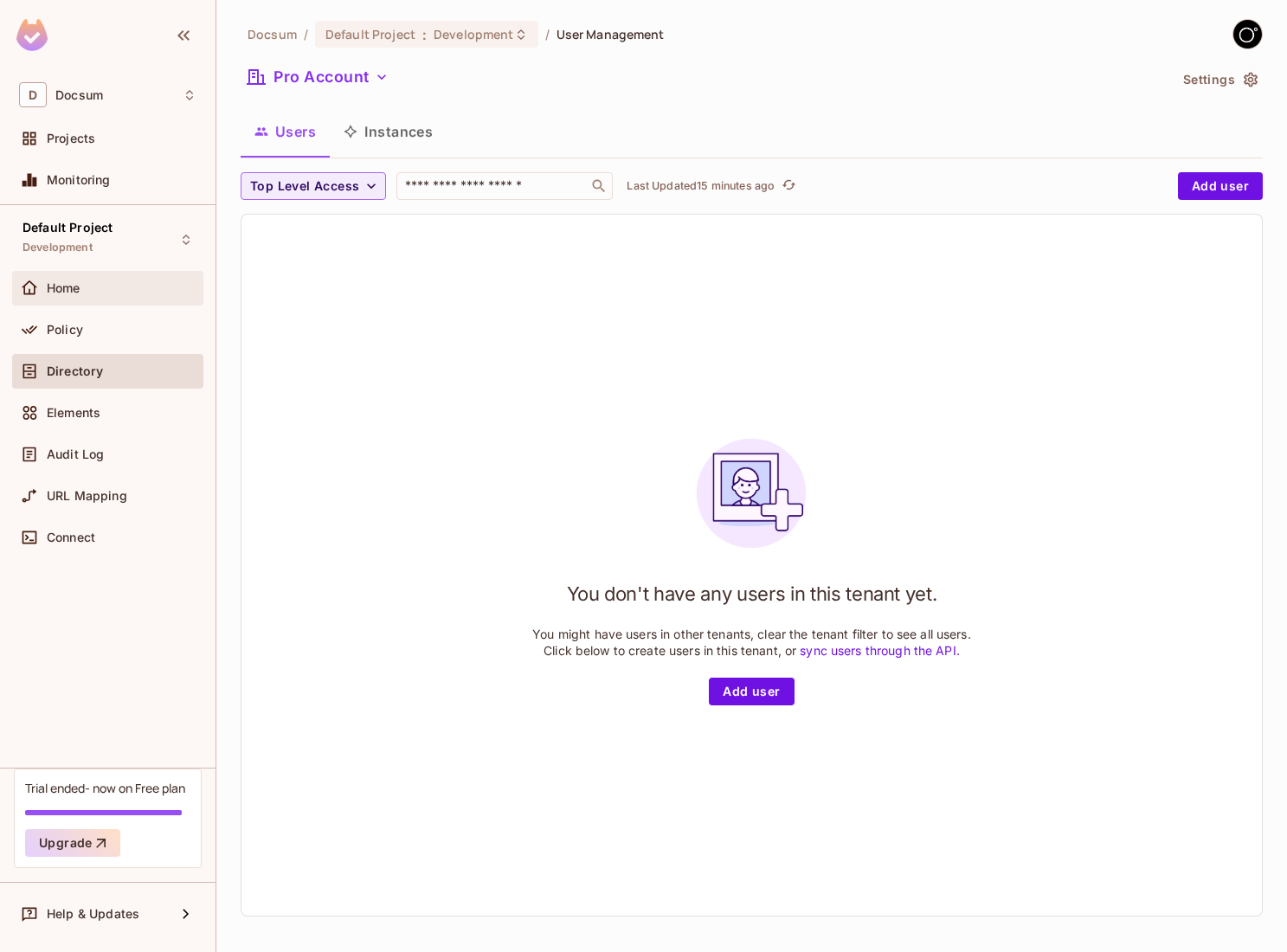
click at [76, 299] on div "Home" at bounding box center [108, 288] width 191 height 35
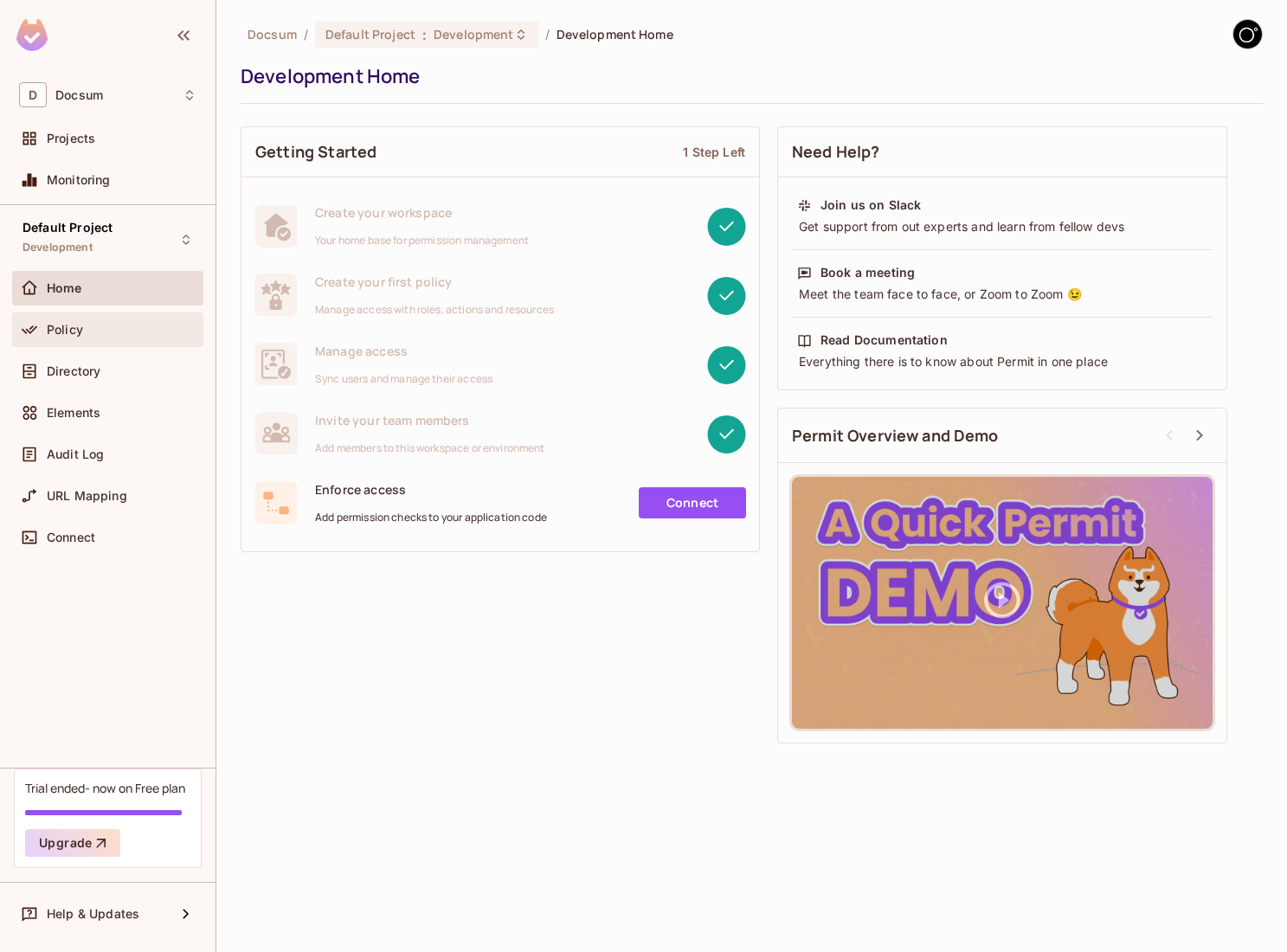
click at [141, 344] on div "Policy" at bounding box center [108, 330] width 191 height 35
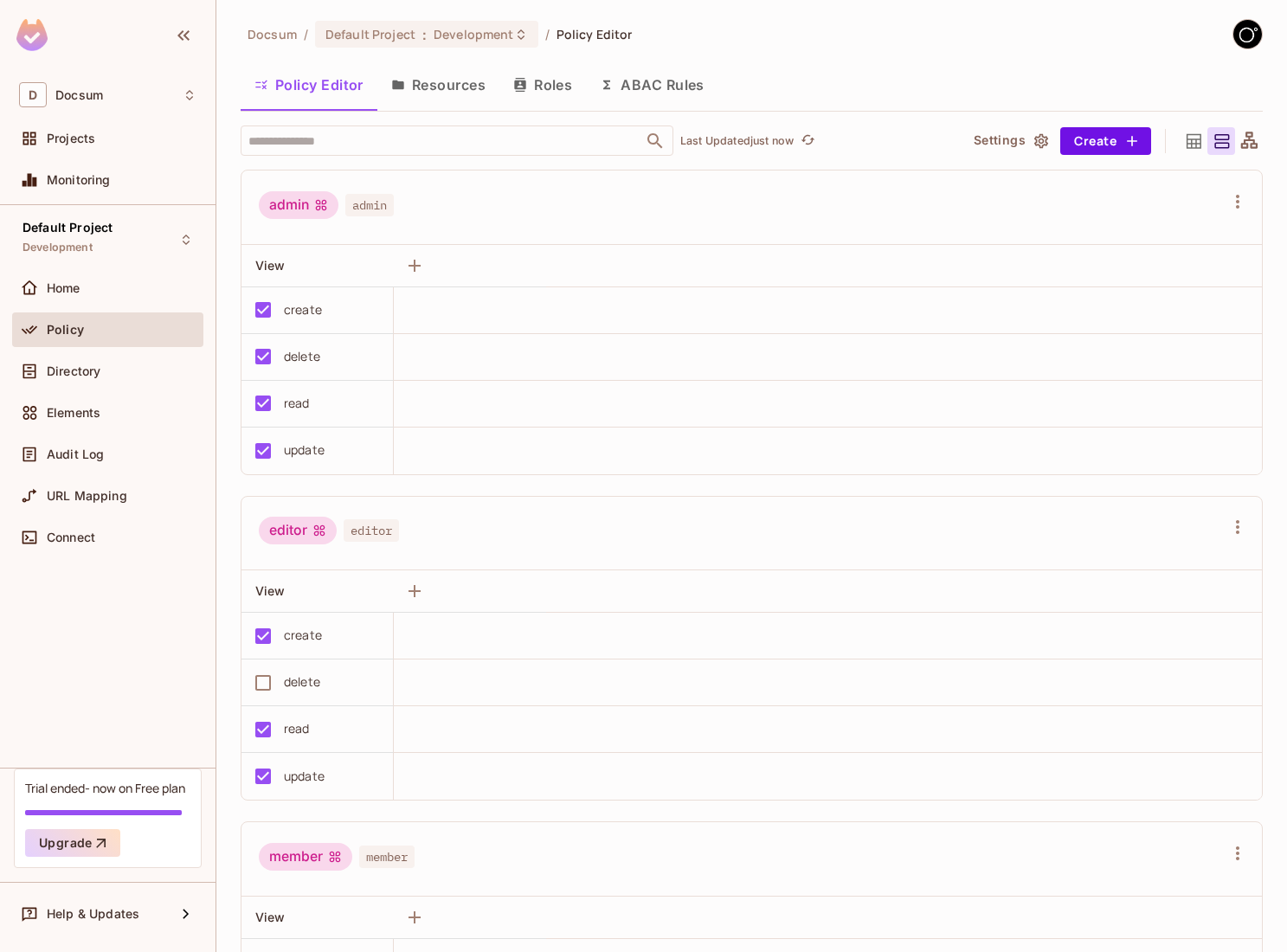
click at [564, 69] on button "Roles" at bounding box center [542, 85] width 87 height 43
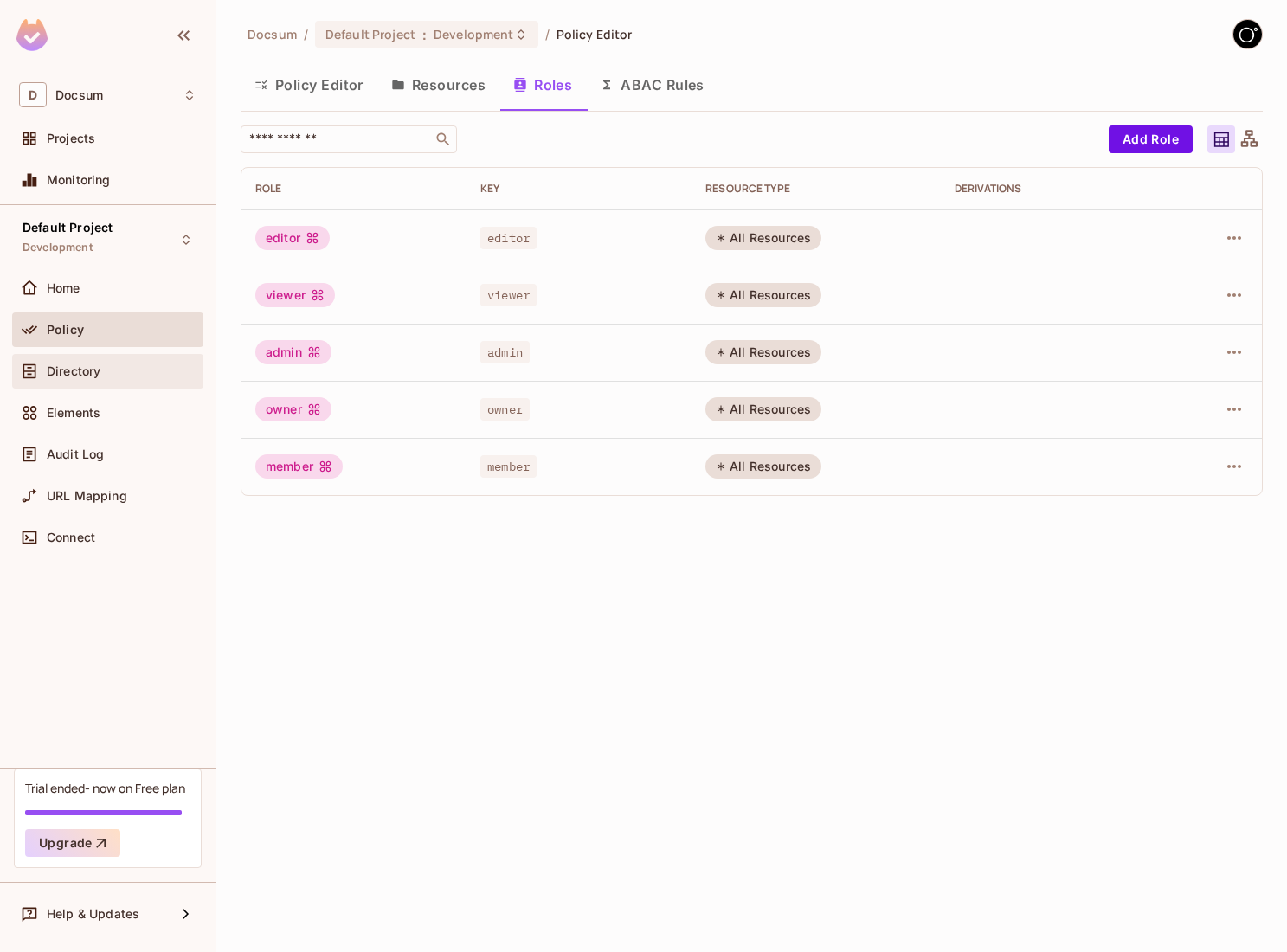
click at [86, 378] on div "Directory" at bounding box center [108, 371] width 177 height 21
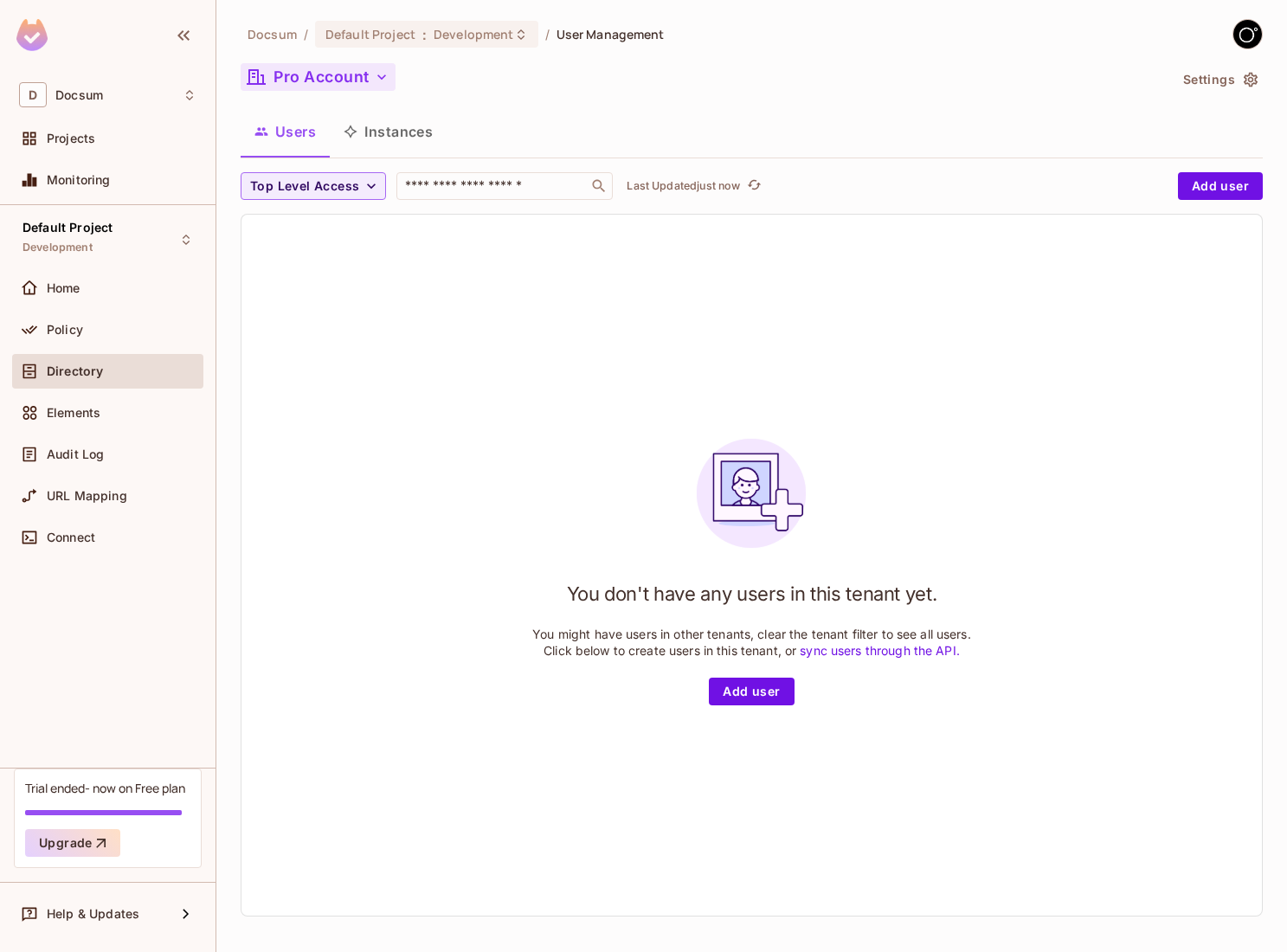
click at [330, 89] on button "Pro Account" at bounding box center [318, 77] width 154 height 28
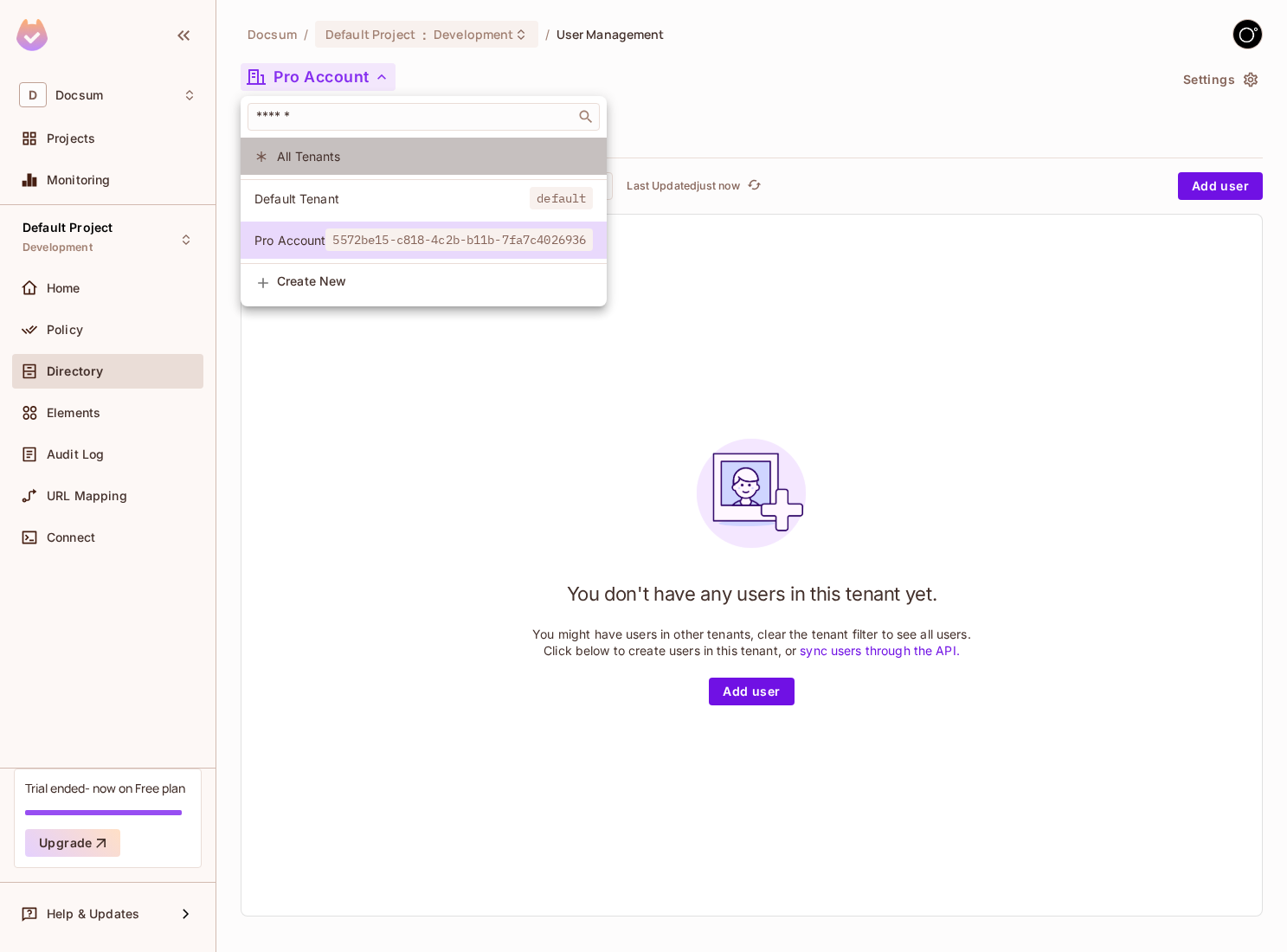
click at [318, 152] on span "All Tenants" at bounding box center [435, 155] width 316 height 16
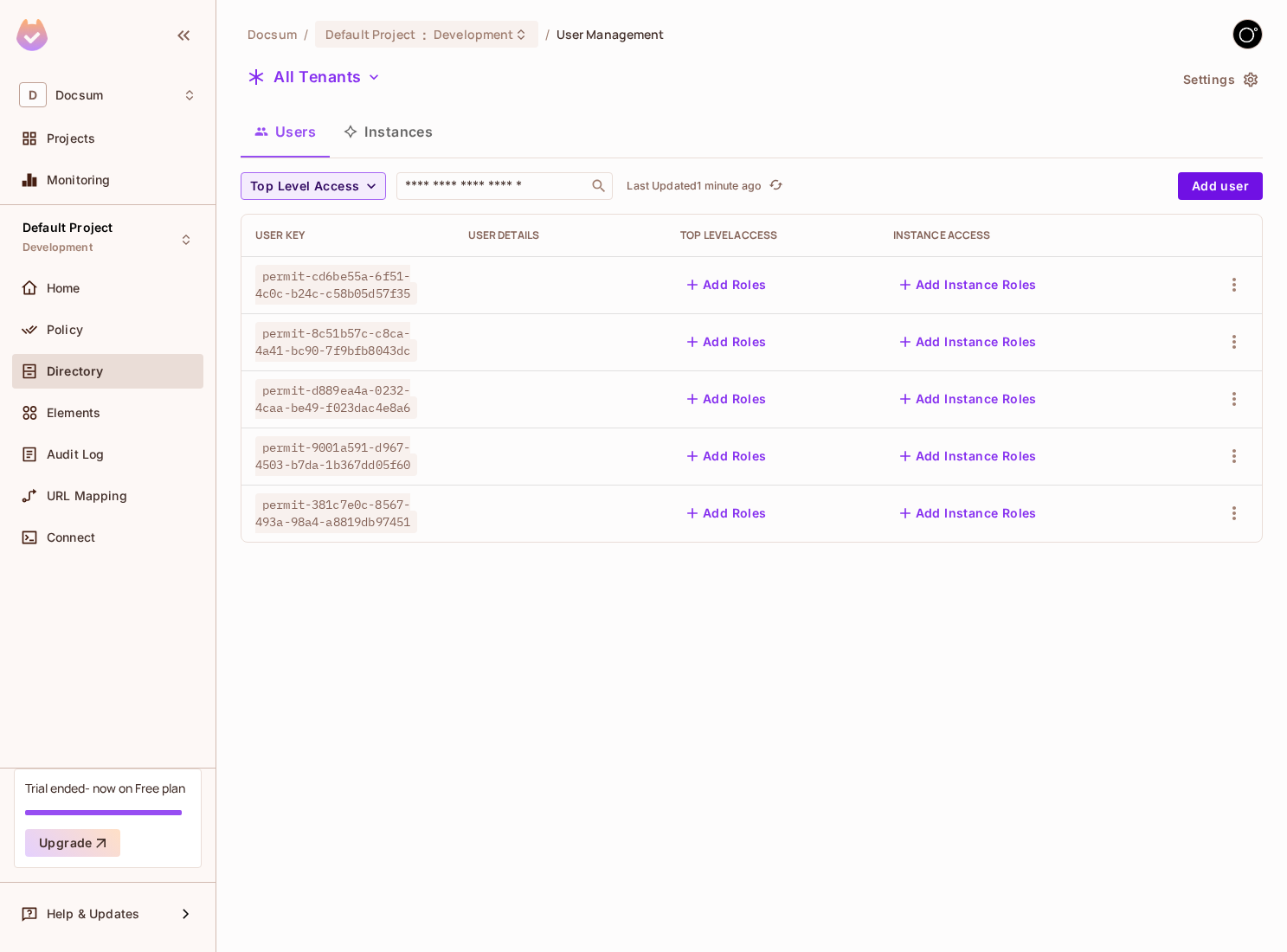
drag, startPoint x: 394, startPoint y: 130, endPoint x: 372, endPoint y: 102, distance: 35.6
click at [372, 102] on div "Docsum / Default Project : Development / User Management All Tenants Settings U…" at bounding box center [751, 287] width 1021 height 537
click at [345, 82] on button "All Tenants" at bounding box center [313, 77] width 147 height 28
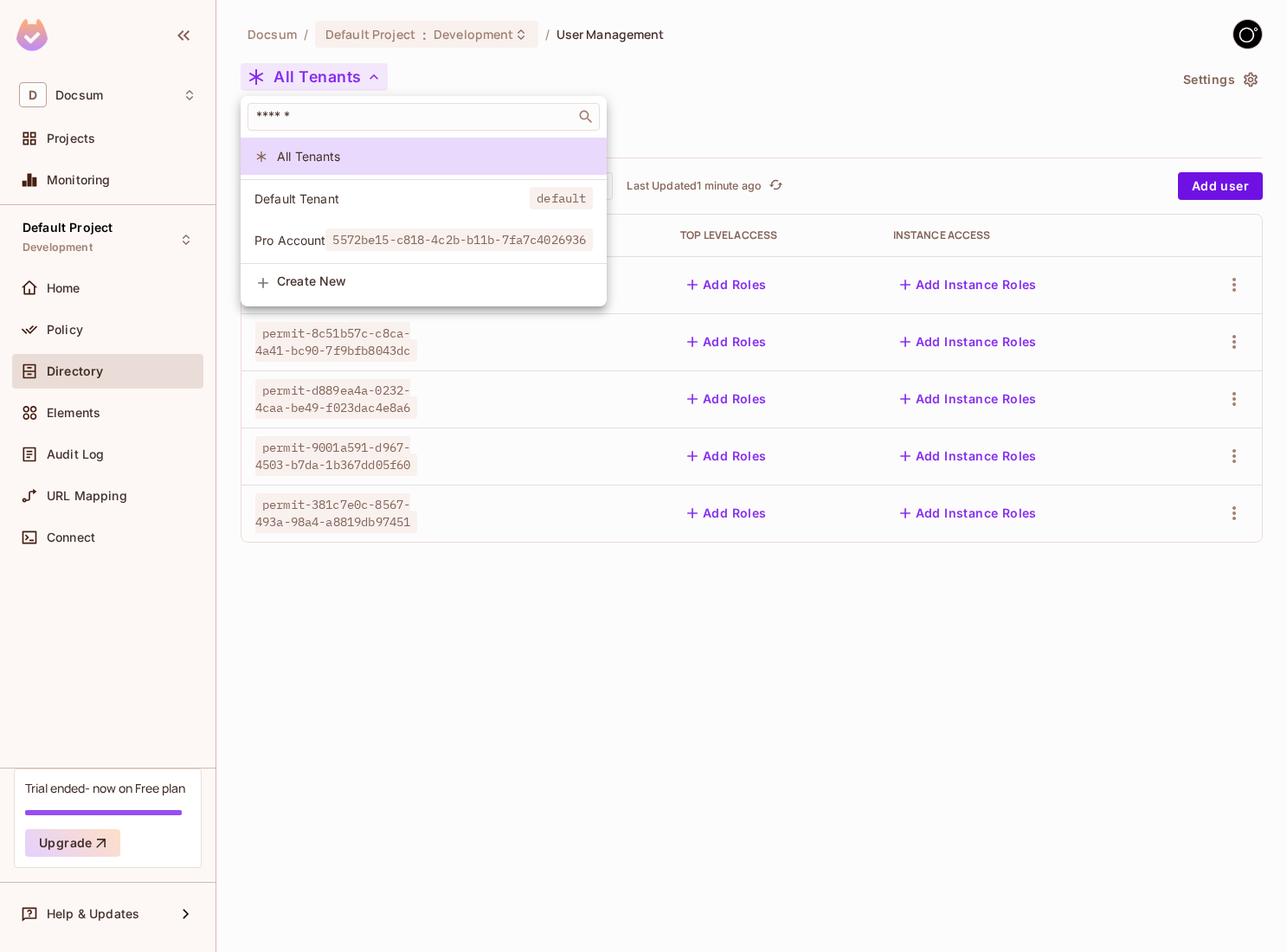
click at [345, 82] on div at bounding box center [643, 476] width 1287 height 952
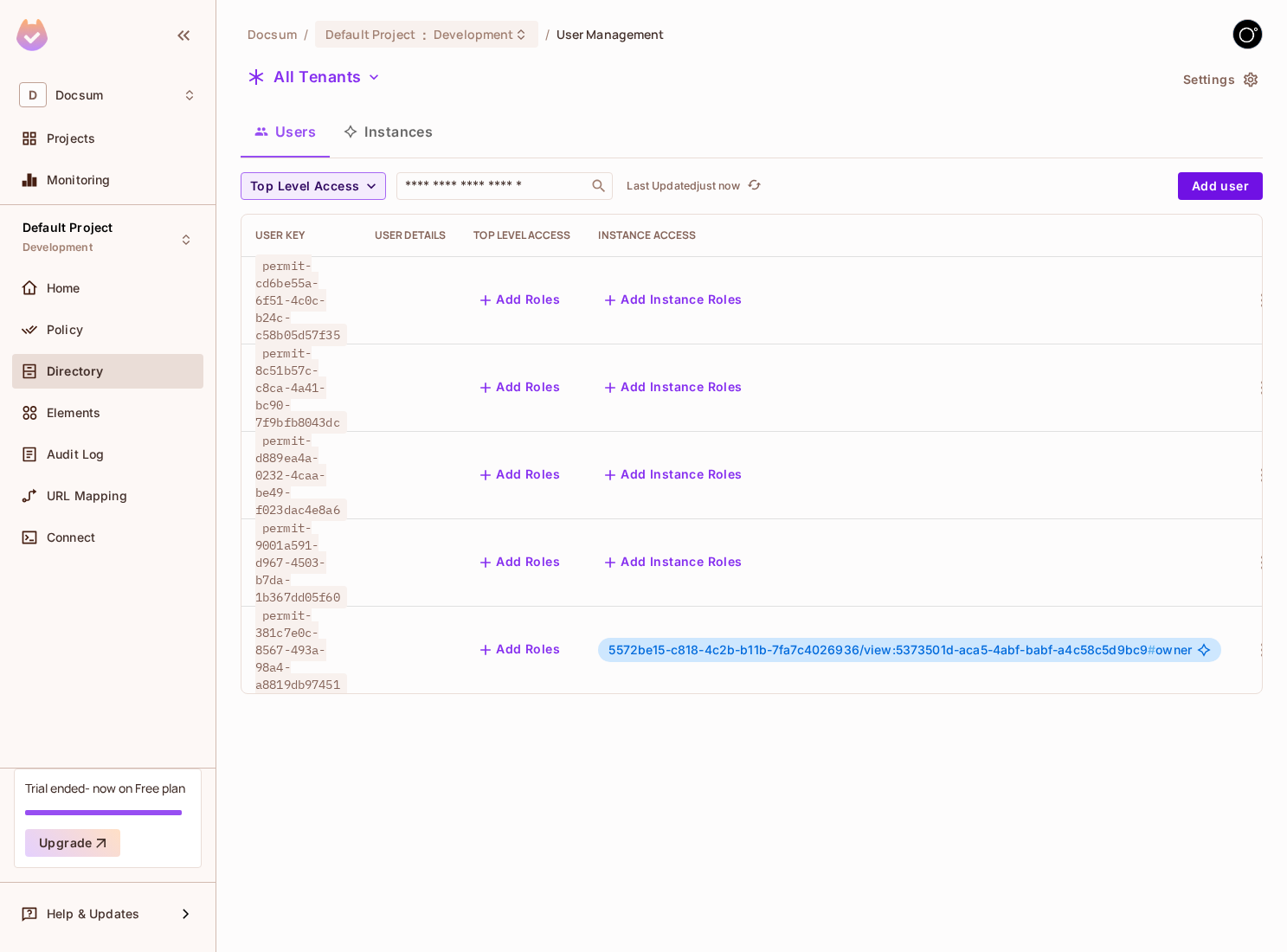
click at [1211, 643] on icon at bounding box center [1204, 650] width 14 height 14
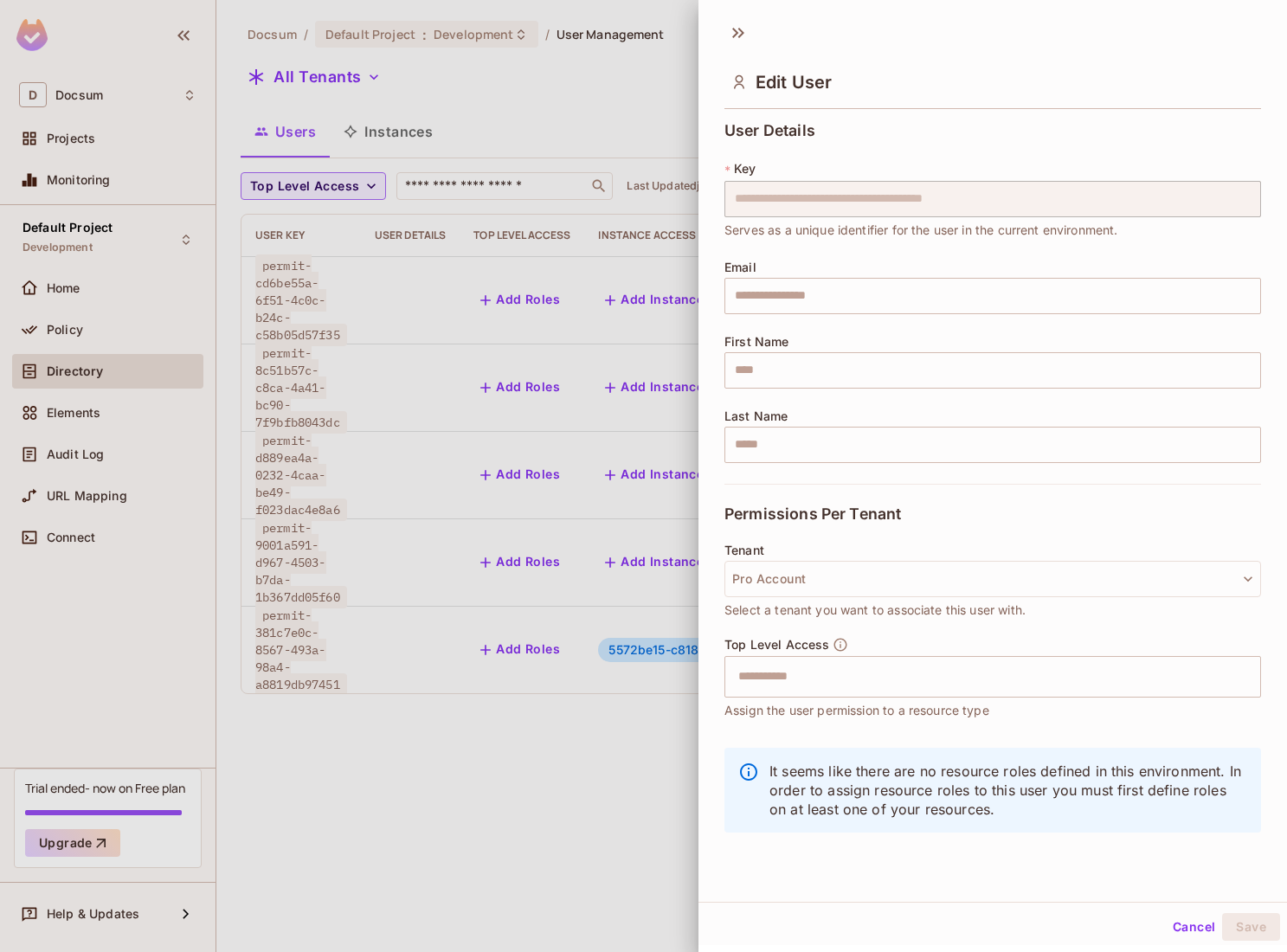
click at [616, 745] on div at bounding box center [643, 476] width 1287 height 952
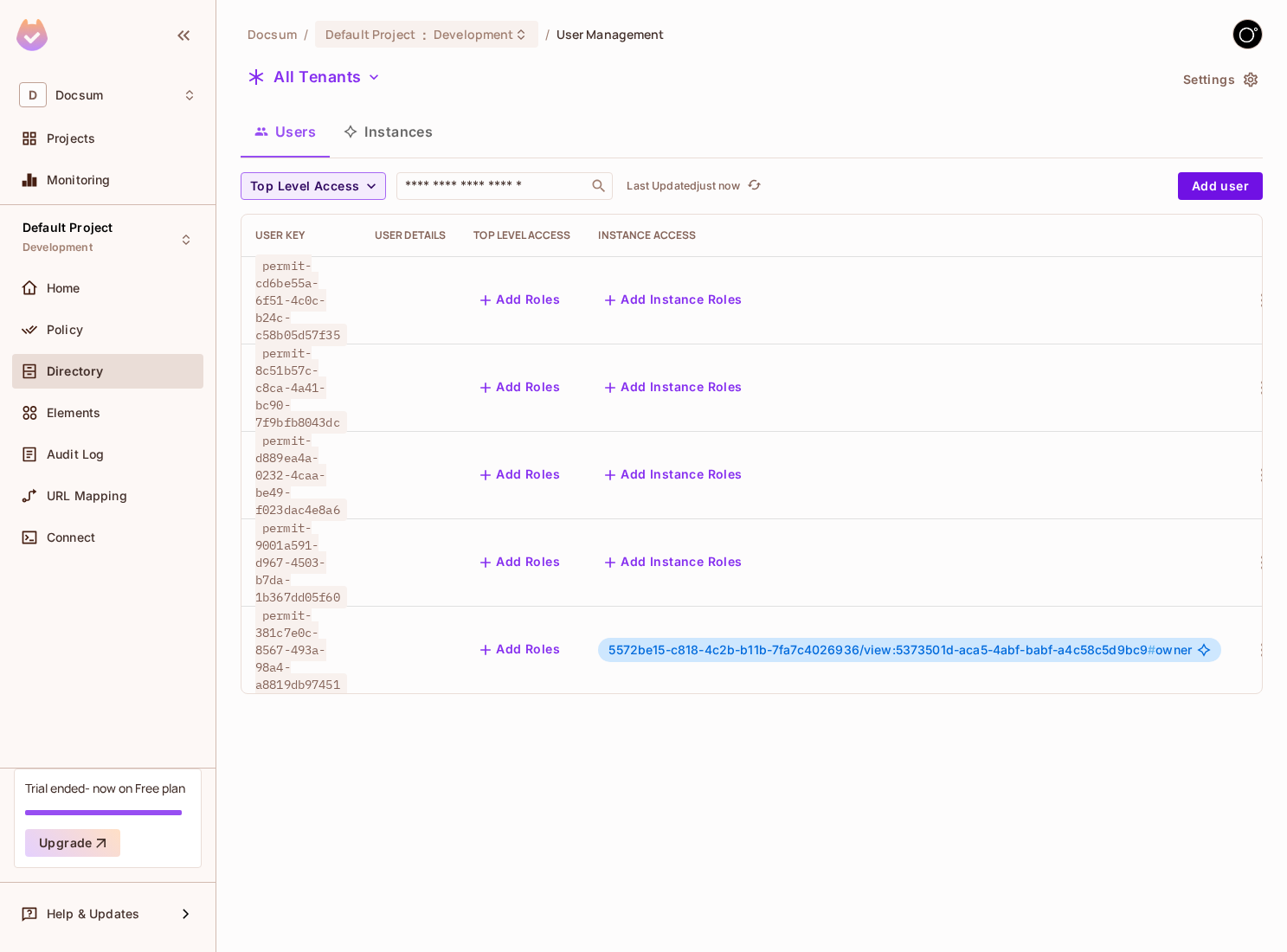
click at [1211, 643] on icon at bounding box center [1204, 650] width 14 height 14
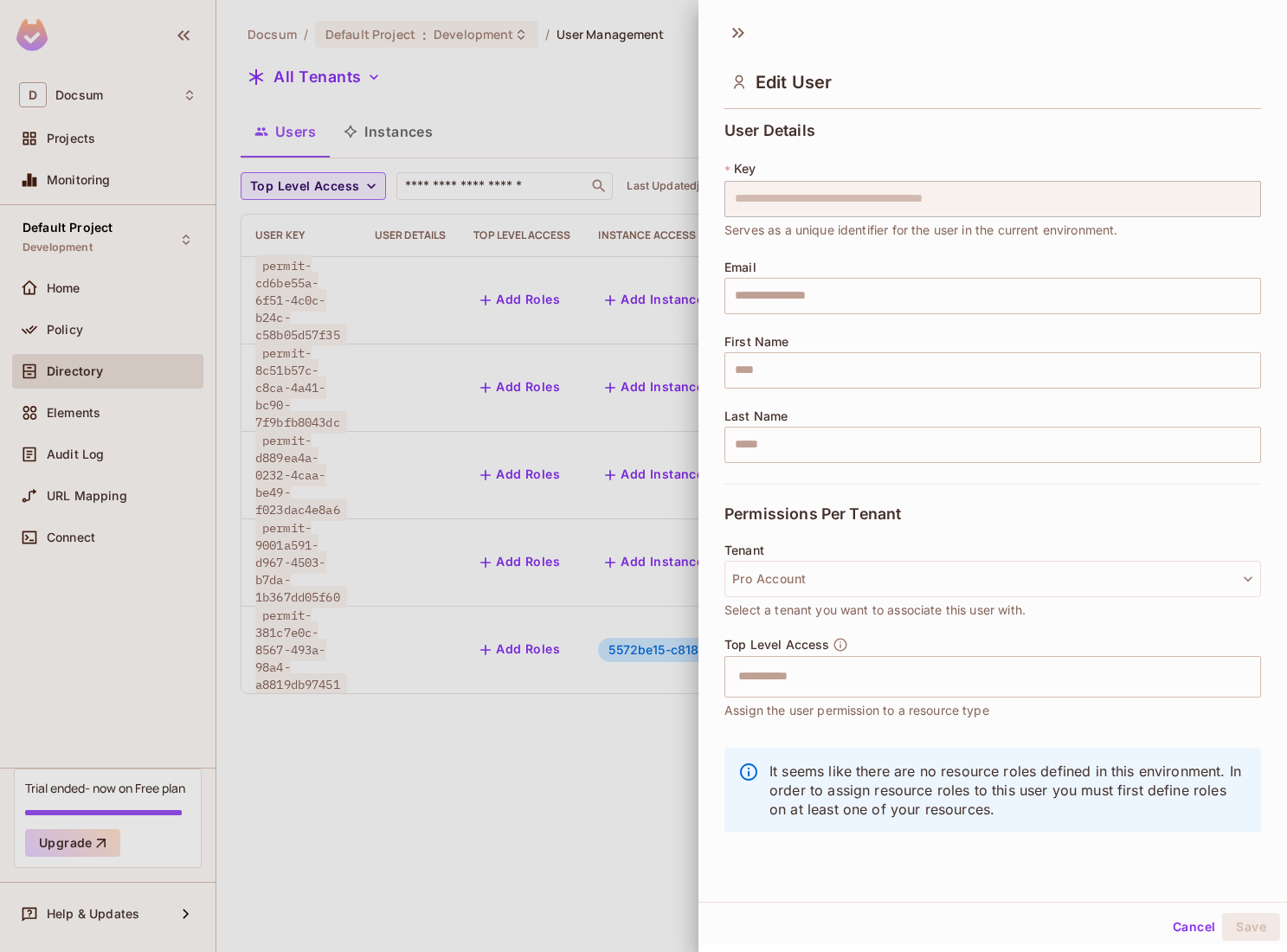
click at [333, 772] on div at bounding box center [643, 476] width 1287 height 952
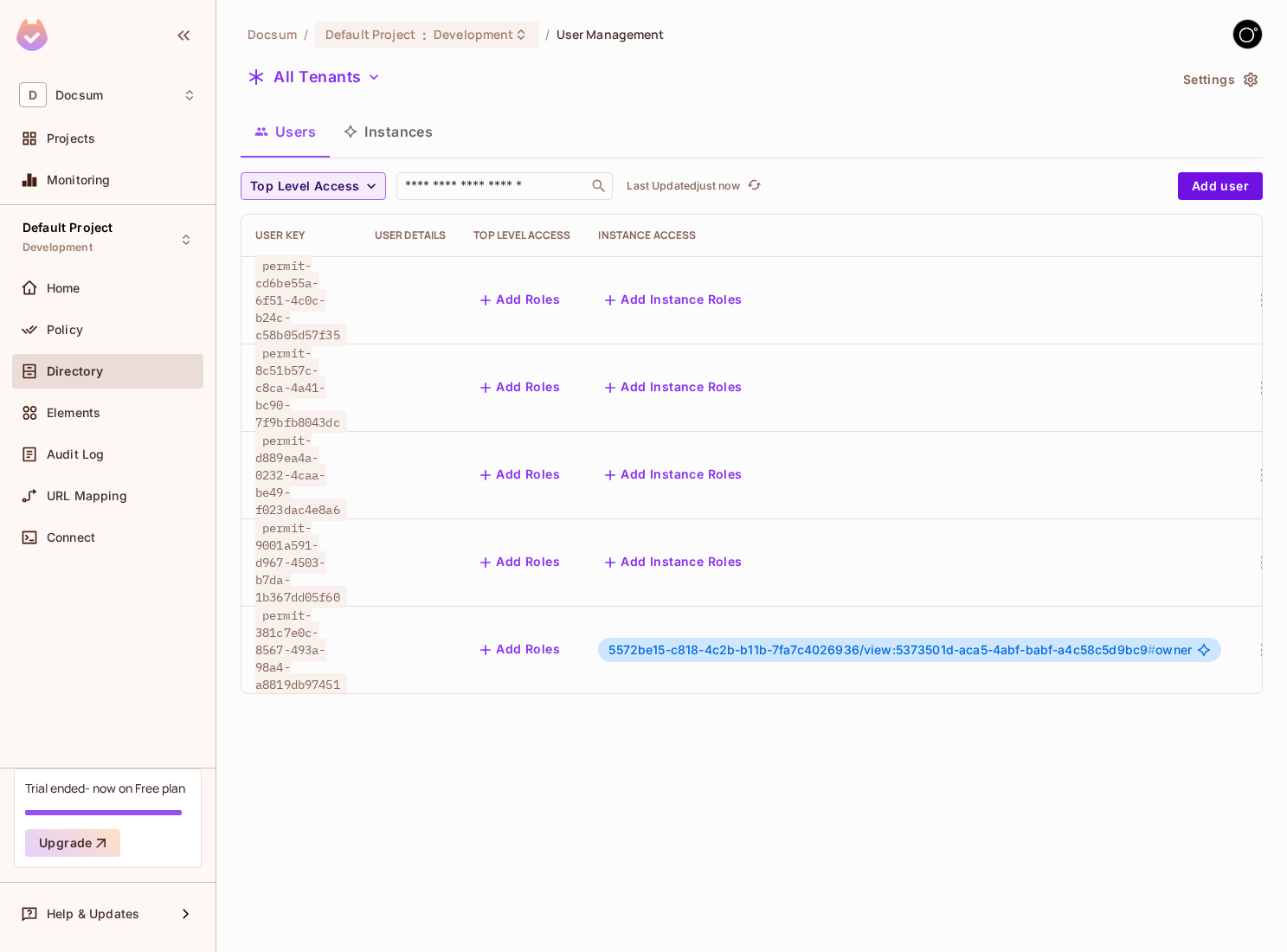
click at [393, 145] on button "Instances" at bounding box center [388, 132] width 117 height 43
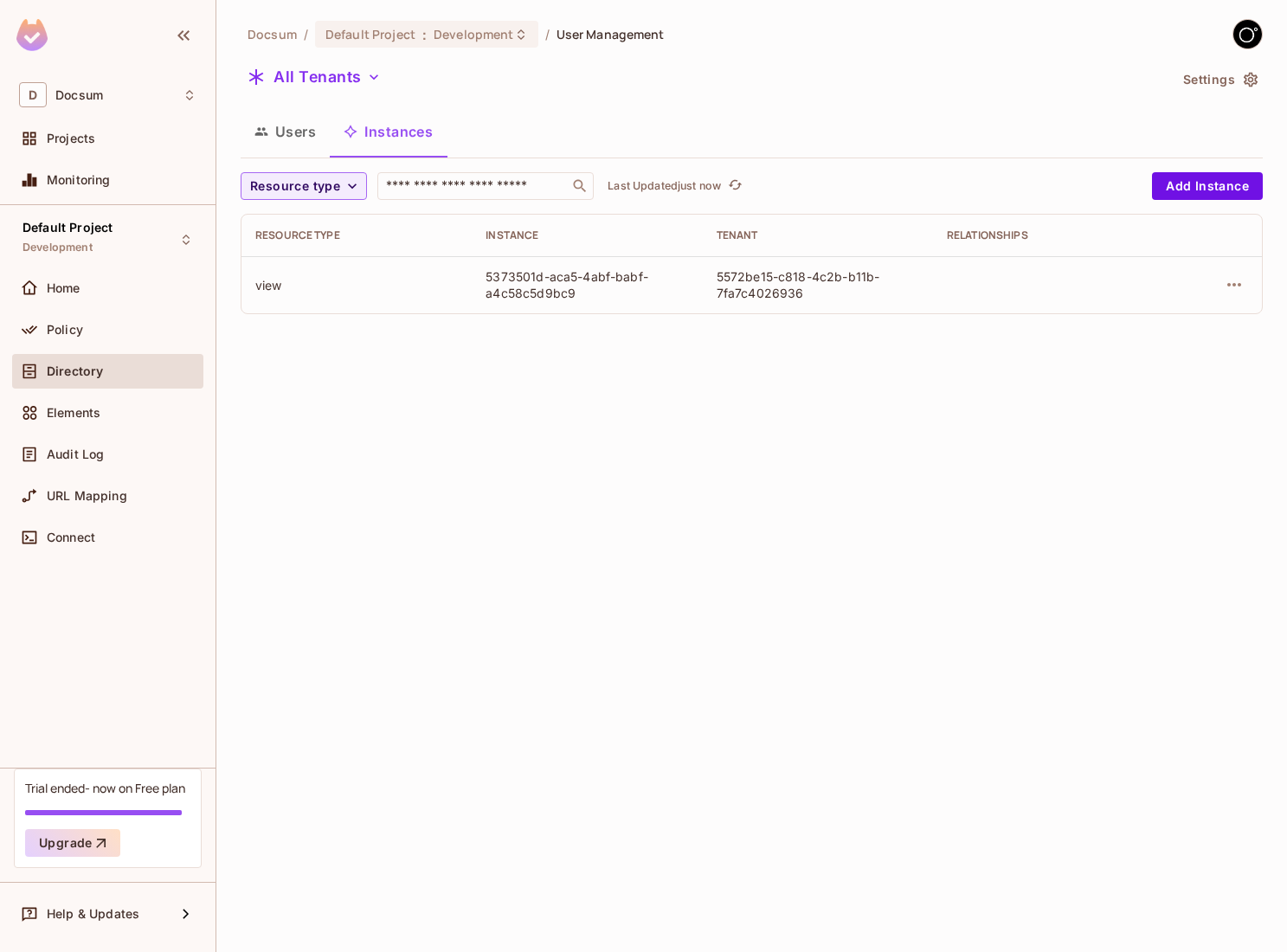
click at [273, 281] on div "view" at bounding box center [356, 285] width 202 height 16
click at [1238, 292] on icon "button" at bounding box center [1234, 285] width 21 height 21
click at [1236, 286] on div at bounding box center [643, 476] width 1287 height 952
click at [286, 129] on button "Users" at bounding box center [285, 132] width 89 height 43
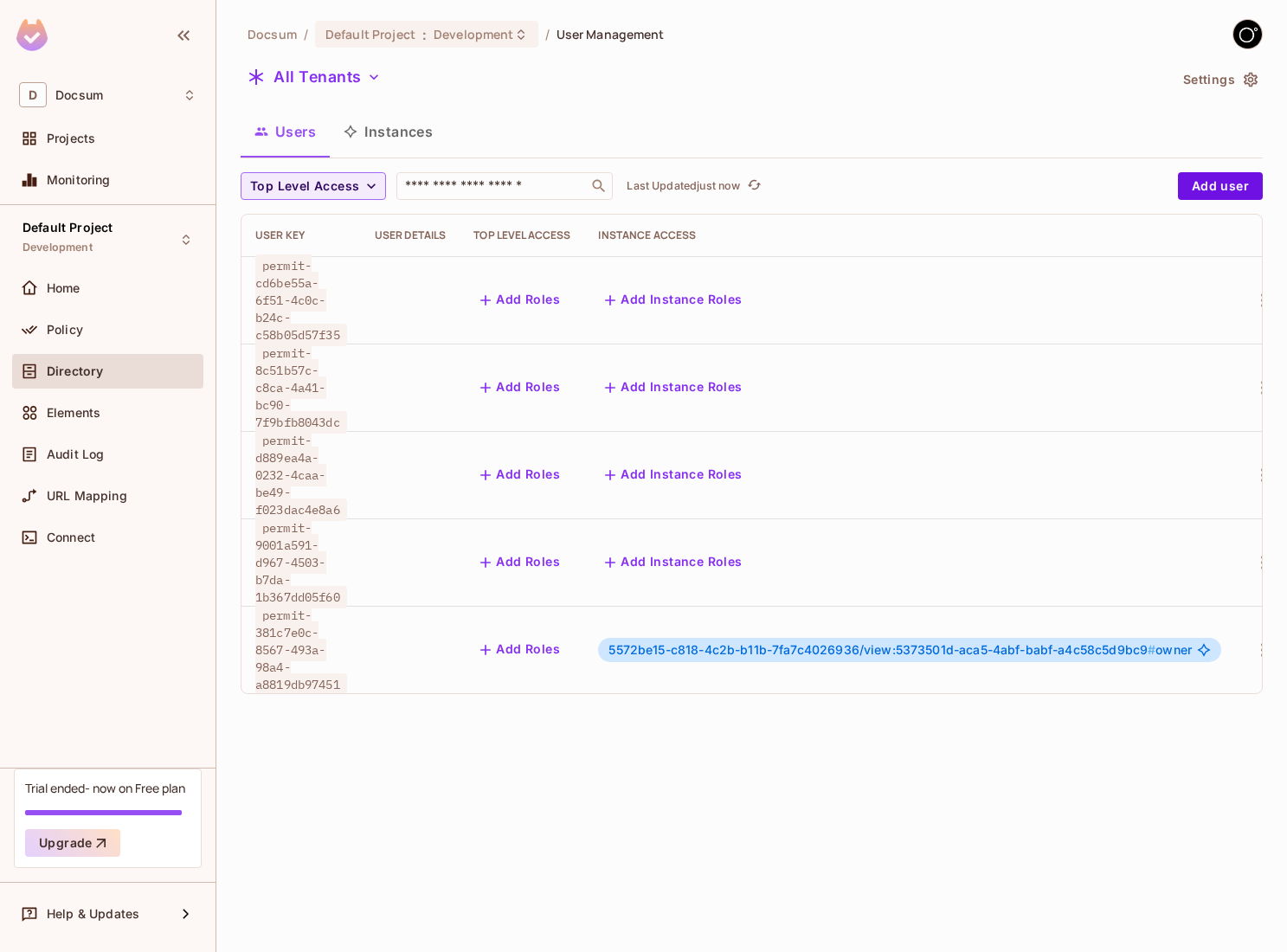
click at [95, 310] on div "Home" at bounding box center [108, 292] width 191 height 42
click at [89, 298] on div "Home" at bounding box center [108, 288] width 177 height 21
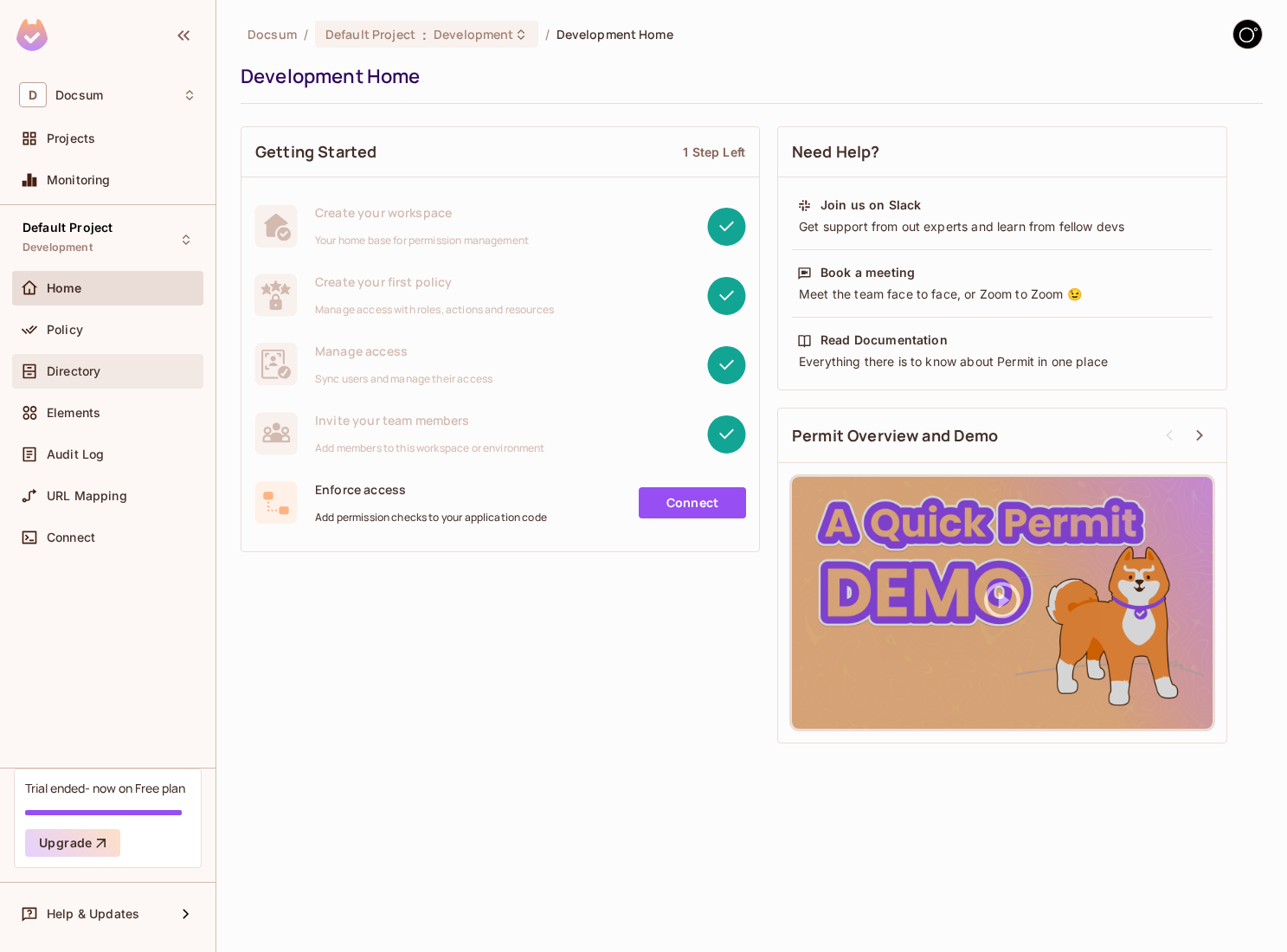
click at [146, 368] on div "Directory" at bounding box center [121, 371] width 149 height 14
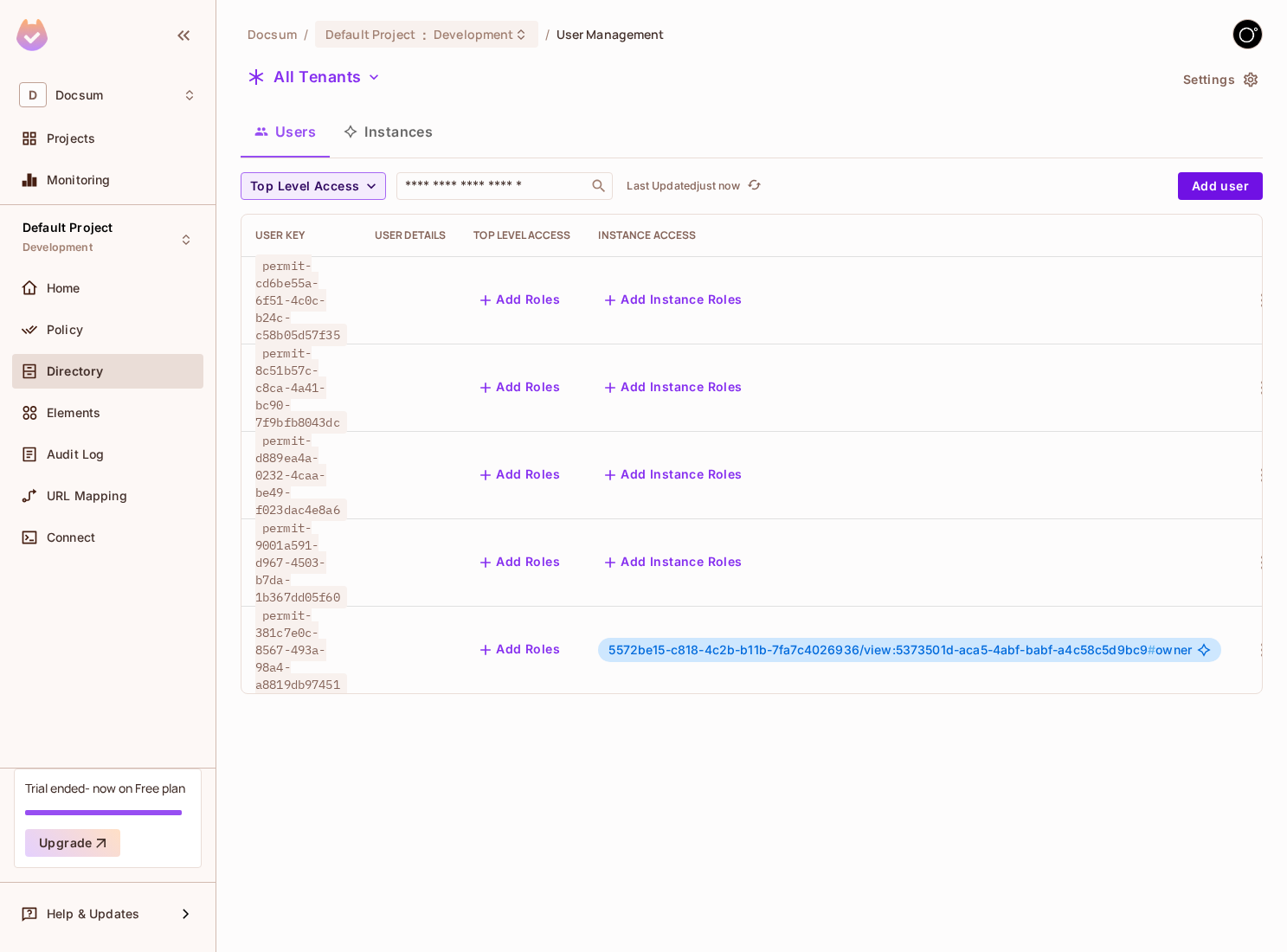
click at [1210, 643] on icon at bounding box center [1203, 649] width 13 height 13
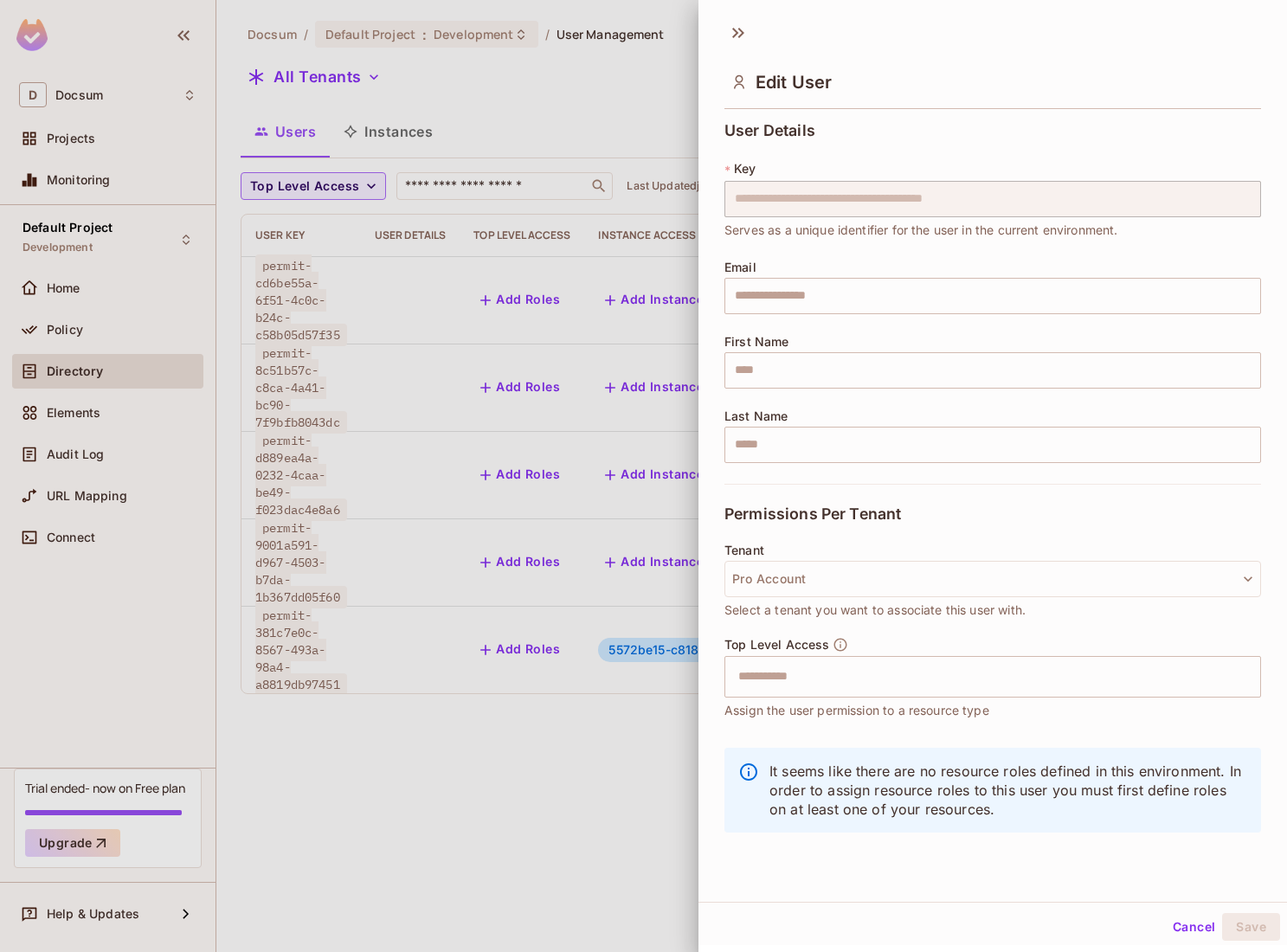
click at [82, 191] on div at bounding box center [643, 476] width 1287 height 952
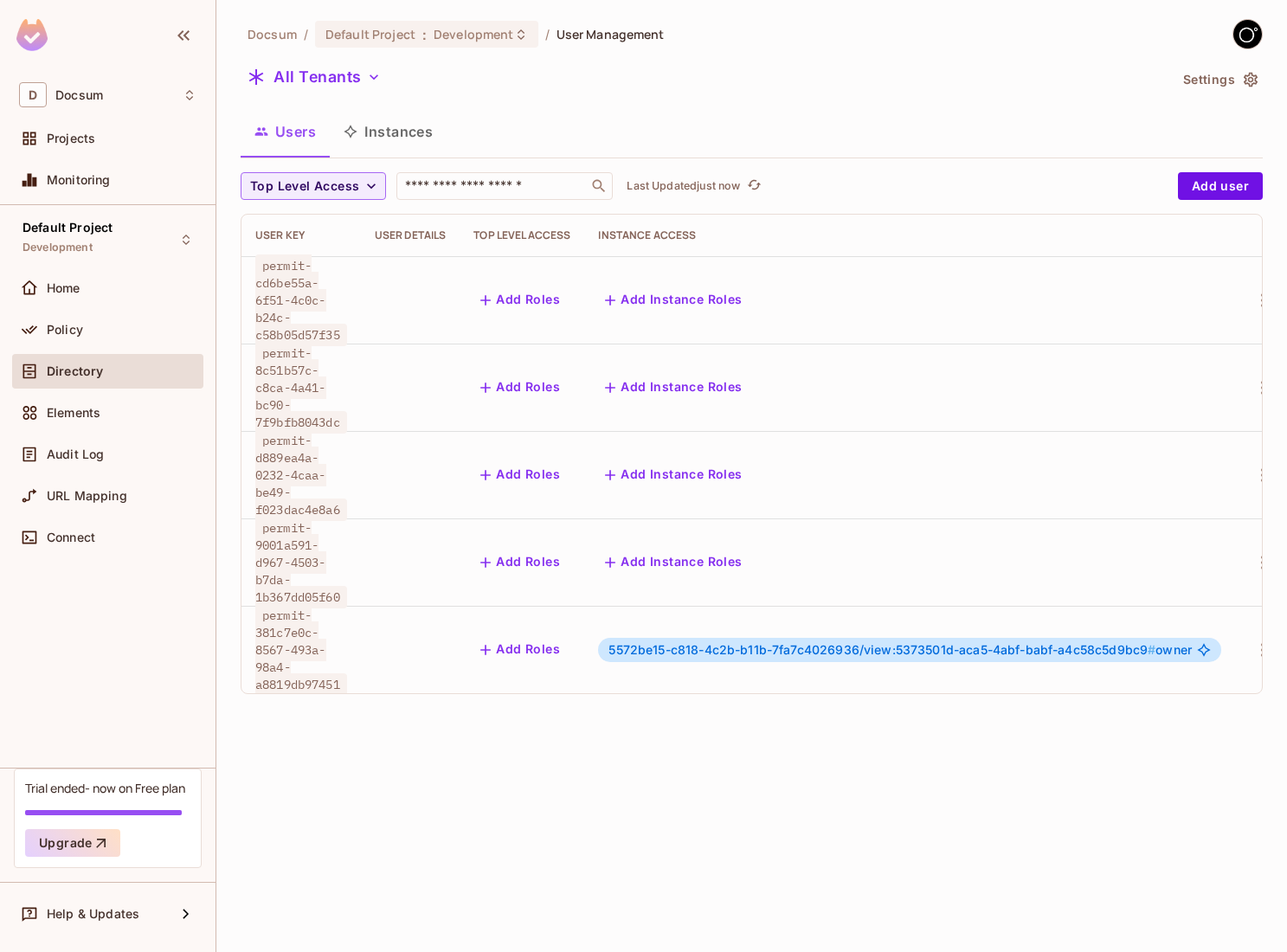
click at [82, 191] on div "Monitoring" at bounding box center [108, 180] width 191 height 35
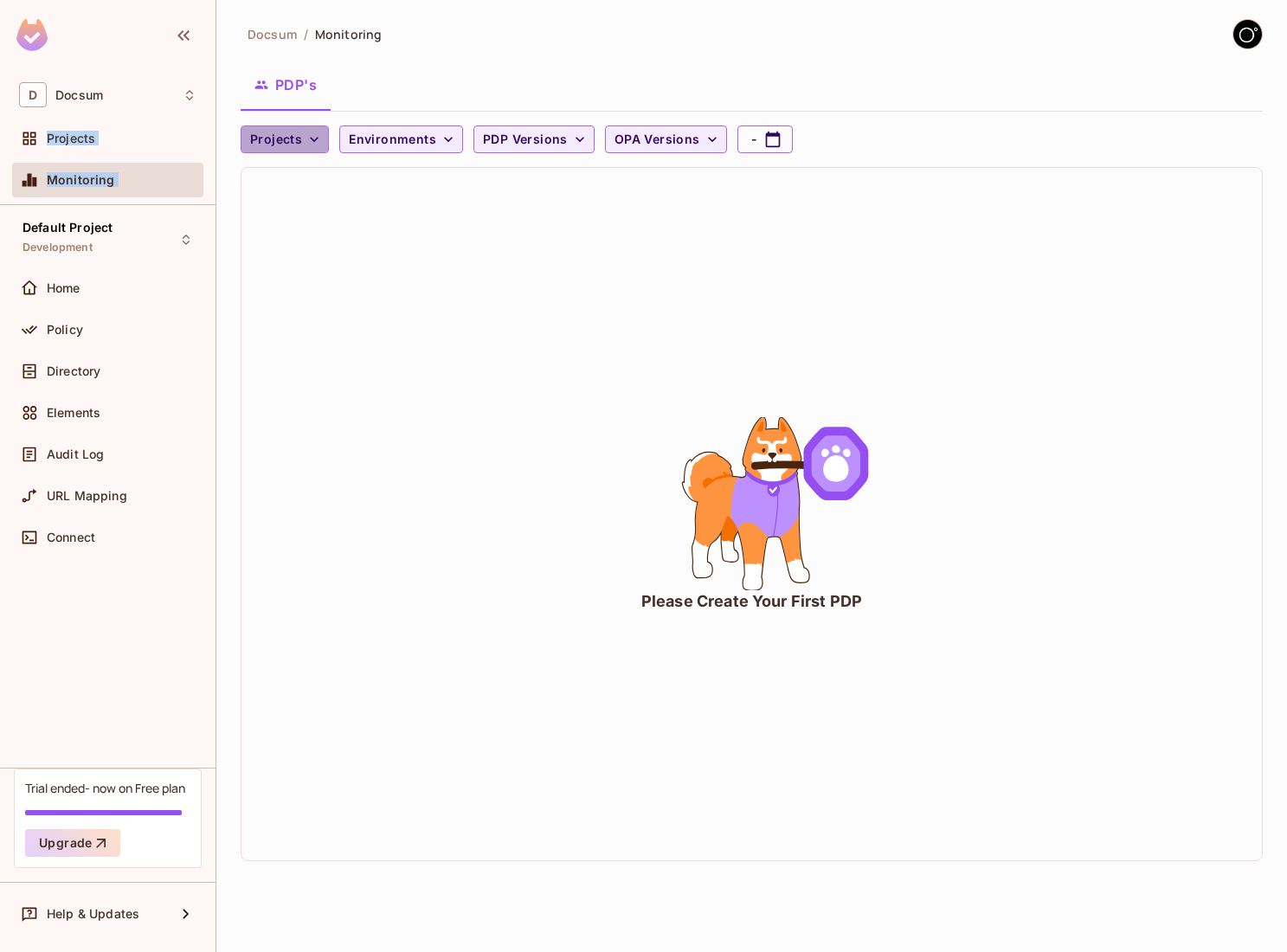
click at [304, 151] on button "Projects" at bounding box center [285, 140] width 89 height 28
click at [304, 151] on div at bounding box center [643, 476] width 1287 height 952
click at [535, 169] on div "Please Create Your First PDP" at bounding box center [752, 514] width 1021 height 693
click at [522, 141] on span "PDP Versions" at bounding box center [525, 140] width 85 height 22
click at [522, 141] on div at bounding box center [643, 476] width 1287 height 952
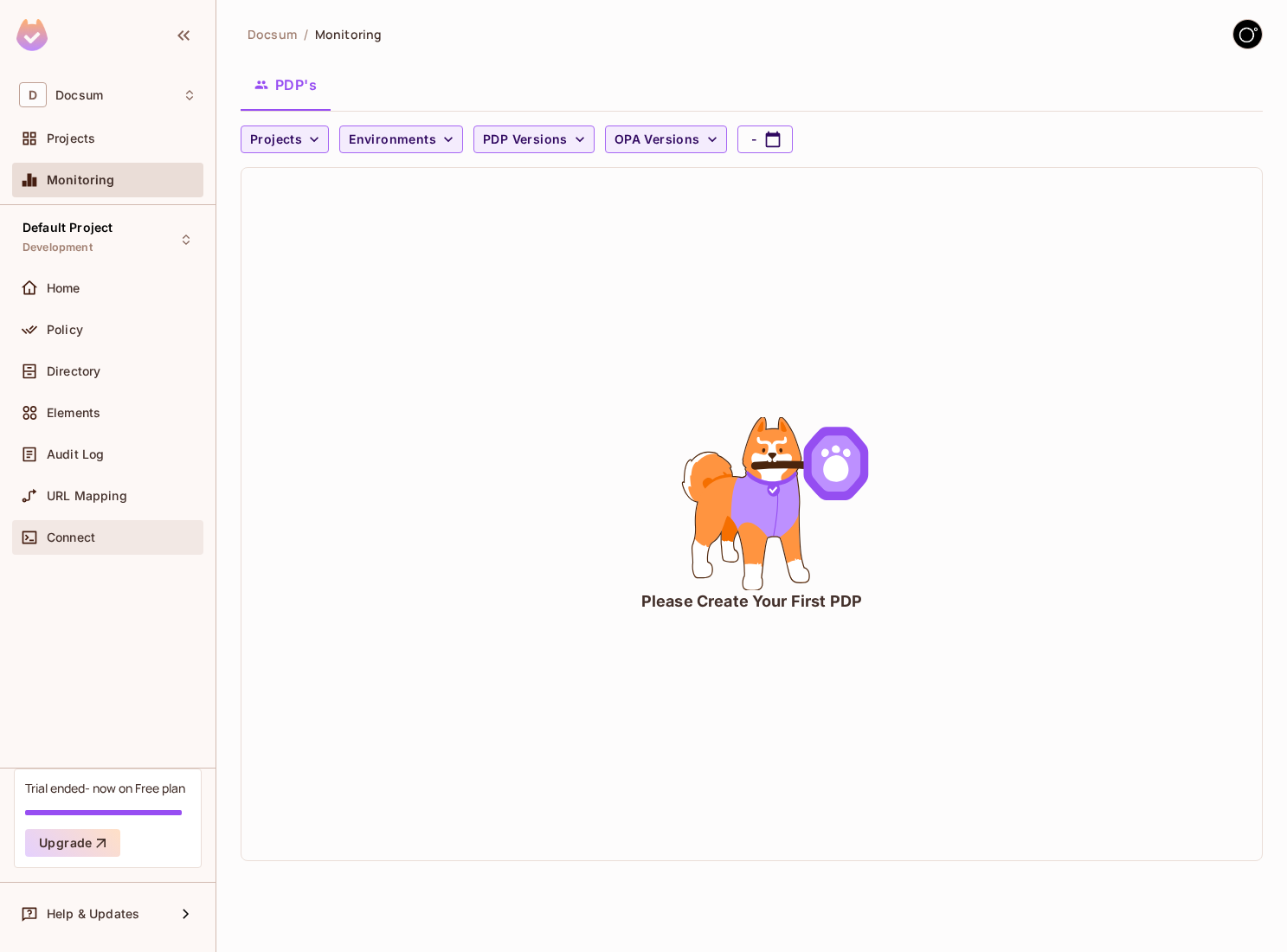
click at [122, 534] on div "Connect" at bounding box center [121, 537] width 149 height 14
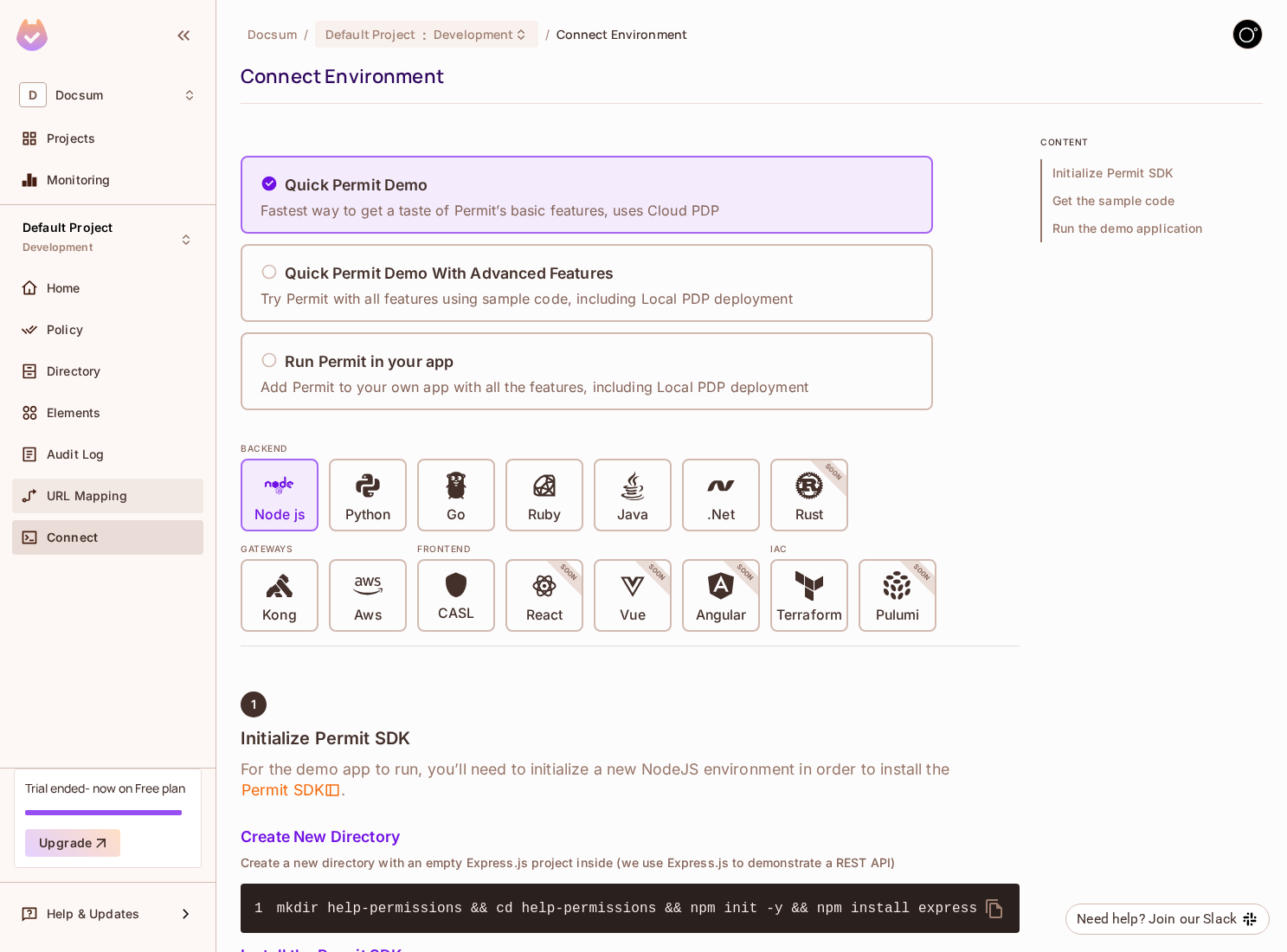
click at [128, 489] on div "URL Mapping" at bounding box center [121, 496] width 149 height 14
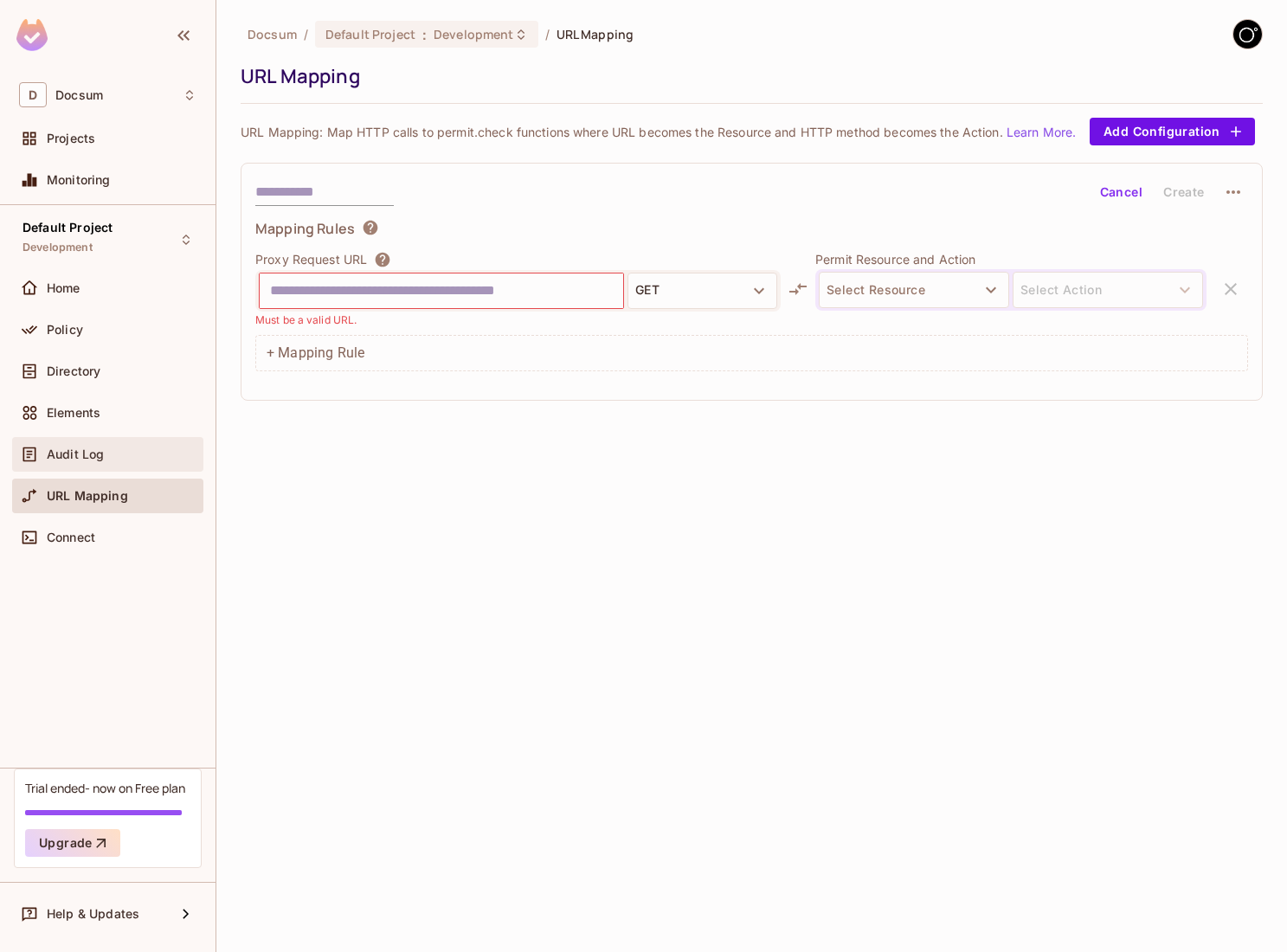
click at [123, 462] on div "Audit Log" at bounding box center [108, 454] width 177 height 21
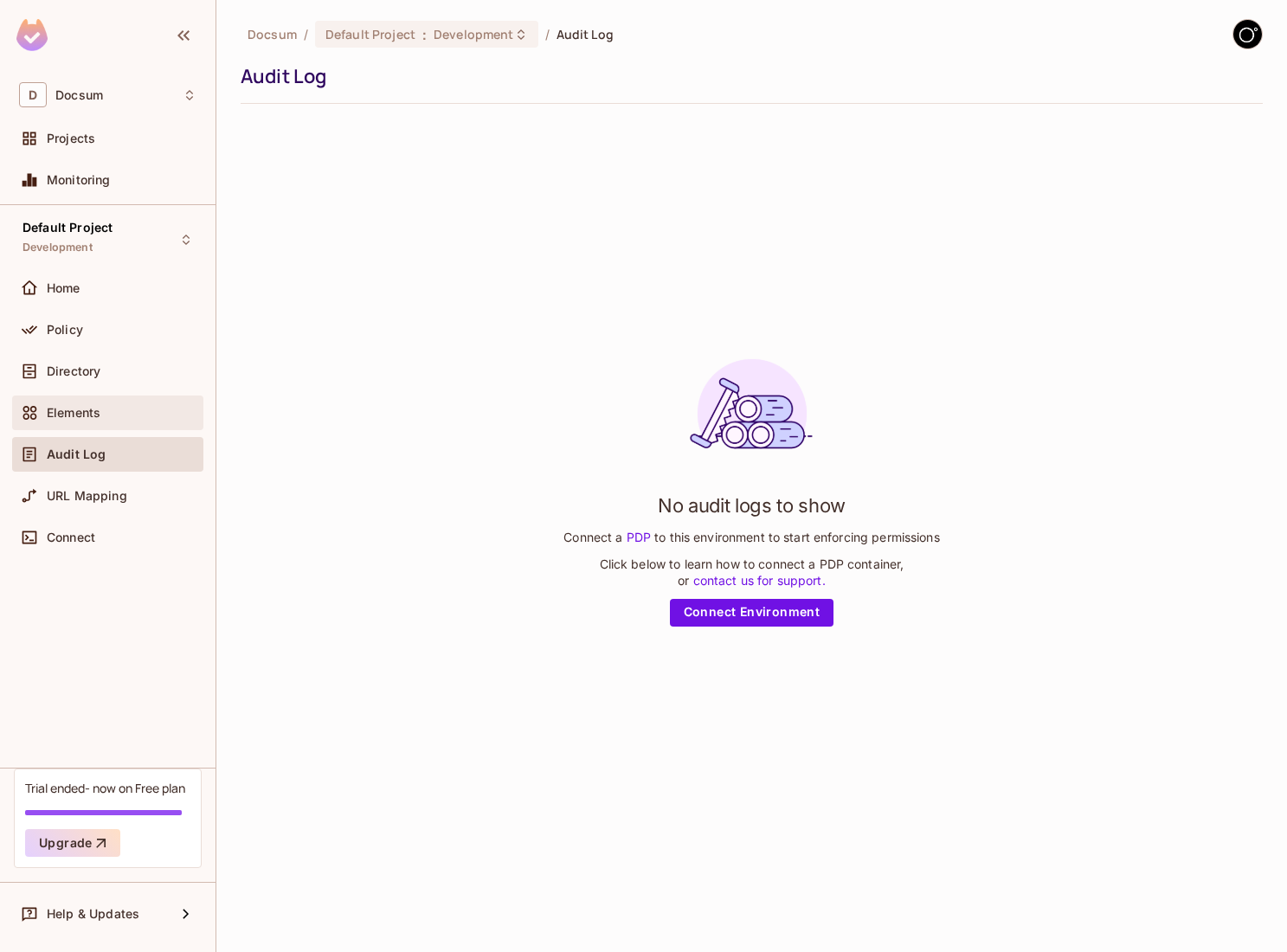
click at [100, 422] on div "Elements" at bounding box center [108, 413] width 177 height 21
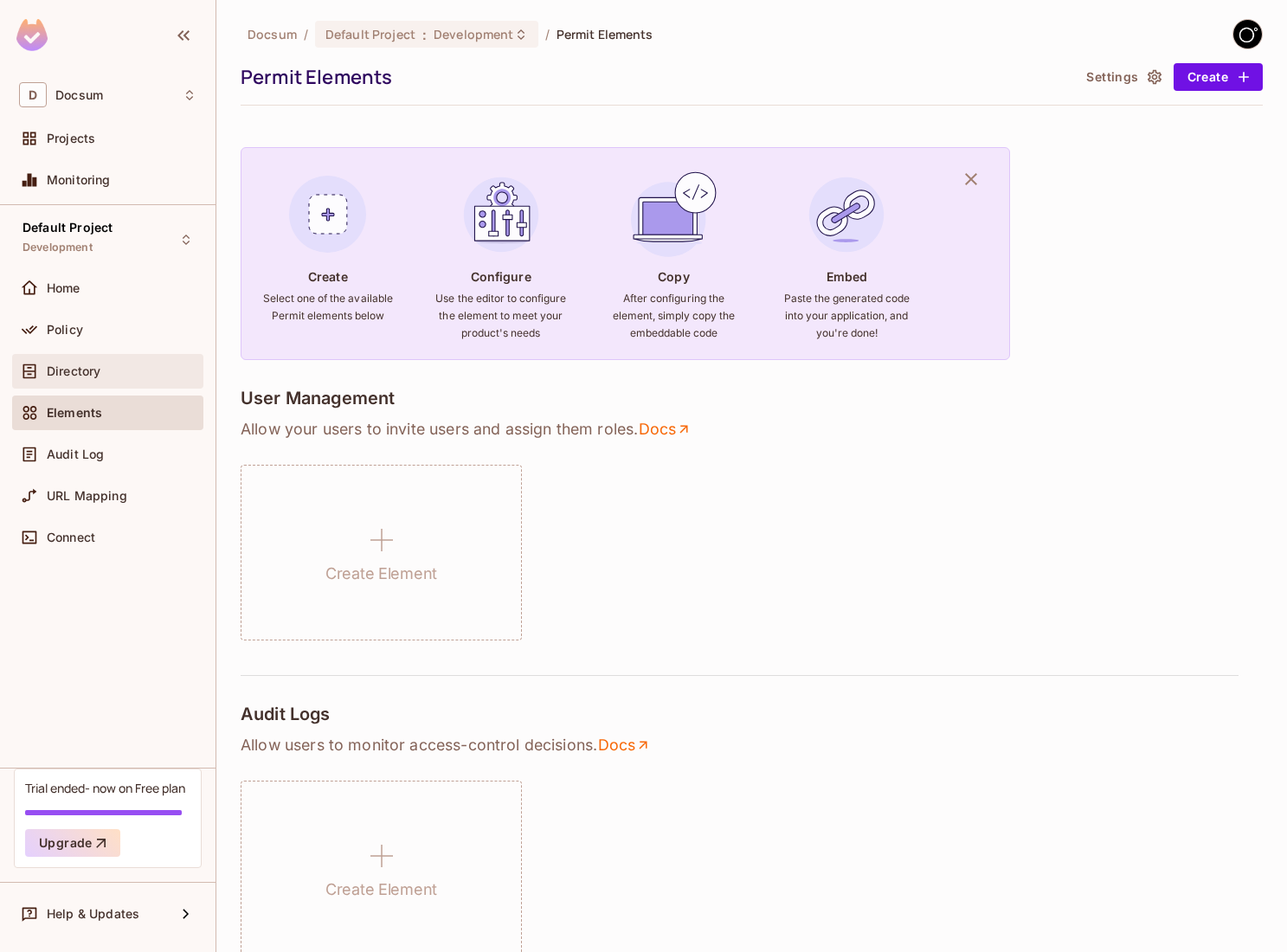
click at [120, 384] on div "Directory" at bounding box center [108, 371] width 191 height 35
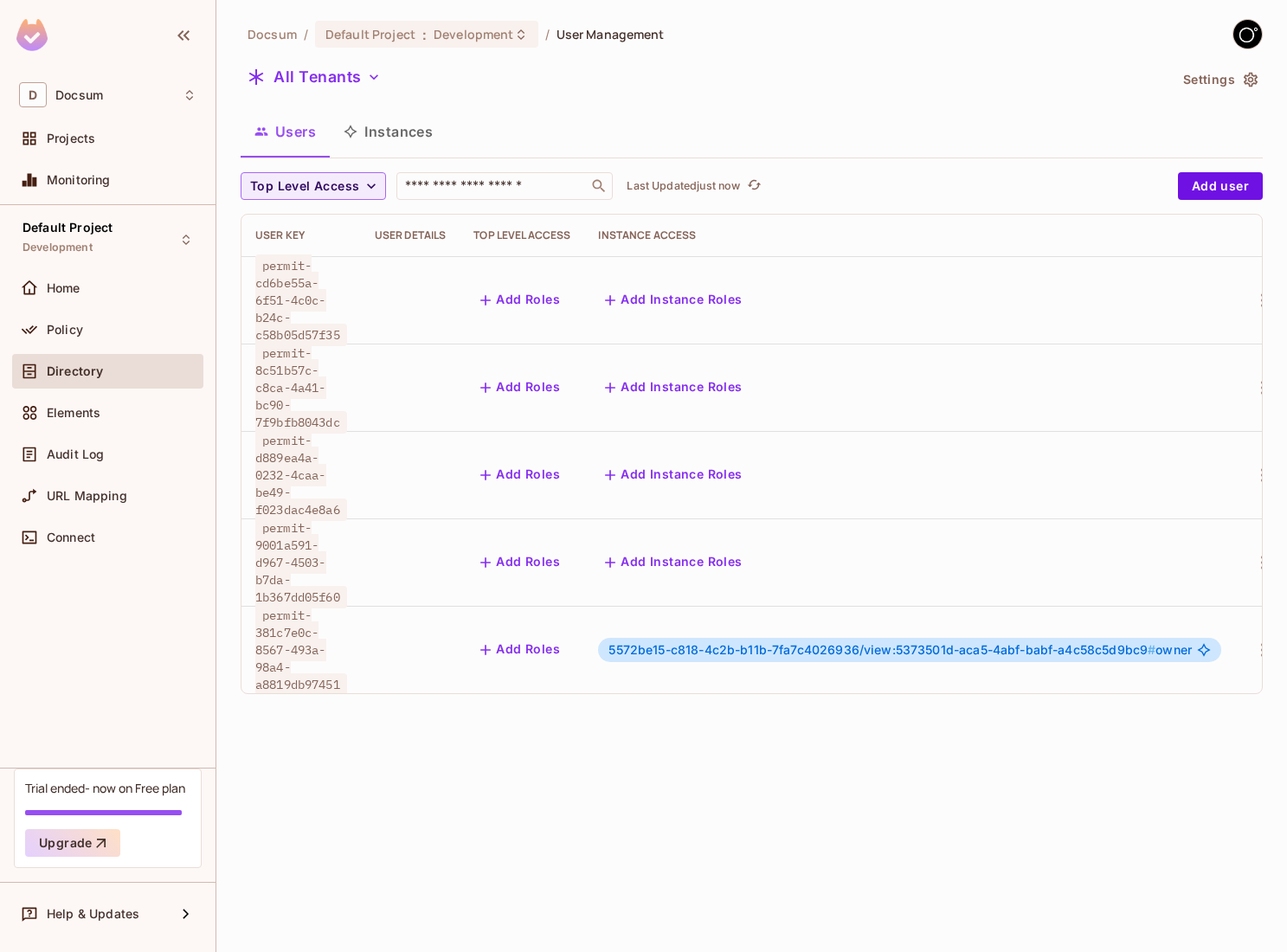
click at [683, 642] on span "5572be15-c818-4c2b-b11b-7fa7c4026936/view:5373501d-aca5-4abf-babf-a4c58c5d9bc9 #" at bounding box center [882, 649] width 547 height 15
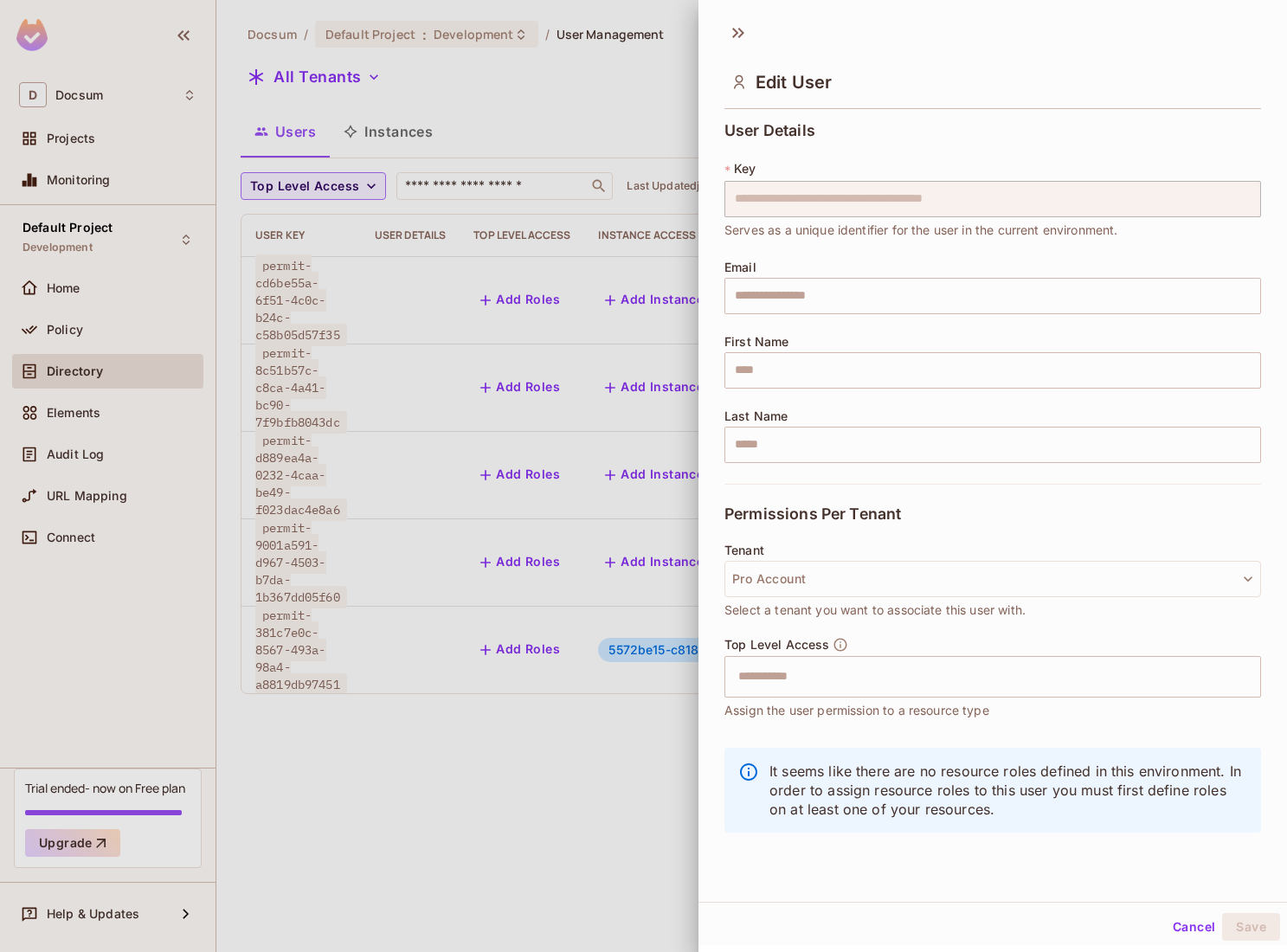
click at [553, 598] on div at bounding box center [643, 476] width 1287 height 952
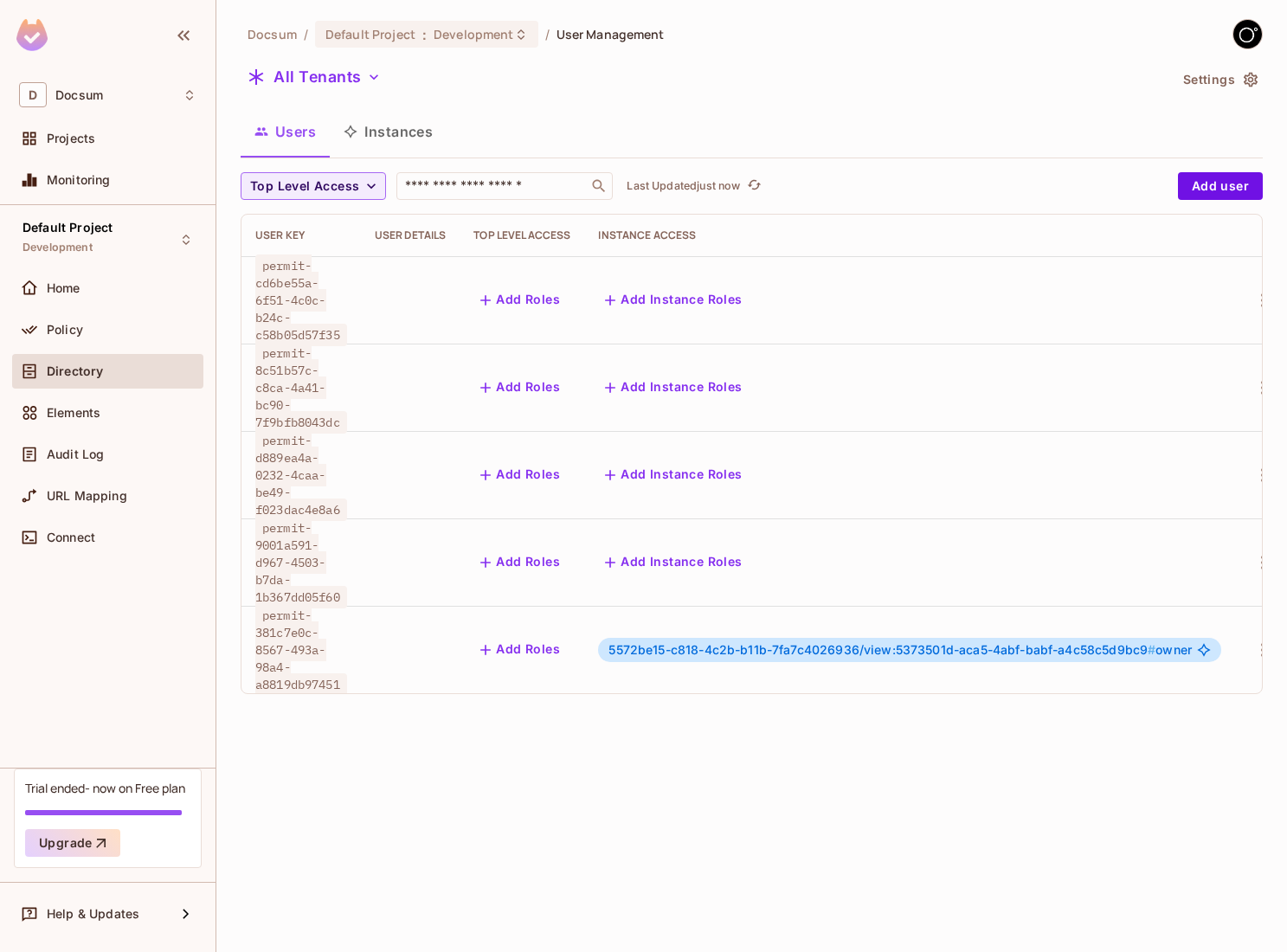
click at [1211, 643] on icon at bounding box center [1204, 650] width 14 height 14
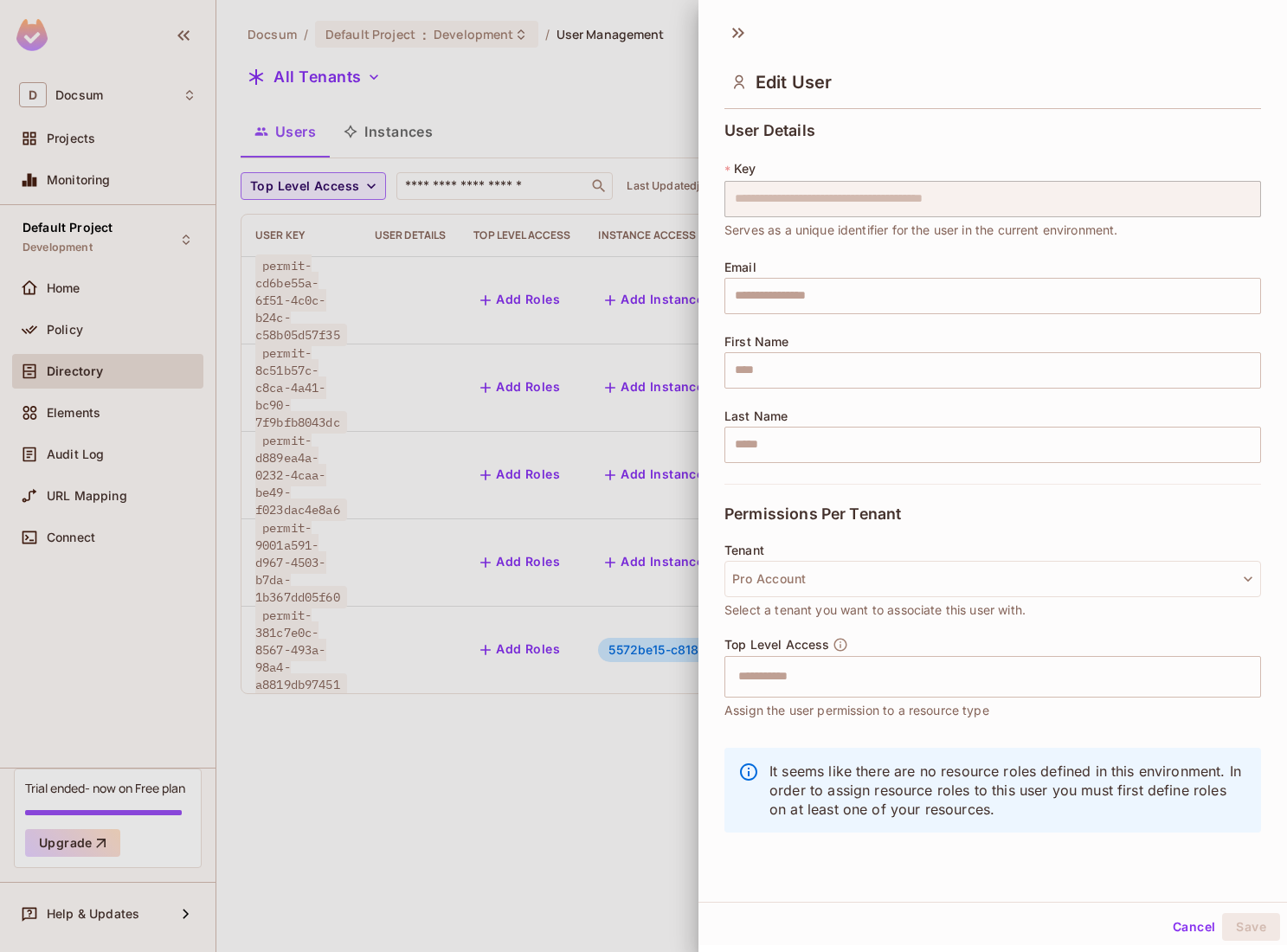
click at [424, 345] on div at bounding box center [643, 476] width 1287 height 952
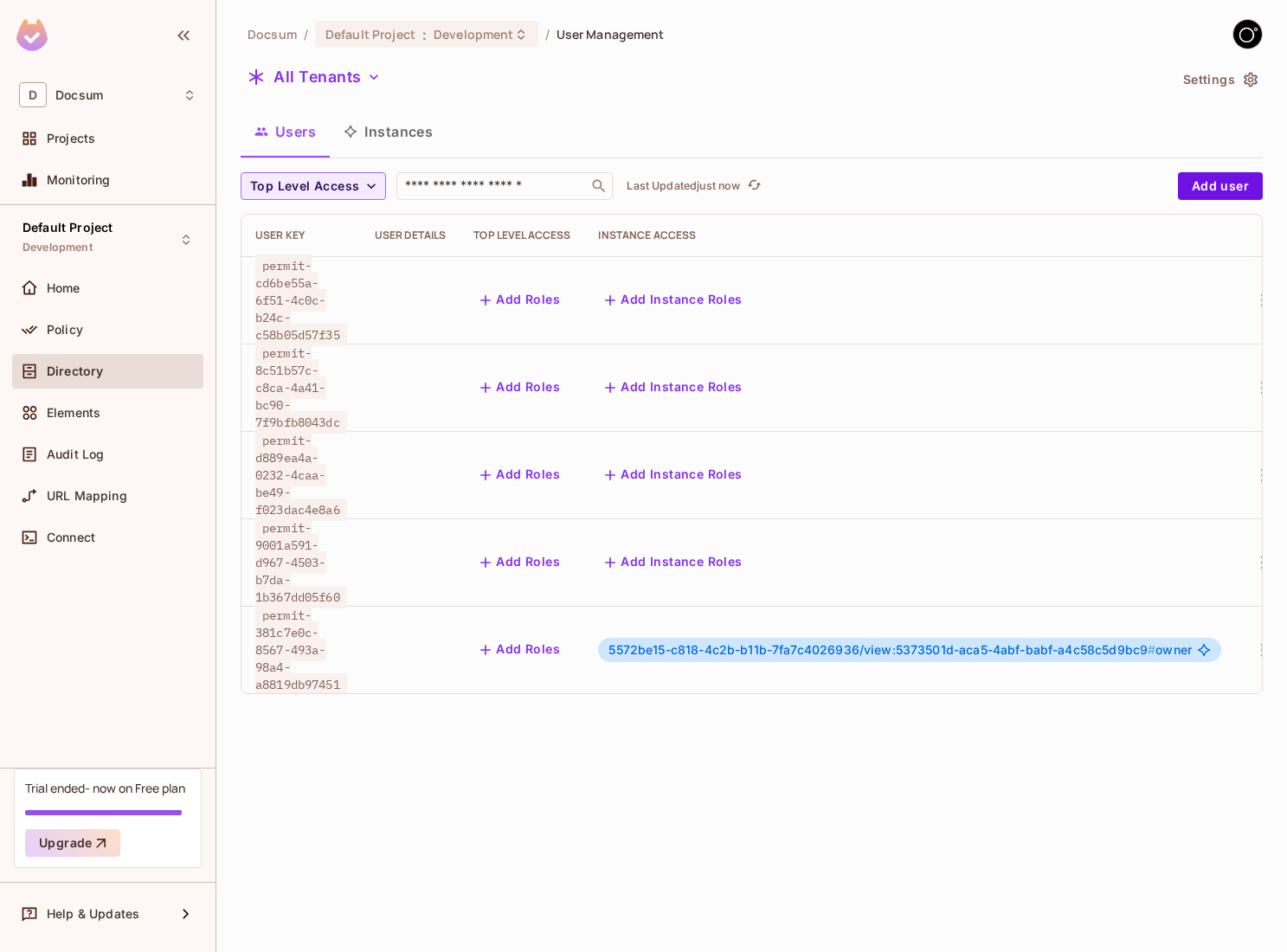
click at [391, 139] on button "Instances" at bounding box center [388, 132] width 117 height 43
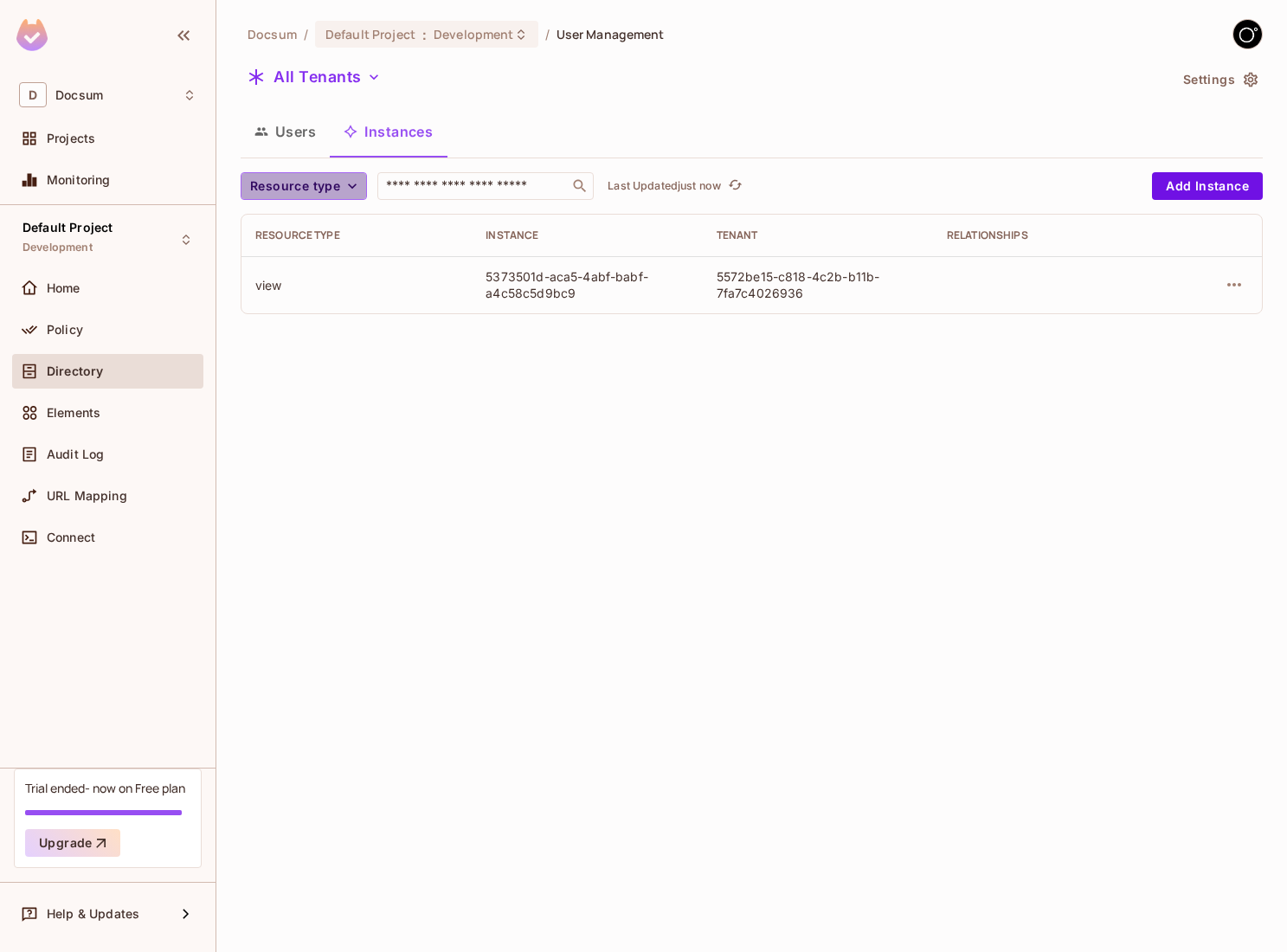
click at [361, 177] on button "Resource type" at bounding box center [304, 186] width 127 height 28
click at [423, 463] on div at bounding box center [643, 476] width 1287 height 952
click at [1238, 296] on button "button" at bounding box center [1234, 285] width 28 height 28
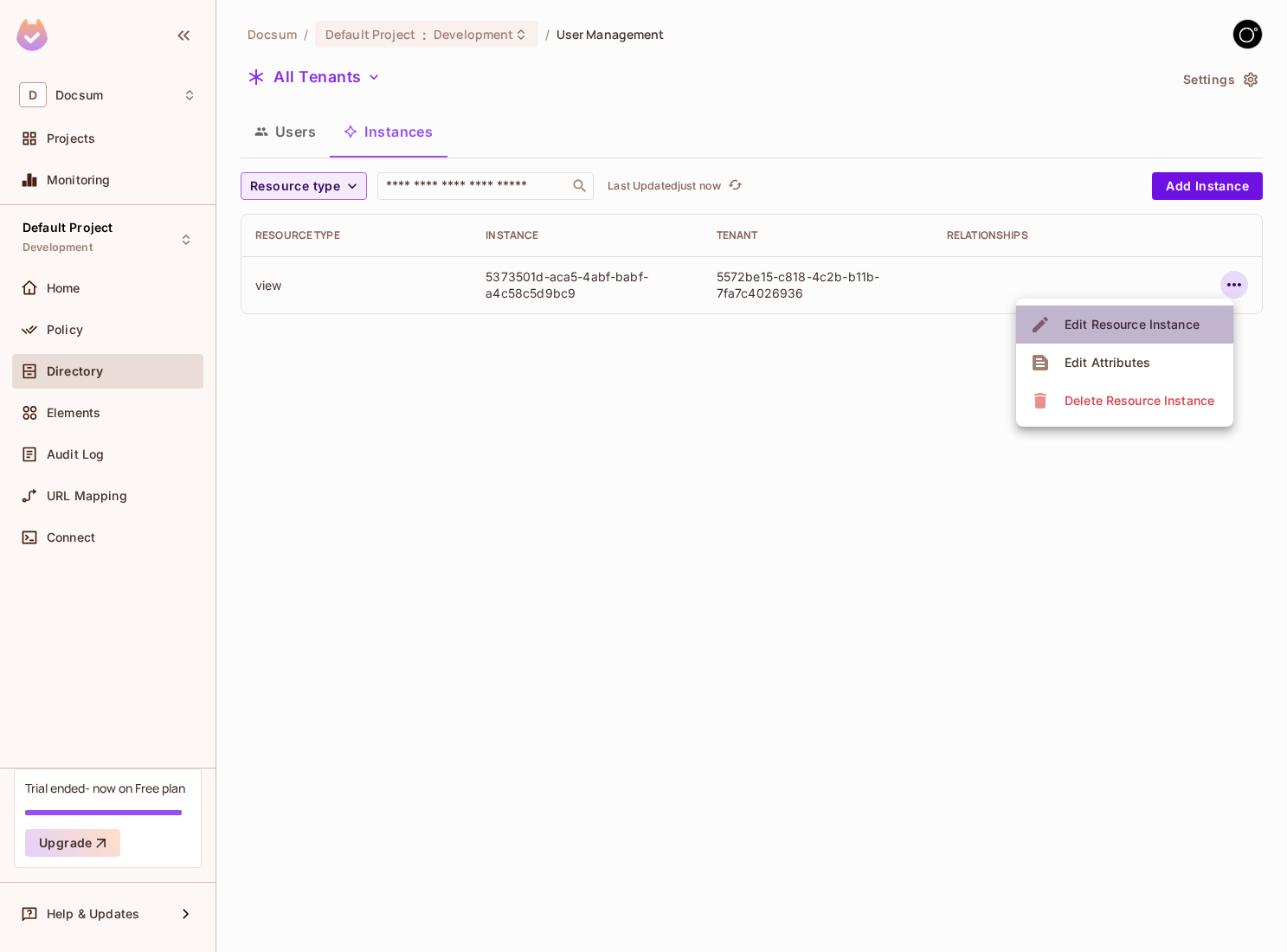
click at [1202, 317] on span "Edit Resource Instance" at bounding box center [1132, 325] width 146 height 28
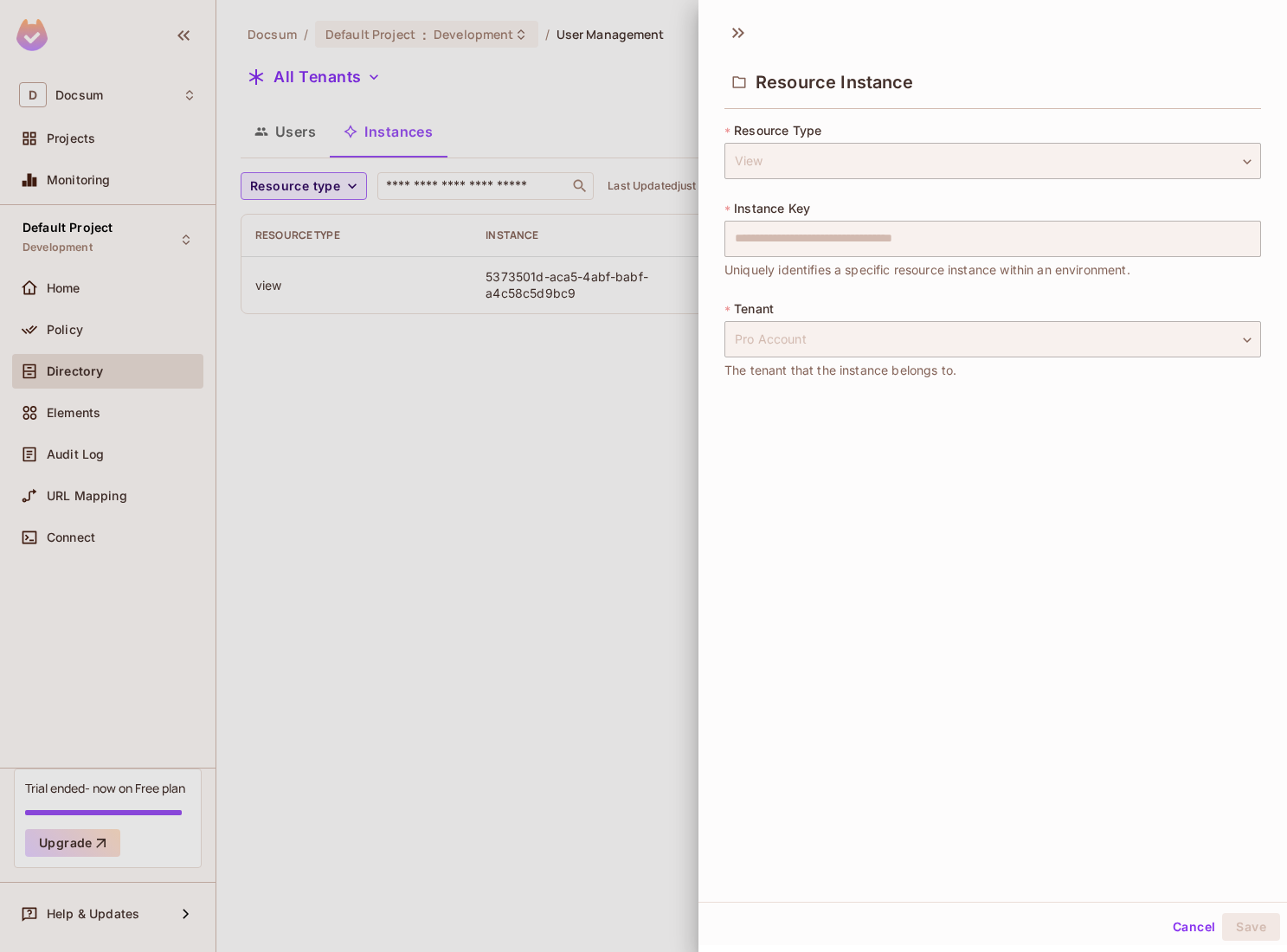
click at [654, 370] on div at bounding box center [643, 476] width 1287 height 952
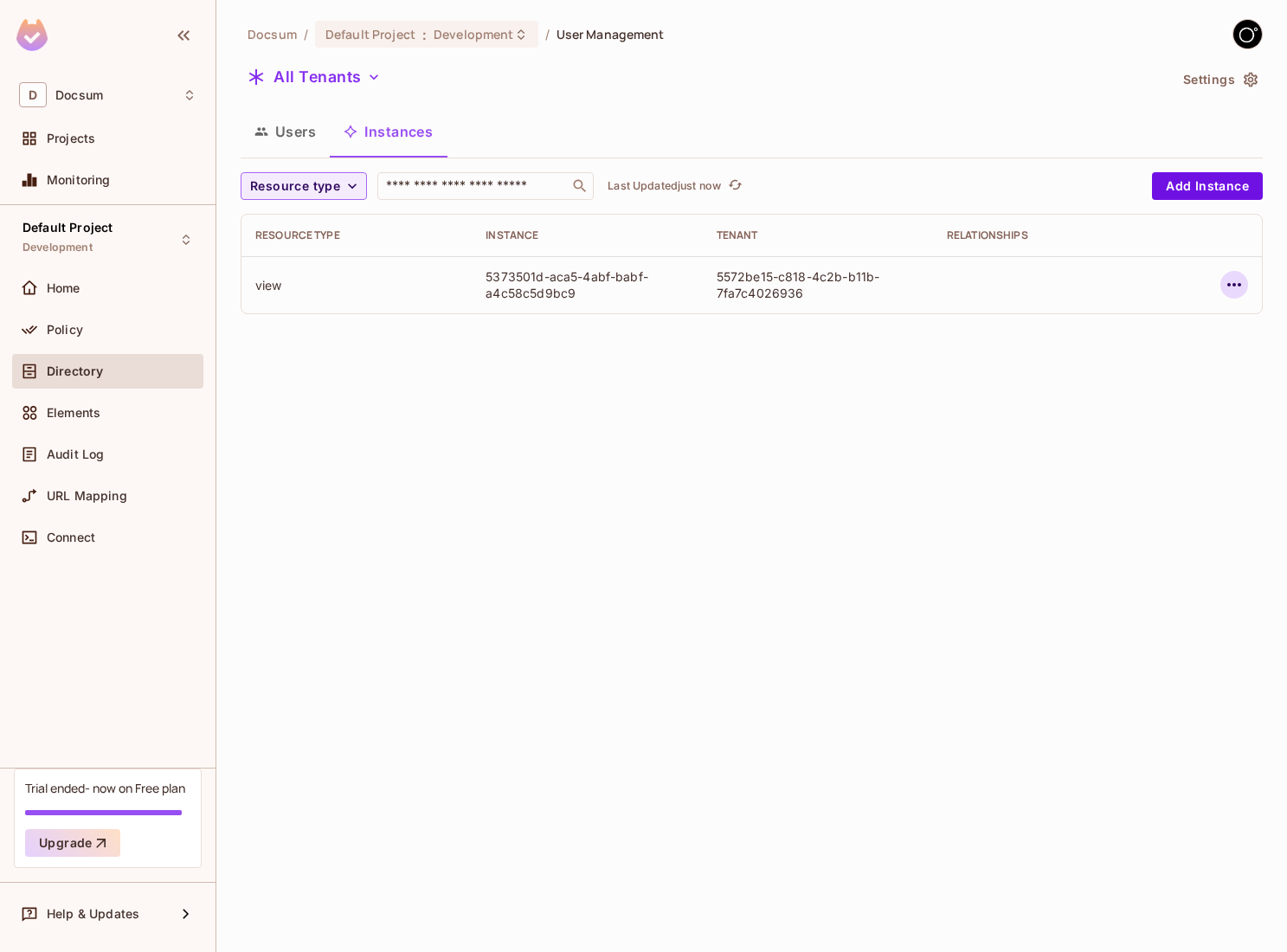
click at [1242, 281] on icon "button" at bounding box center [1234, 285] width 21 height 21
click at [1242, 281] on div at bounding box center [643, 476] width 1287 height 952
click at [53, 281] on span "Home" at bounding box center [63, 288] width 34 height 14
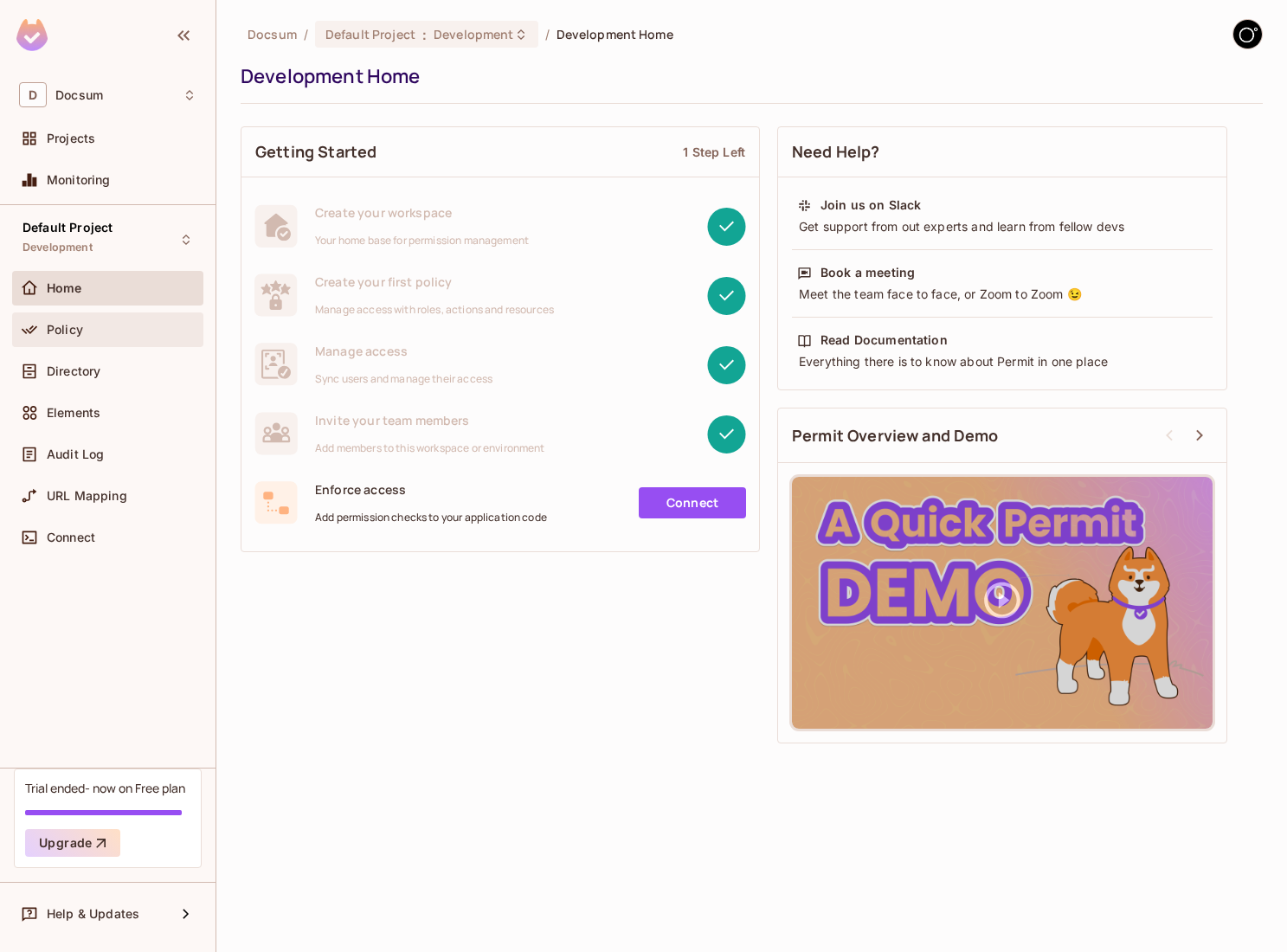
click at [58, 327] on span "Policy" at bounding box center [65, 330] width 36 height 14
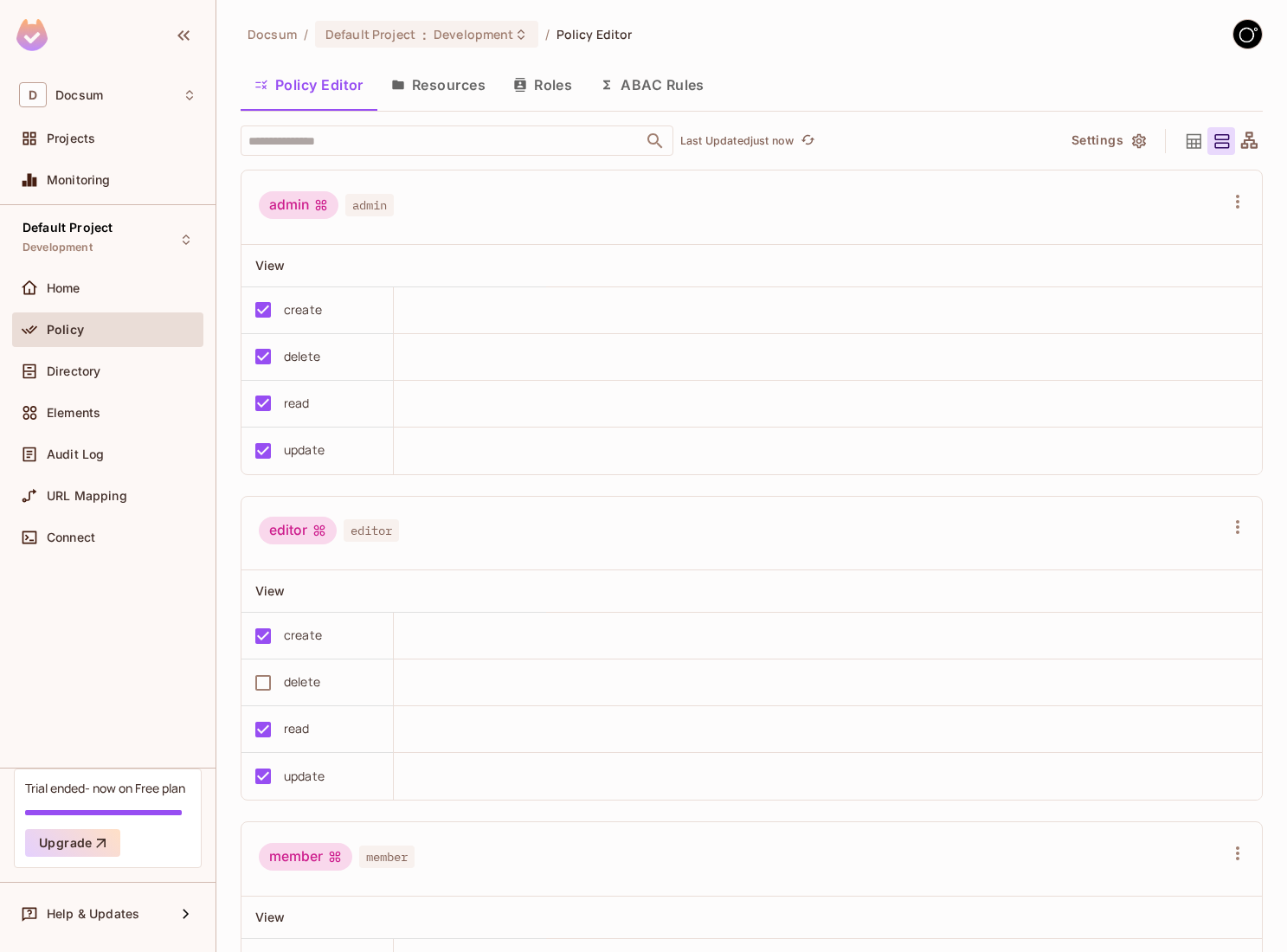
click at [456, 81] on button "Resources" at bounding box center [438, 85] width 122 height 43
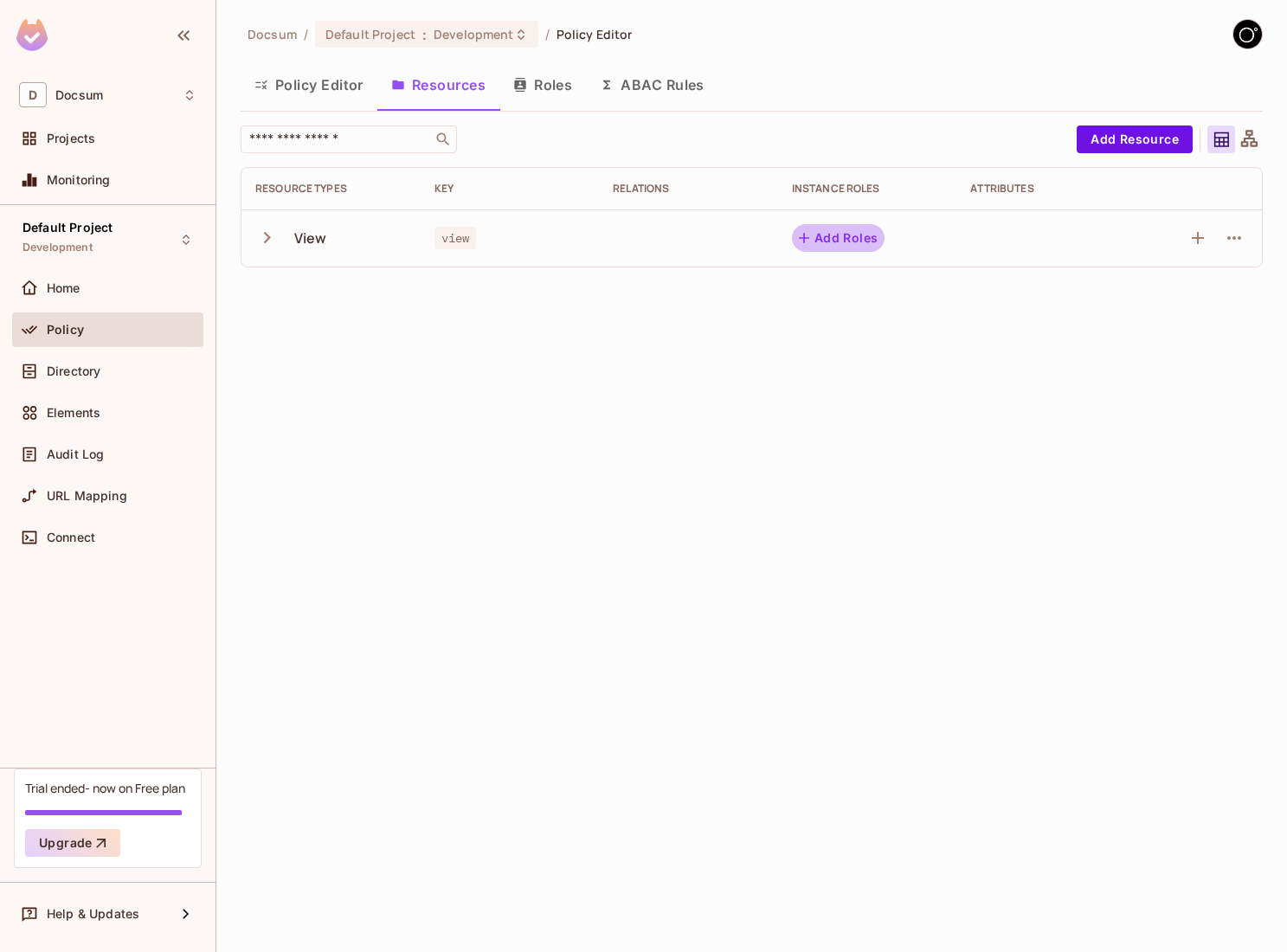
click at [828, 242] on button "Add Roles" at bounding box center [838, 238] width 94 height 28
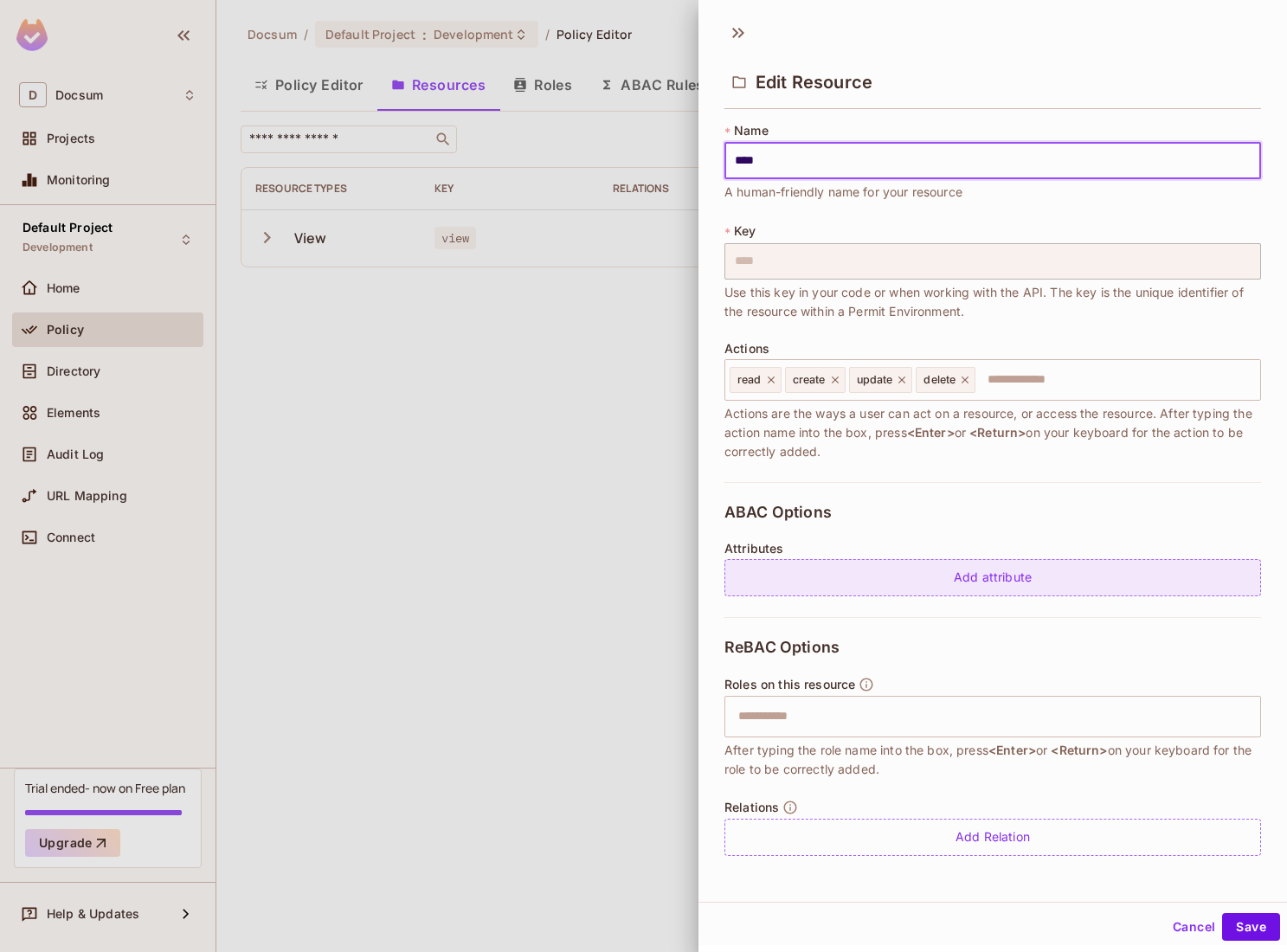
scroll to position [3, 0]
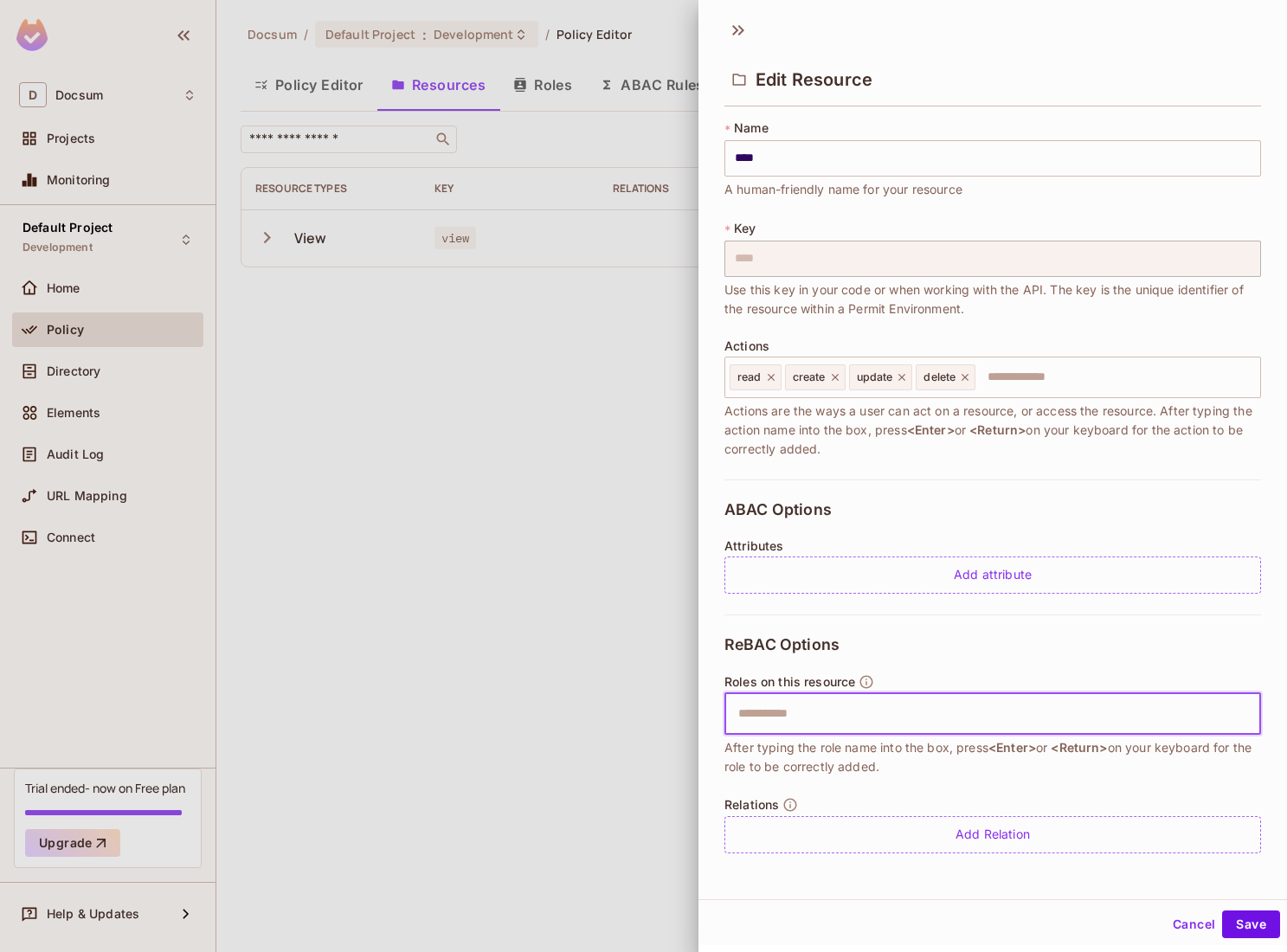
click at [895, 711] on input "text" at bounding box center [990, 714] width 525 height 35
click at [635, 509] on div at bounding box center [643, 476] width 1287 height 952
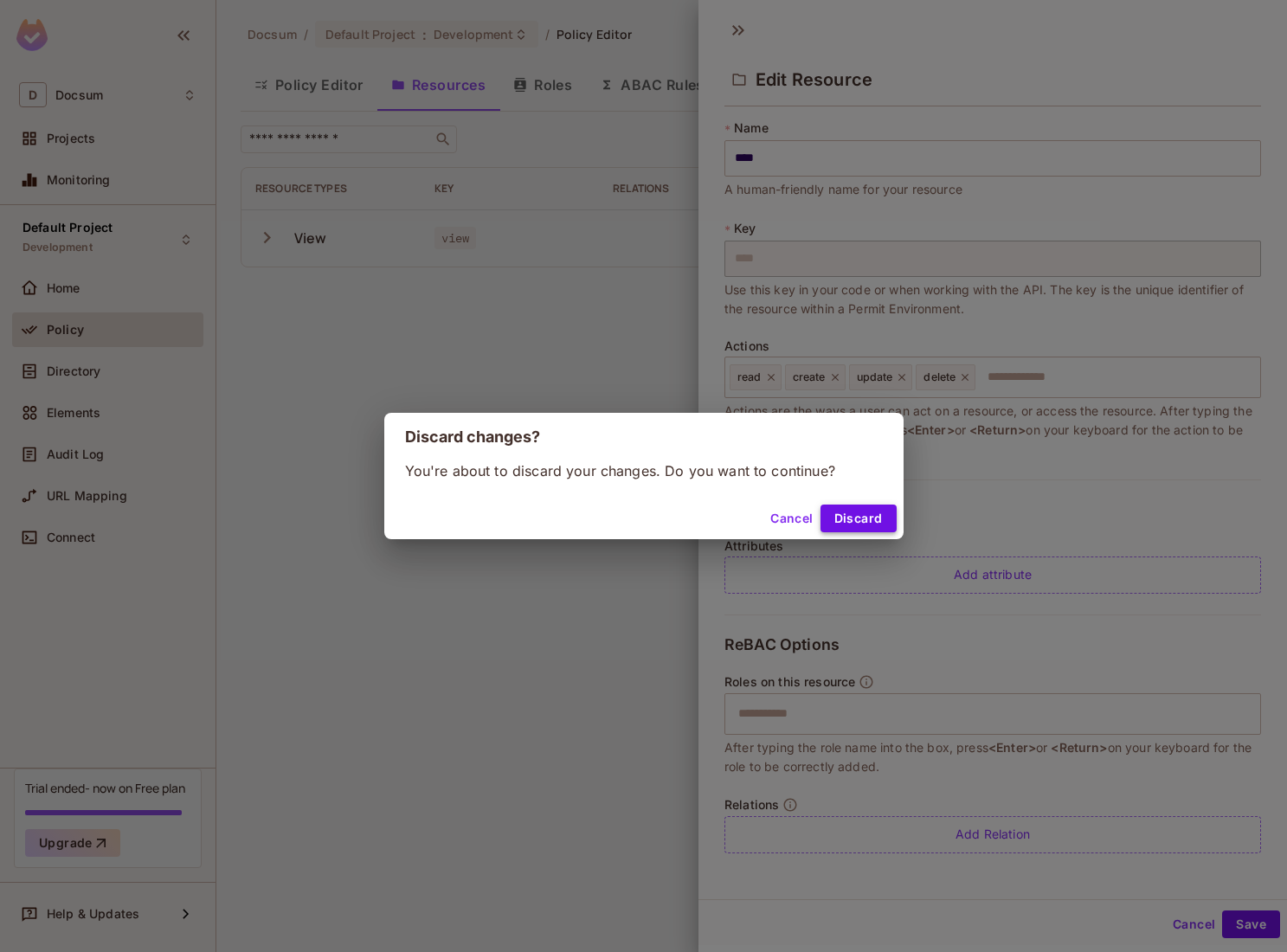
click at [856, 523] on button "Discard" at bounding box center [858, 518] width 76 height 28
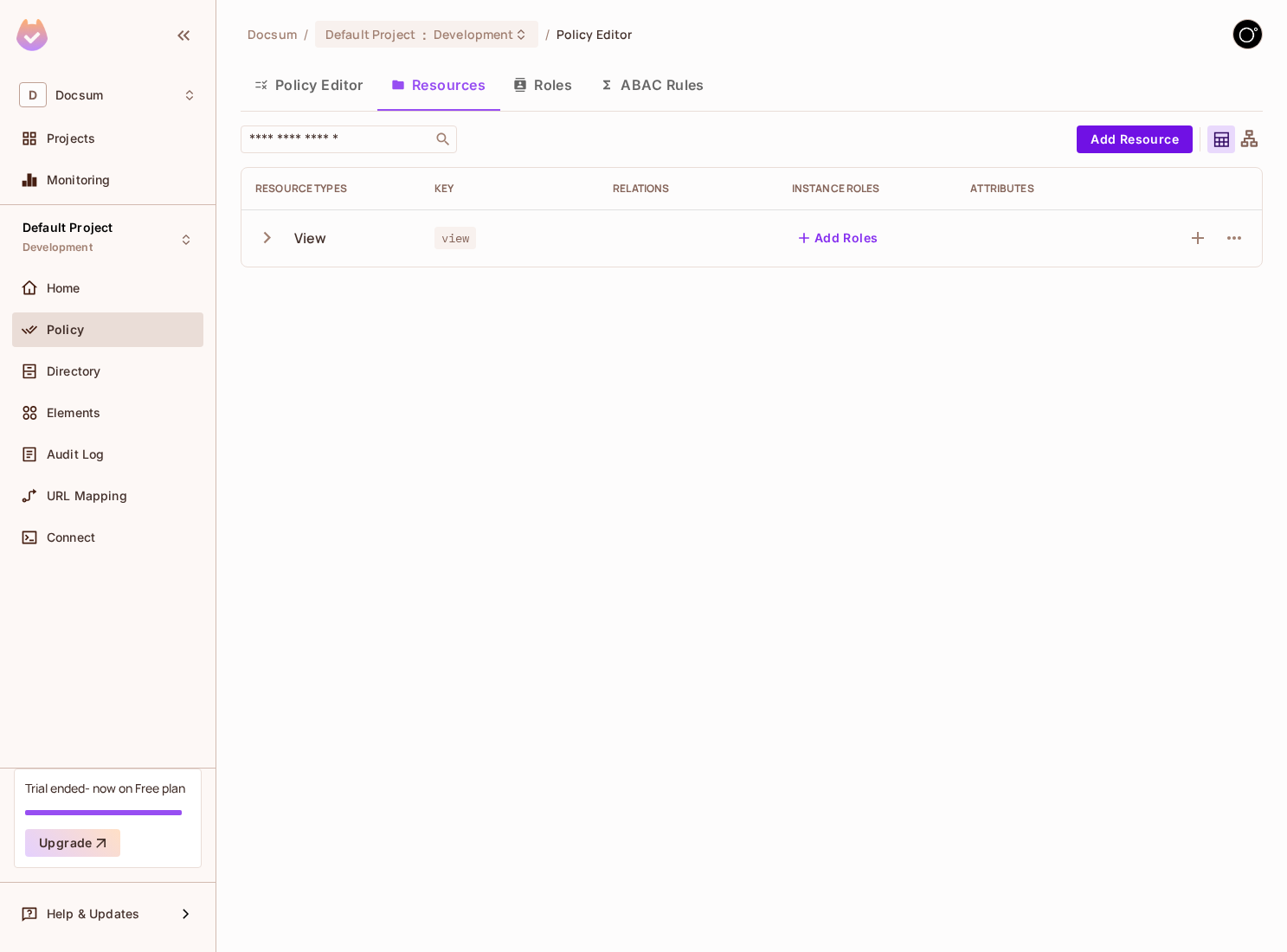
click at [567, 85] on button "Roles" at bounding box center [542, 85] width 87 height 43
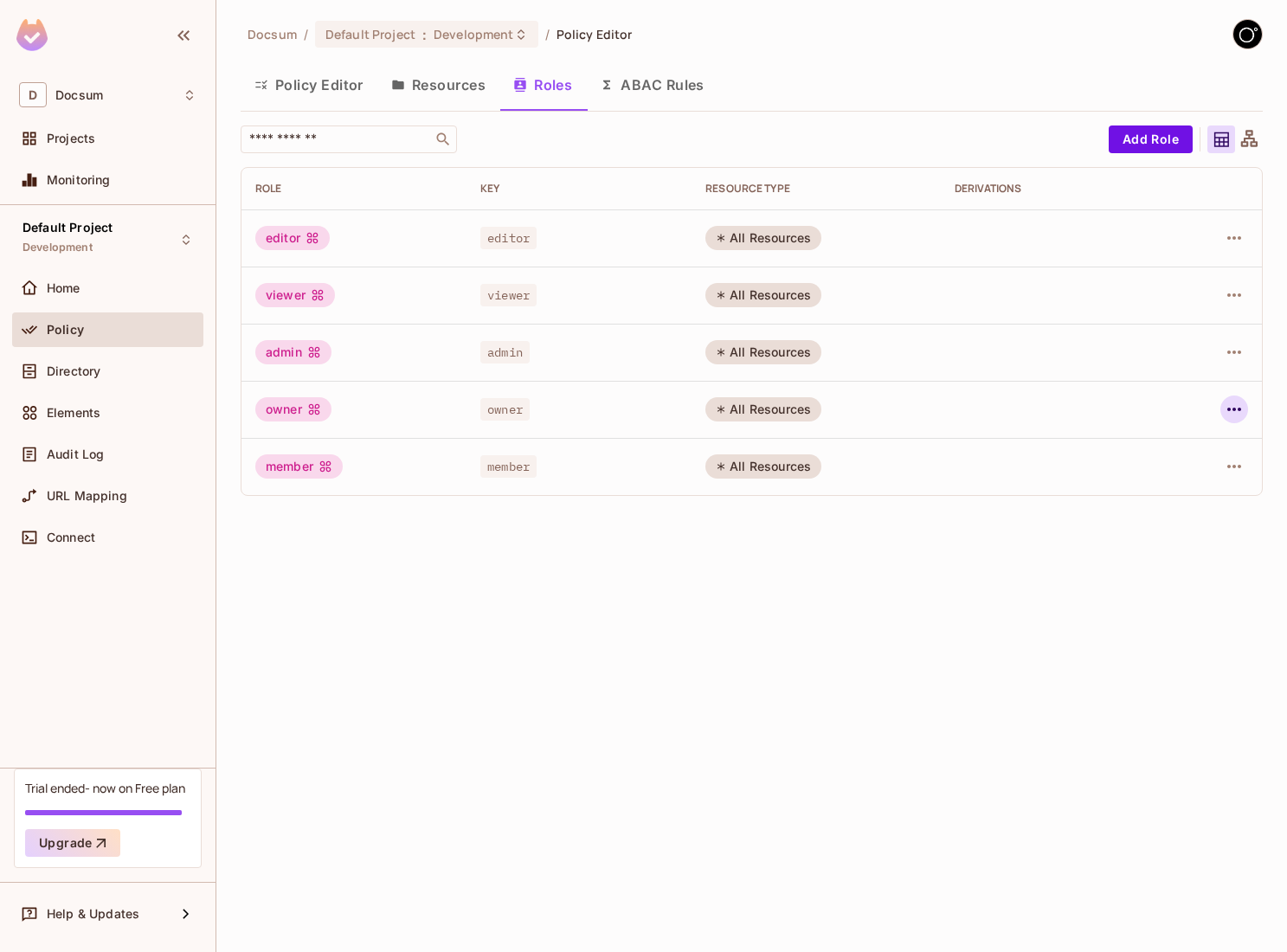
click at [1229, 410] on icon "button" at bounding box center [1234, 410] width 14 height 3
click at [1229, 410] on div at bounding box center [643, 476] width 1287 height 952
click at [422, 90] on button "Resources" at bounding box center [438, 85] width 122 height 43
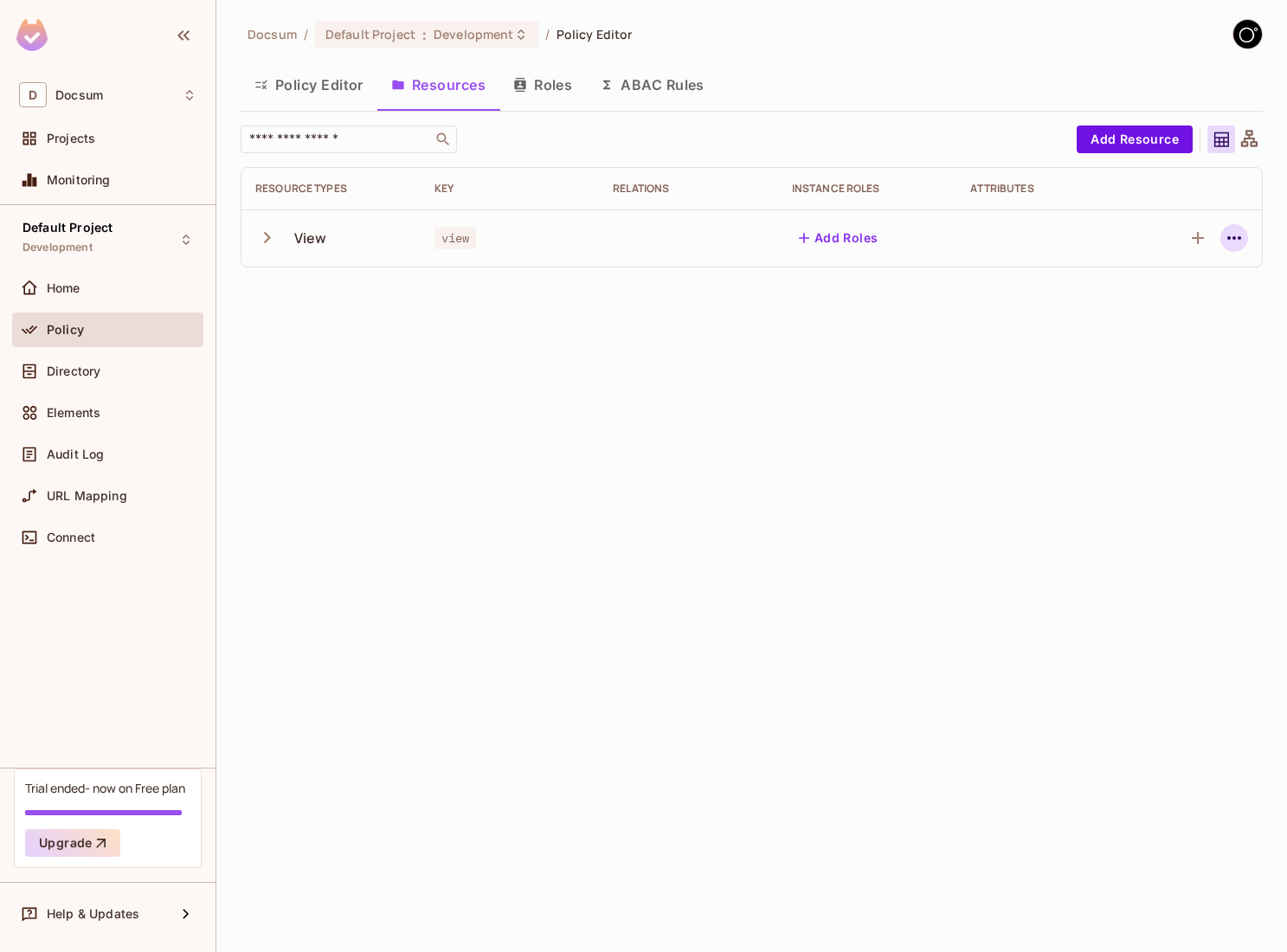
click at [1239, 242] on icon "button" at bounding box center [1234, 238] width 21 height 21
click at [931, 338] on div at bounding box center [643, 476] width 1287 height 952
click at [523, 89] on icon "button" at bounding box center [519, 85] width 11 height 14
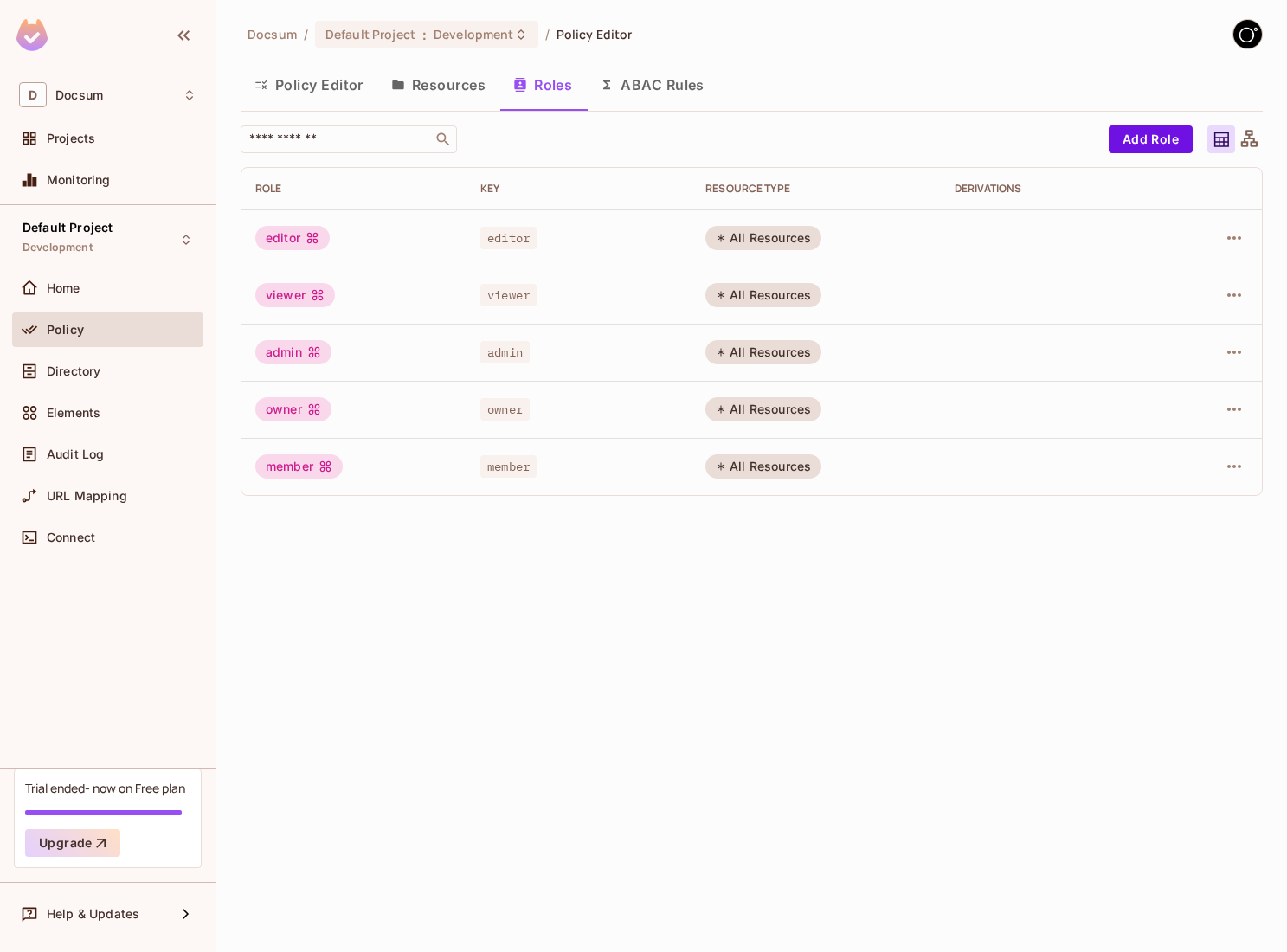
click at [430, 80] on button "Resources" at bounding box center [438, 85] width 122 height 43
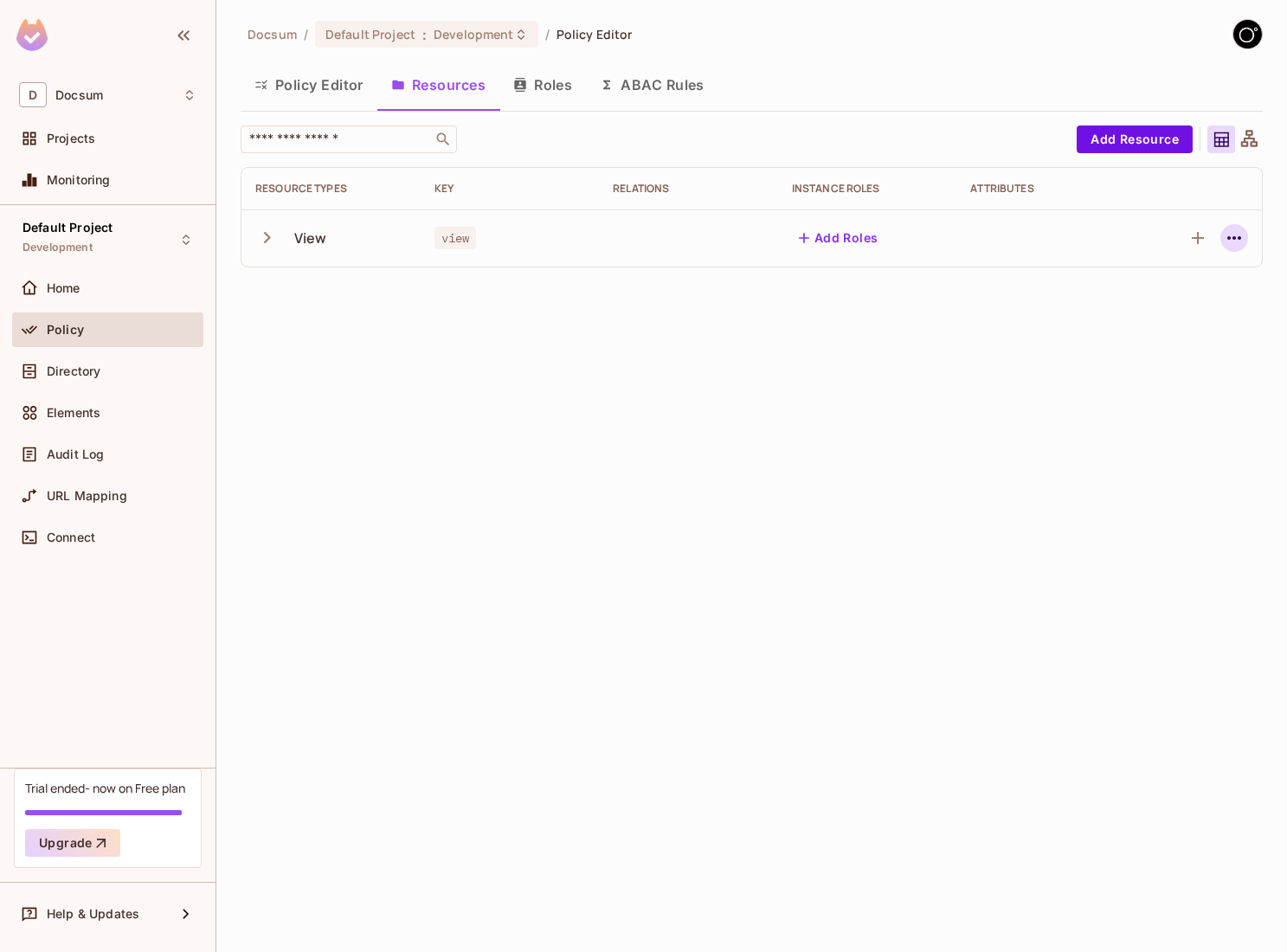
click at [1225, 238] on icon "button" at bounding box center [1234, 238] width 21 height 21
click at [1225, 238] on div at bounding box center [643, 476] width 1287 height 952
click at [847, 246] on button "Add Roles" at bounding box center [838, 238] width 94 height 28
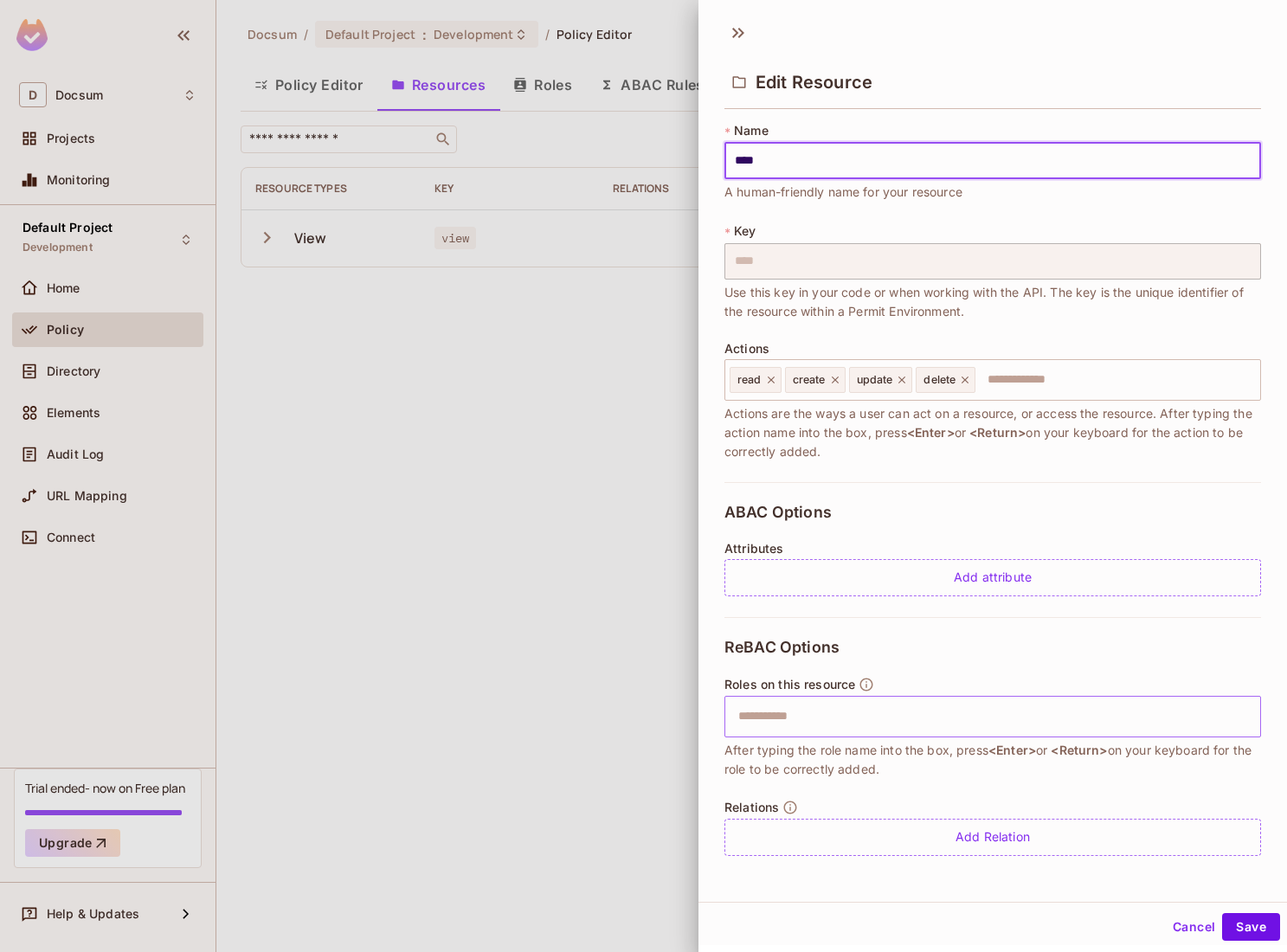
click at [883, 711] on input "text" at bounding box center [990, 717] width 525 height 35
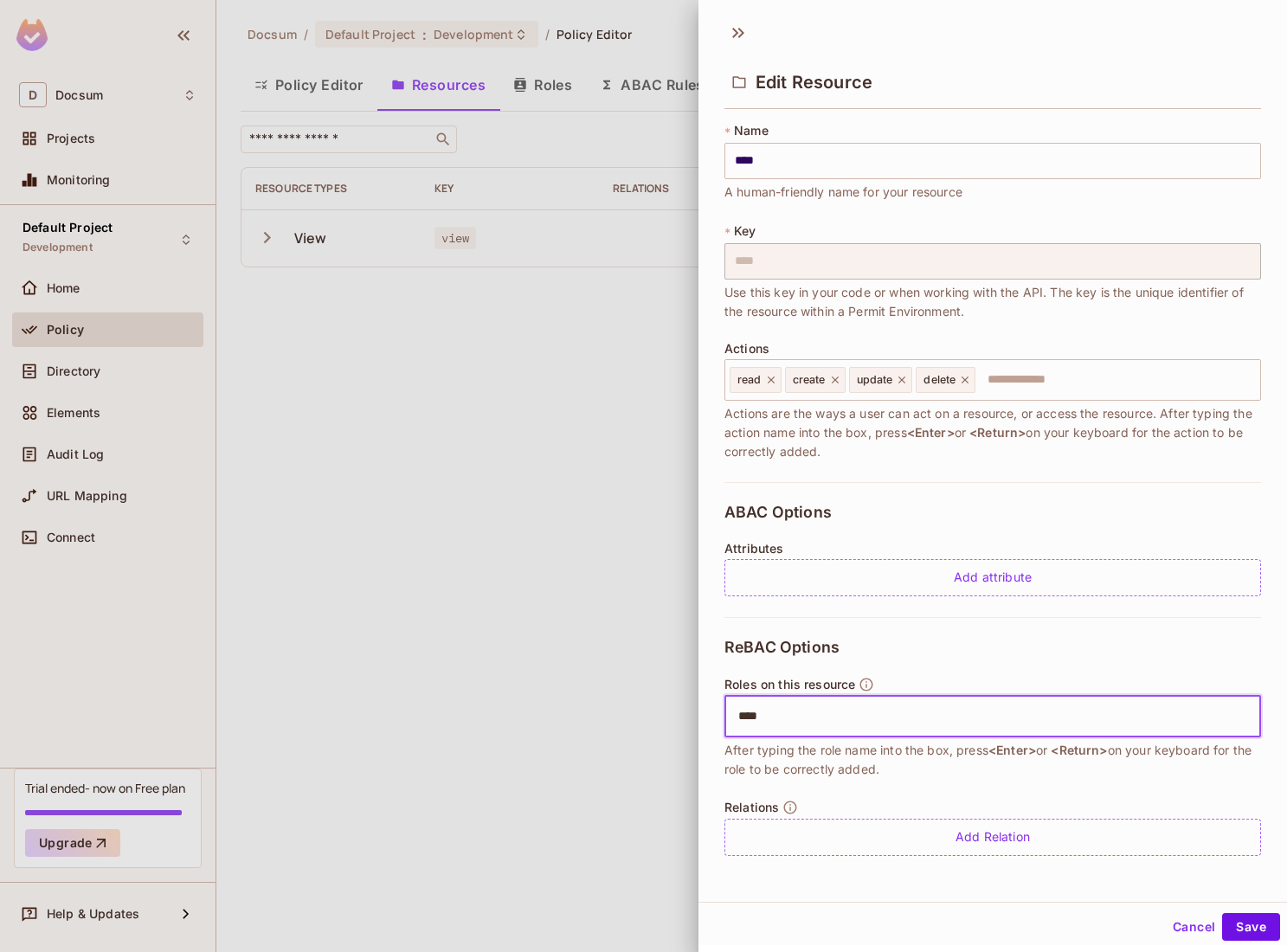
type input "*****"
type input "******"
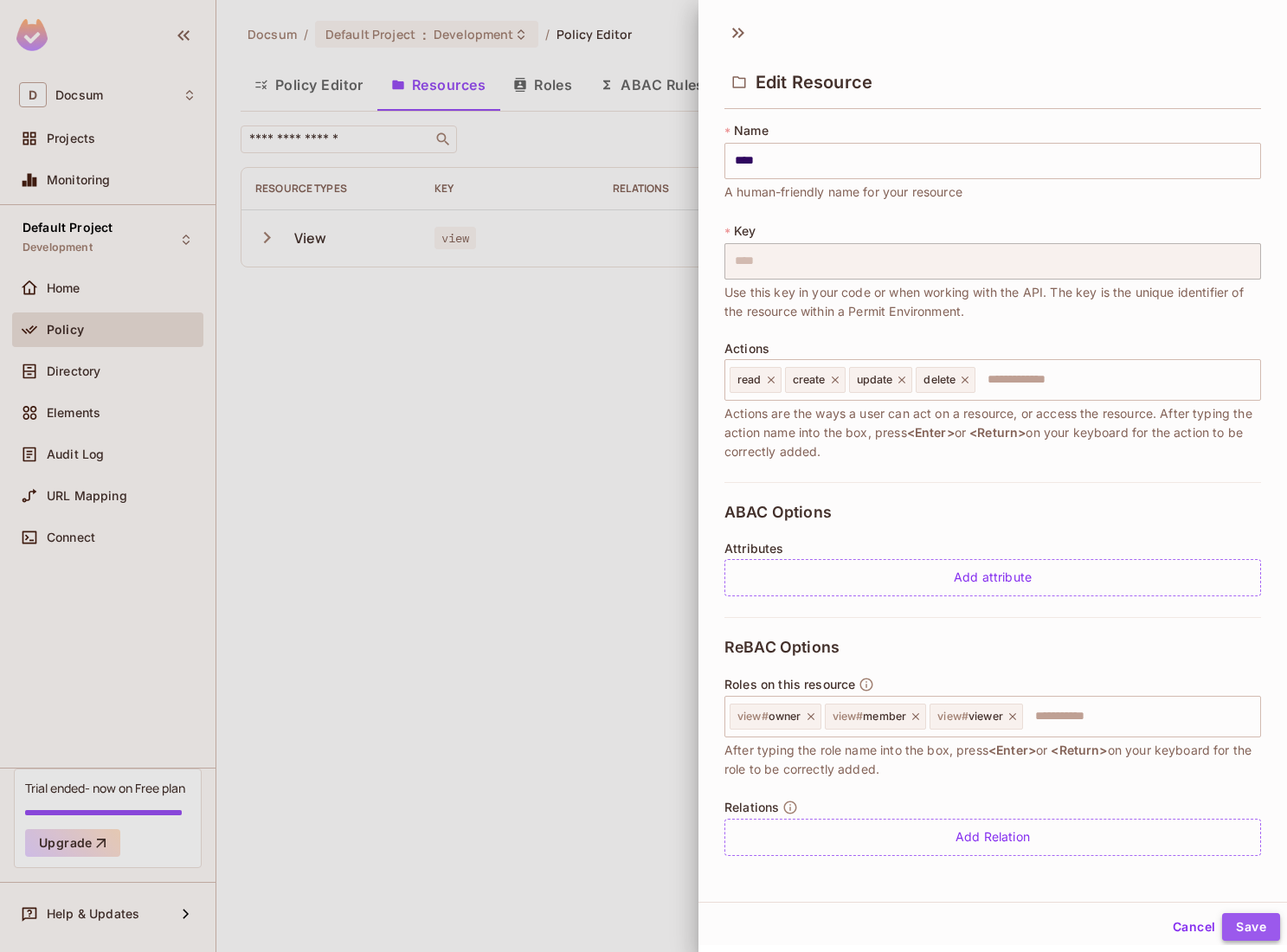
click at [1244, 921] on button "Save" at bounding box center [1251, 927] width 58 height 28
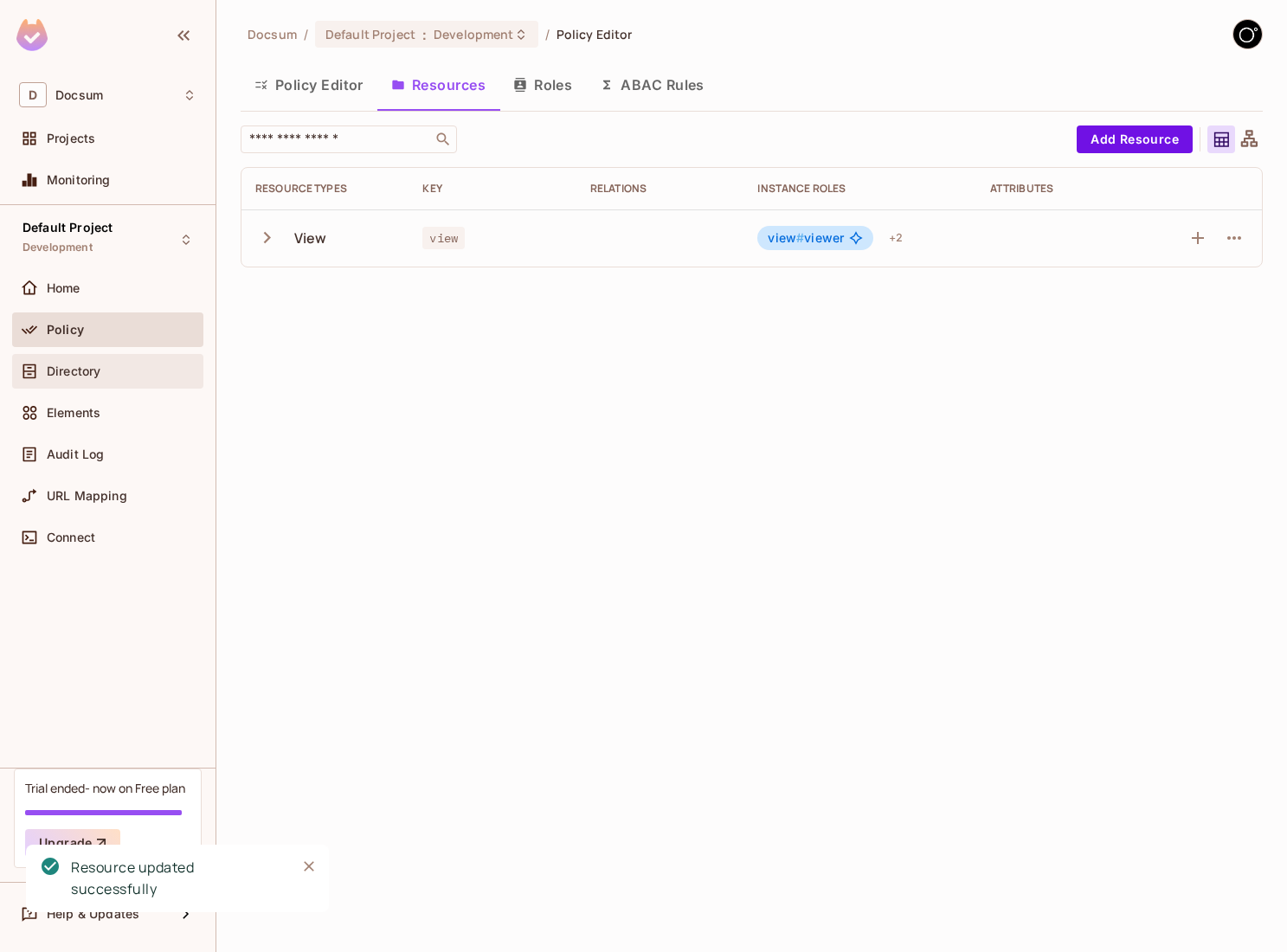
click at [99, 370] on span "Directory" at bounding box center [74, 371] width 54 height 14
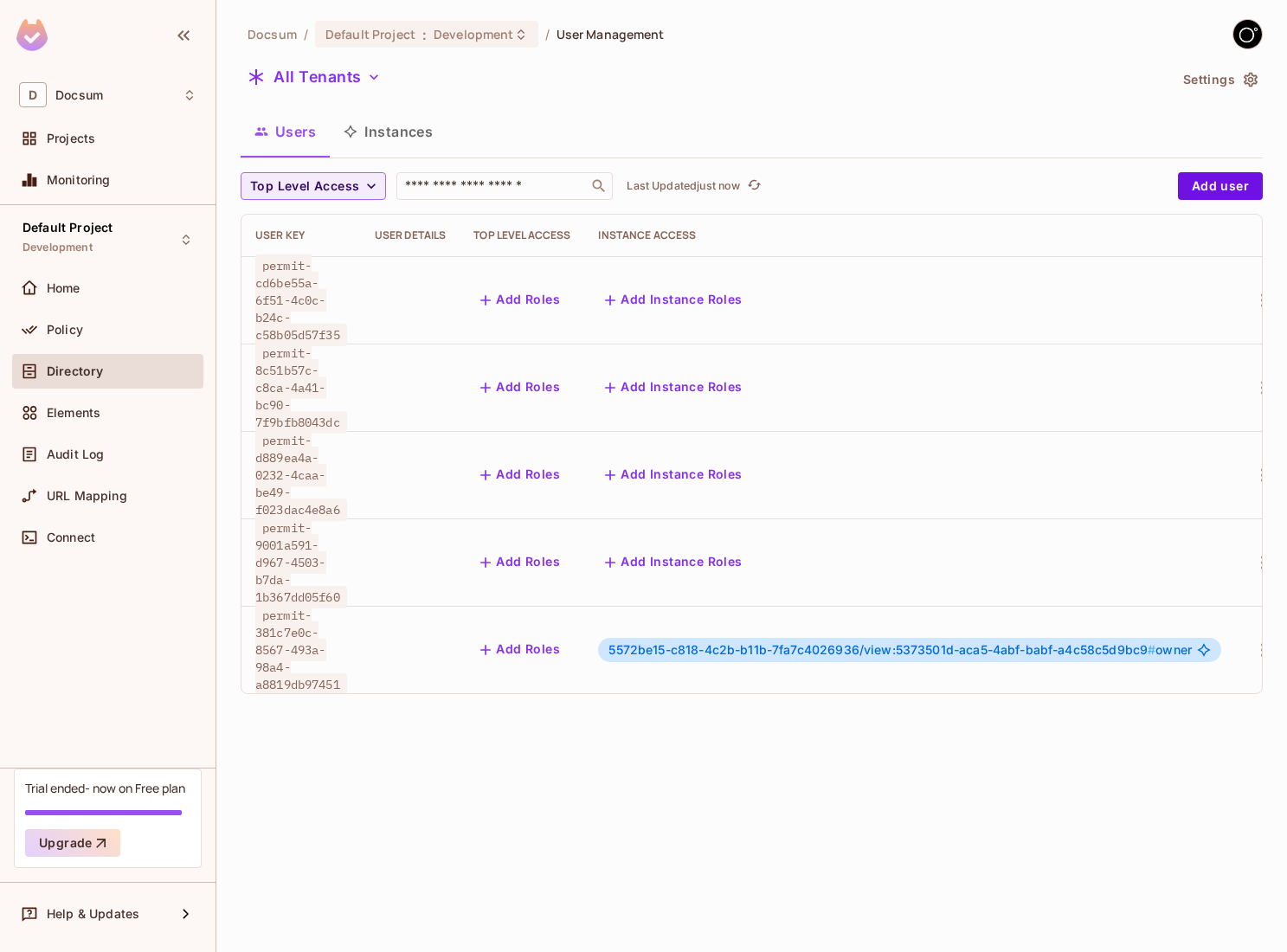
click at [644, 642] on span "5572be15-c818-4c2b-b11b-7fa7c4026936/view:5373501d-aca5-4abf-babf-a4c58c5d9bc9 #" at bounding box center [882, 649] width 547 height 15
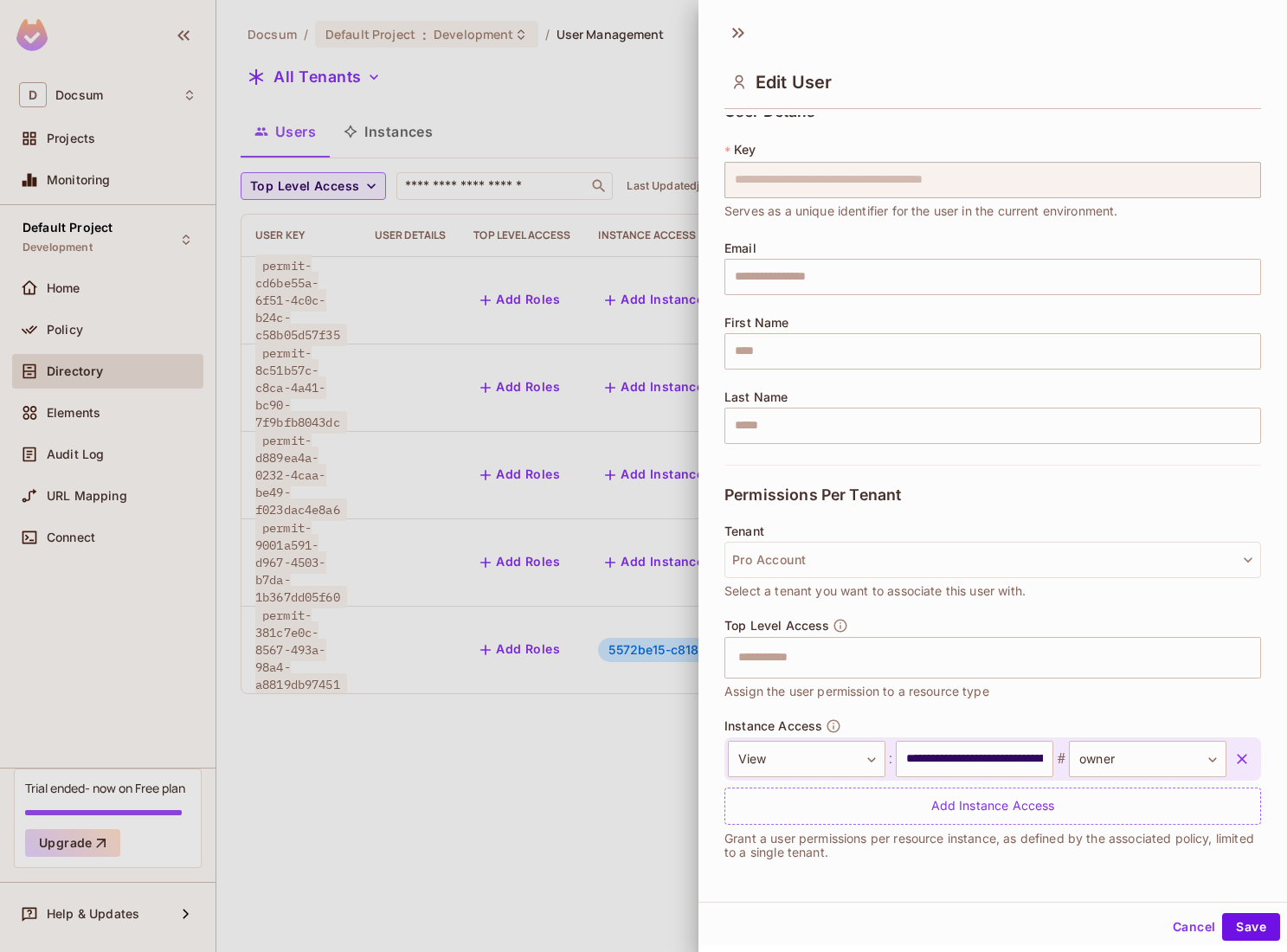
scroll to position [3, 0]
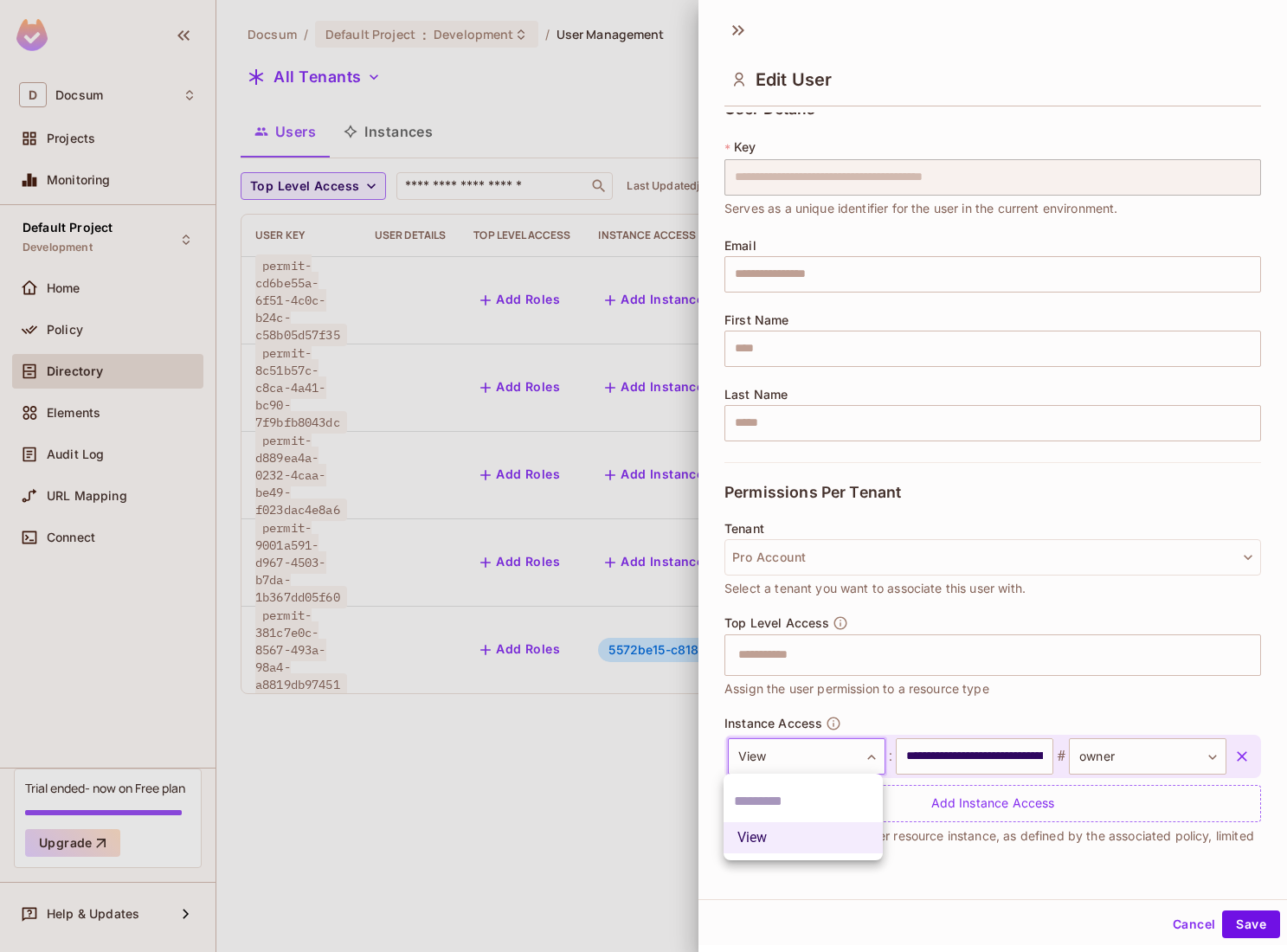
click at [878, 764] on body "**********" at bounding box center [643, 476] width 1287 height 952
click at [890, 729] on div at bounding box center [643, 476] width 1287 height 952
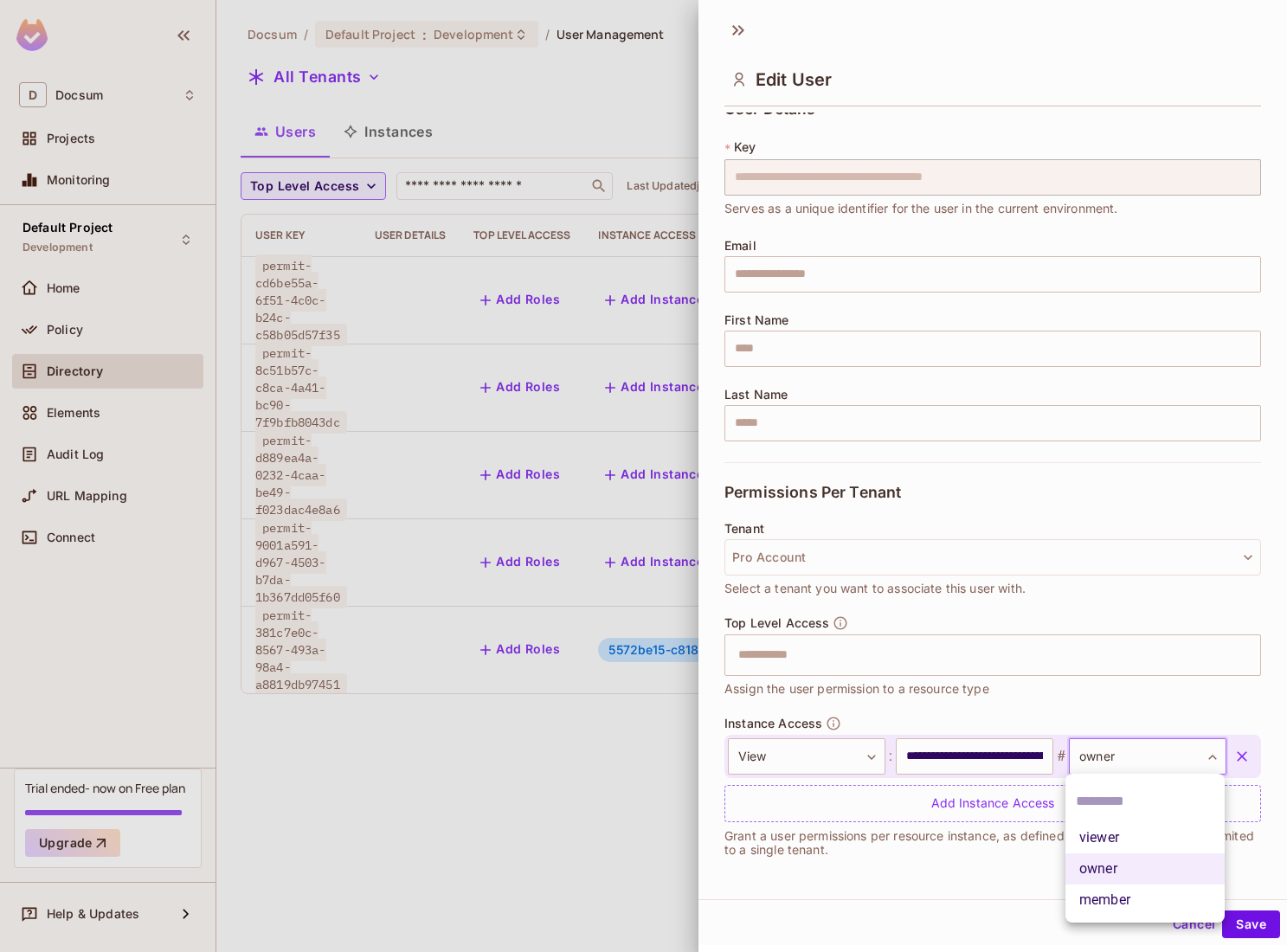
click at [1094, 770] on body "**********" at bounding box center [643, 476] width 1287 height 952
click at [1054, 699] on div at bounding box center [643, 476] width 1287 height 952
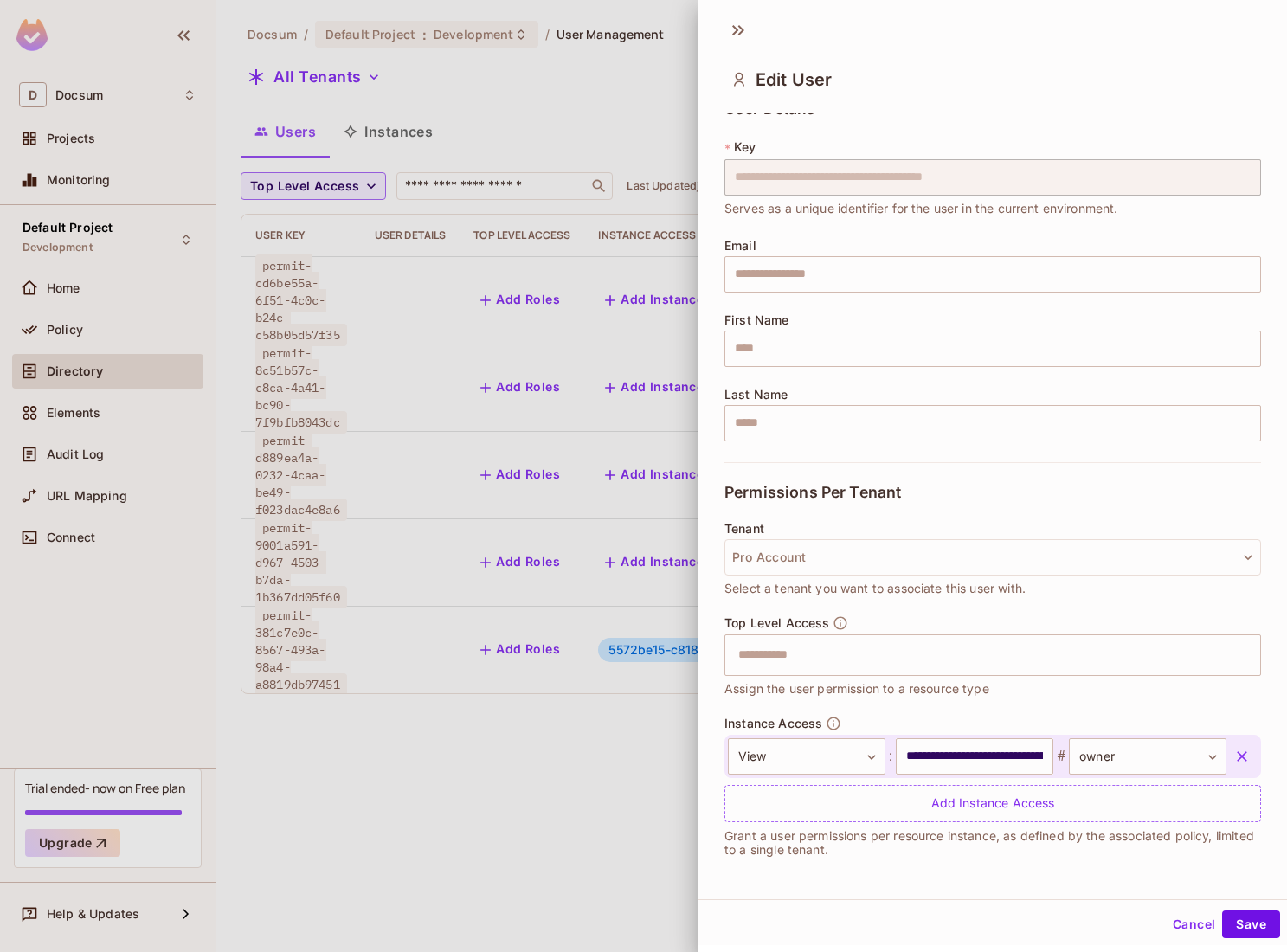
click at [1245, 758] on icon "button" at bounding box center [1242, 756] width 10 height 10
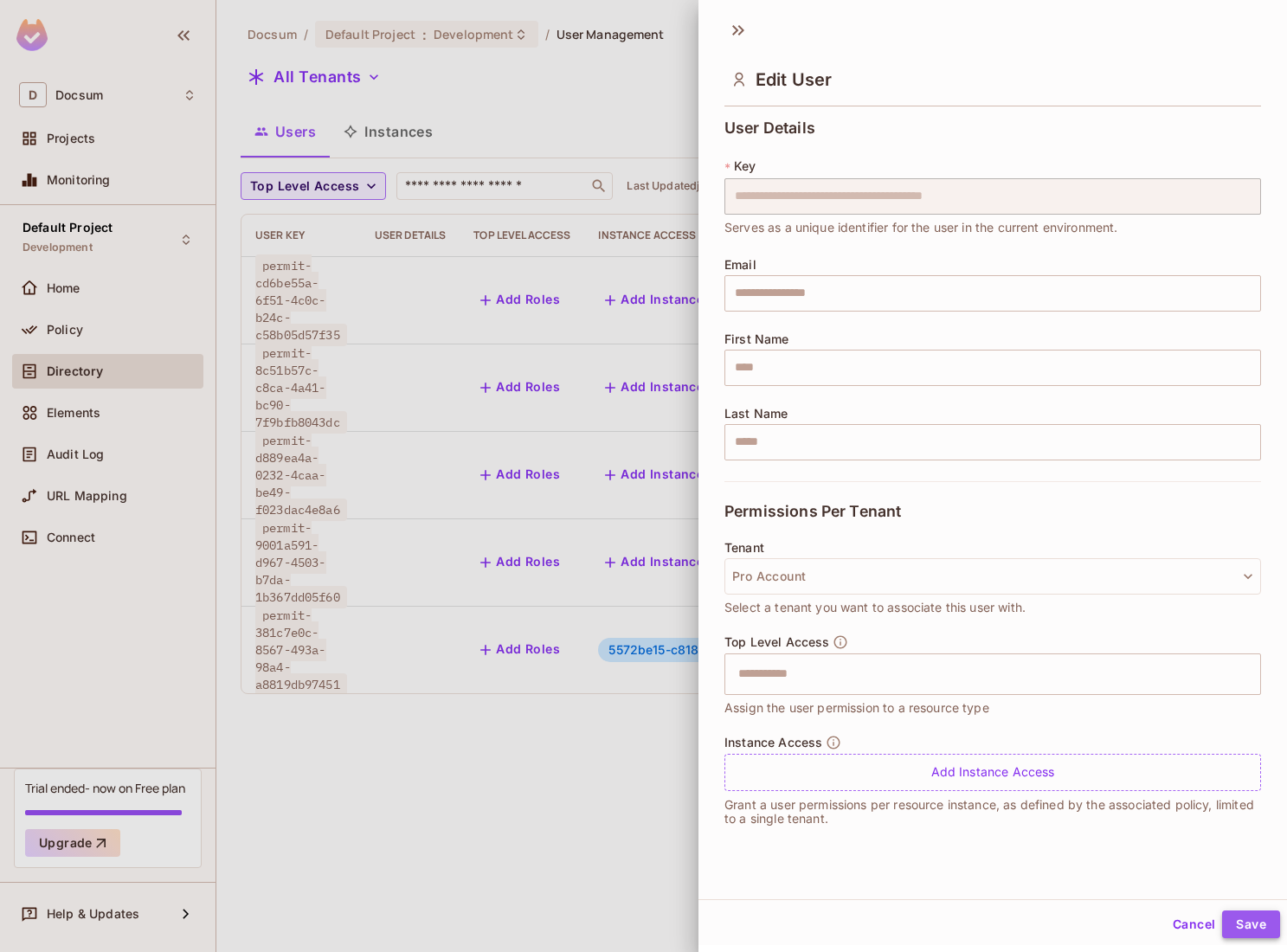
click at [1255, 926] on button "Save" at bounding box center [1251, 924] width 58 height 28
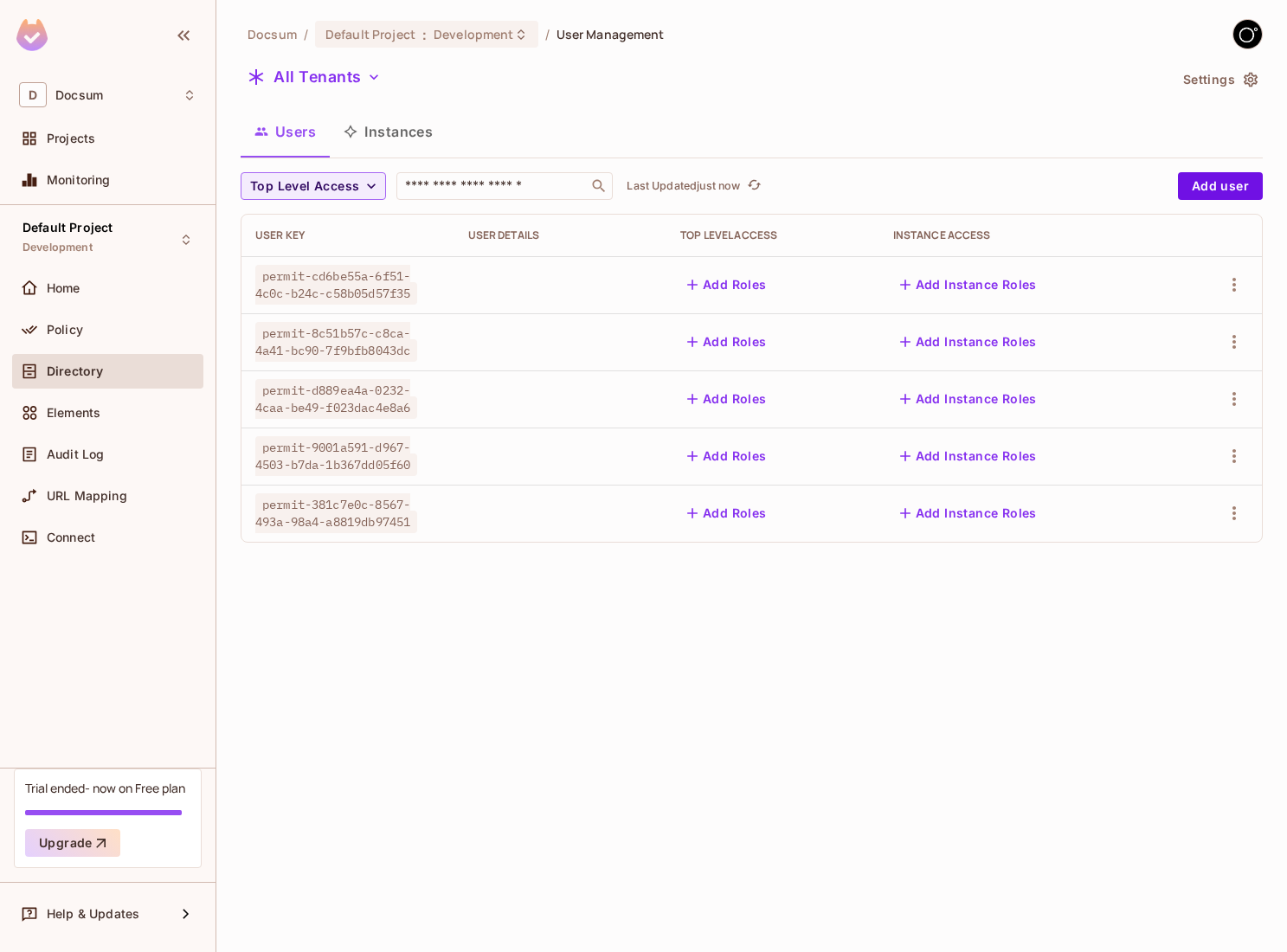
click at [382, 129] on button "Instances" at bounding box center [388, 132] width 117 height 43
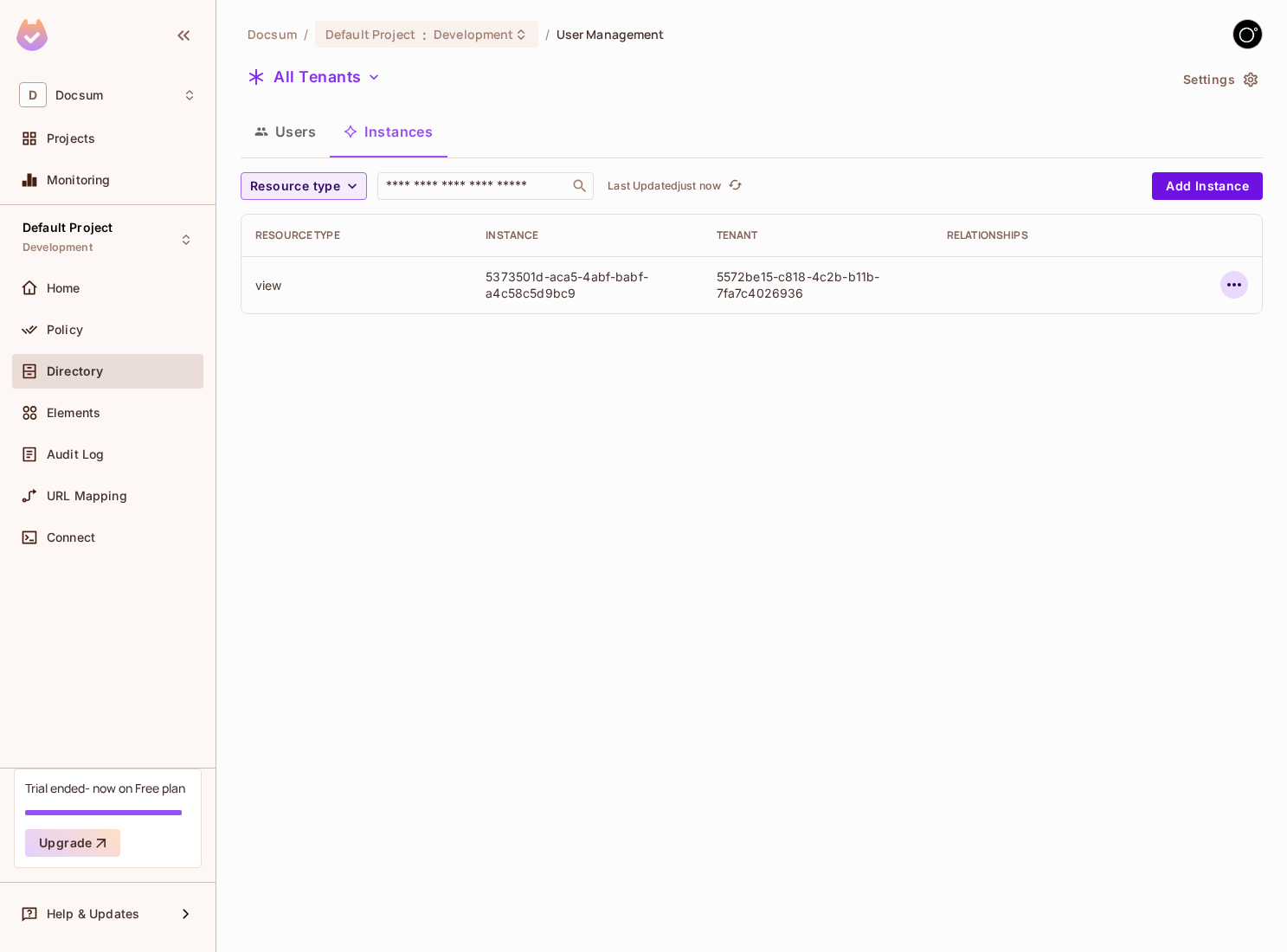
click at [1238, 284] on icon "button" at bounding box center [1234, 285] width 14 height 3
click at [811, 407] on div at bounding box center [643, 476] width 1287 height 952
click at [299, 132] on button "Users" at bounding box center [285, 132] width 89 height 43
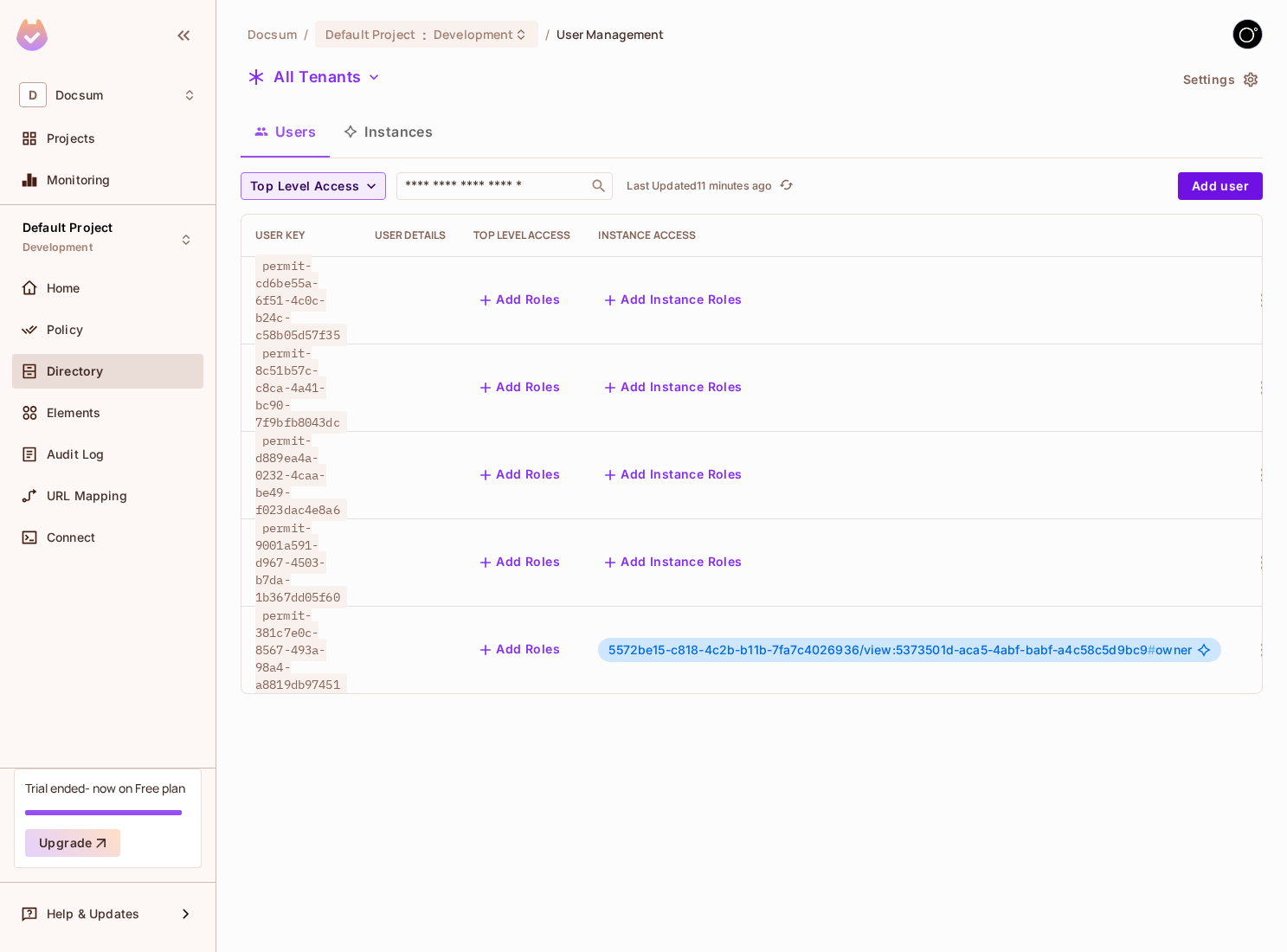
click at [308, 645] on div "permit-381c7e0c-8567-493a-98a4-a8819db97451" at bounding box center [301, 650] width 92 height 87
click at [637, 642] on span "5572be15-c818-4c2b-b11b-7fa7c4026936/view:5373501d-aca5-4abf-babf-a4c58c5d9bc9 #" at bounding box center [882, 649] width 547 height 15
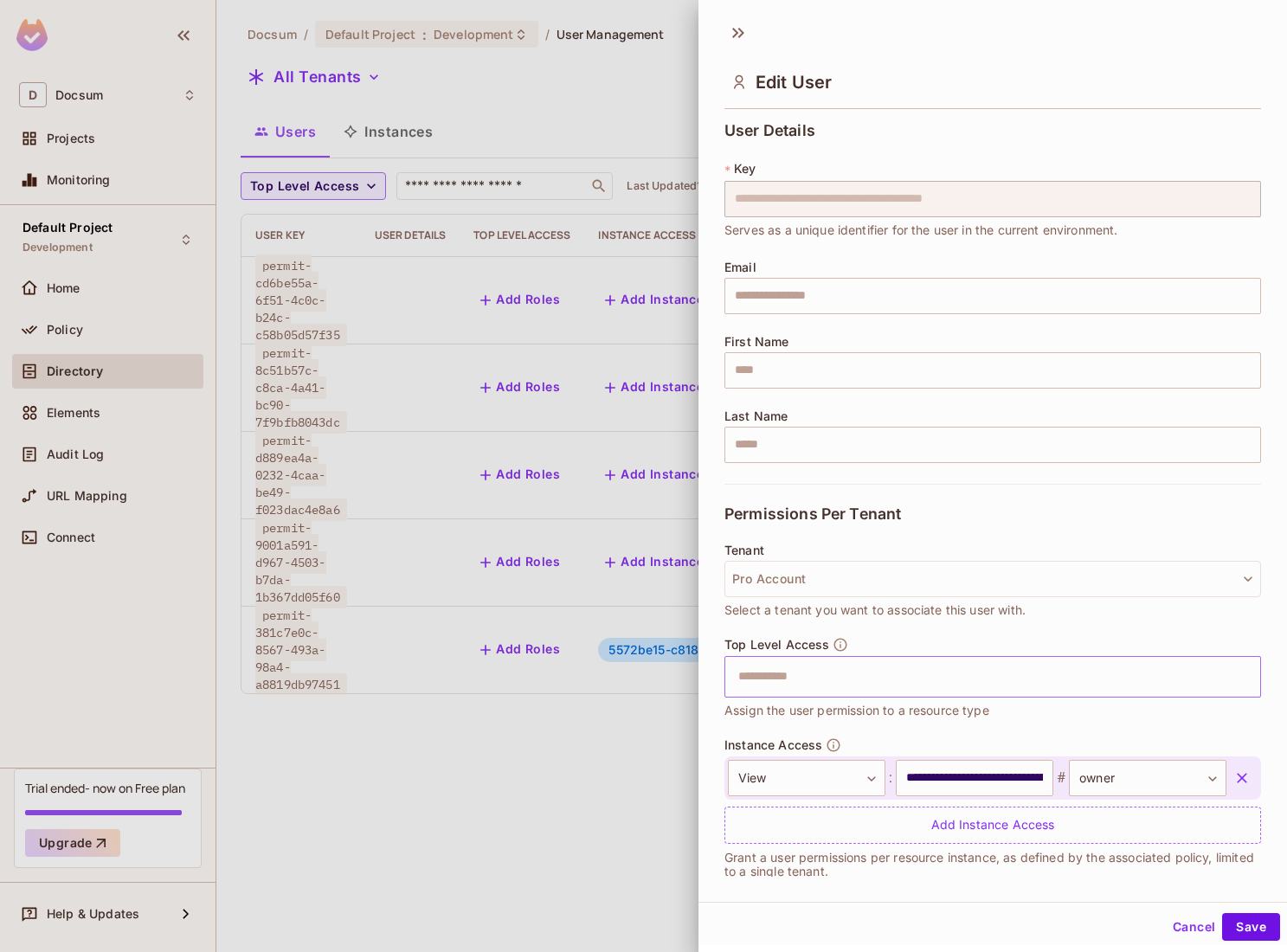
click at [1018, 669] on input "text" at bounding box center [977, 677] width 499 height 35
click at [660, 807] on div at bounding box center [643, 476] width 1287 height 952
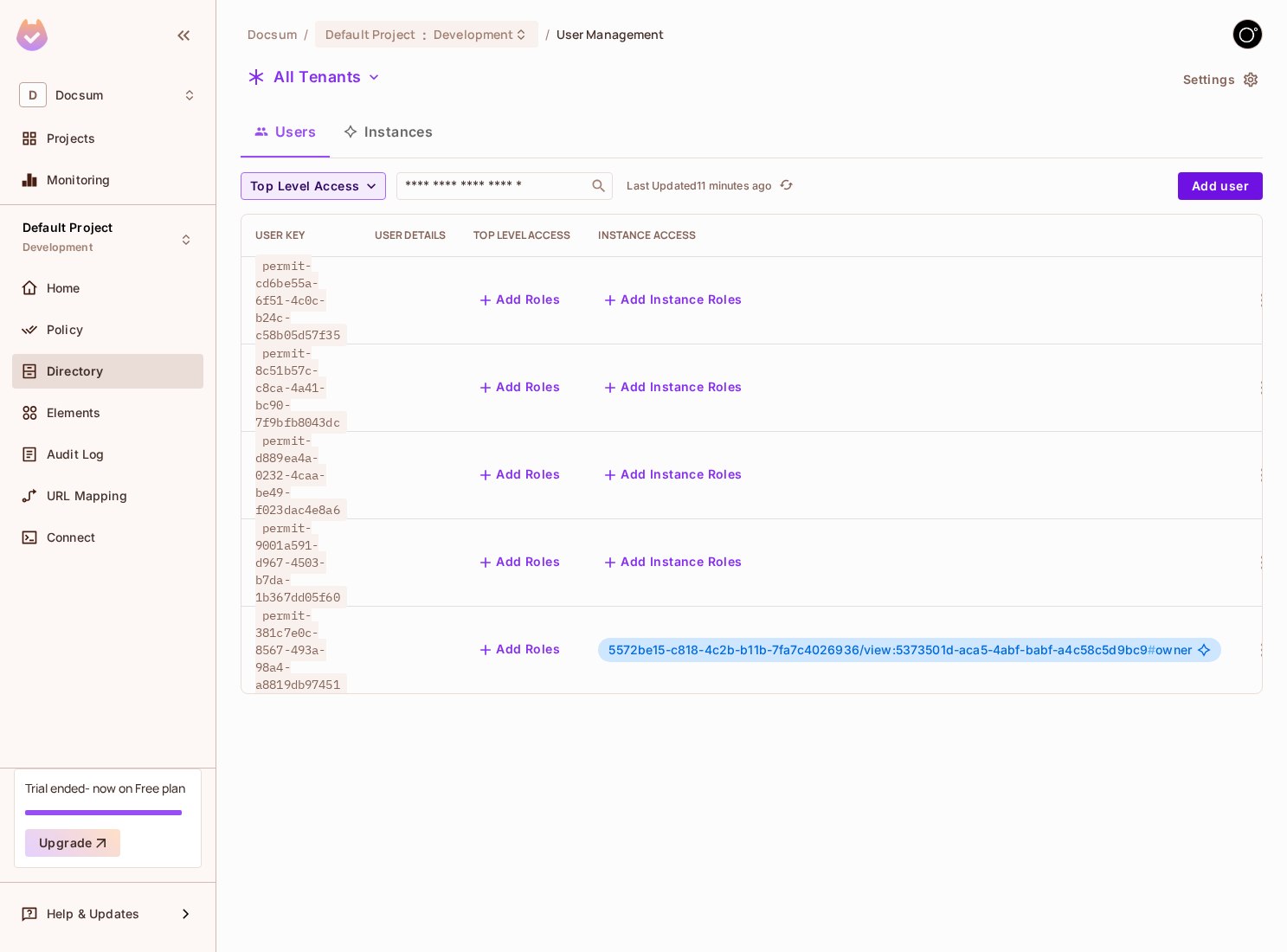
click at [800, 642] on span "5572be15-c818-4c2b-b11b-7fa7c4026936/view:5373501d-aca5-4abf-babf-a4c58c5d9bc9 #" at bounding box center [882, 649] width 547 height 15
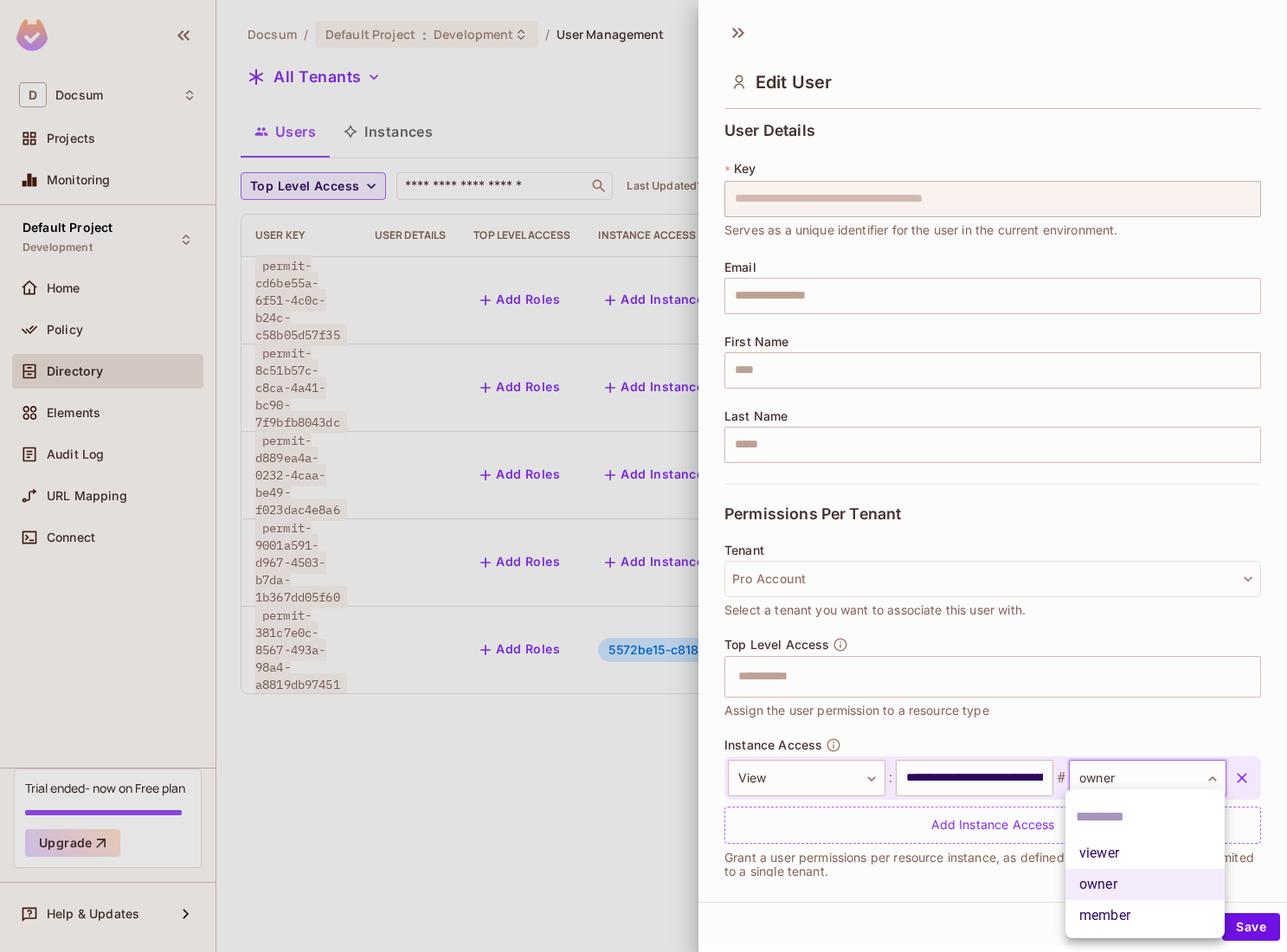
click at [1113, 766] on body "**********" at bounding box center [643, 476] width 1287 height 952
click at [1113, 766] on div at bounding box center [643, 476] width 1287 height 952
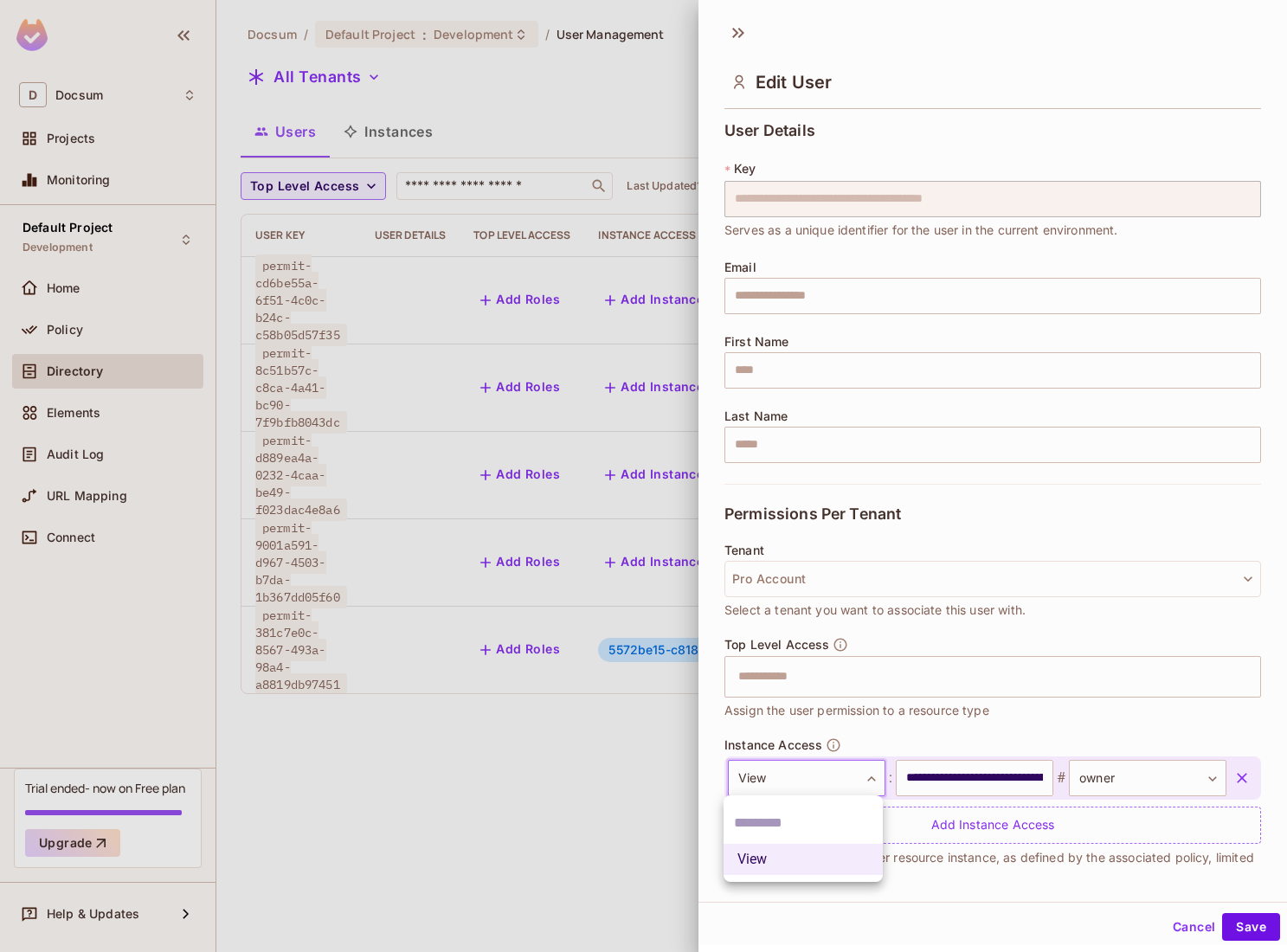
click at [852, 781] on body "**********" at bounding box center [643, 476] width 1287 height 952
click at [852, 781] on div at bounding box center [643, 476] width 1287 height 952
click at [852, 781] on body "**********" at bounding box center [643, 476] width 1287 height 952
click at [852, 781] on div at bounding box center [643, 476] width 1287 height 952
click at [831, 783] on body "**********" at bounding box center [643, 476] width 1287 height 952
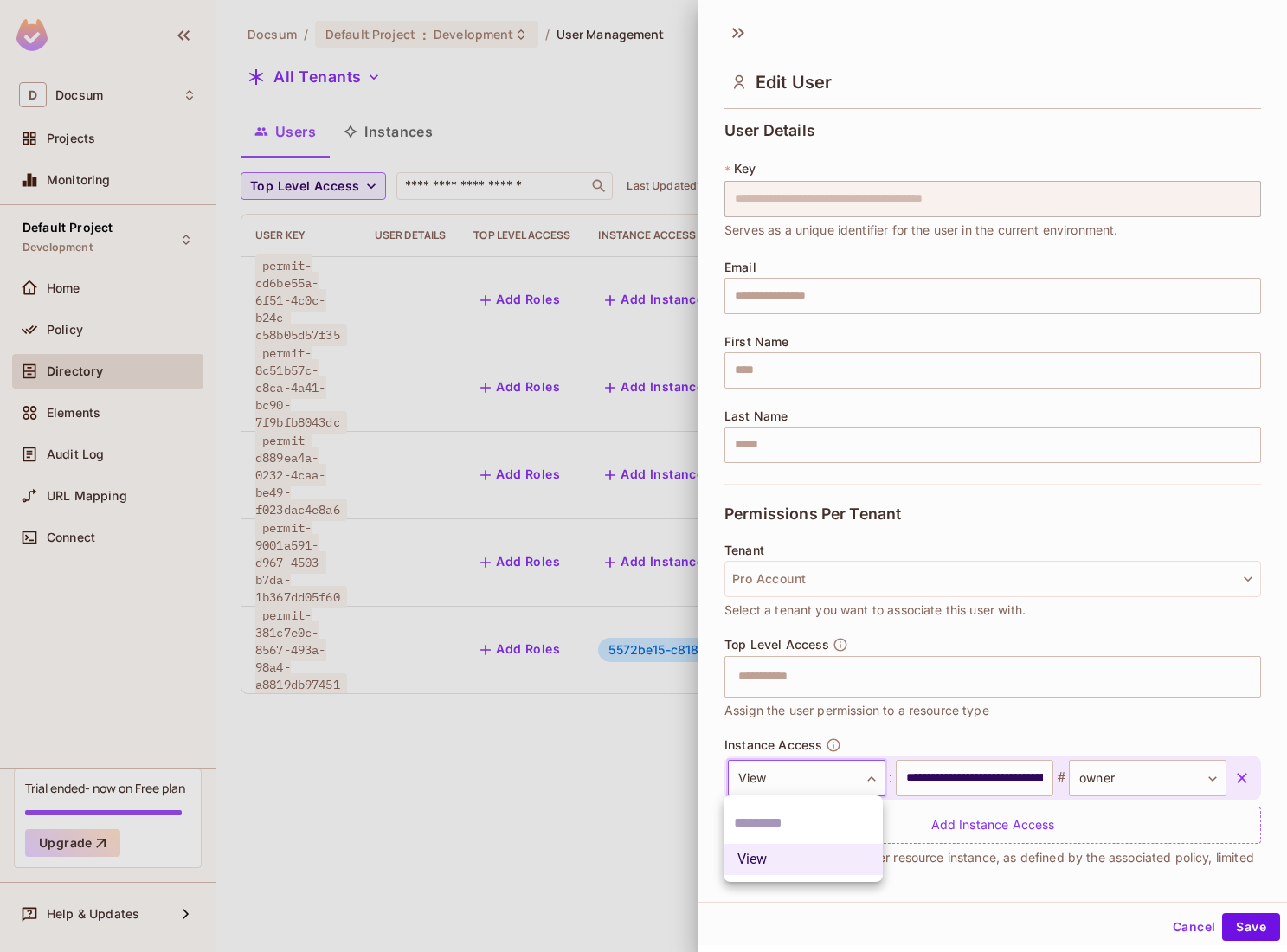
click at [834, 779] on div at bounding box center [643, 476] width 1287 height 952
click at [833, 779] on body "**********" at bounding box center [643, 476] width 1287 height 952
click at [788, 877] on ul "View" at bounding box center [803, 838] width 159 height 87
click at [975, 778] on div at bounding box center [643, 476] width 1287 height 952
click at [975, 778] on input "**********" at bounding box center [974, 778] width 157 height 36
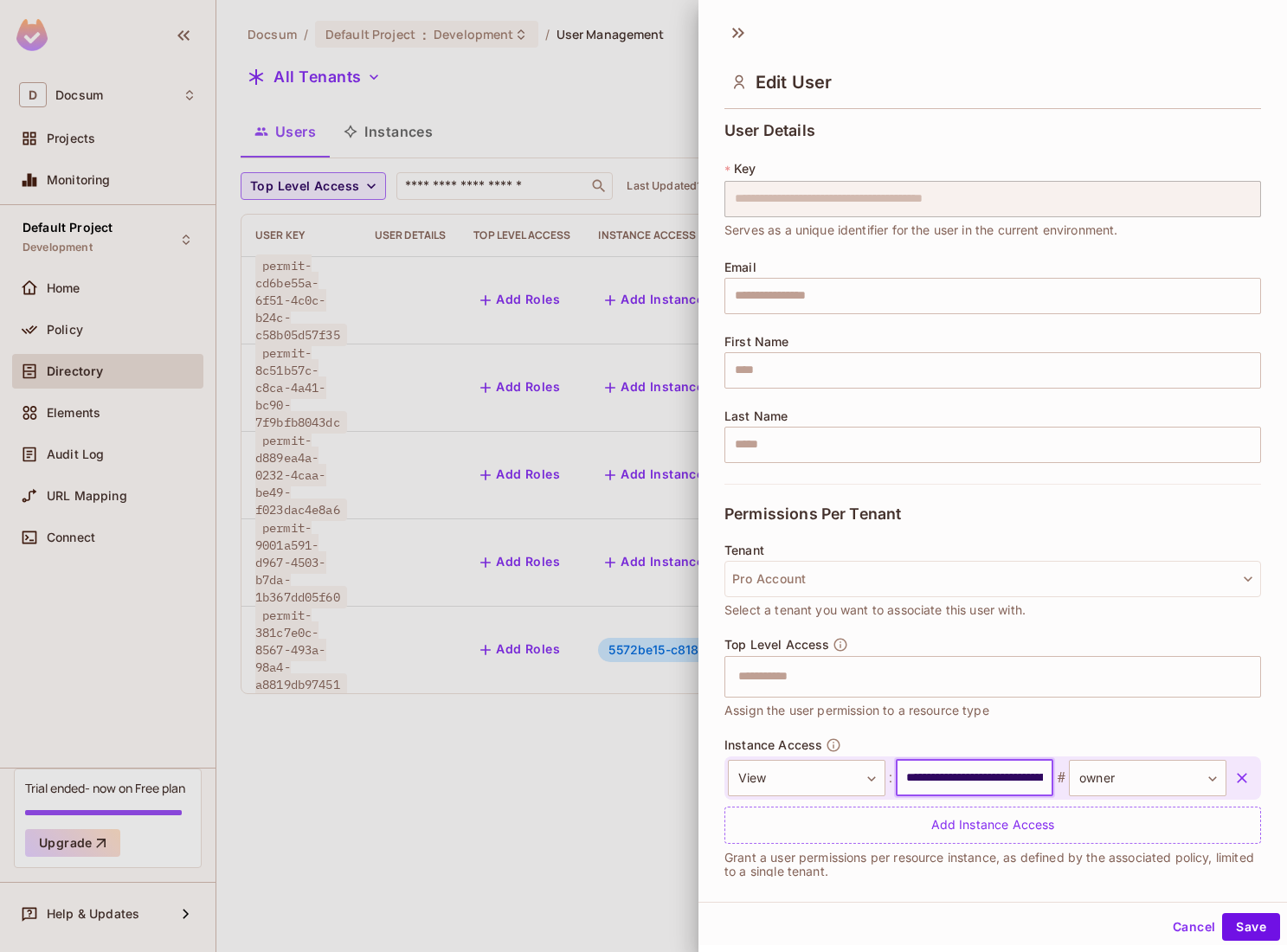
click at [1186, 934] on button "Cancel" at bounding box center [1193, 927] width 56 height 28
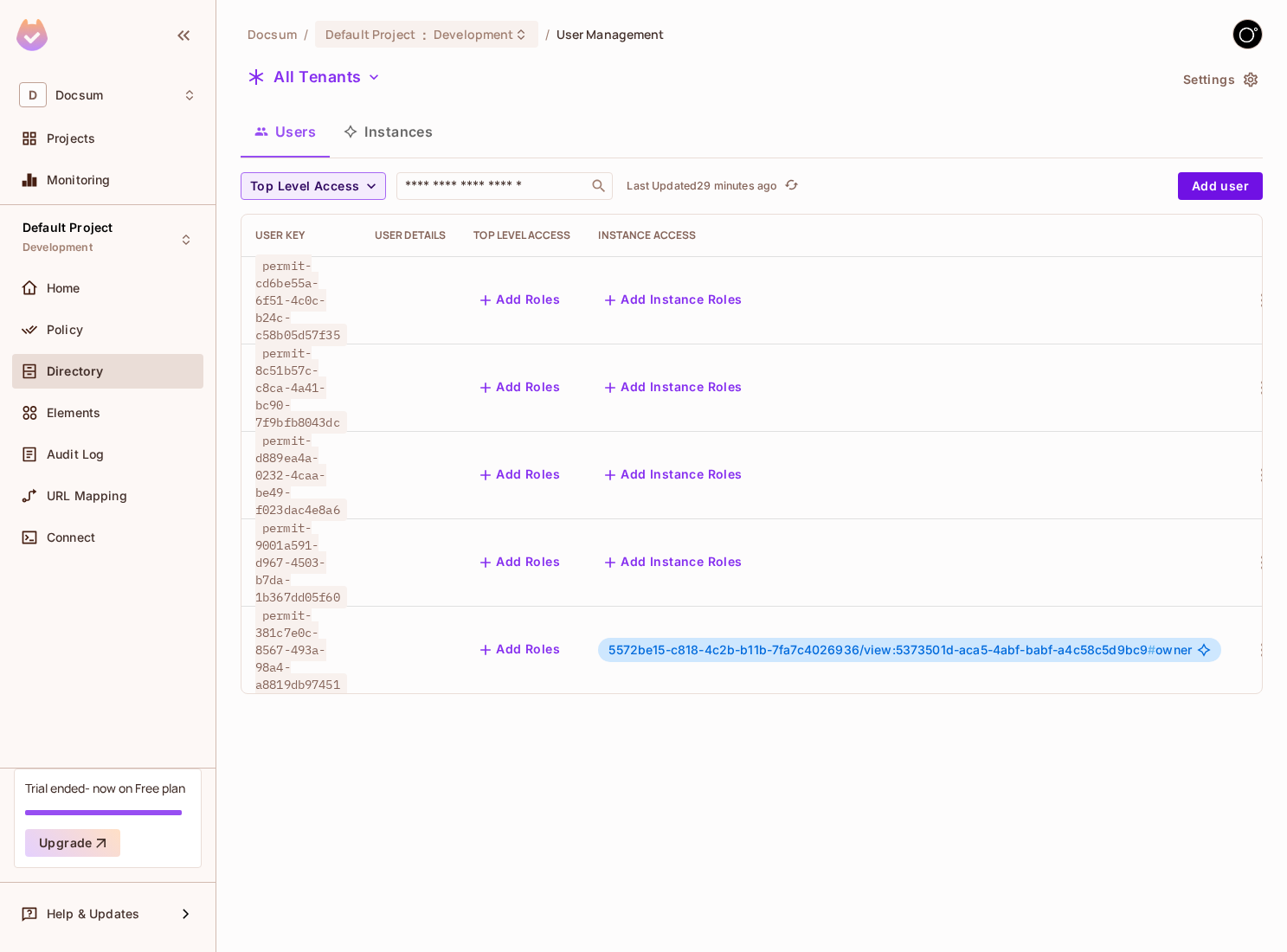
click at [427, 732] on div "Docsum / Default Project : Development / User Management All Tenants Settings U…" at bounding box center [751, 476] width 1070 height 952
click at [388, 139] on button "Instances" at bounding box center [388, 132] width 117 height 43
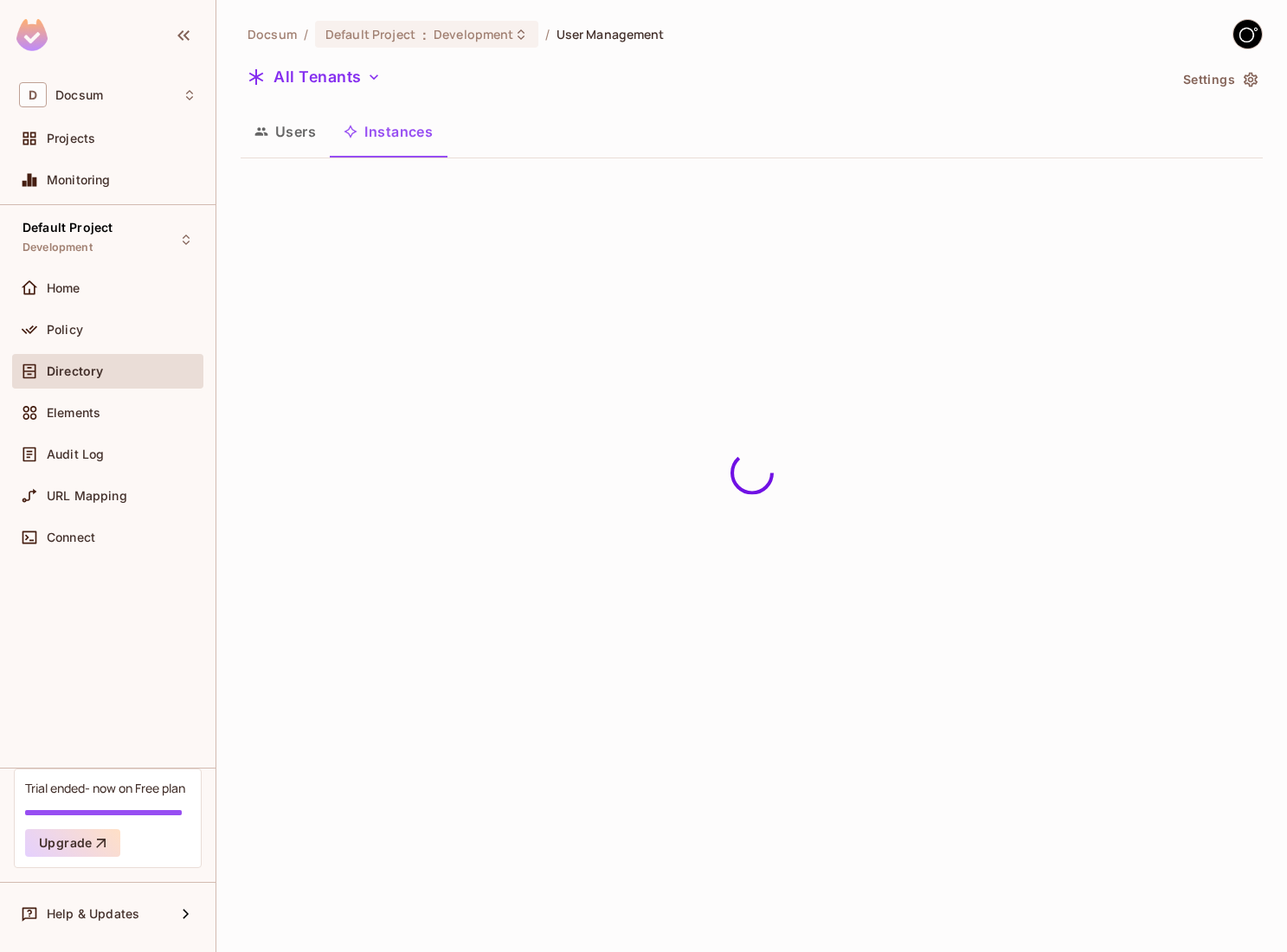
click at [292, 139] on button "Users" at bounding box center [285, 132] width 89 height 43
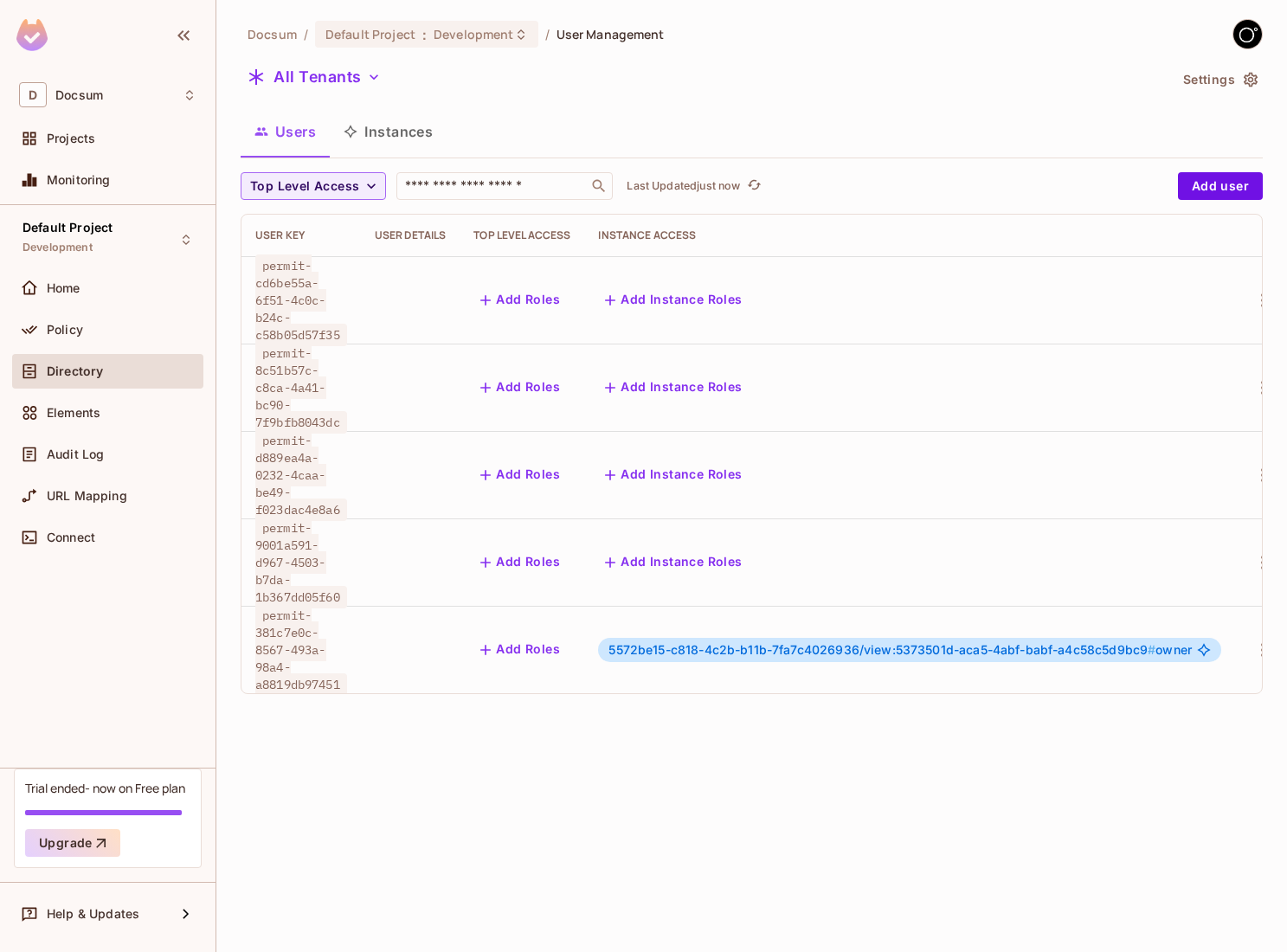
click at [513, 749] on div "Docsum / Default Project : Development / User Management All Tenants Settings U…" at bounding box center [751, 476] width 1070 height 952
click at [394, 146] on button "Instances" at bounding box center [388, 132] width 117 height 43
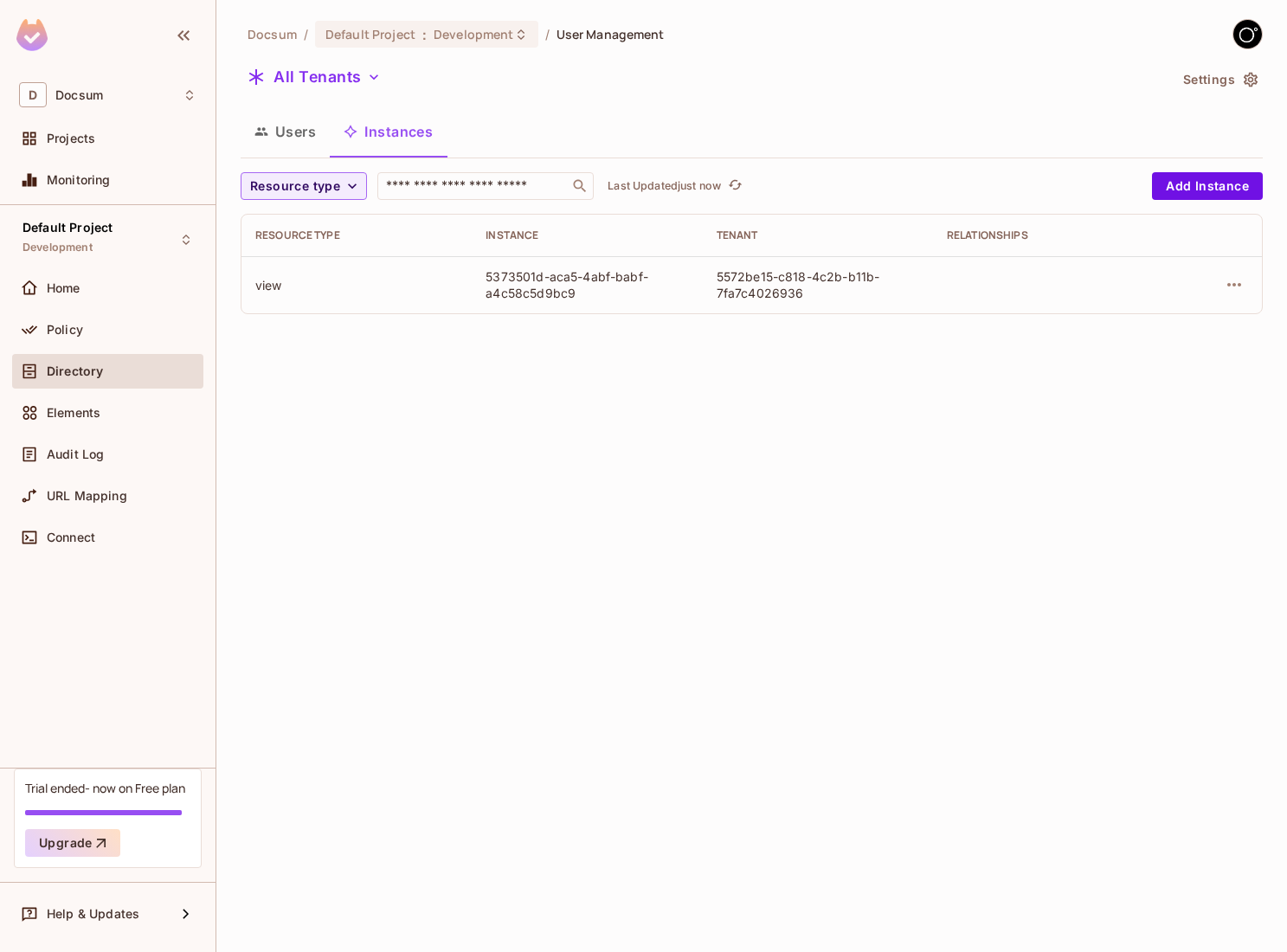
click at [330, 143] on button "Instances" at bounding box center [388, 132] width 117 height 43
click at [316, 140] on button "Users" at bounding box center [285, 132] width 89 height 43
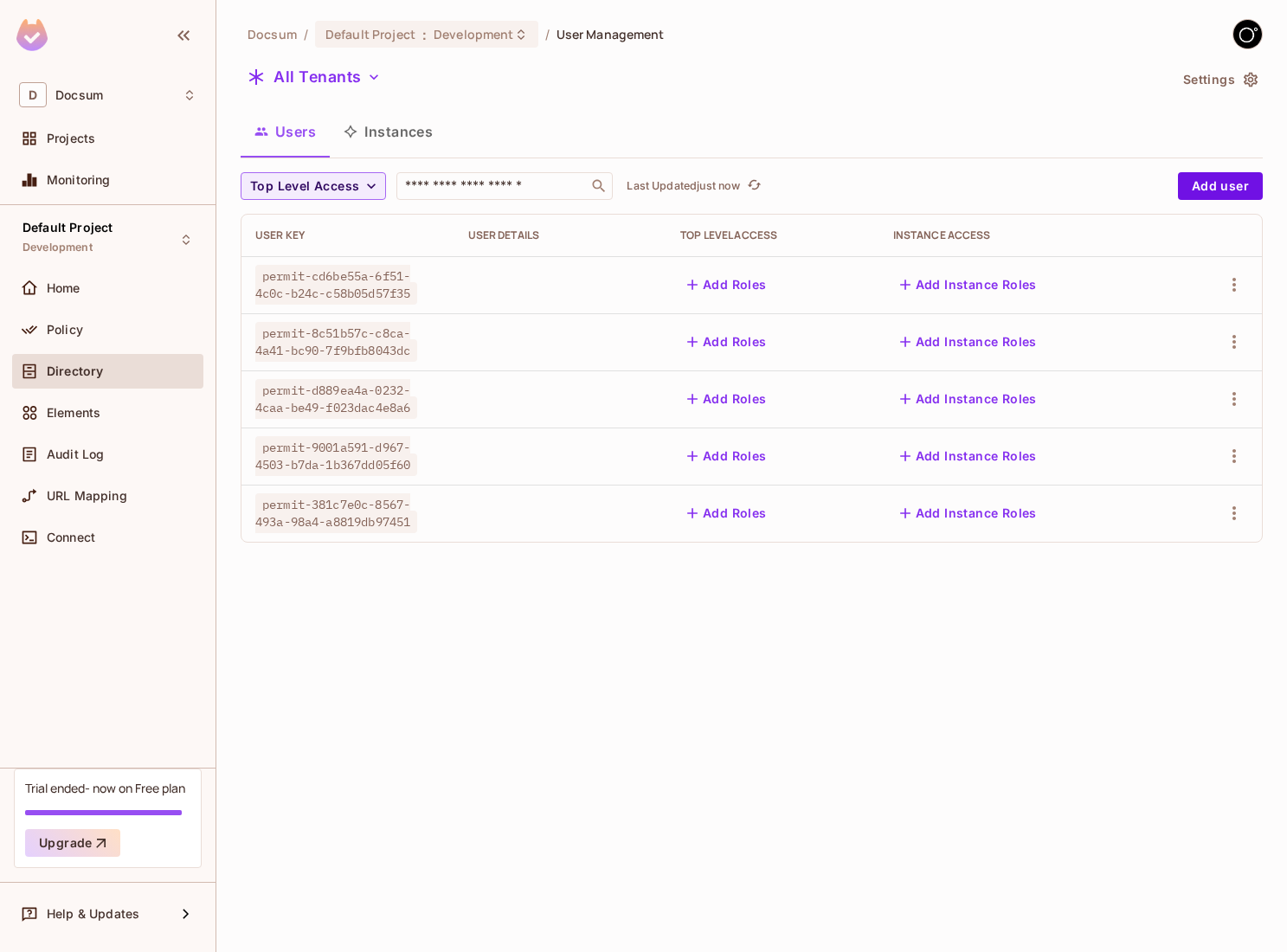
click at [369, 518] on span "permit-381c7e0c-8567-493a-98a4-a8819db97451" at bounding box center [336, 513] width 161 height 40
click at [408, 522] on span "permit-381c7e0c-8567-493a-98a4-a8819db97451" at bounding box center [336, 513] width 161 height 40
click at [408, 522] on span "permit-381c7e0c-8567-493a-98a4-a8819db97451" at bounding box center [336, 513] width 161 height 40
click at [486, 504] on td at bounding box center [560, 513] width 213 height 57
